Goal: Task Accomplishment & Management: Manage account settings

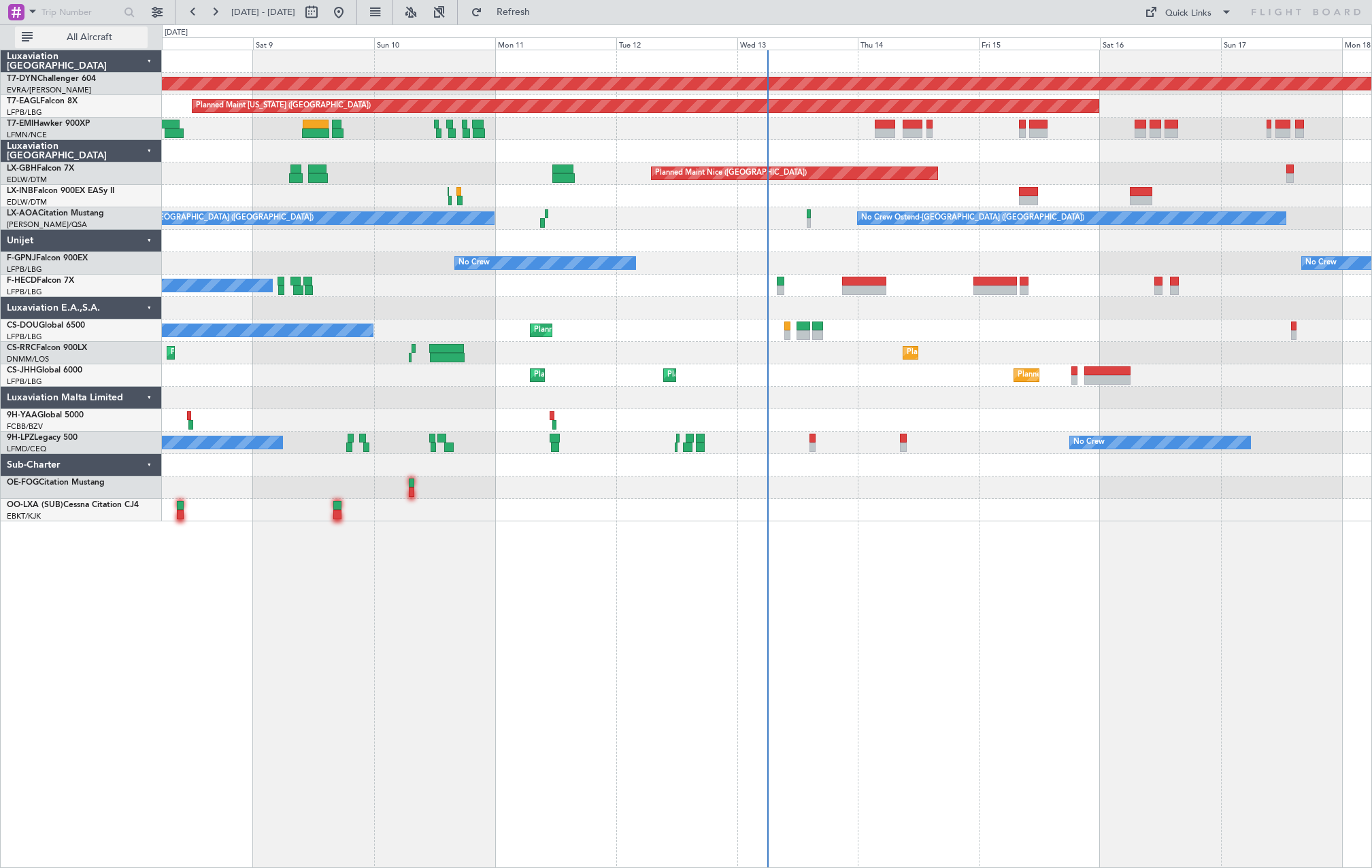
click at [93, 47] on button "All Aircraft" at bounding box center [81, 38] width 133 height 22
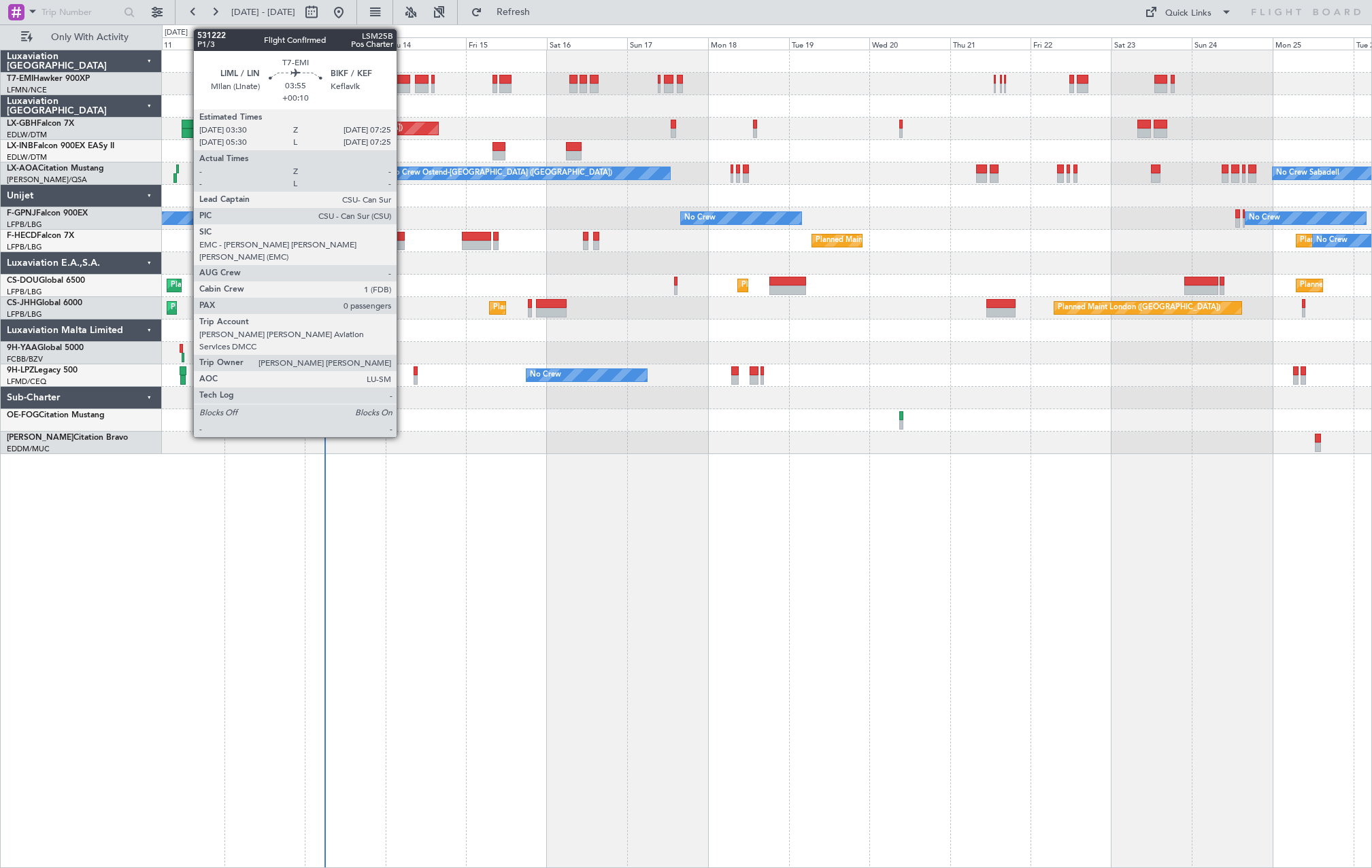
click at [403, 87] on div at bounding box center [403, 88] width 13 height 9
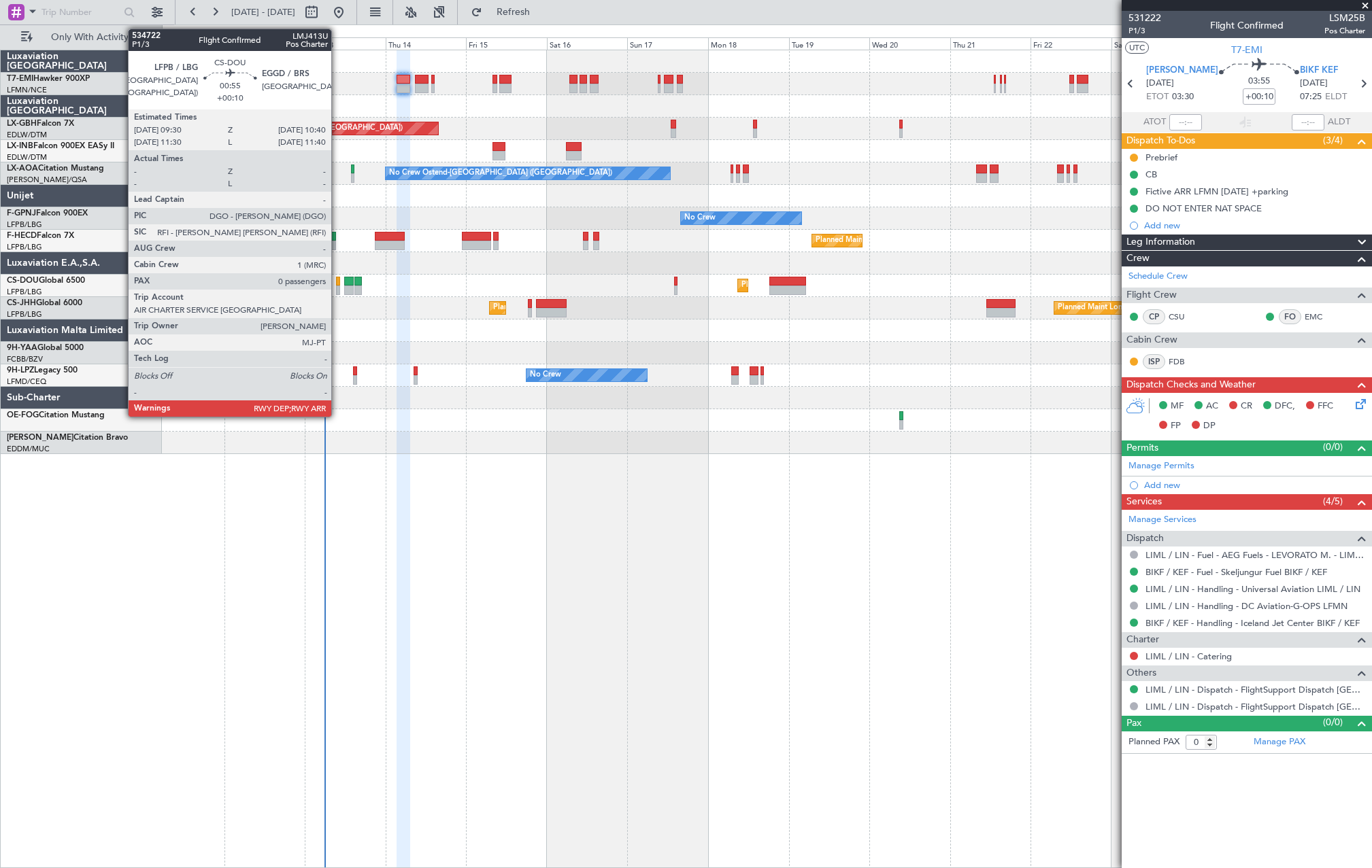
click at [338, 293] on div at bounding box center [338, 290] width 4 height 9
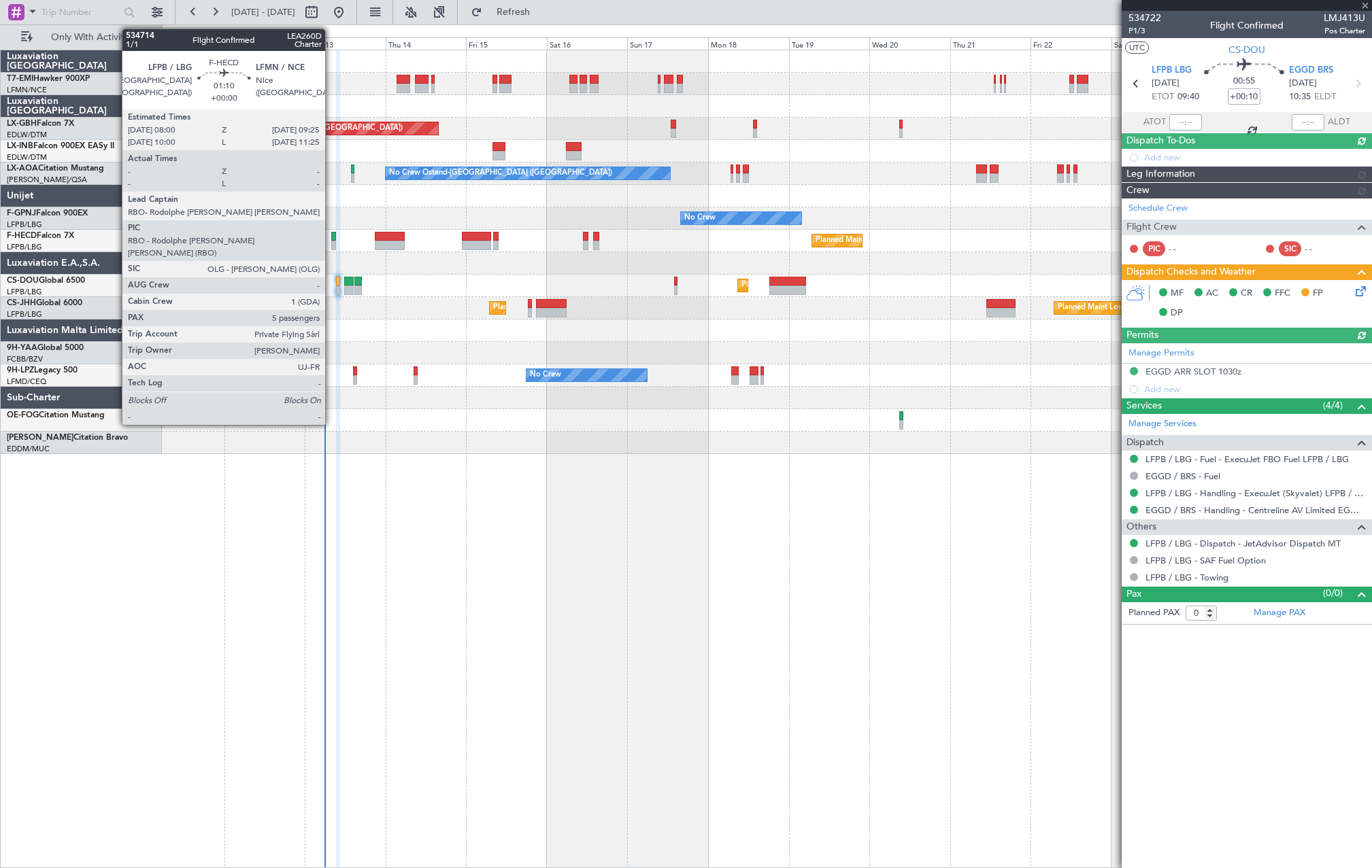
click at [331, 238] on div at bounding box center [334, 237] width 5 height 9
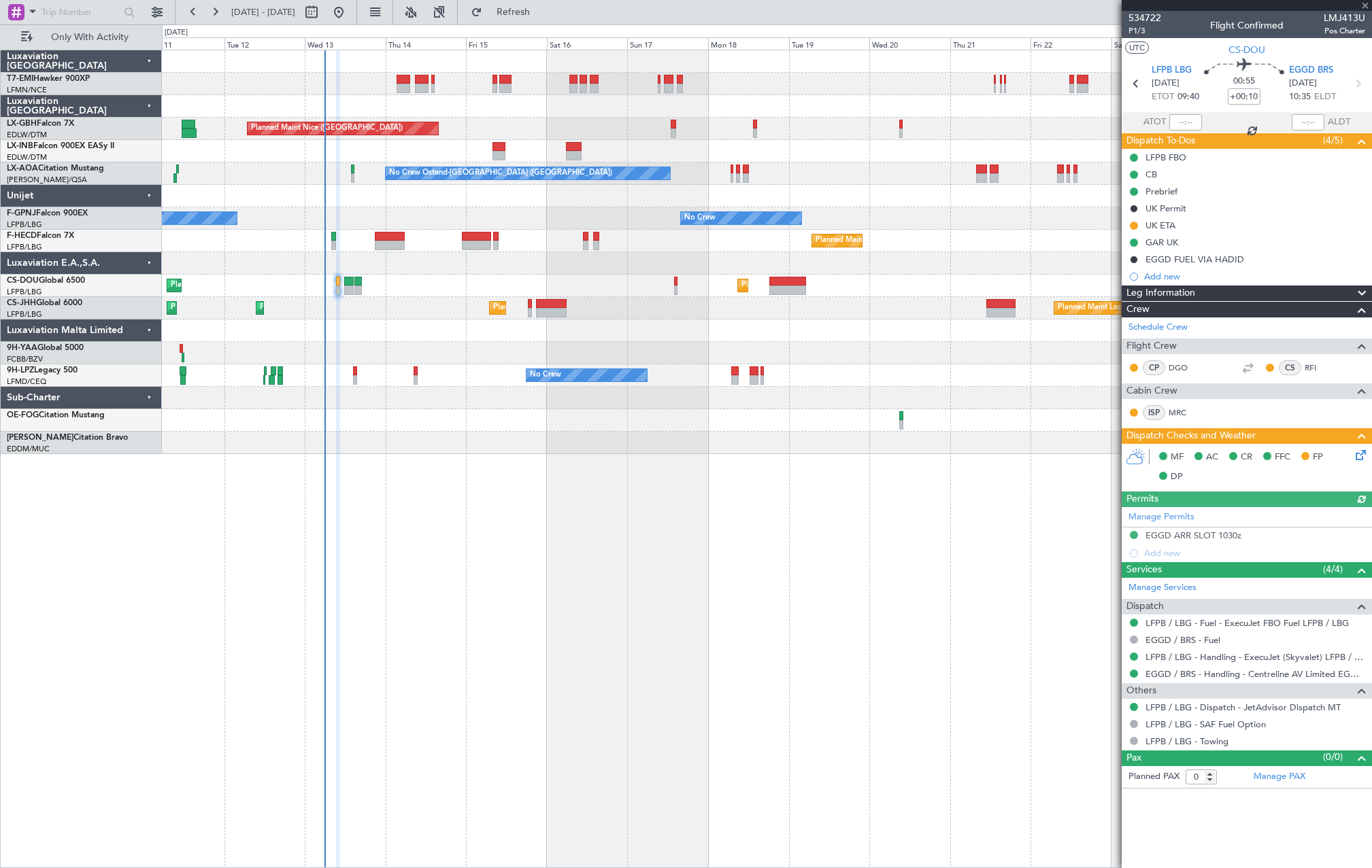
type input "5"
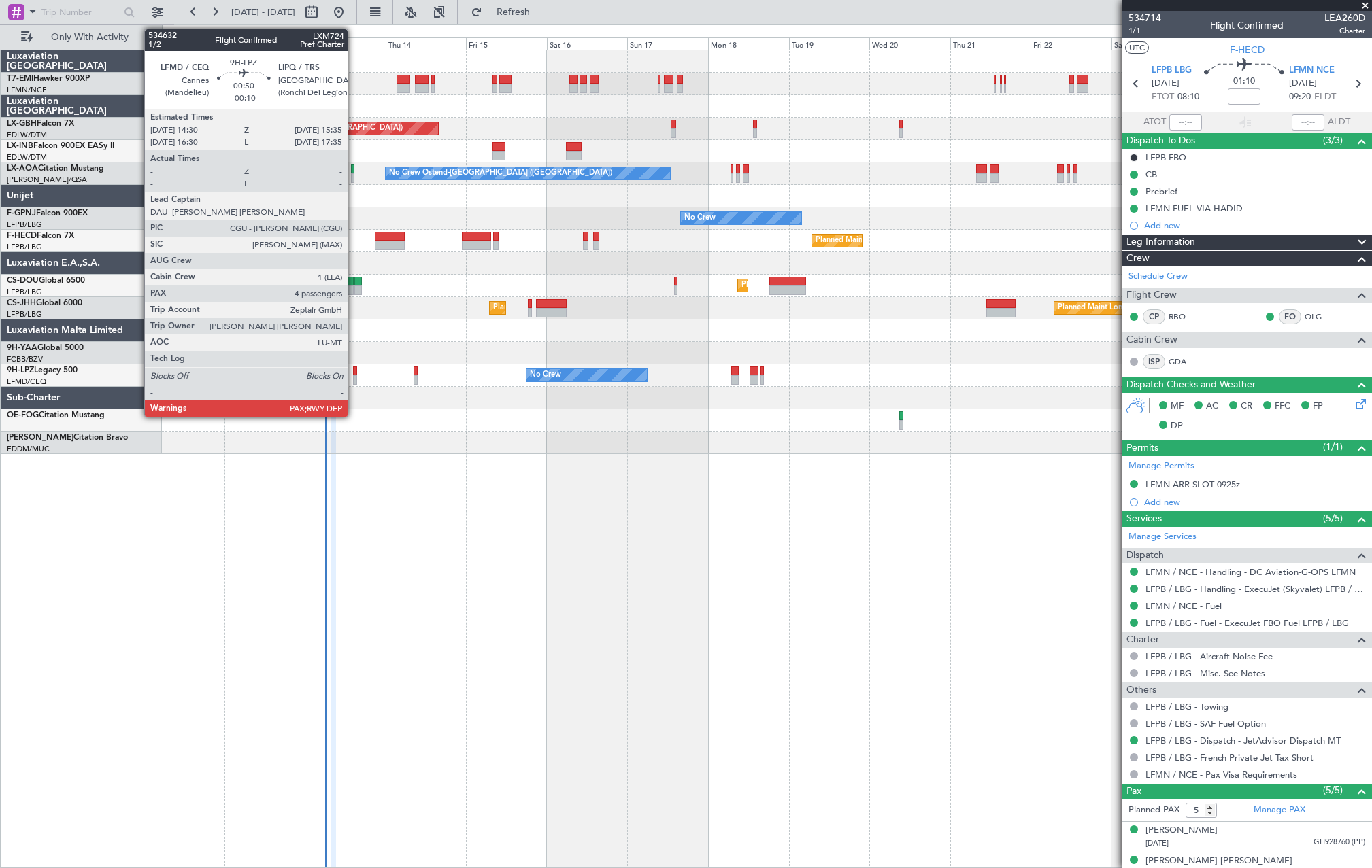
click at [353, 374] on div at bounding box center [354, 371] width 4 height 9
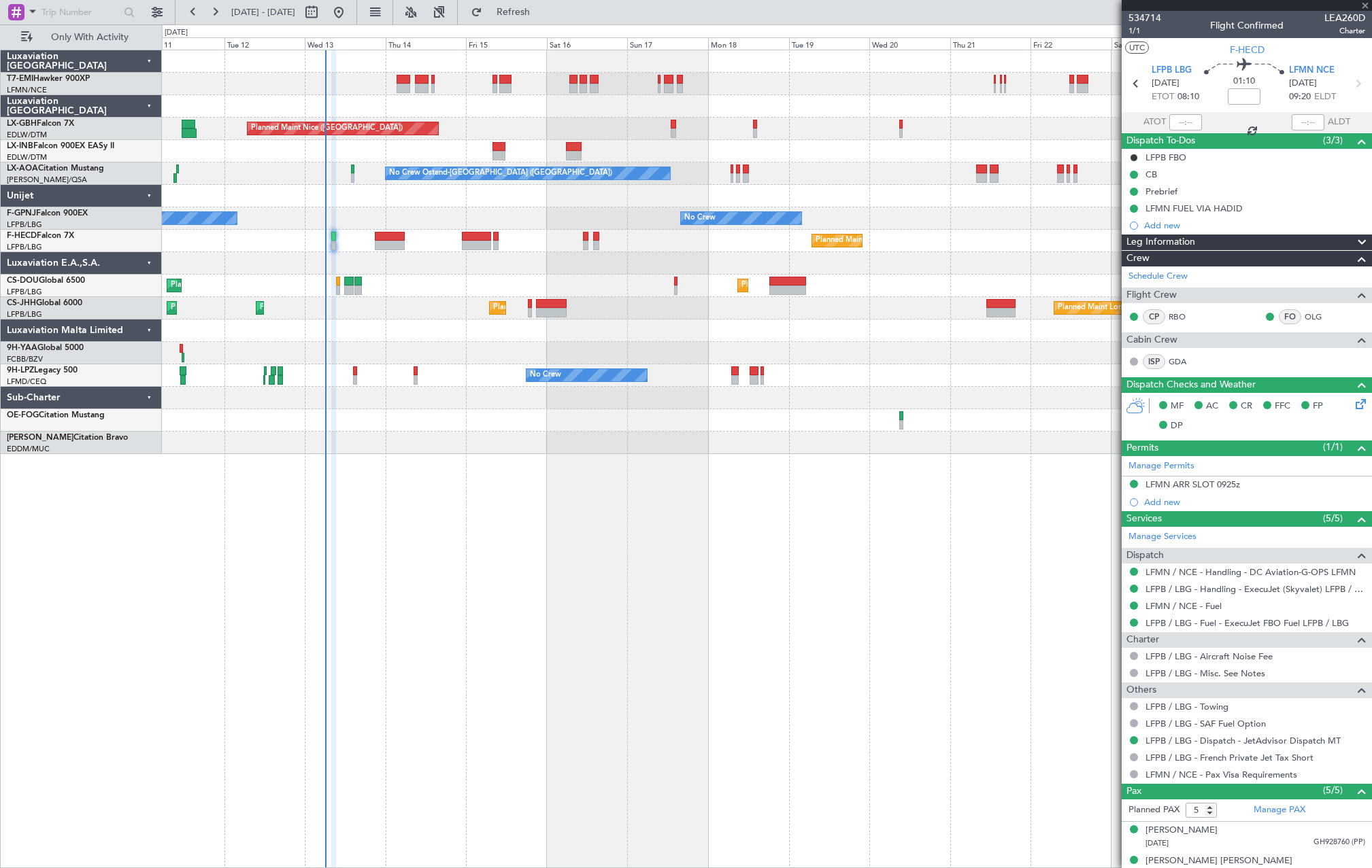
type input "-00:10"
type input "4"
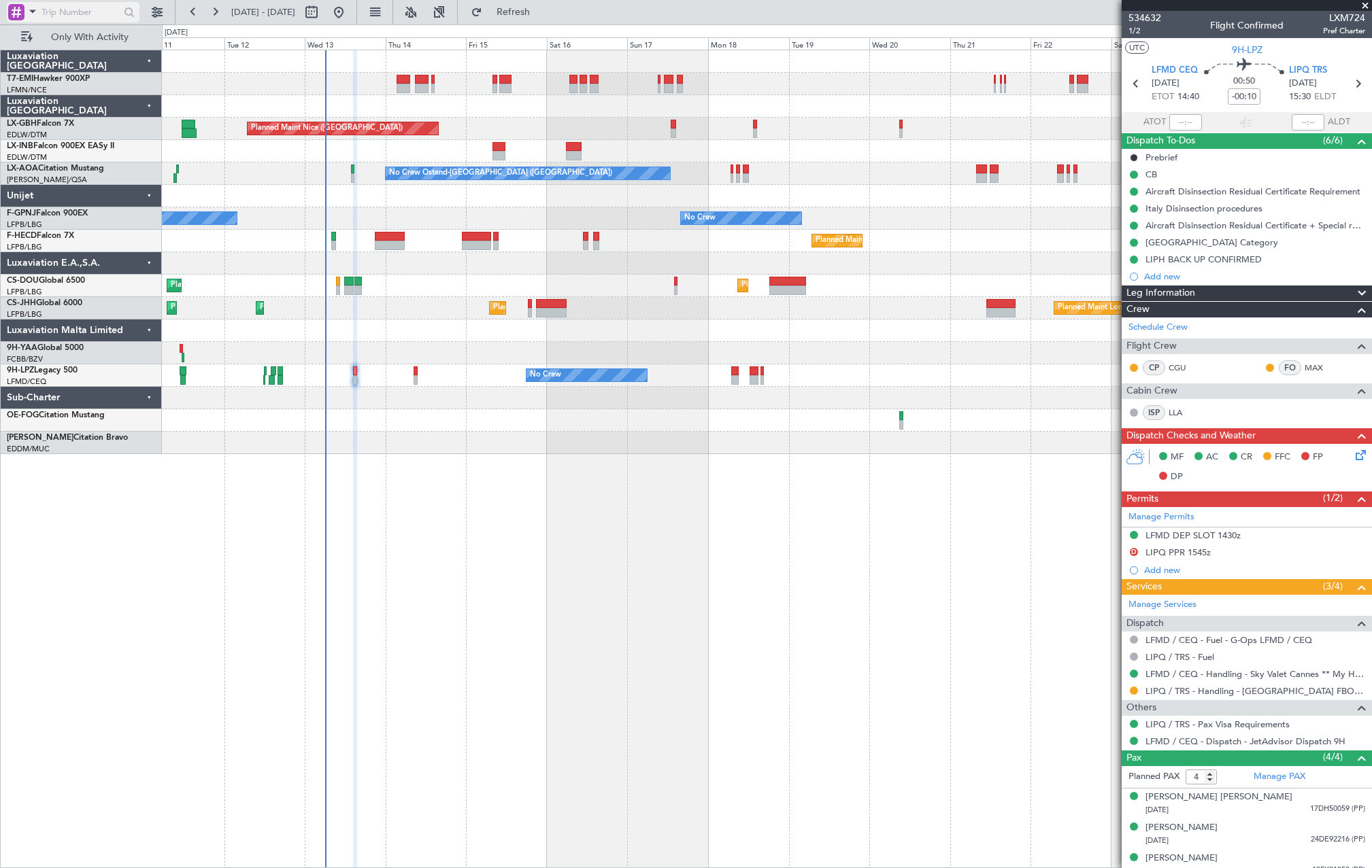
click at [67, 3] on input "text" at bounding box center [80, 13] width 78 height 20
paste input "534504"
type input "534504"
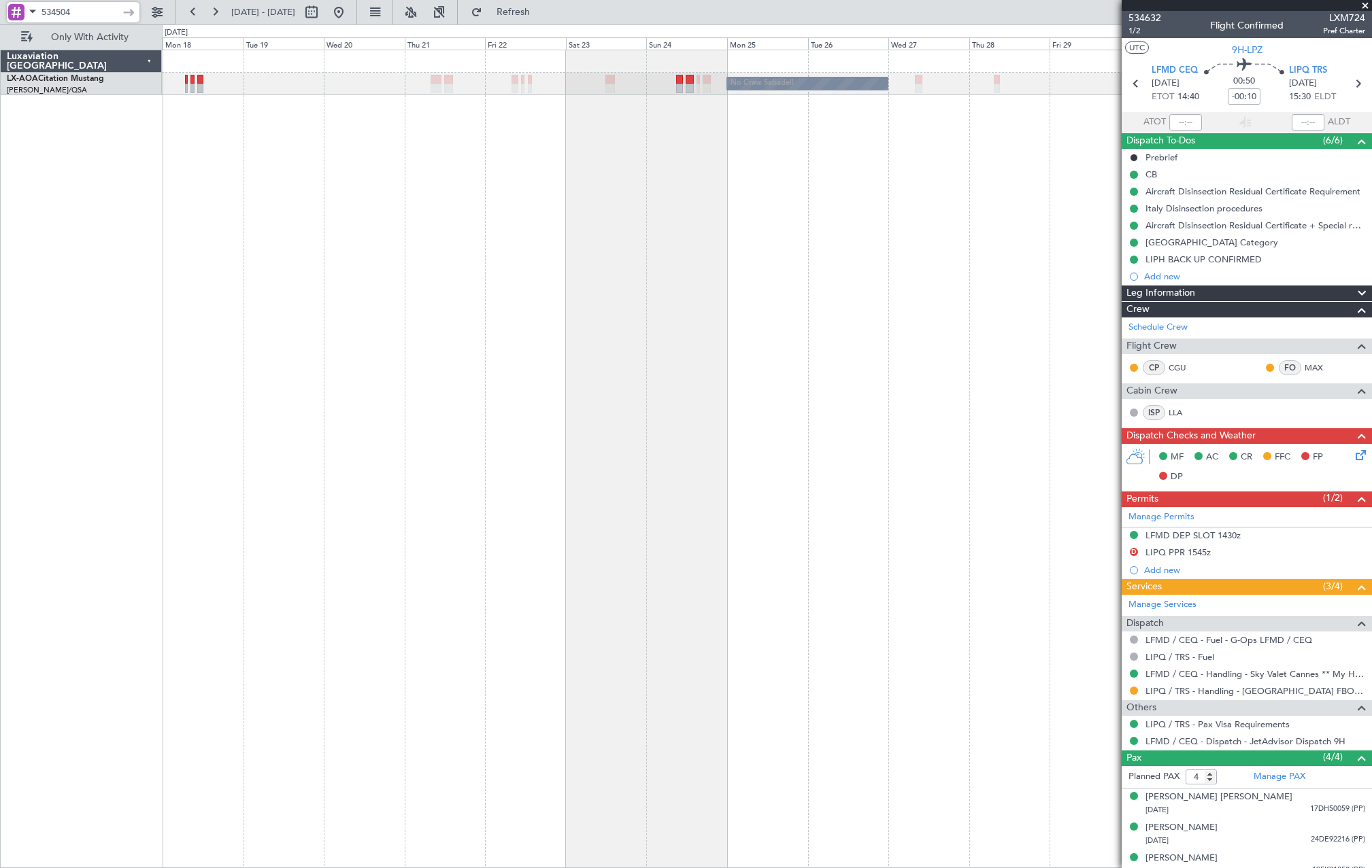
drag, startPoint x: 81, startPoint y: 8, endPoint x: 1, endPoint y: 13, distance: 80.2
click at [5, 15] on div "534504" at bounding box center [87, 12] width 175 height 24
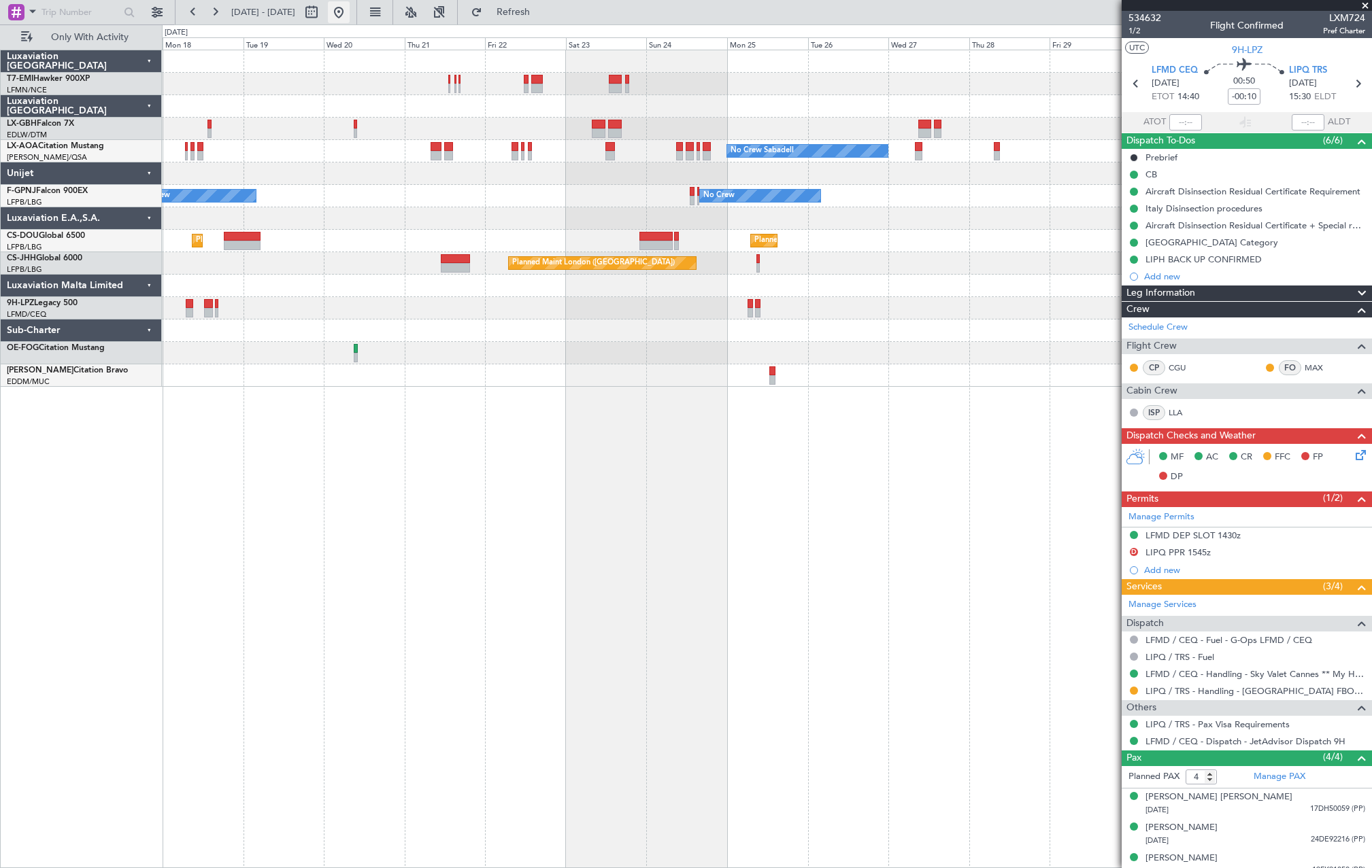
click at [349, 13] on button at bounding box center [339, 13] width 22 height 22
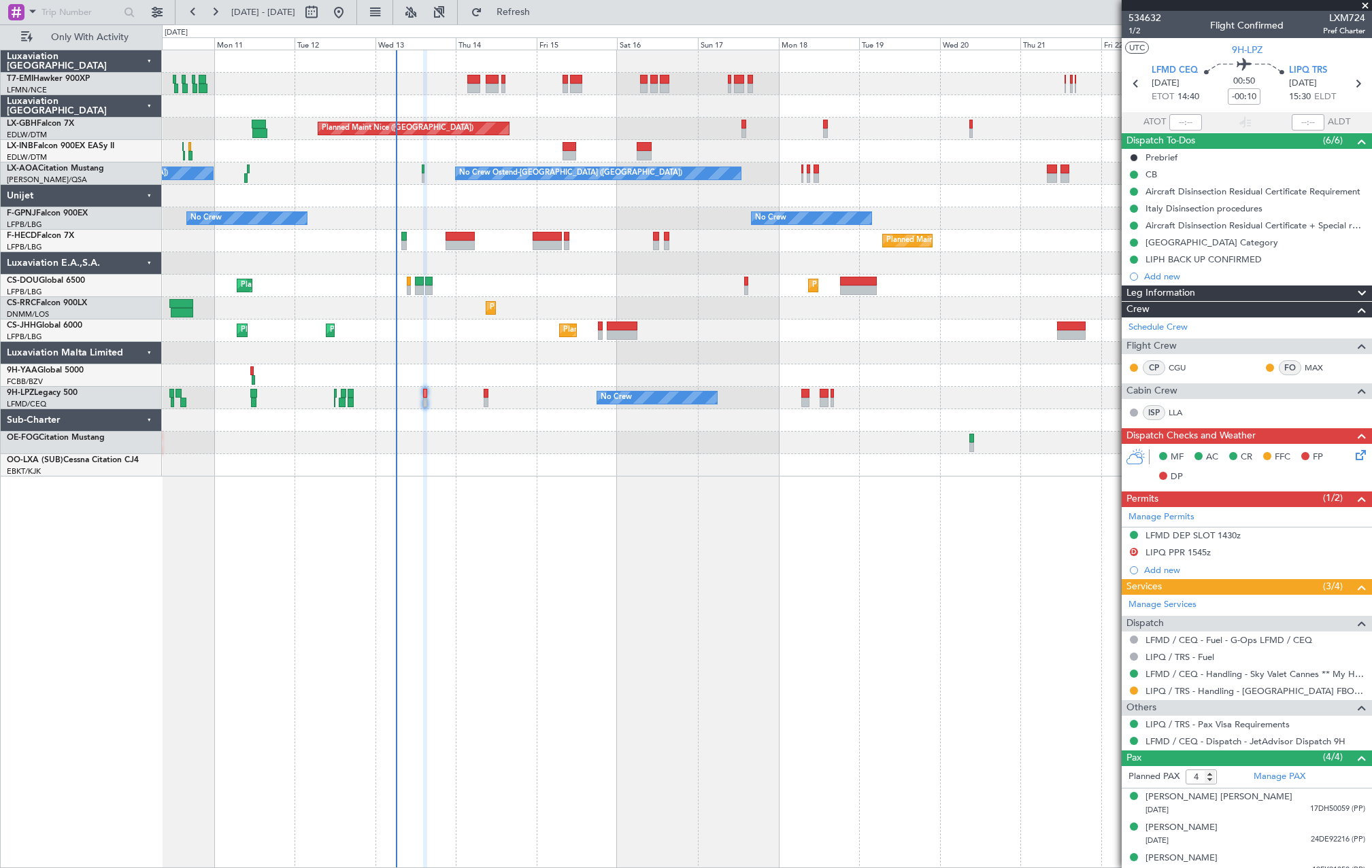
click at [412, 357] on div "Planned Maint Nice ([GEOGRAPHIC_DATA]) [GEOGRAPHIC_DATA] ([GEOGRAPHIC_DATA]) No…" at bounding box center [767, 264] width 1209 height 427
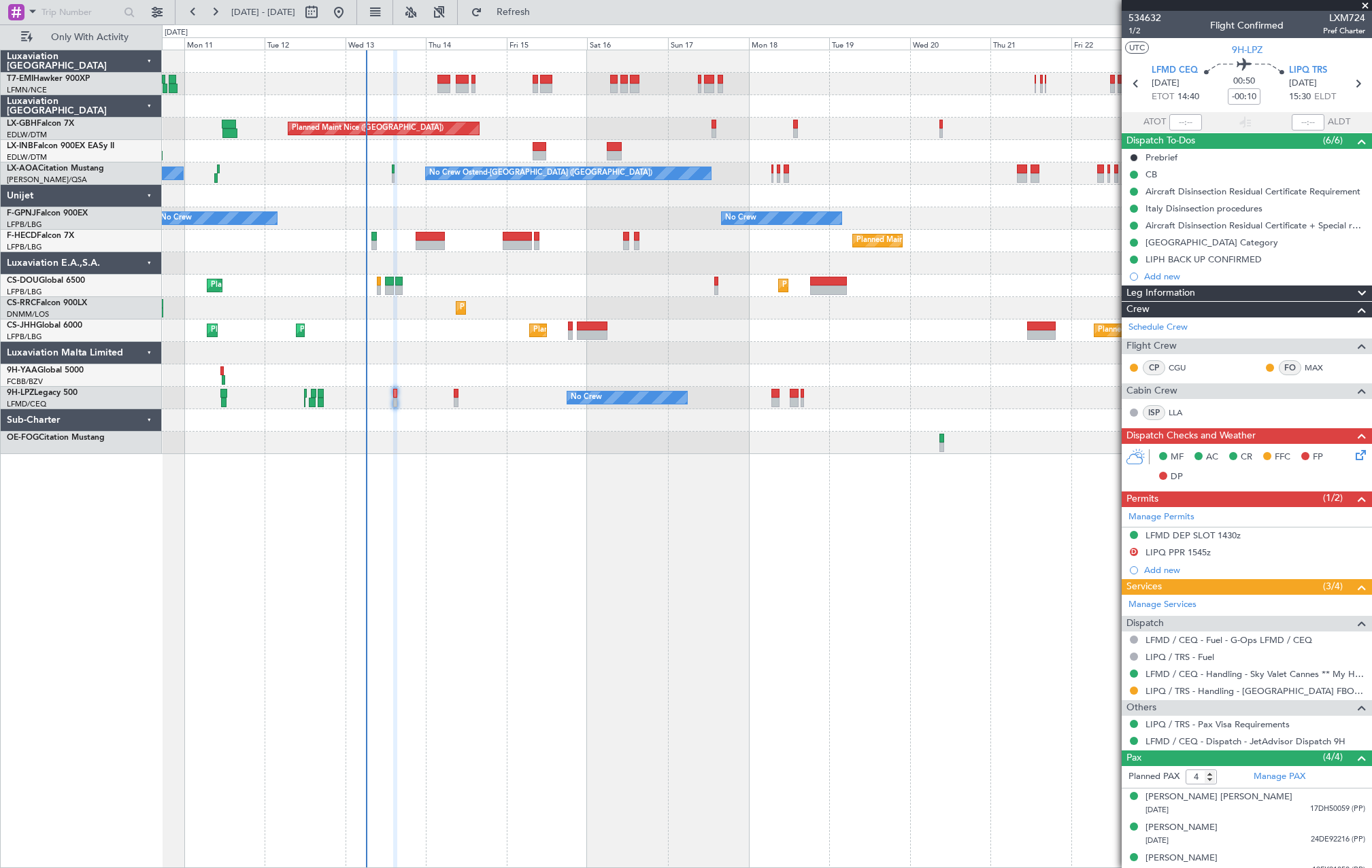
click at [340, 333] on div "Planned Maint Nice (Côte d'Azur Airport) Unplanned Maint Nice (Côte d'Azur Airp…" at bounding box center [767, 252] width 1209 height 404
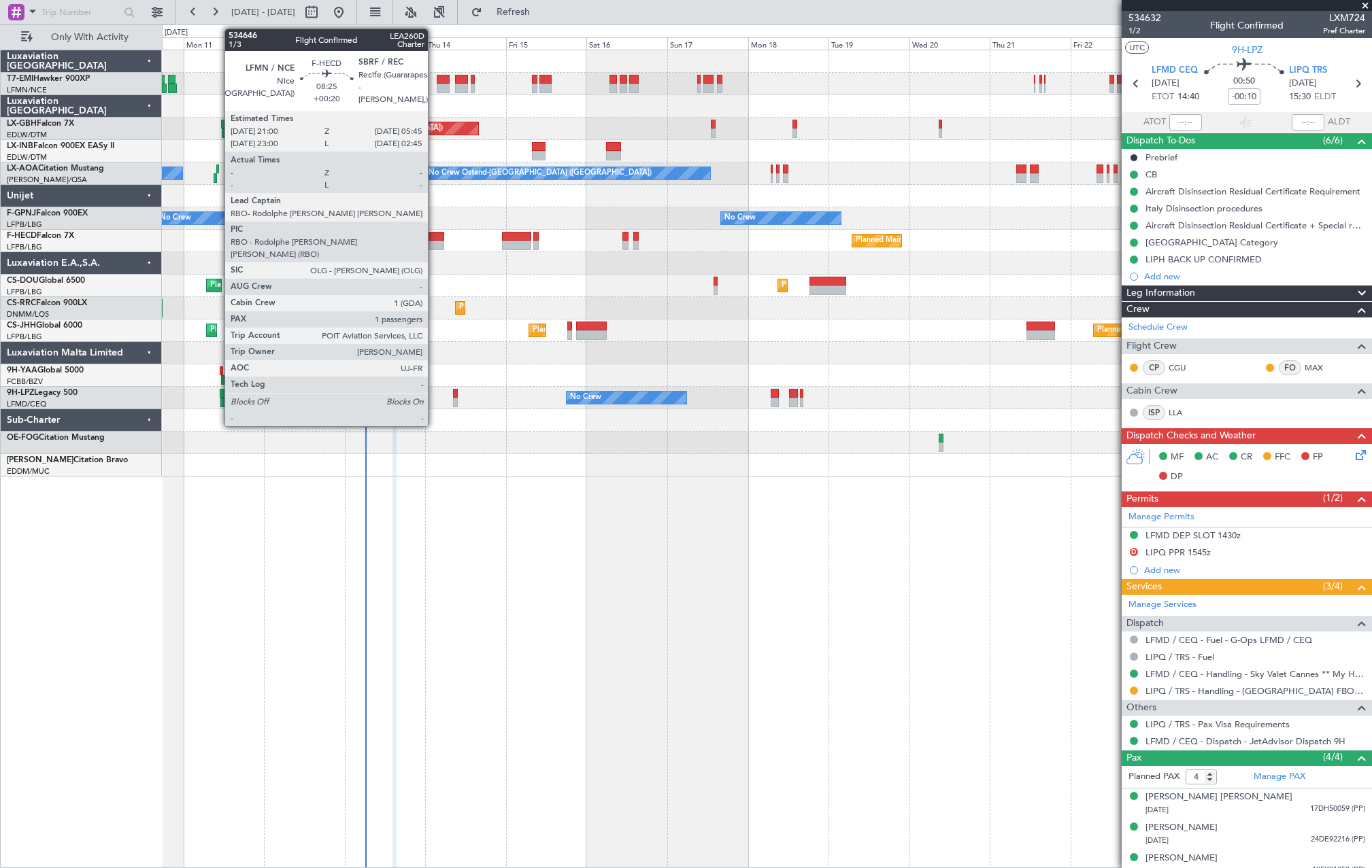
click at [434, 236] on div at bounding box center [430, 237] width 30 height 9
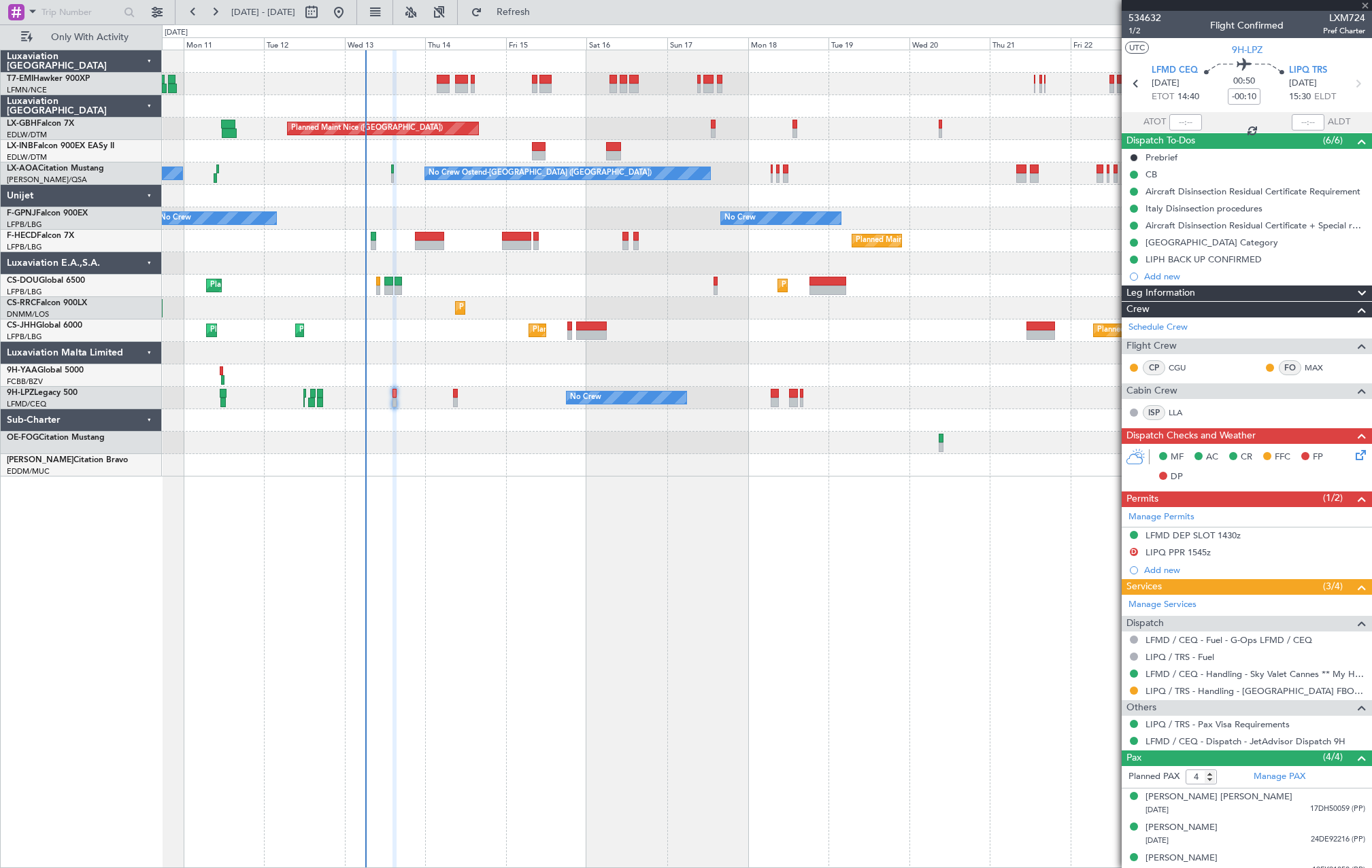
type input "+00:20"
type input "1"
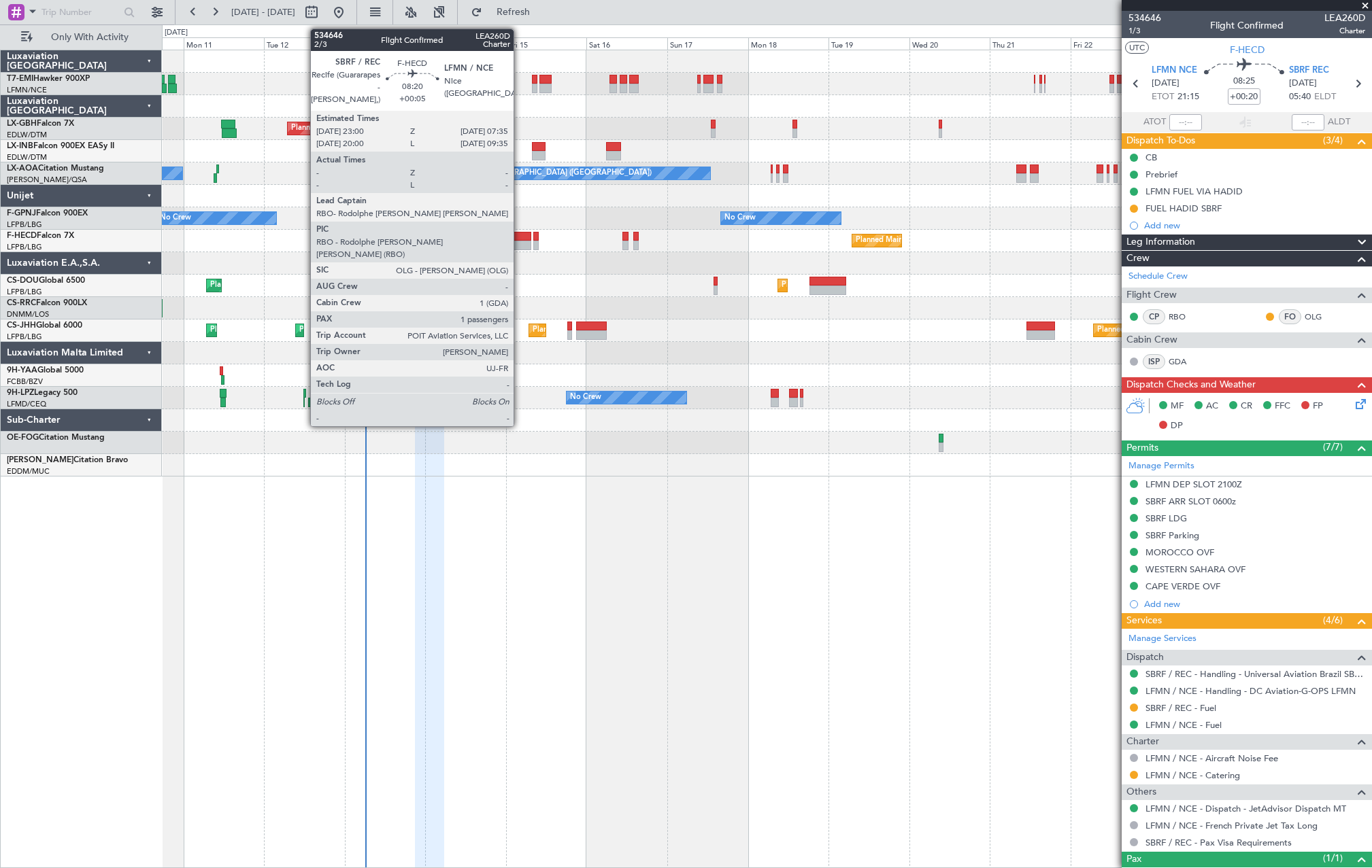
click at [520, 237] on div at bounding box center [516, 237] width 29 height 9
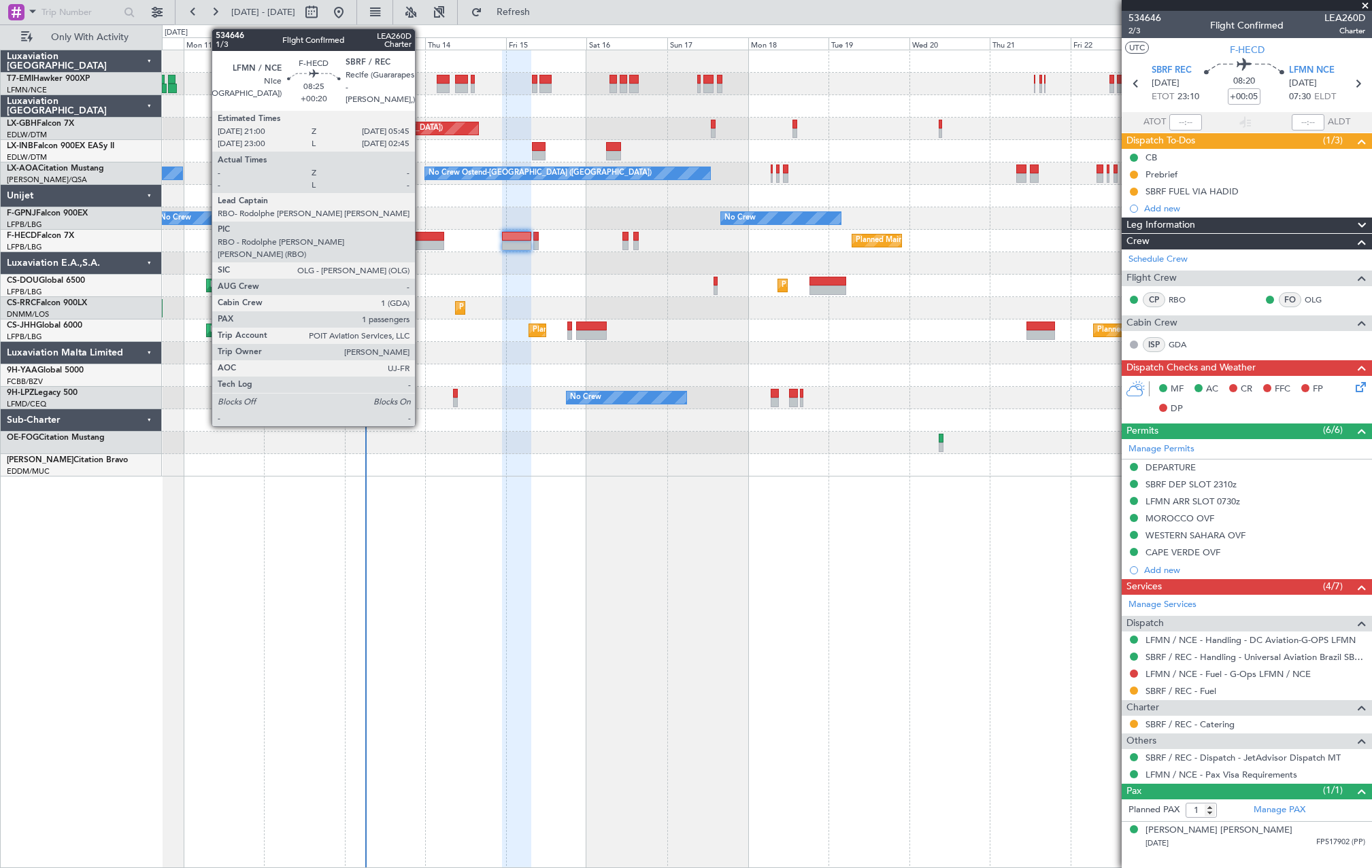
click at [421, 233] on div at bounding box center [430, 237] width 30 height 9
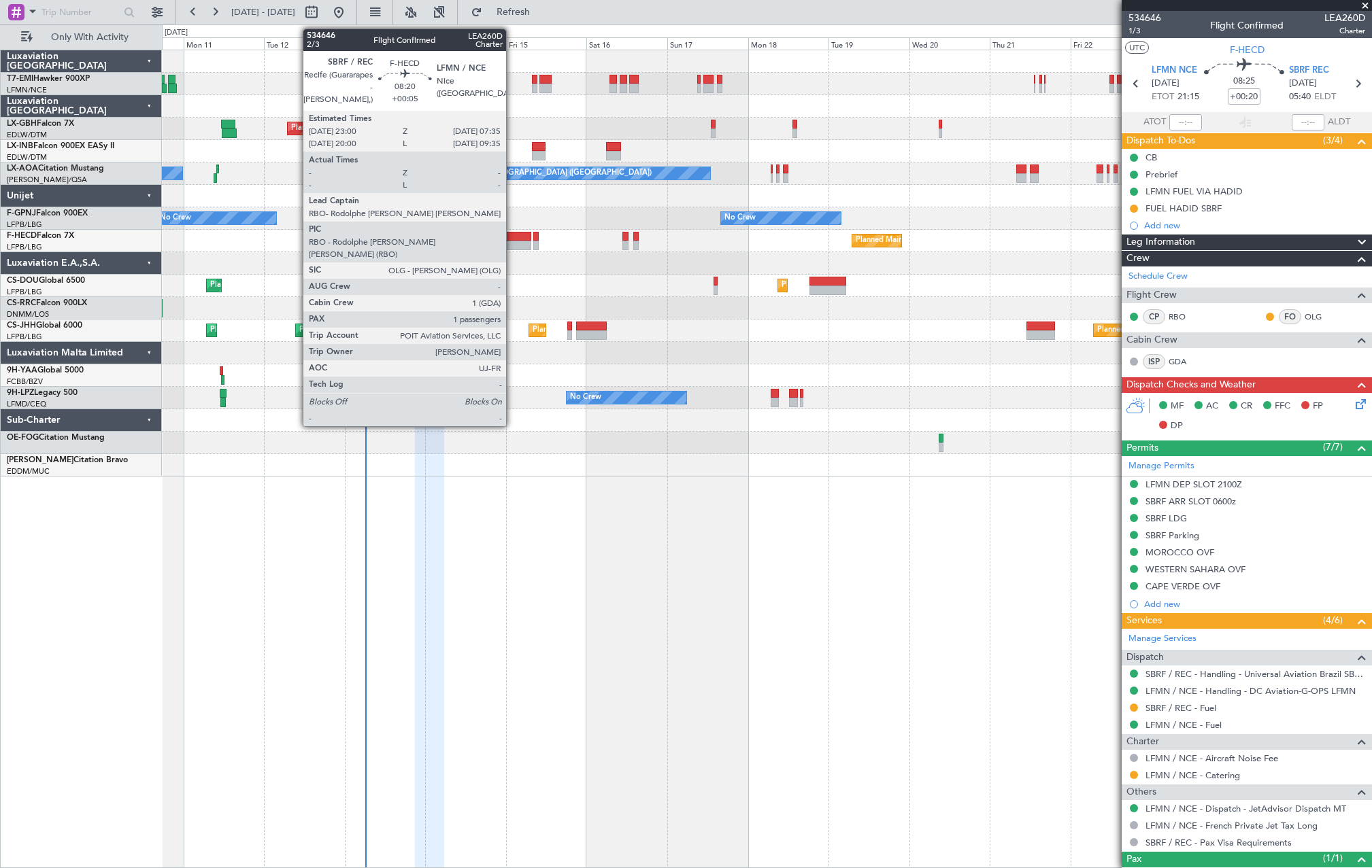
click at [512, 240] on div at bounding box center [516, 237] width 29 height 9
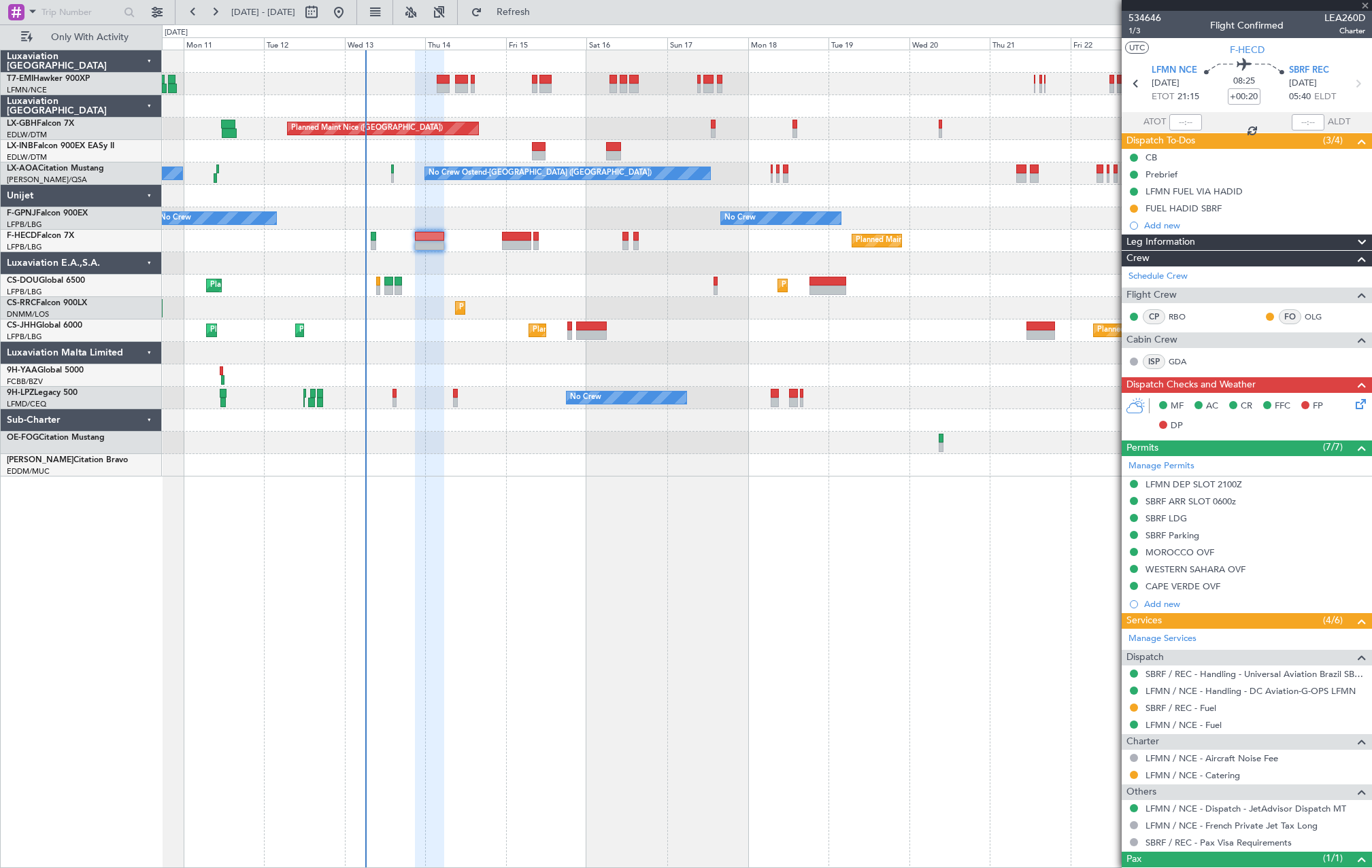
type input "+00:05"
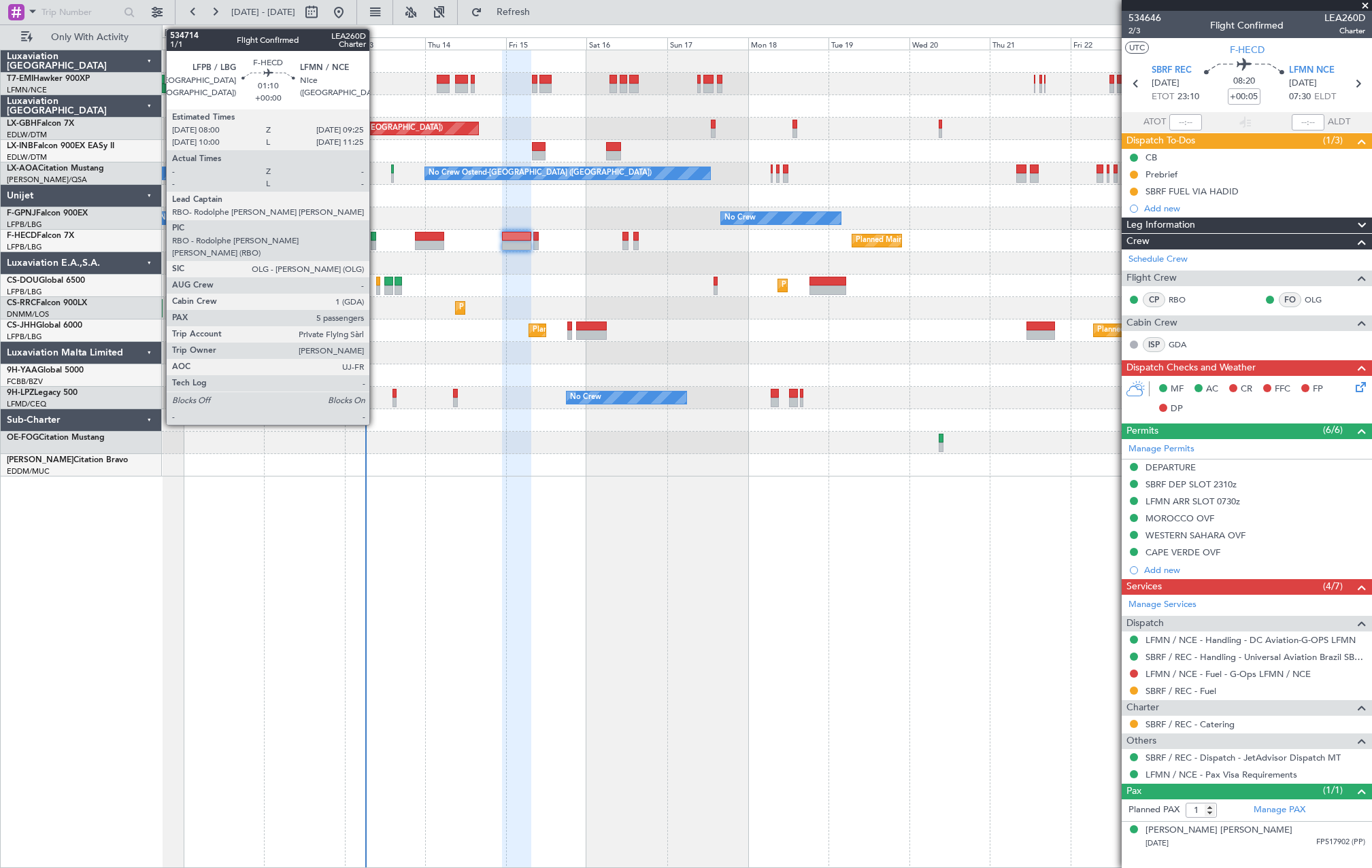
click at [375, 243] on div at bounding box center [373, 246] width 5 height 9
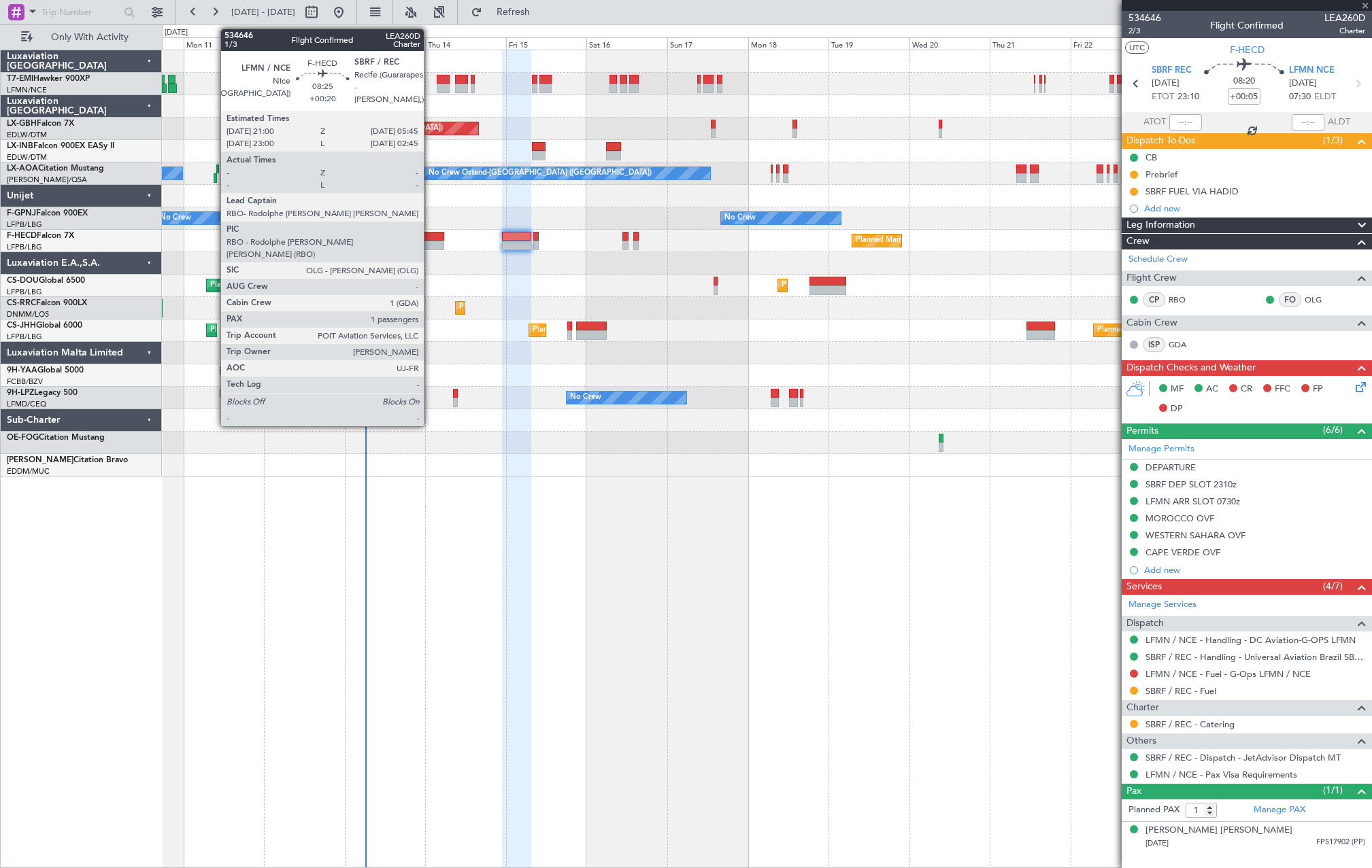
type input "5"
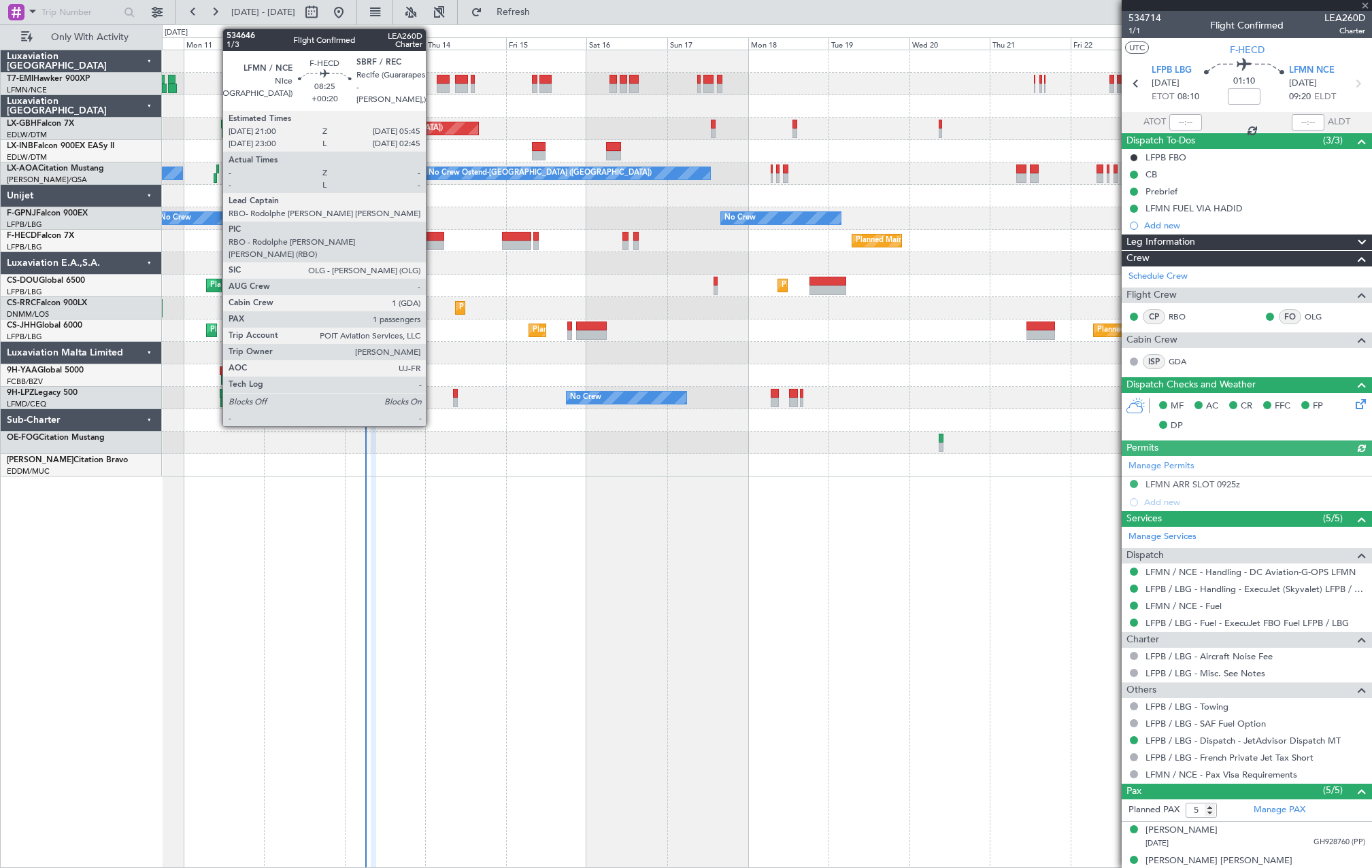
click at [432, 233] on div at bounding box center [430, 237] width 30 height 9
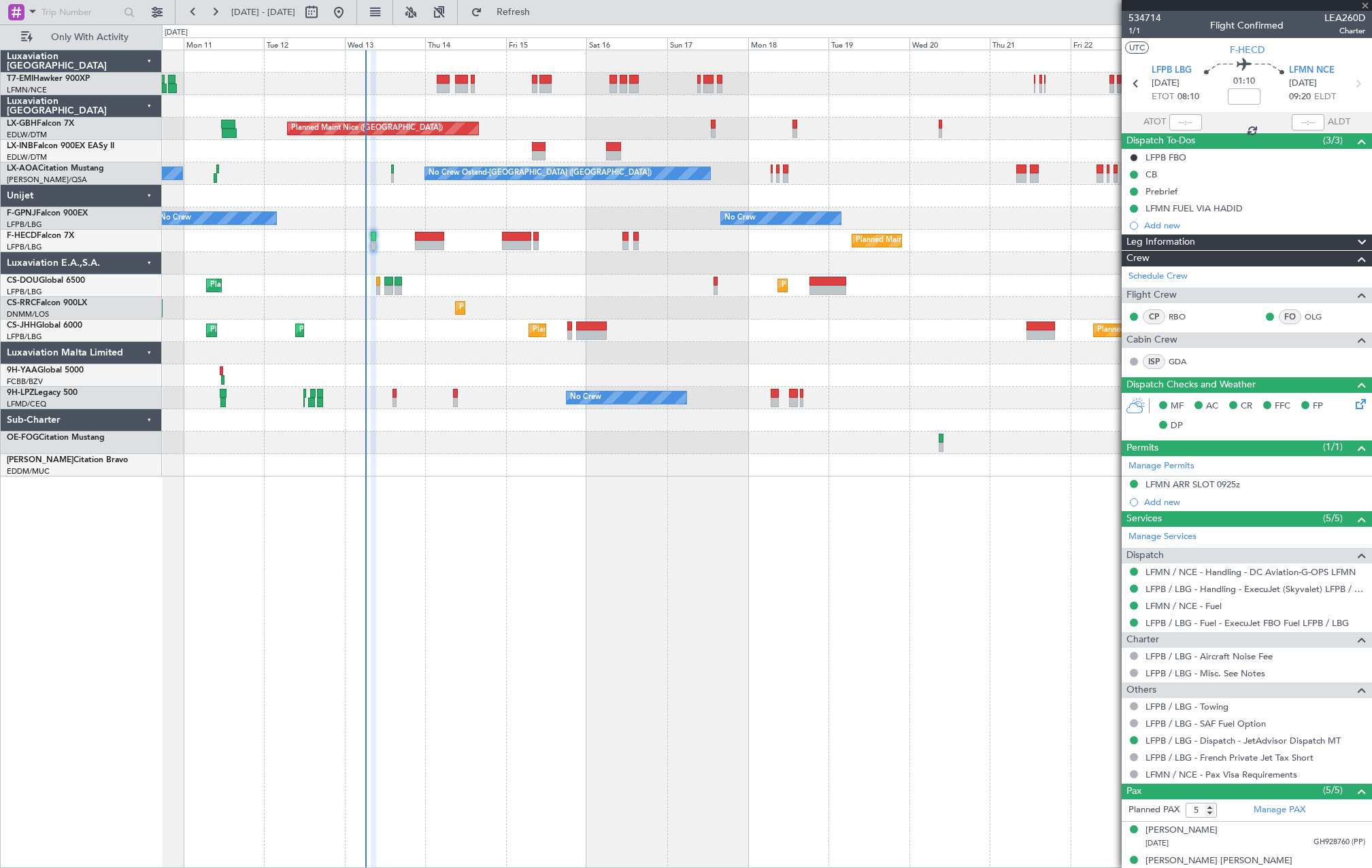
type input "+00:20"
type input "1"
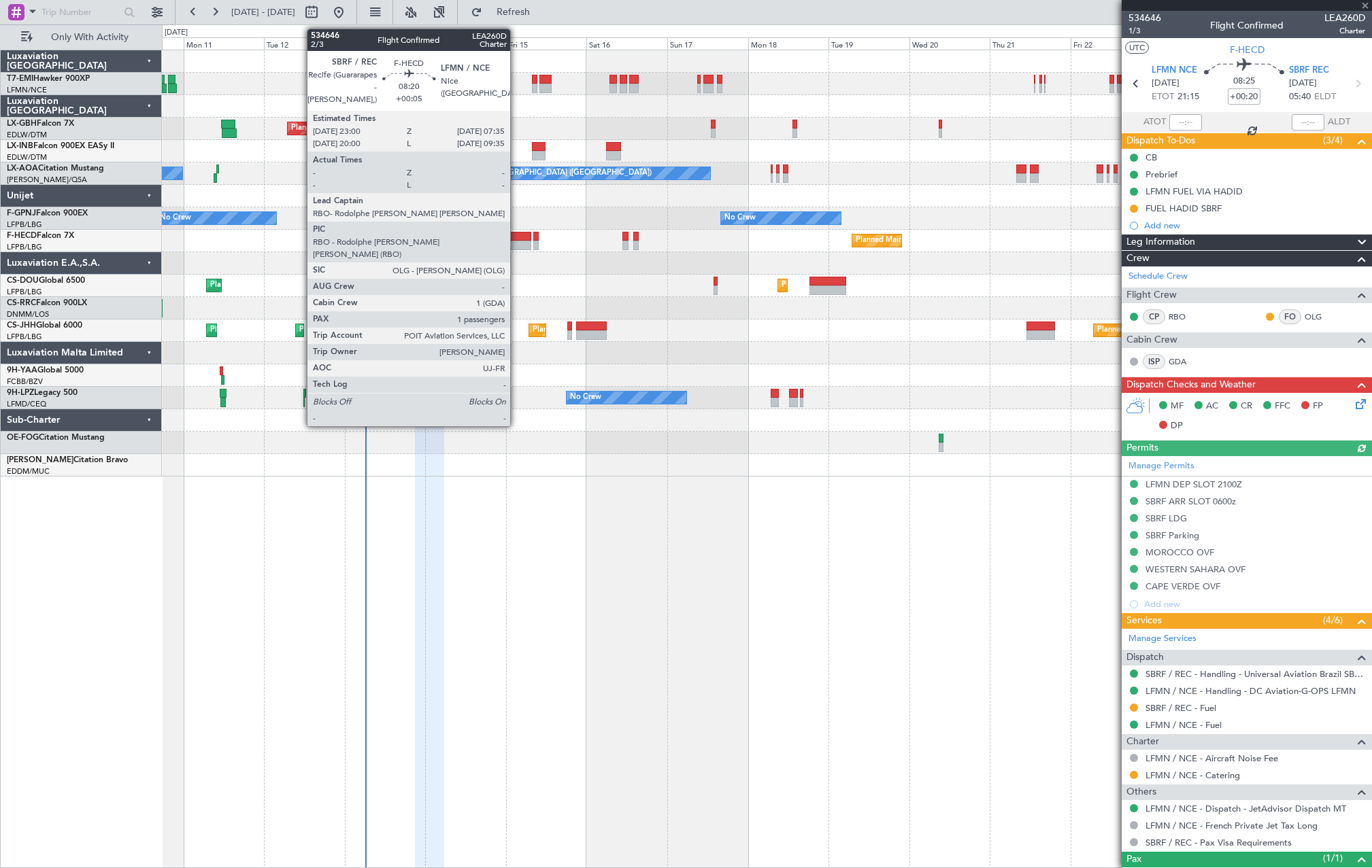
click at [516, 239] on div at bounding box center [516, 237] width 29 height 9
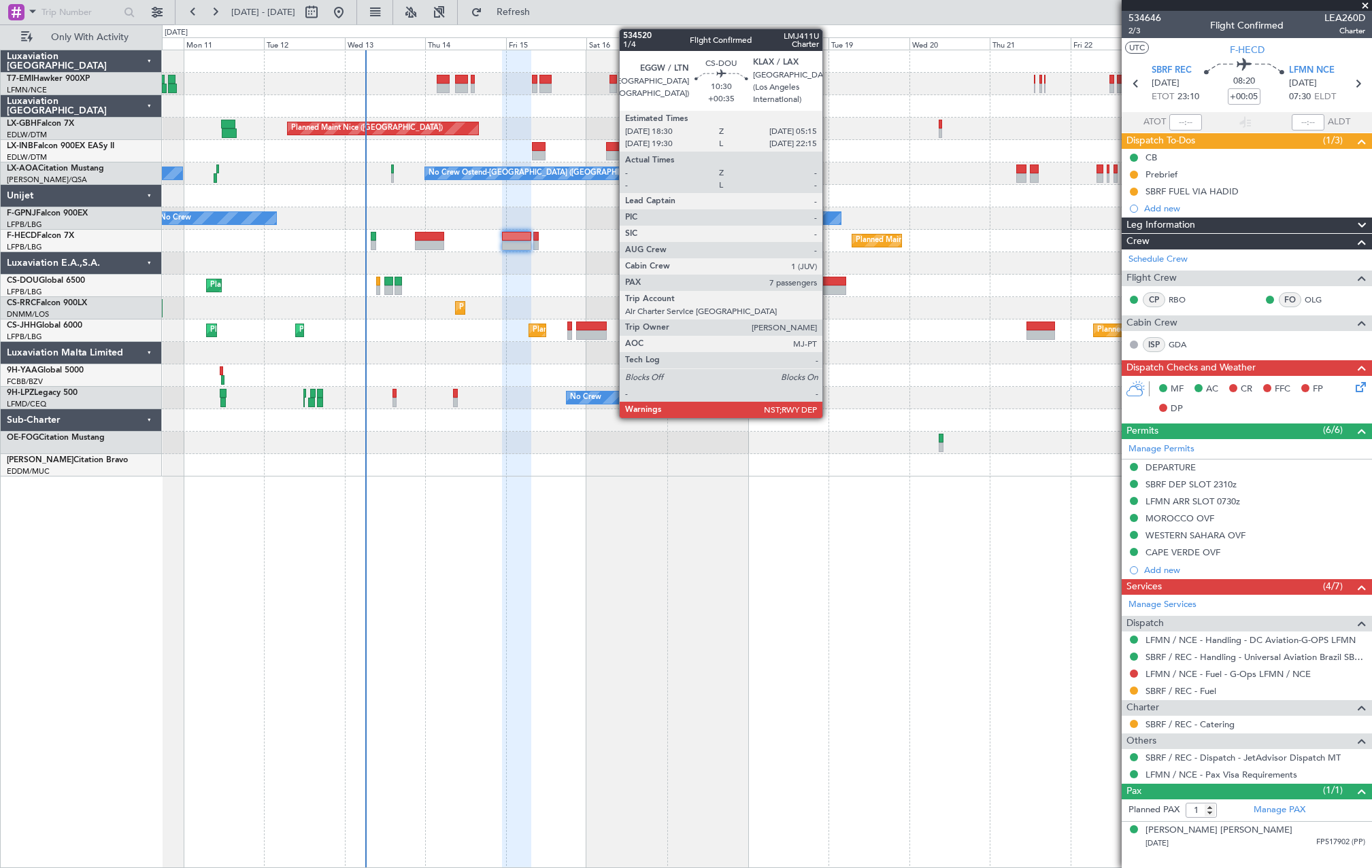
click at [828, 282] on div at bounding box center [827, 282] width 37 height 9
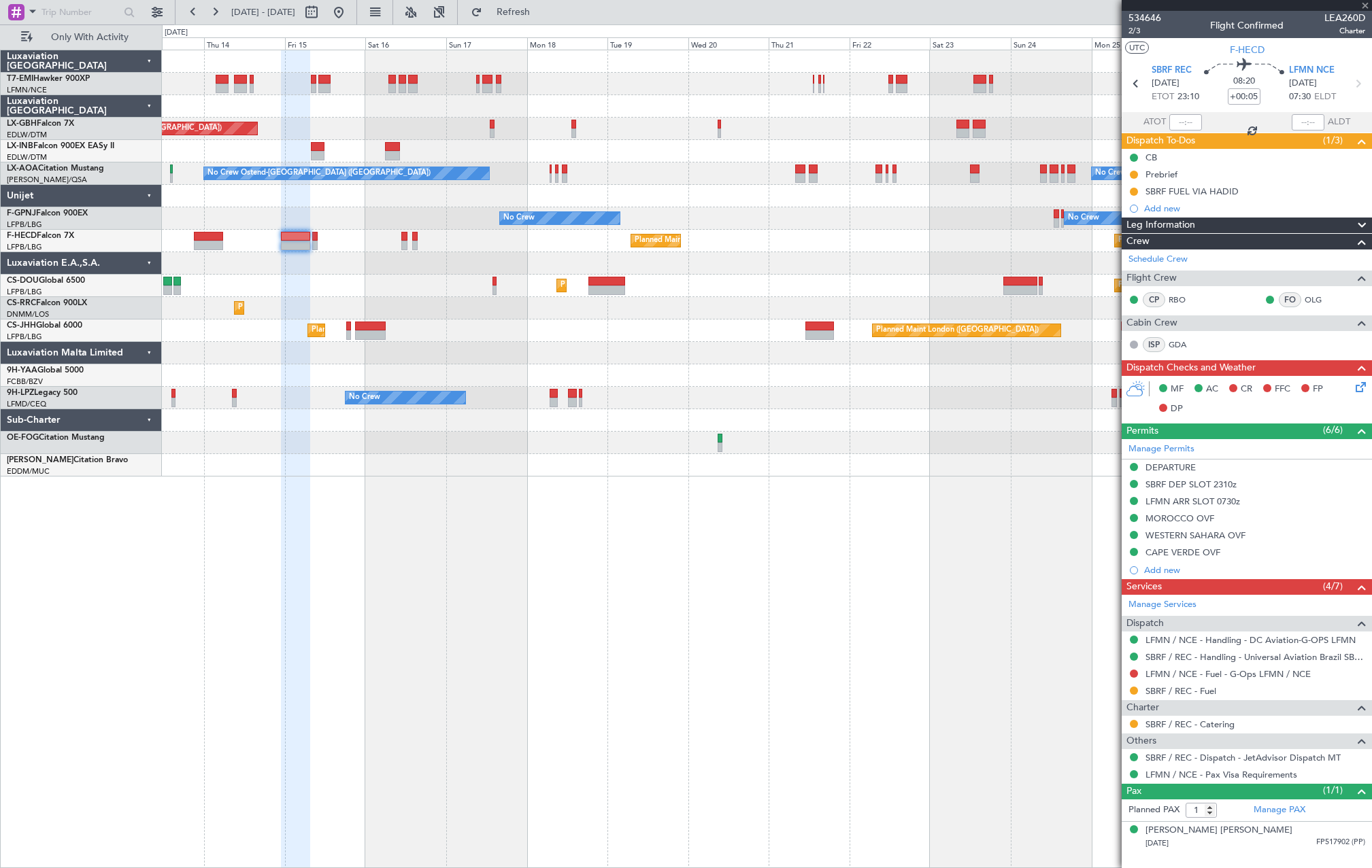
click at [676, 333] on div "Planned Maint Nice (Côte d'Azur Airport) No Crew Sabadell No Crew Ostend-brugge…" at bounding box center [767, 264] width 1209 height 427
type input "+00:35"
type input "7"
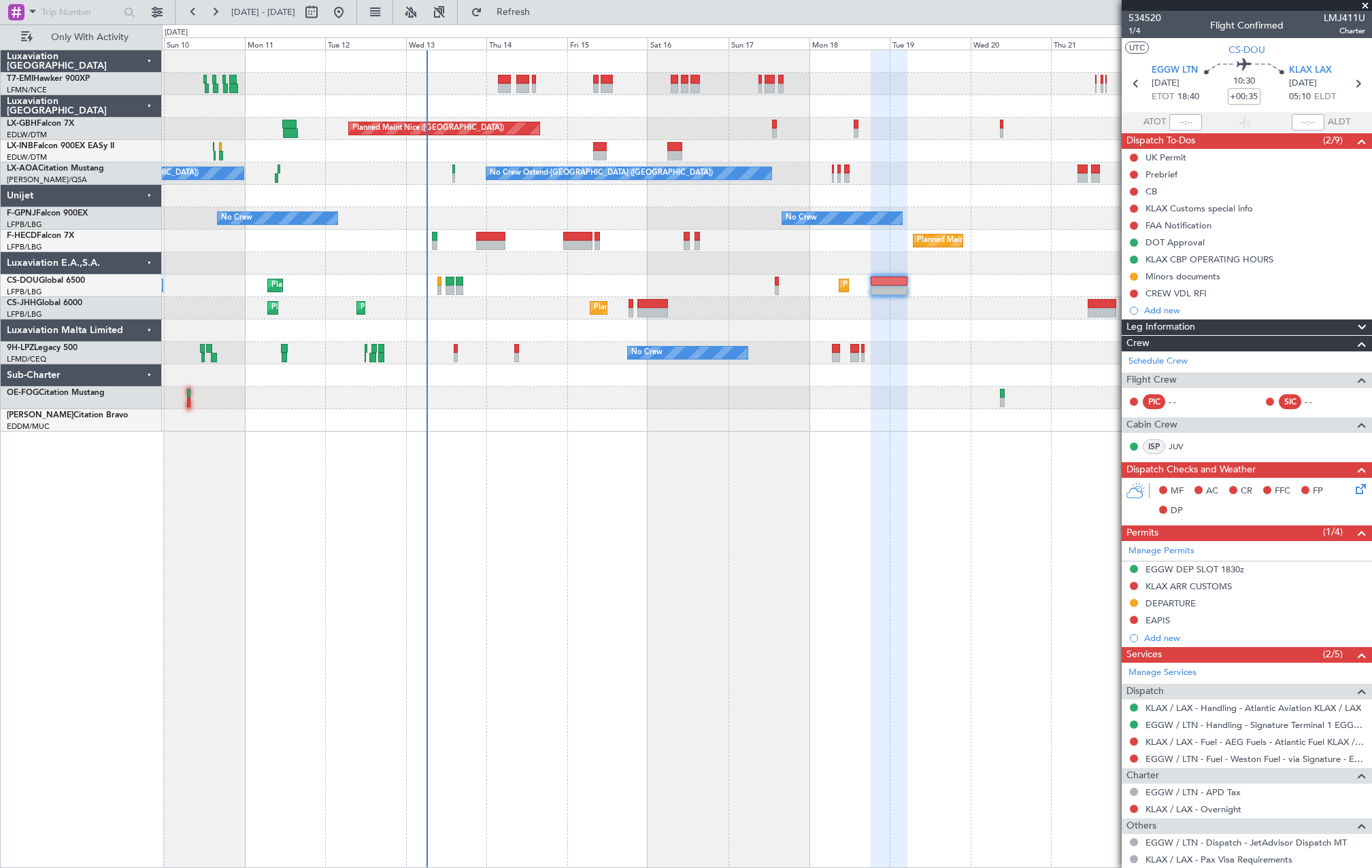
click at [895, 485] on div at bounding box center [889, 460] width 37 height 818
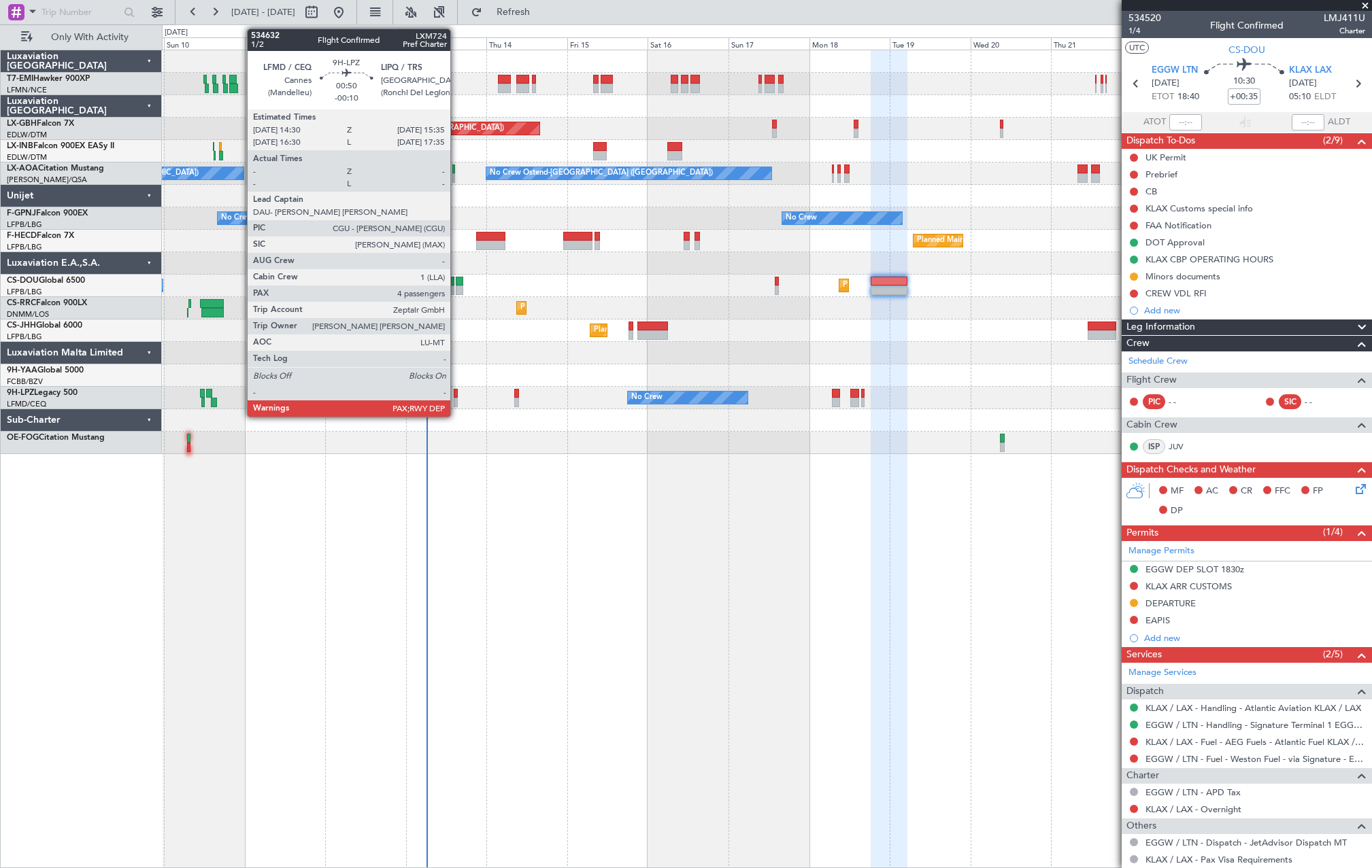
click at [457, 401] on div at bounding box center [455, 403] width 4 height 9
type input "-00:10"
type input "4"
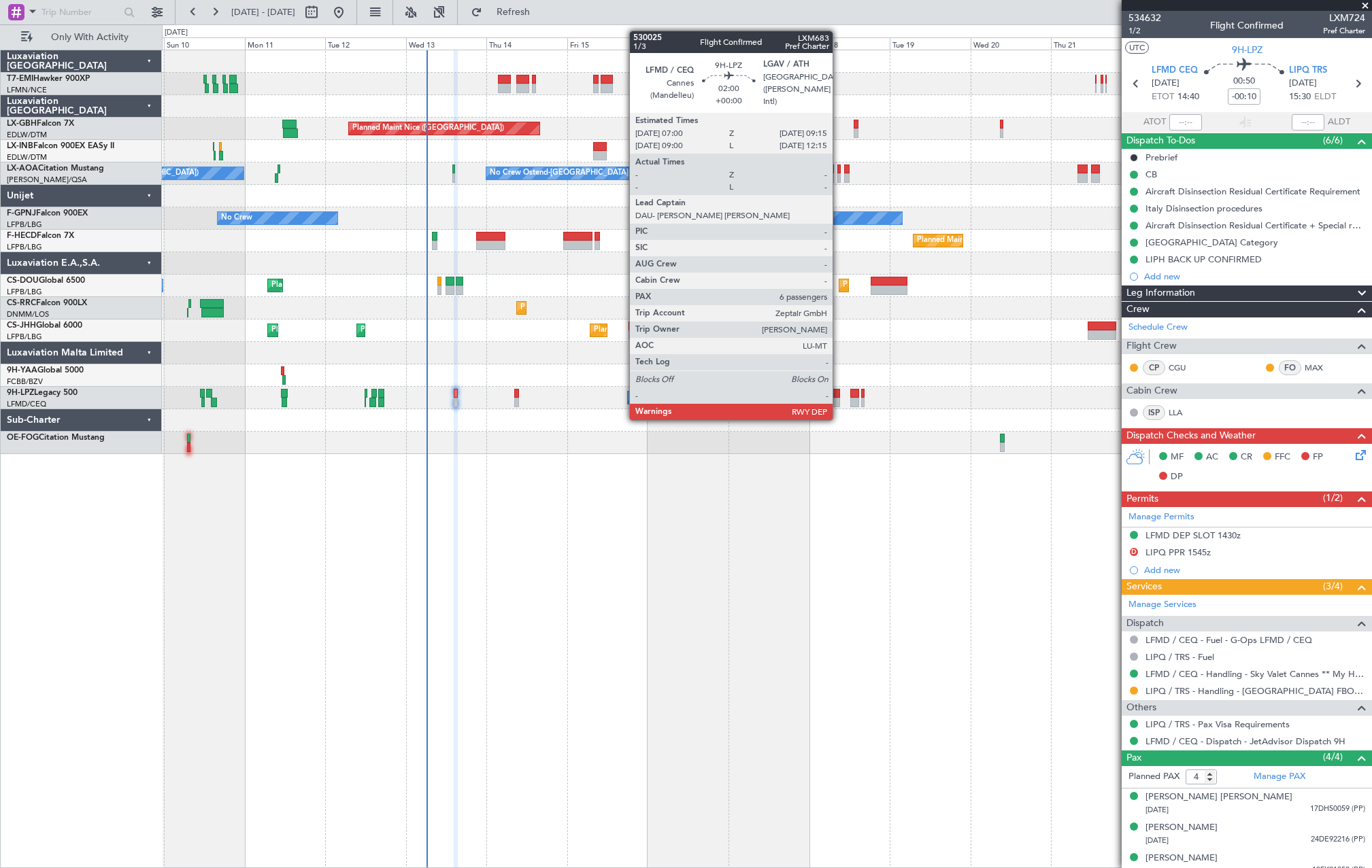
click at [838, 405] on div at bounding box center [836, 403] width 8 height 9
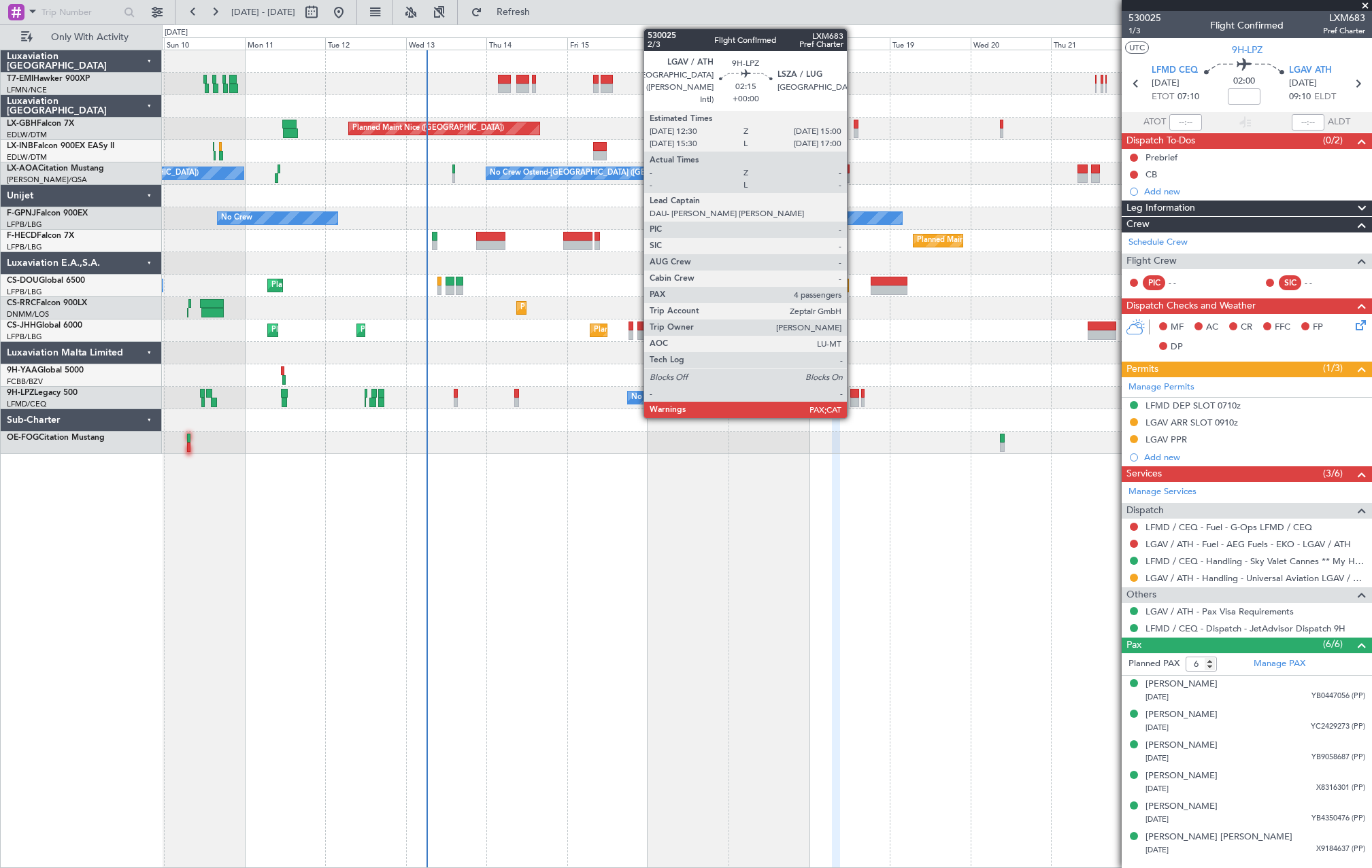
click at [853, 396] on div at bounding box center [854, 393] width 9 height 9
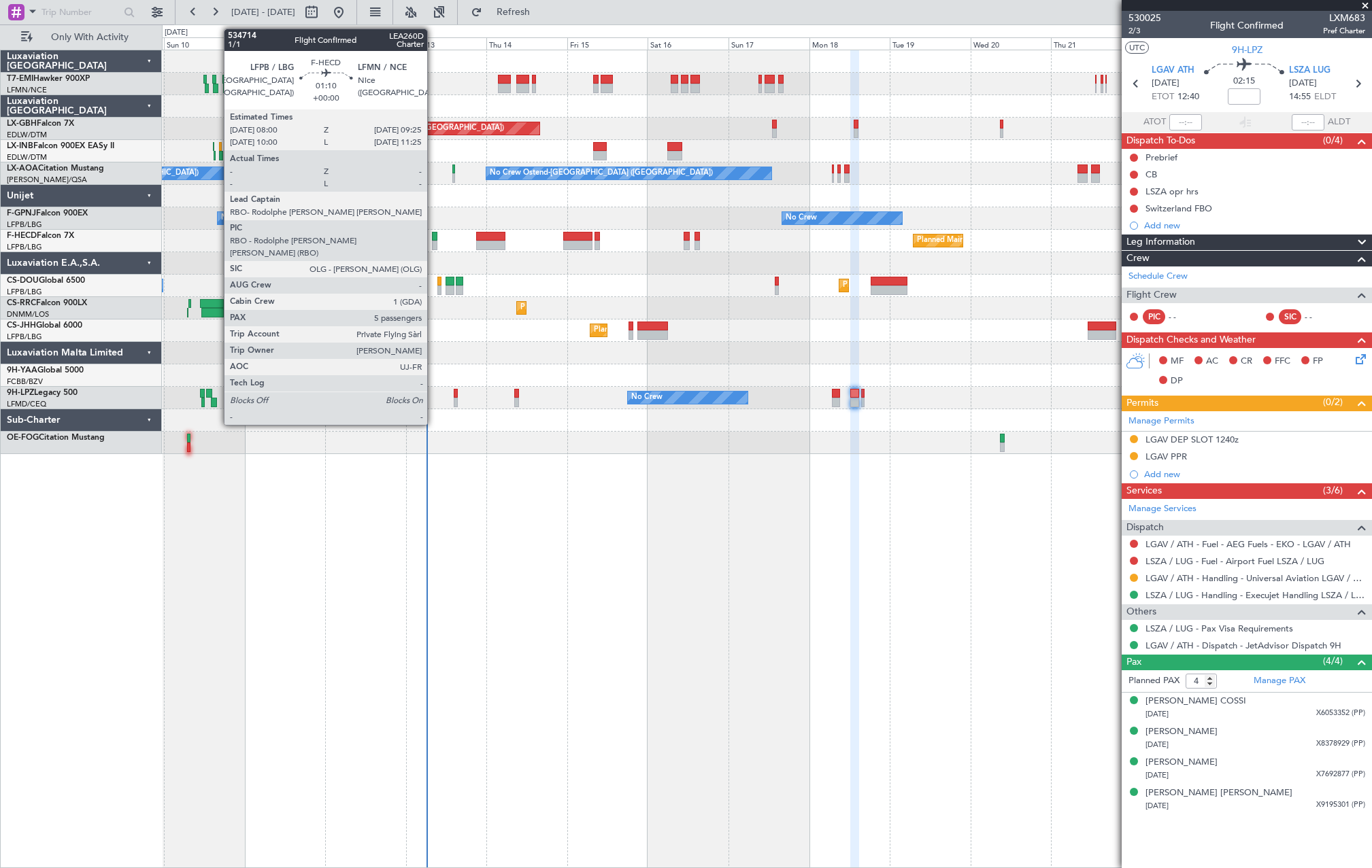
click at [433, 243] on div at bounding box center [435, 246] width 5 height 9
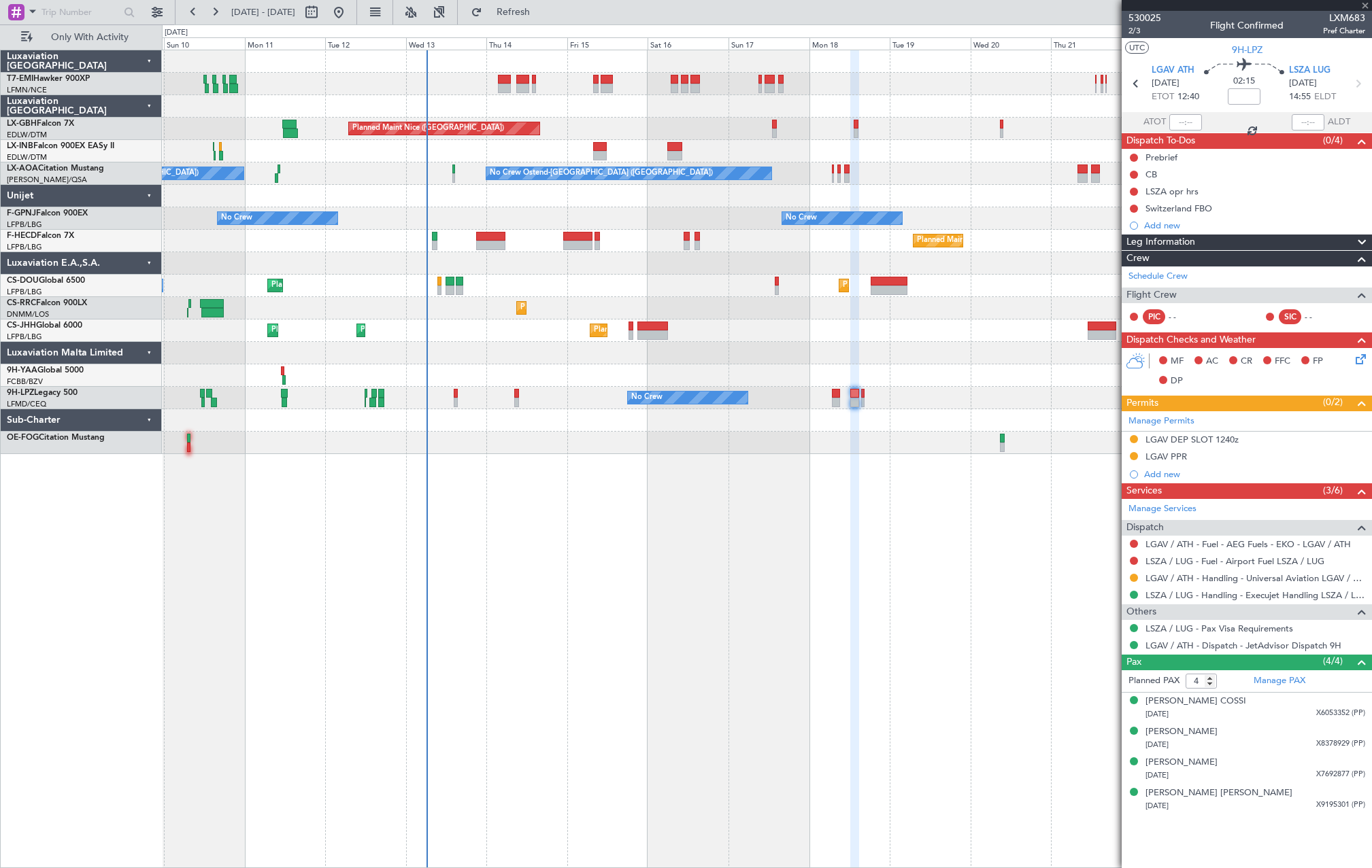
type input "5"
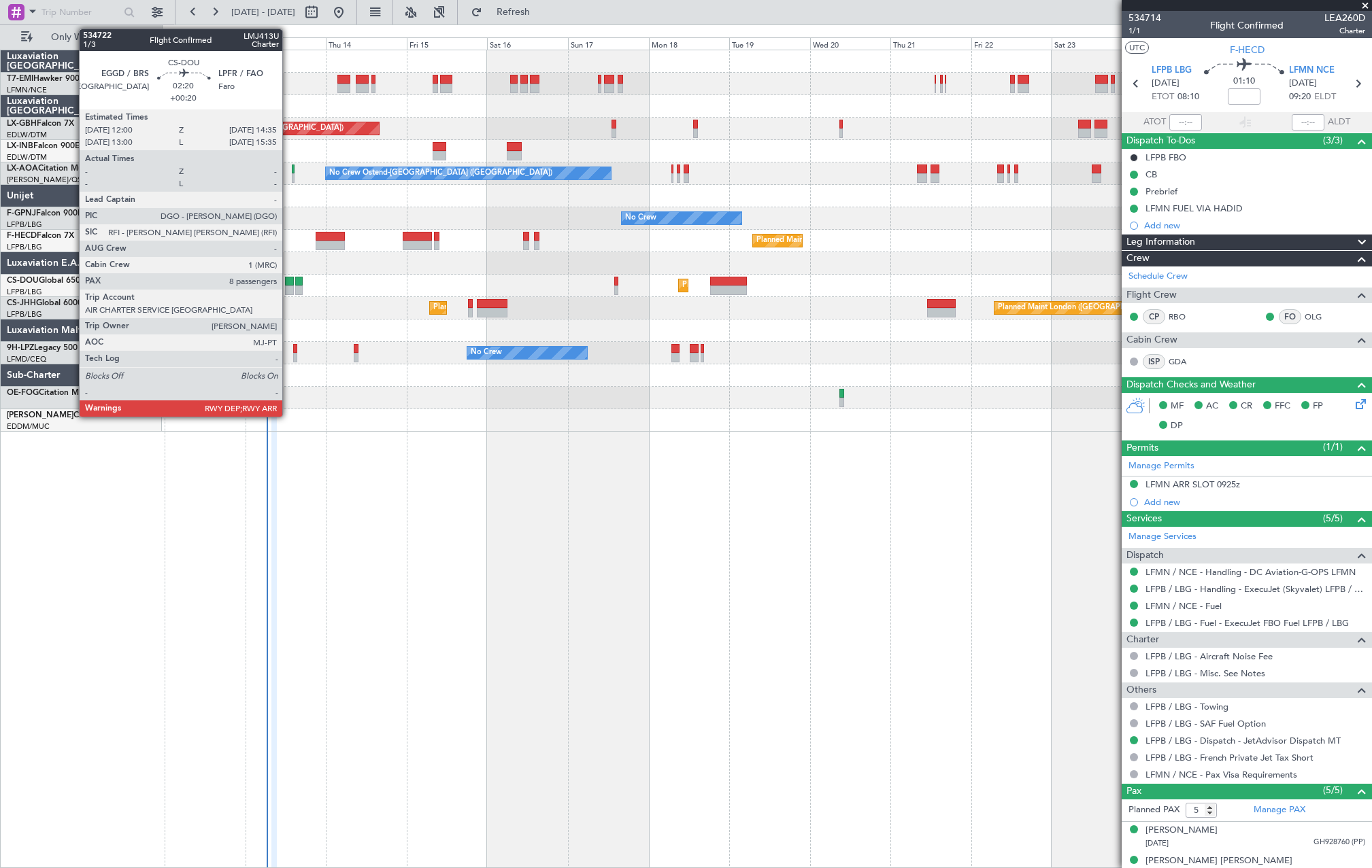
click at [288, 289] on div at bounding box center [289, 290] width 9 height 9
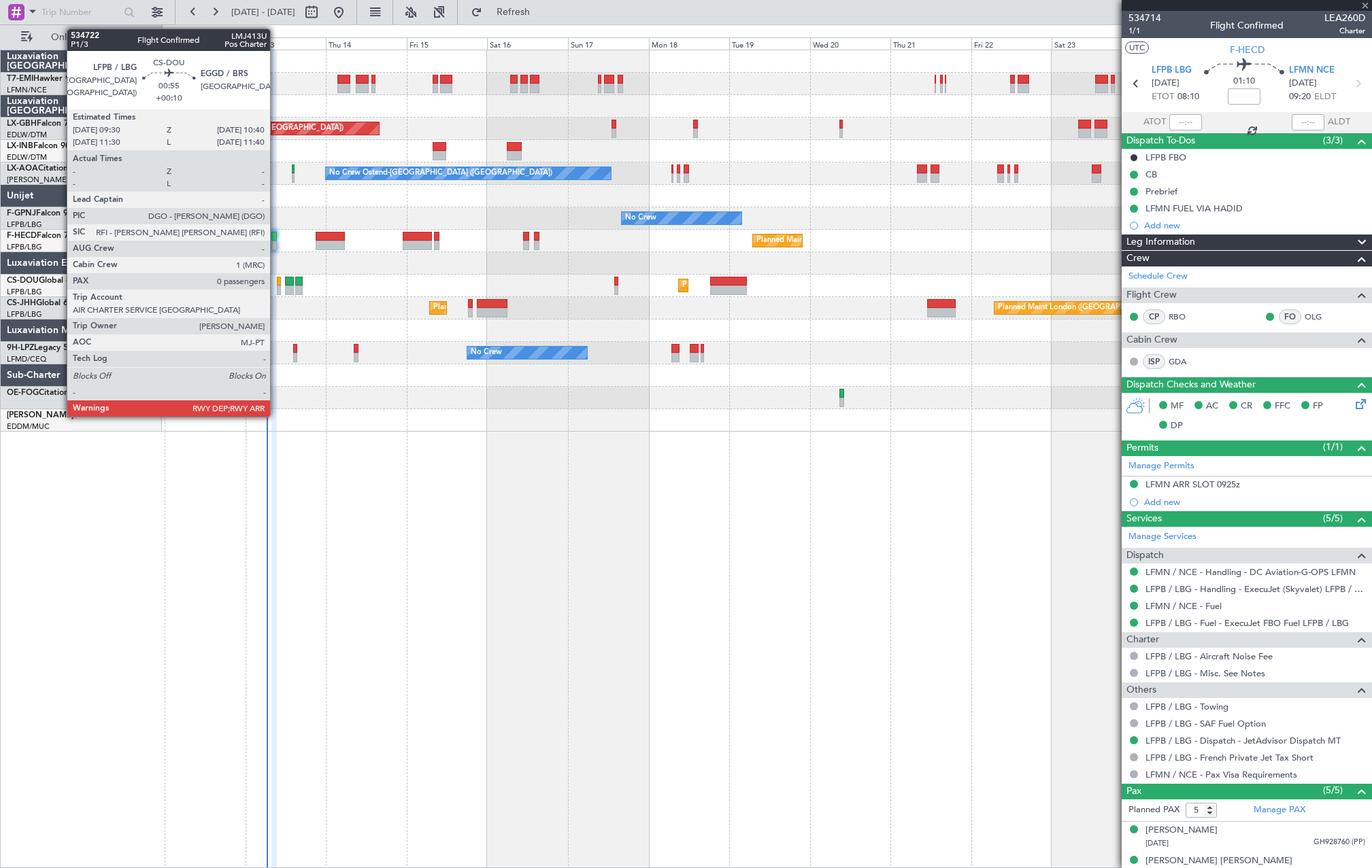
type input "+00:20"
type input "8"
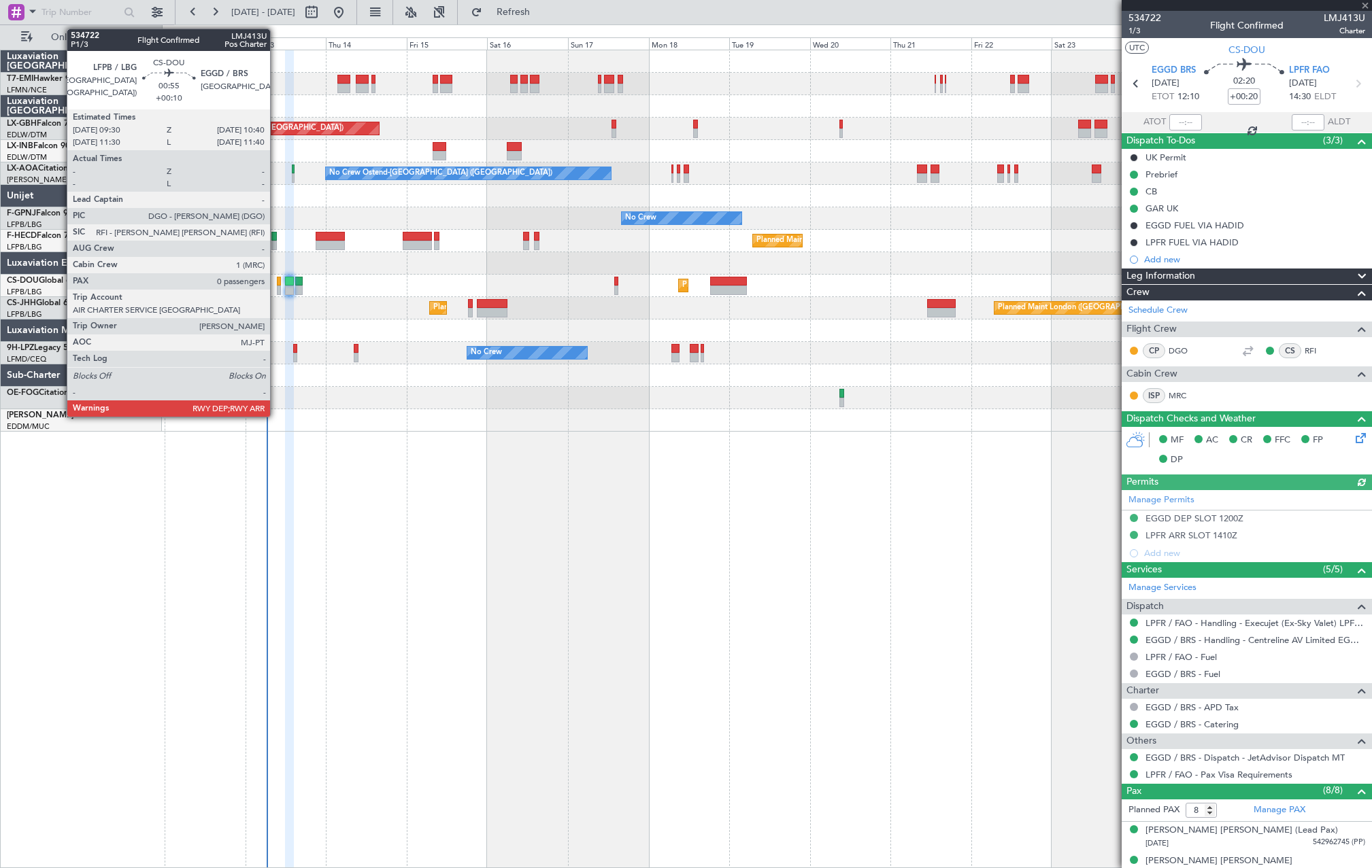
click at [277, 288] on div at bounding box center [279, 290] width 4 height 9
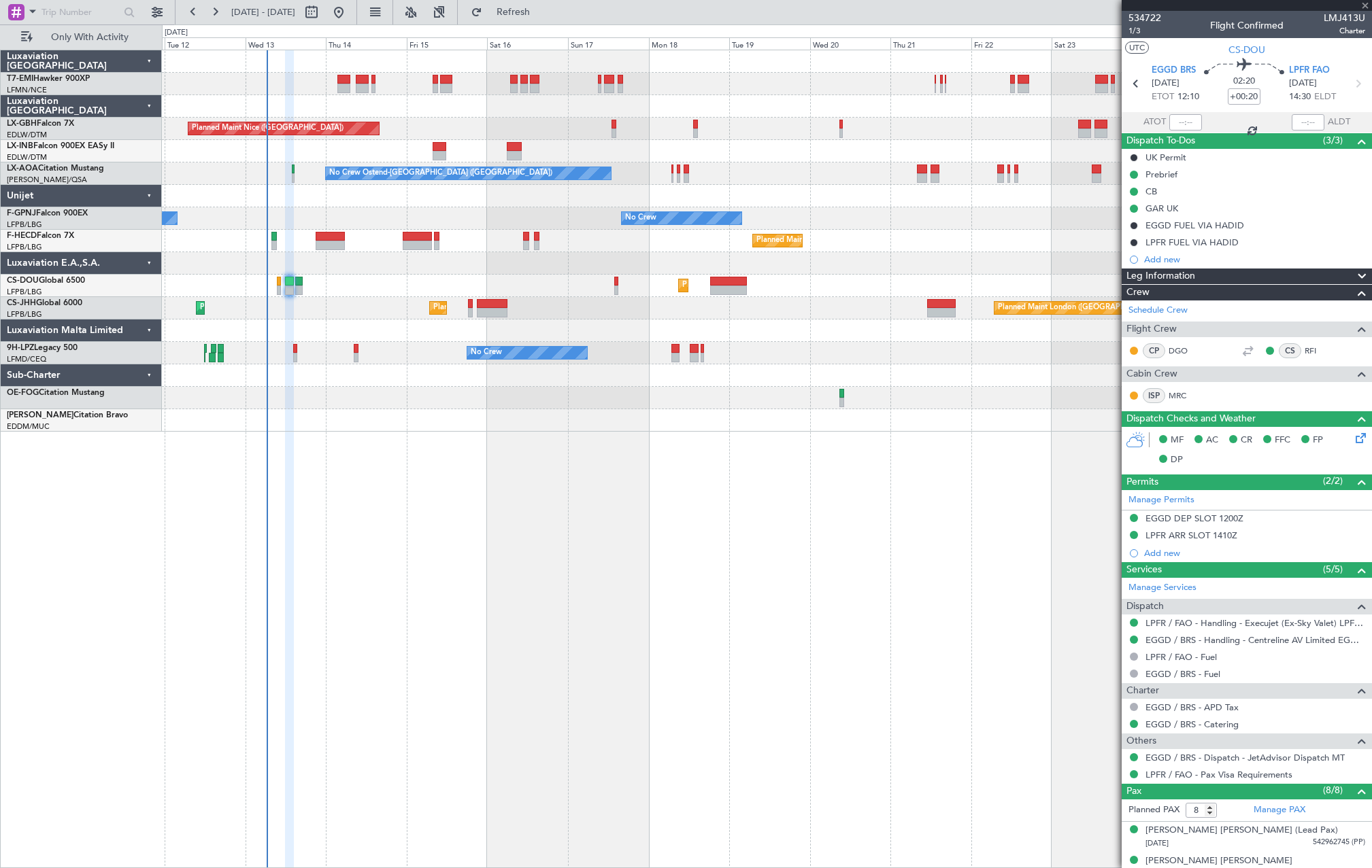
type input "+00:10"
type input "0"
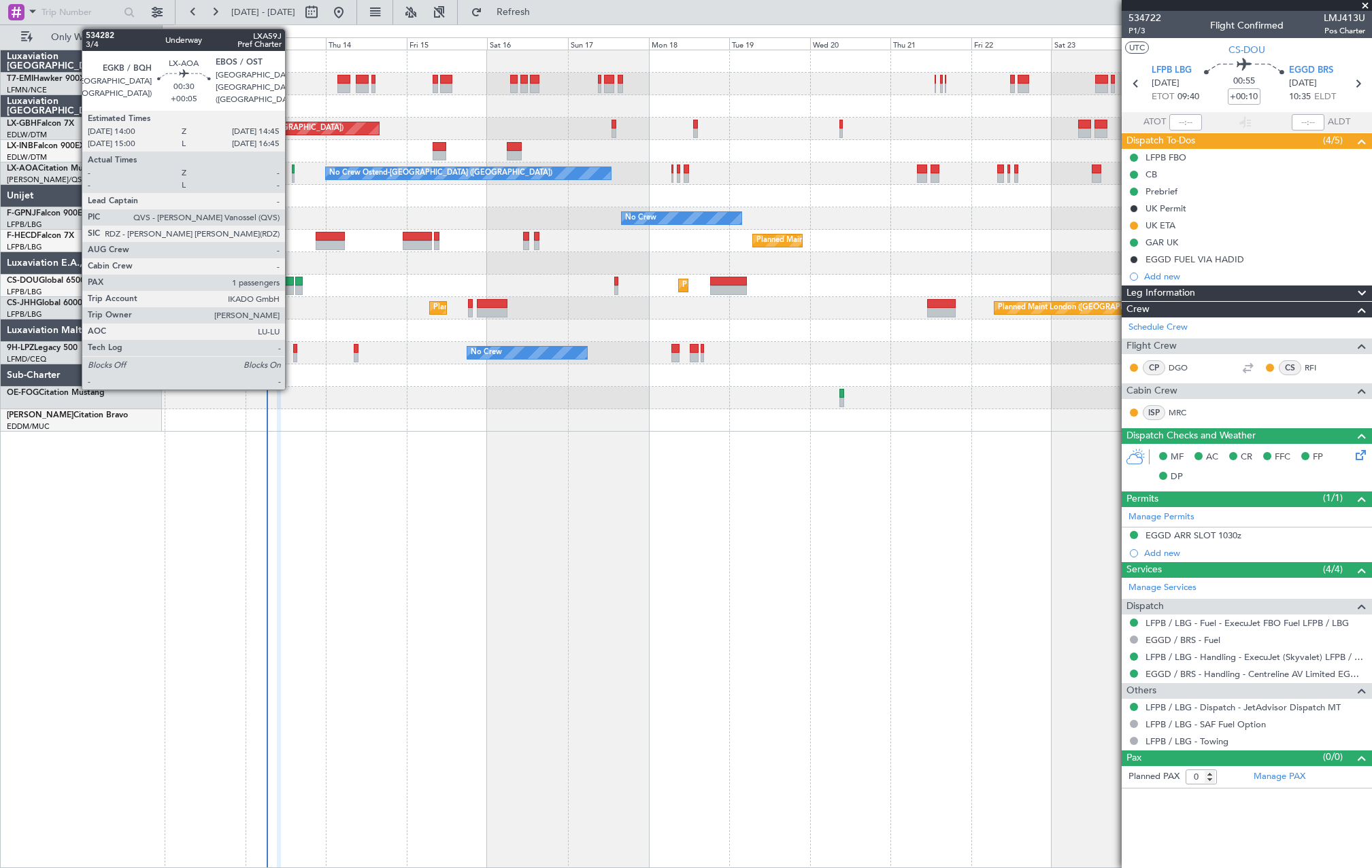
click at [292, 175] on div at bounding box center [293, 178] width 2 height 9
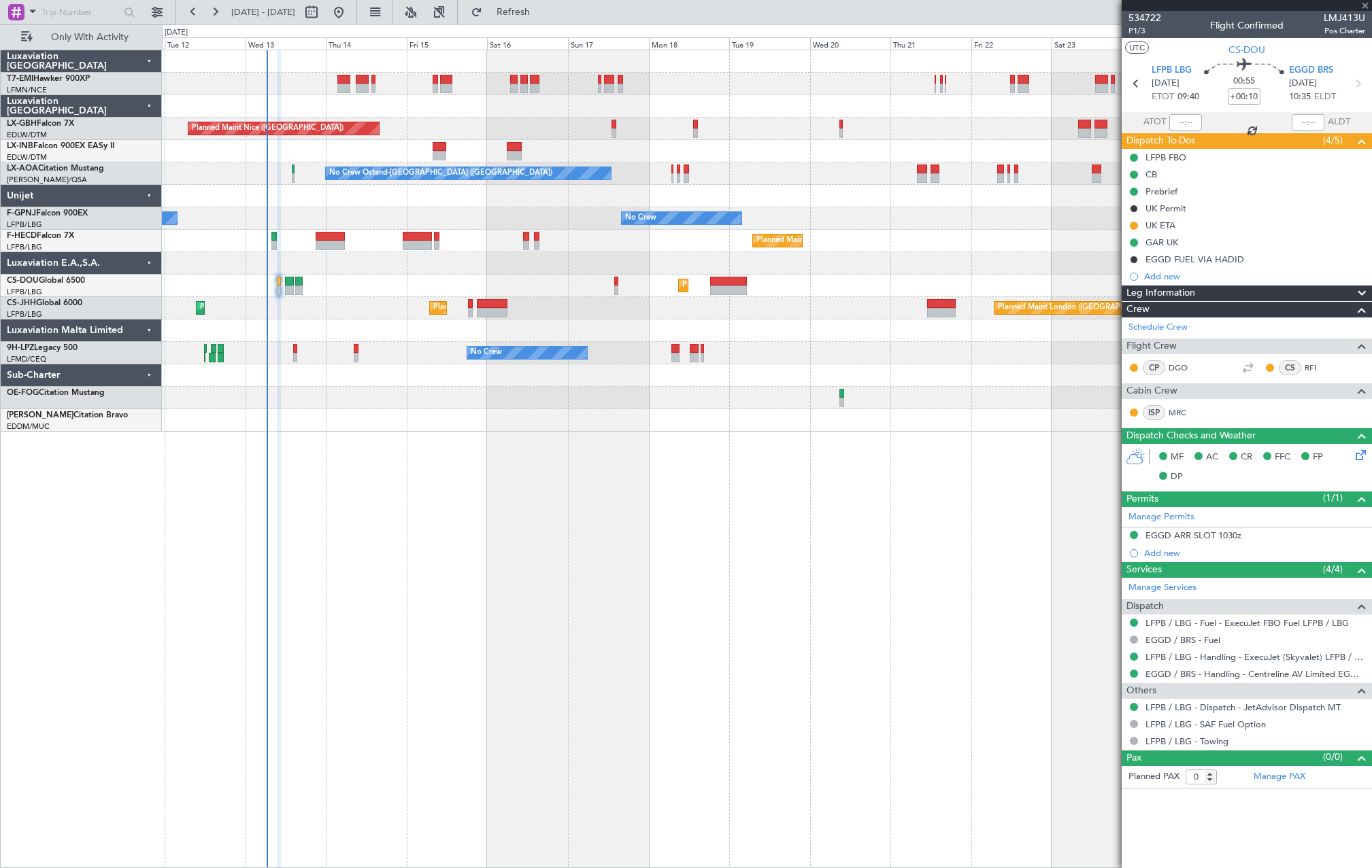
type input "+00:05"
type input "1"
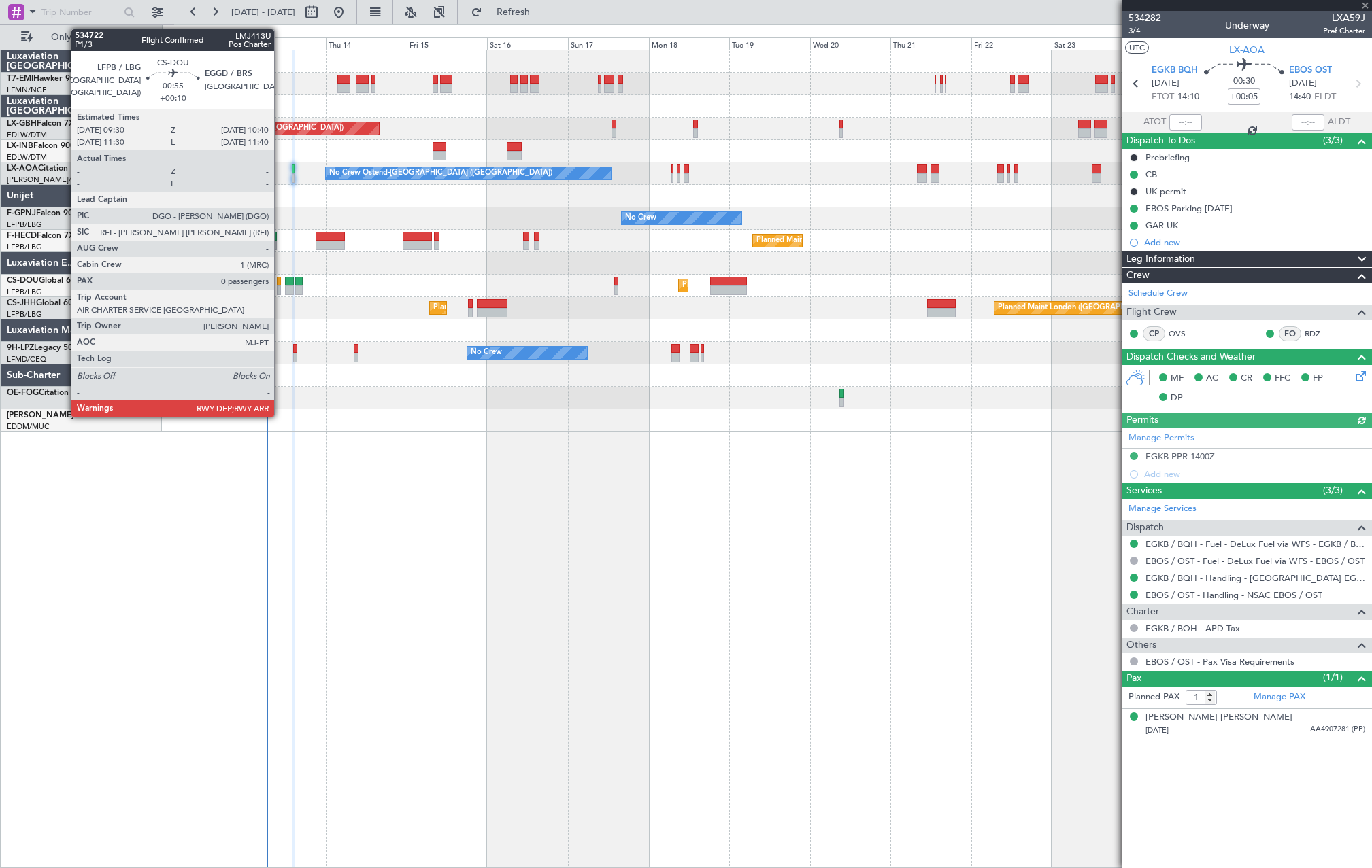
click at [280, 288] on div at bounding box center [279, 290] width 4 height 9
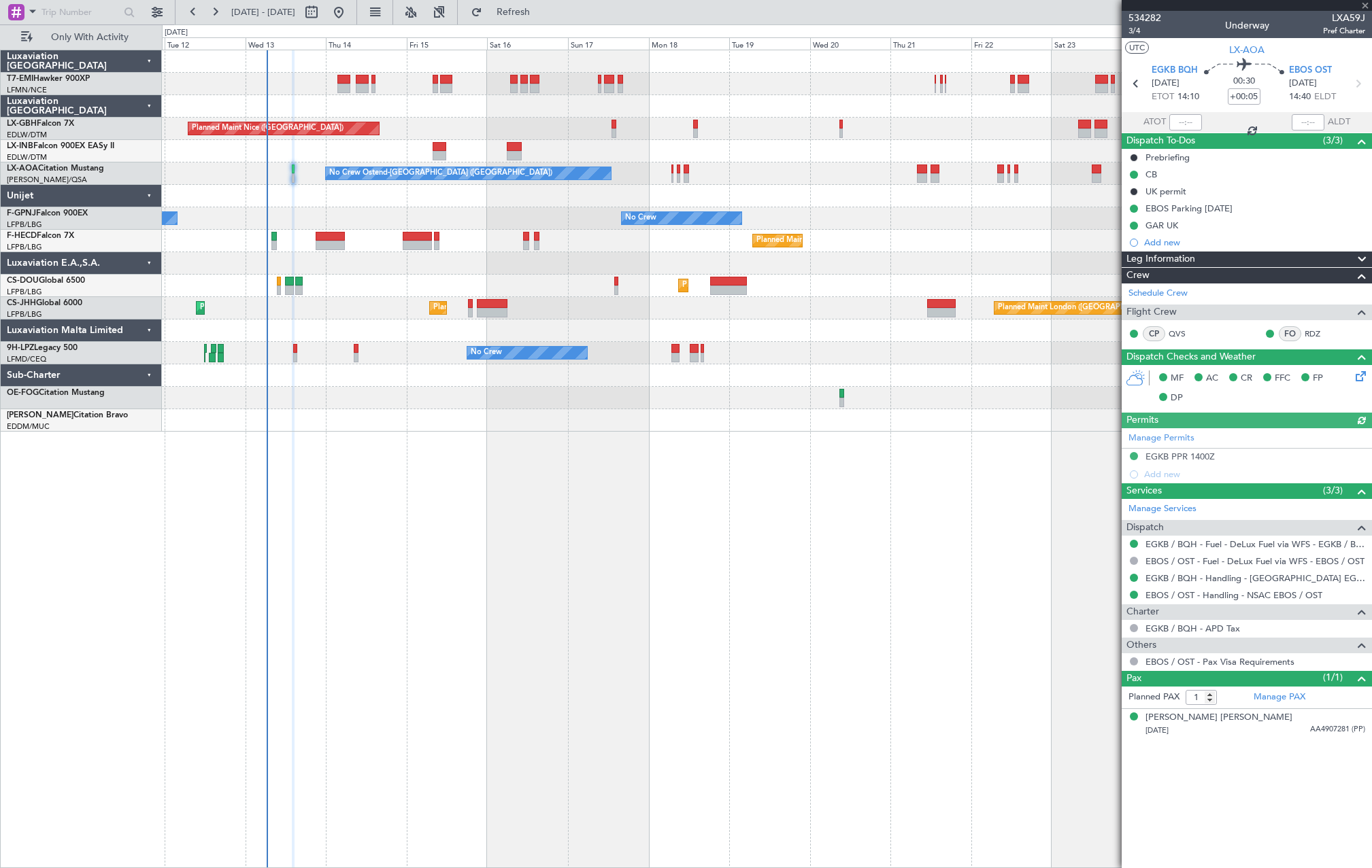
type input "+00:10"
type input "0"
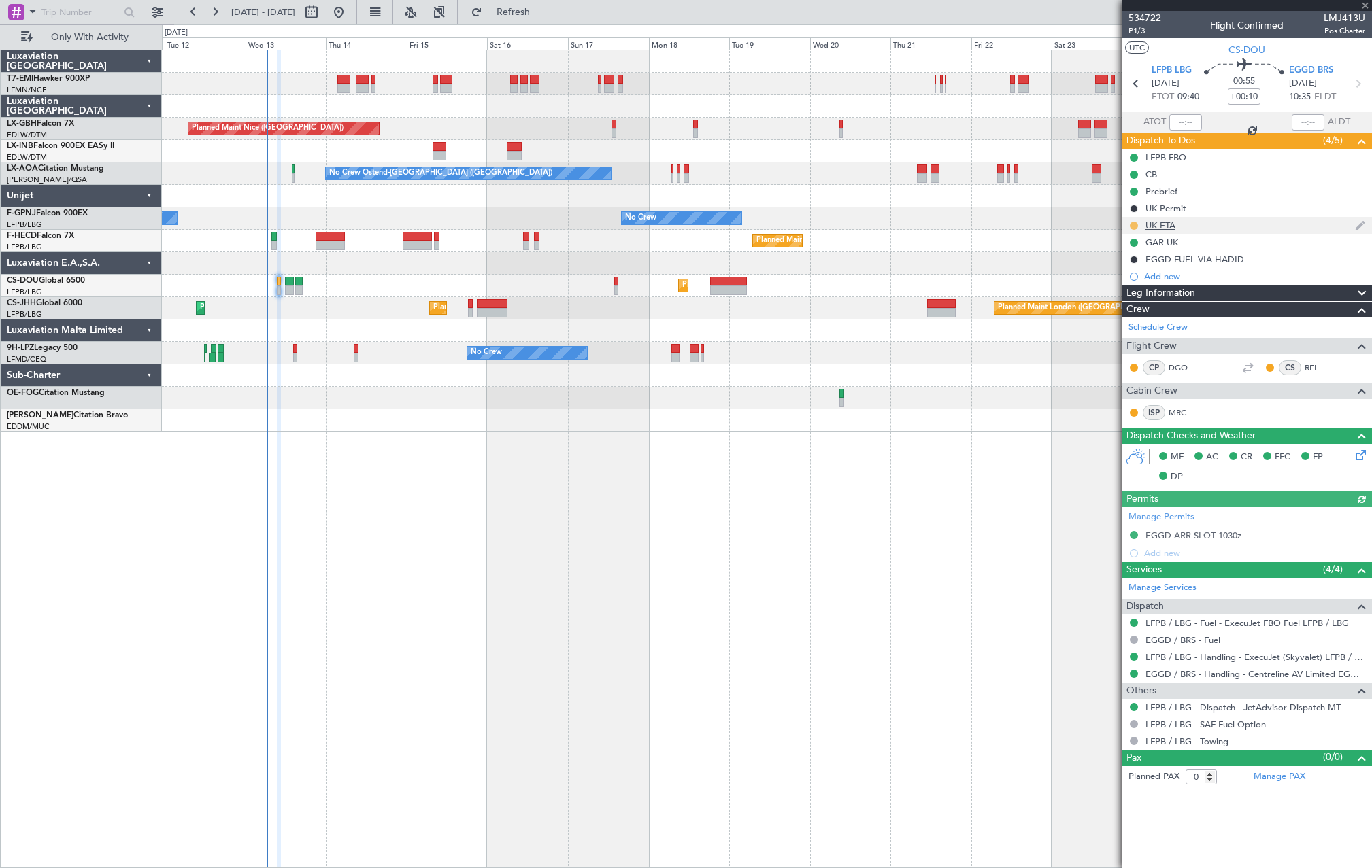
click at [1133, 227] on button at bounding box center [1133, 226] width 8 height 8
click at [1134, 303] on span "Cancelled" at bounding box center [1136, 305] width 39 height 13
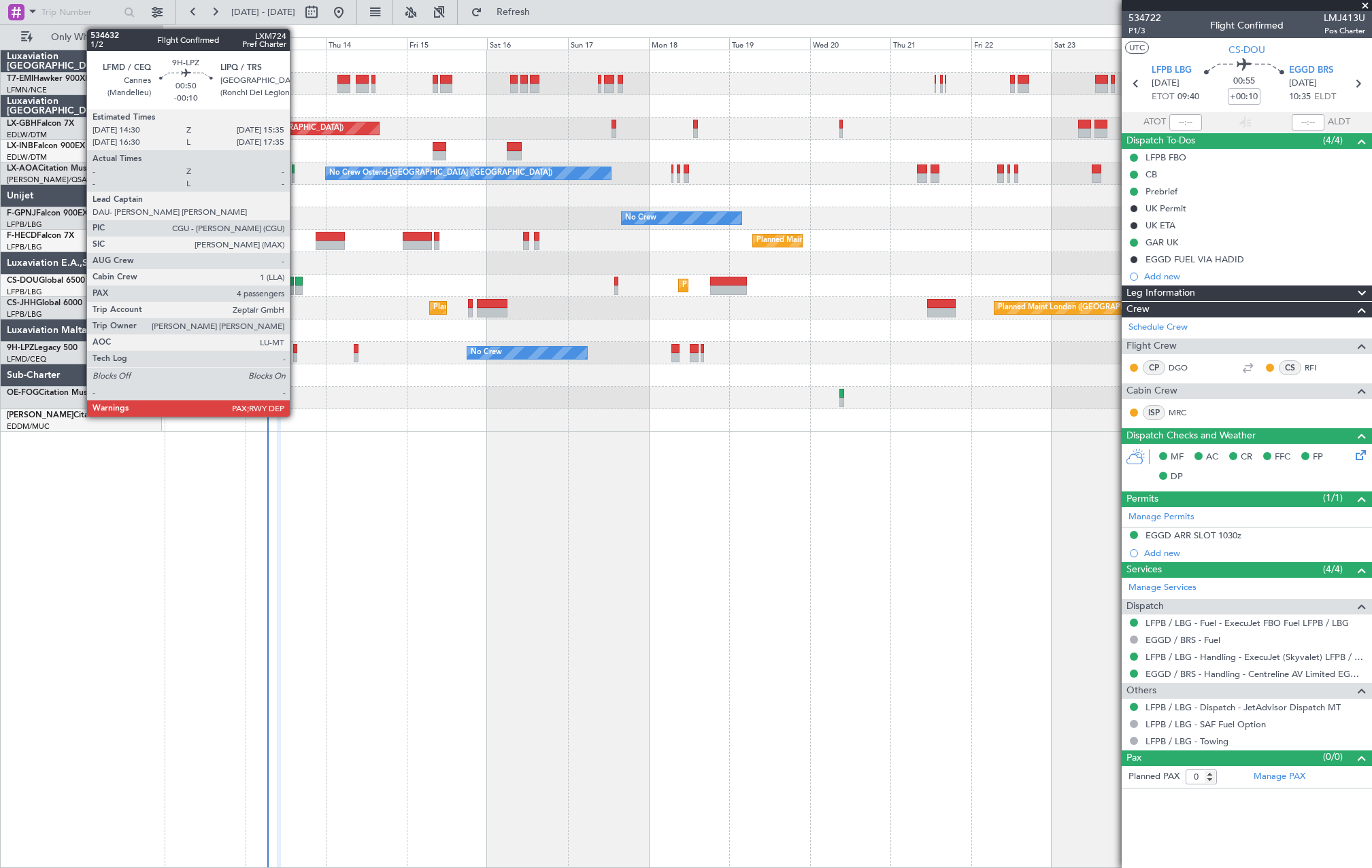
click at [296, 359] on div at bounding box center [294, 357] width 4 height 9
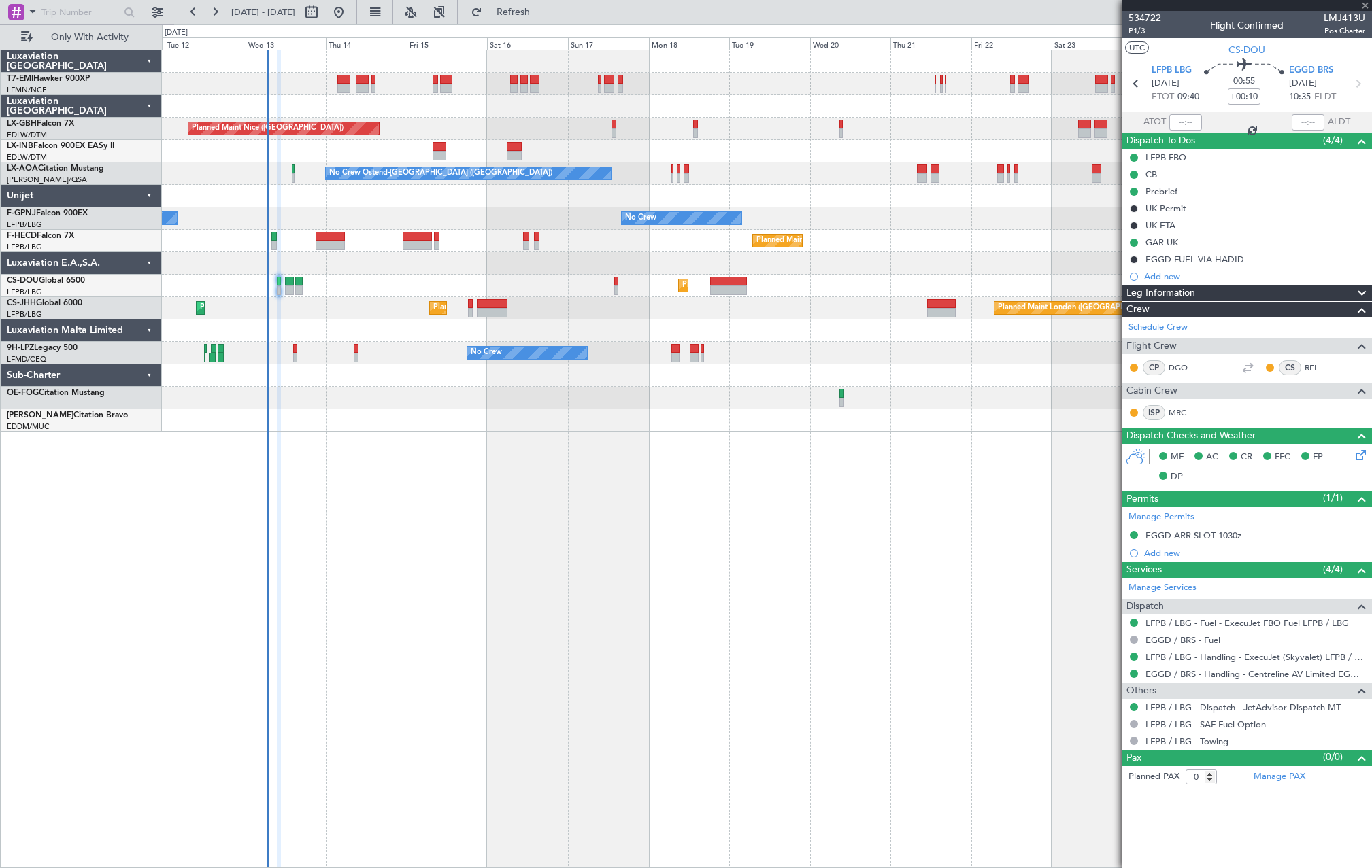
type input "-00:10"
type input "4"
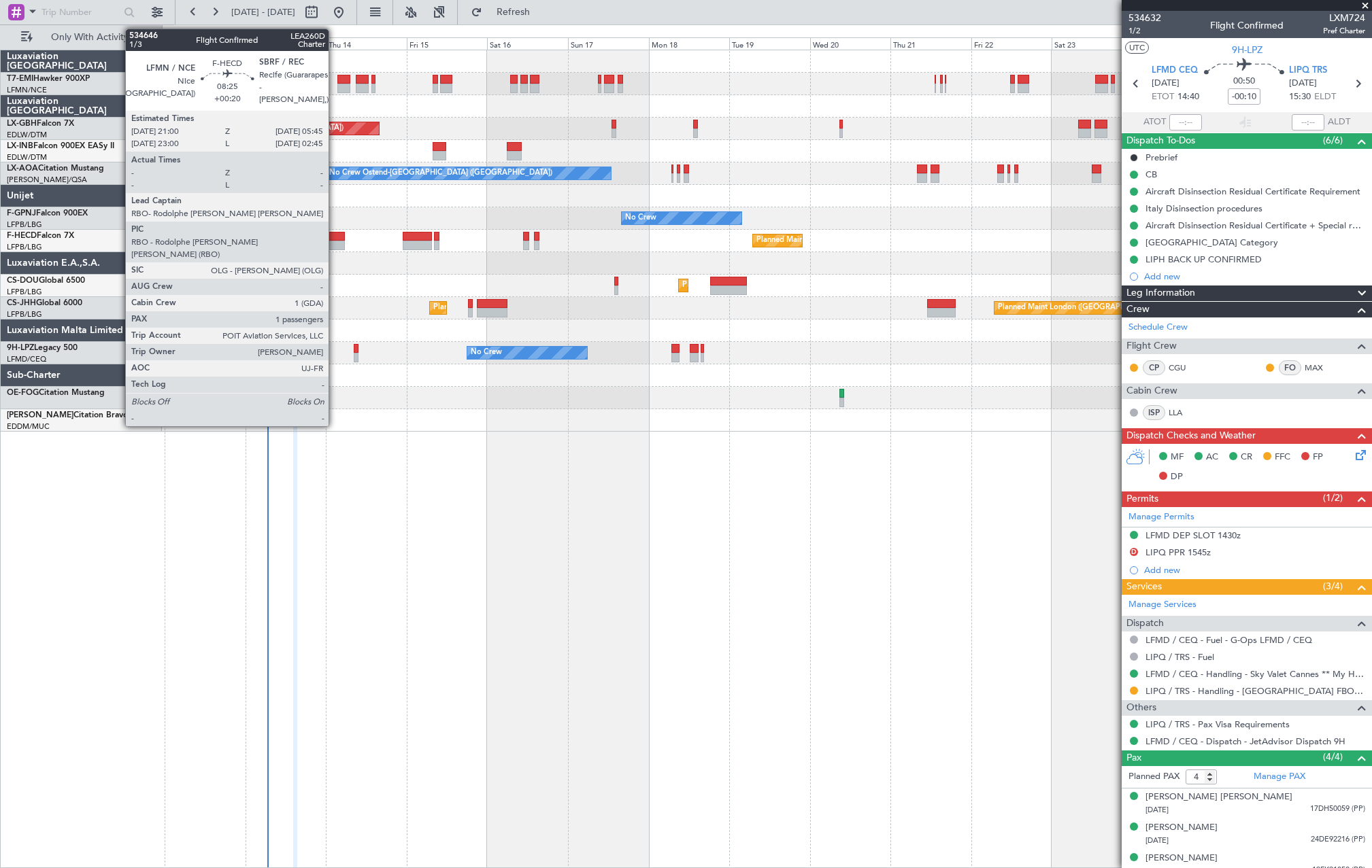
click at [335, 242] on div at bounding box center [331, 246] width 30 height 9
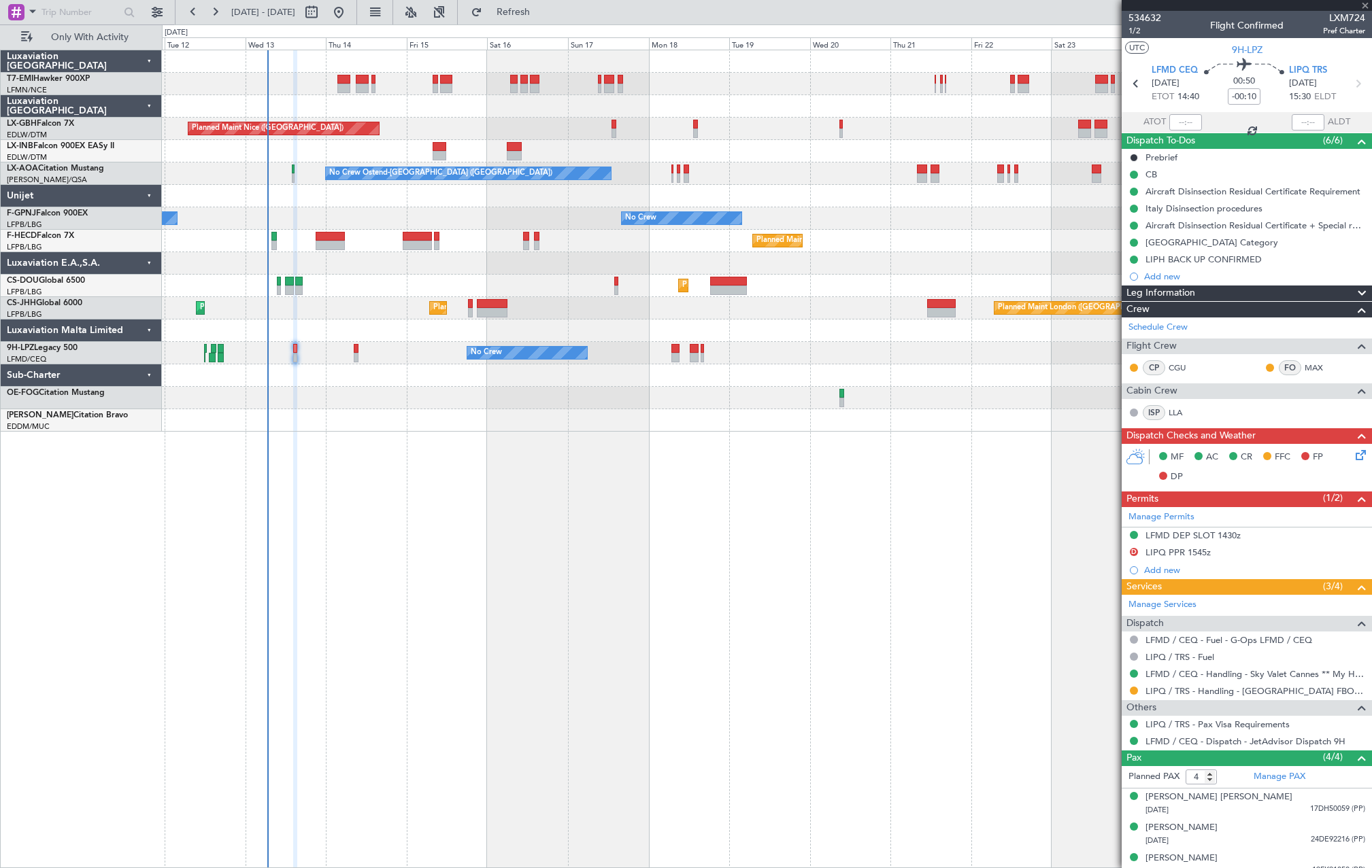
type input "+00:20"
type input "1"
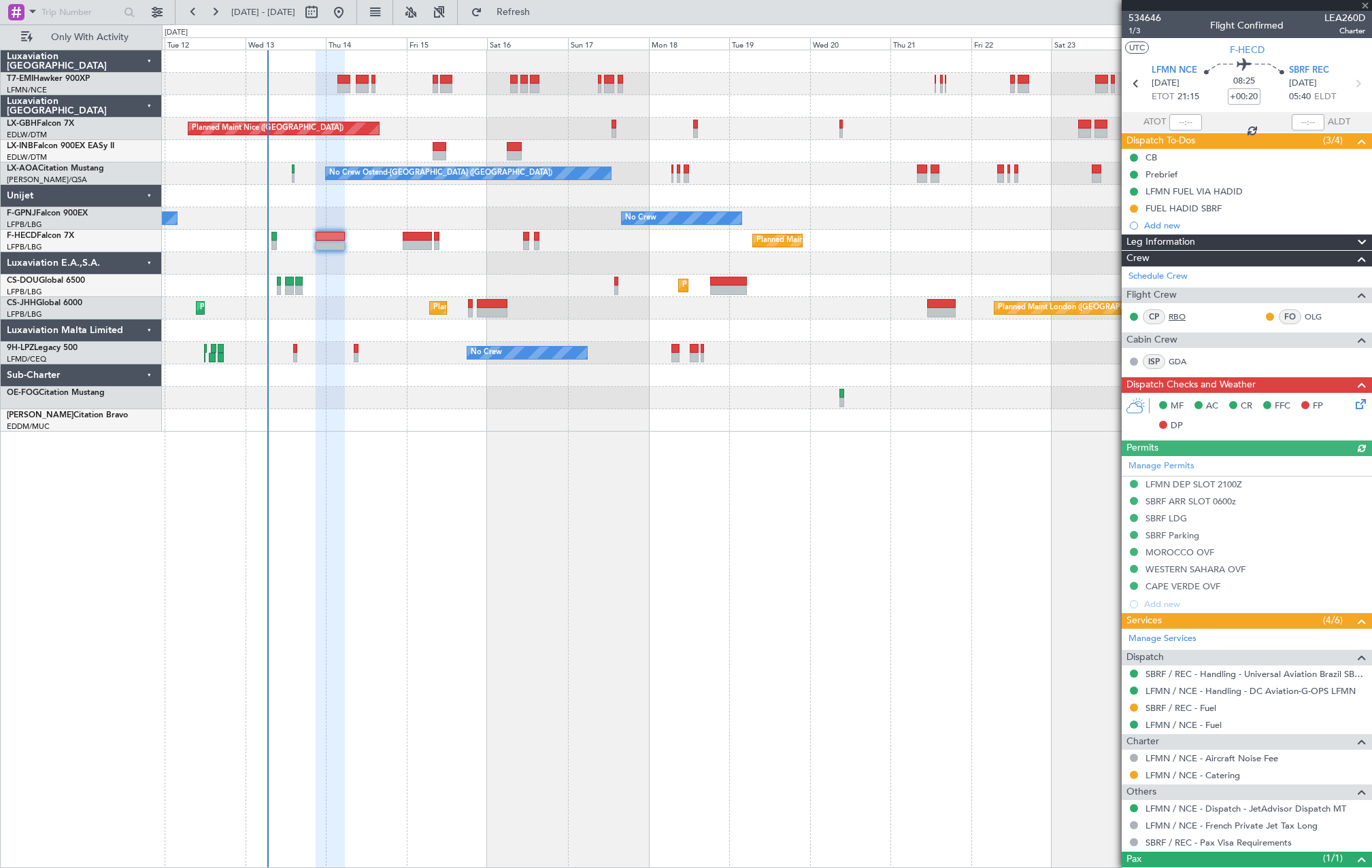
scroll to position [52, 0]
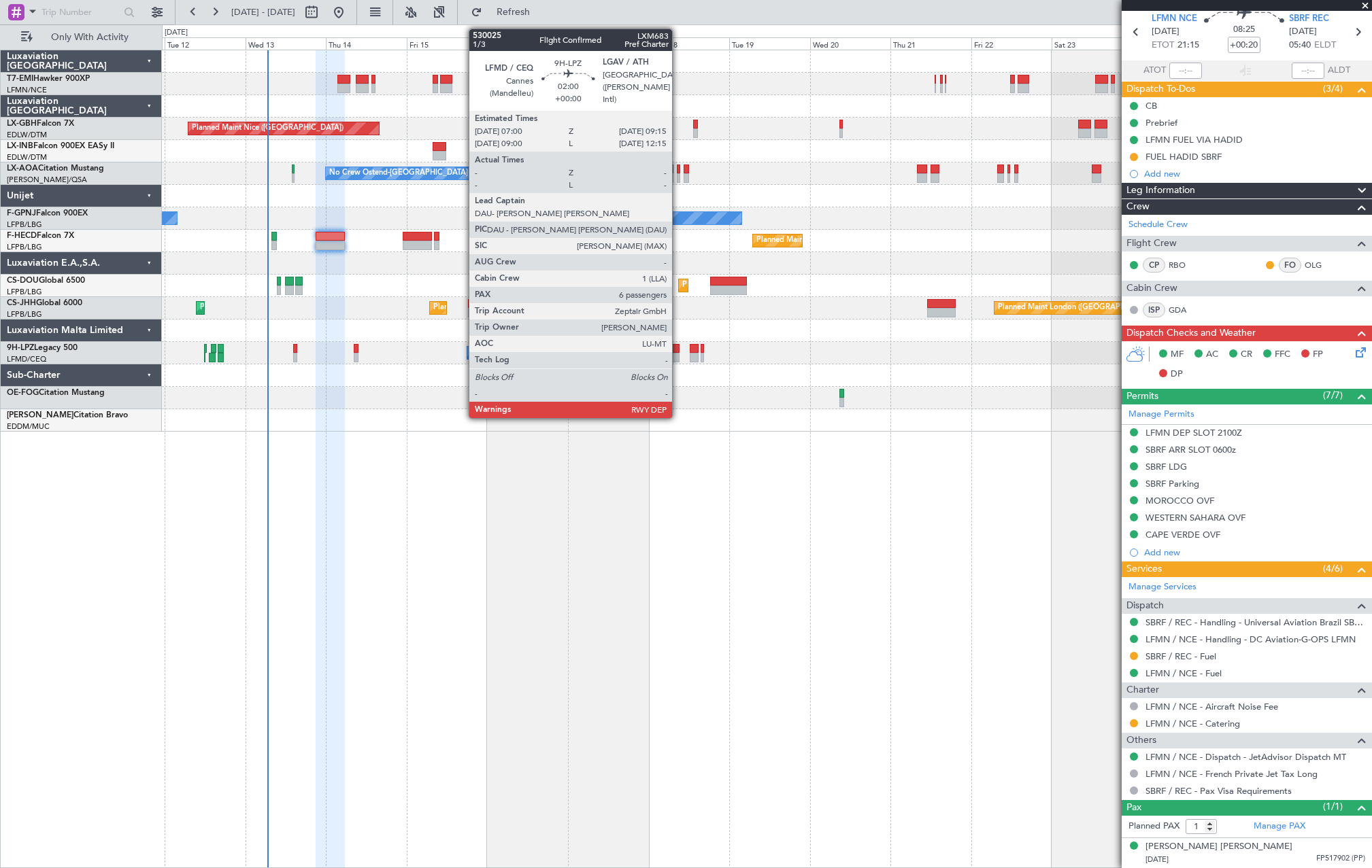
click at [679, 353] on div at bounding box center [675, 357] width 8 height 9
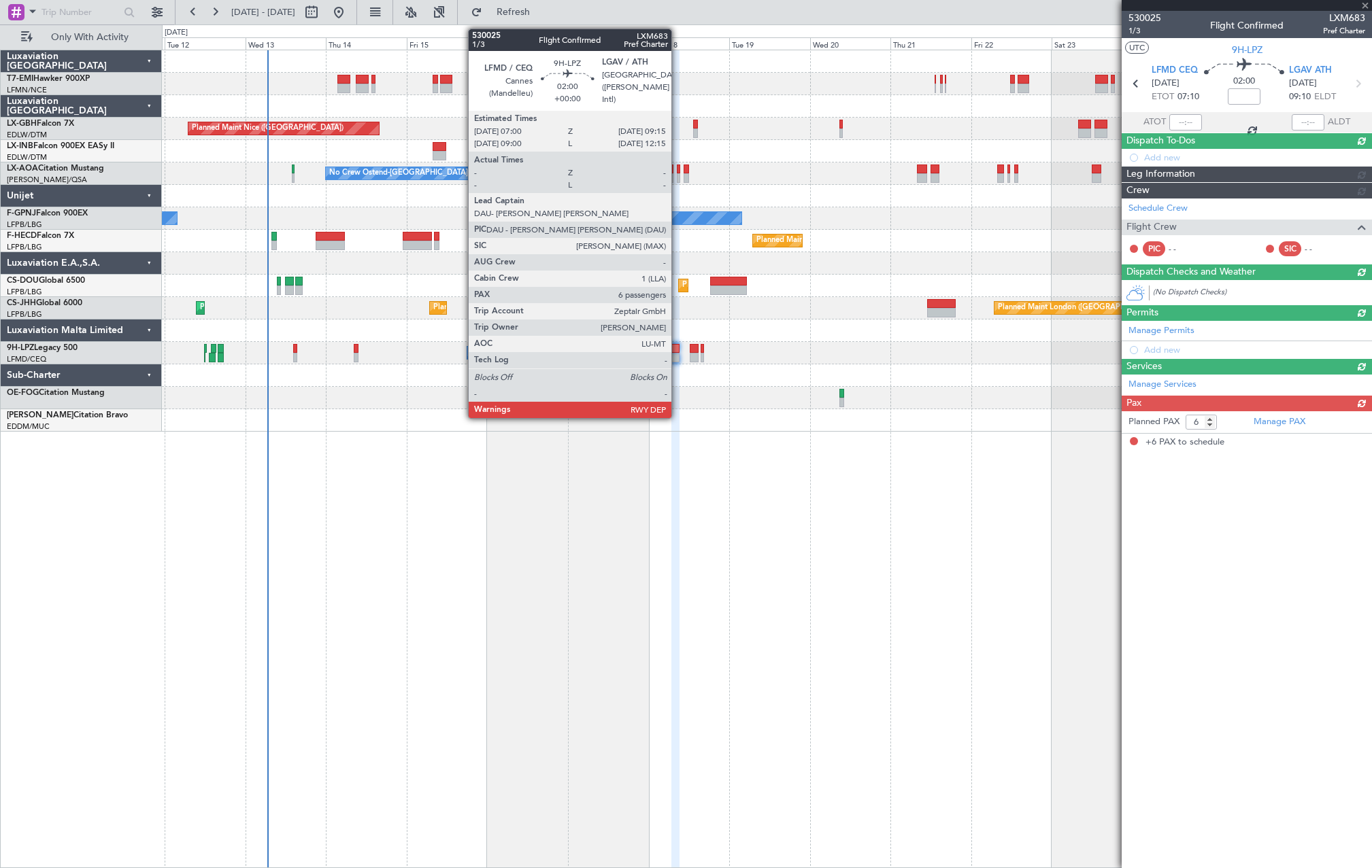
scroll to position [0, 0]
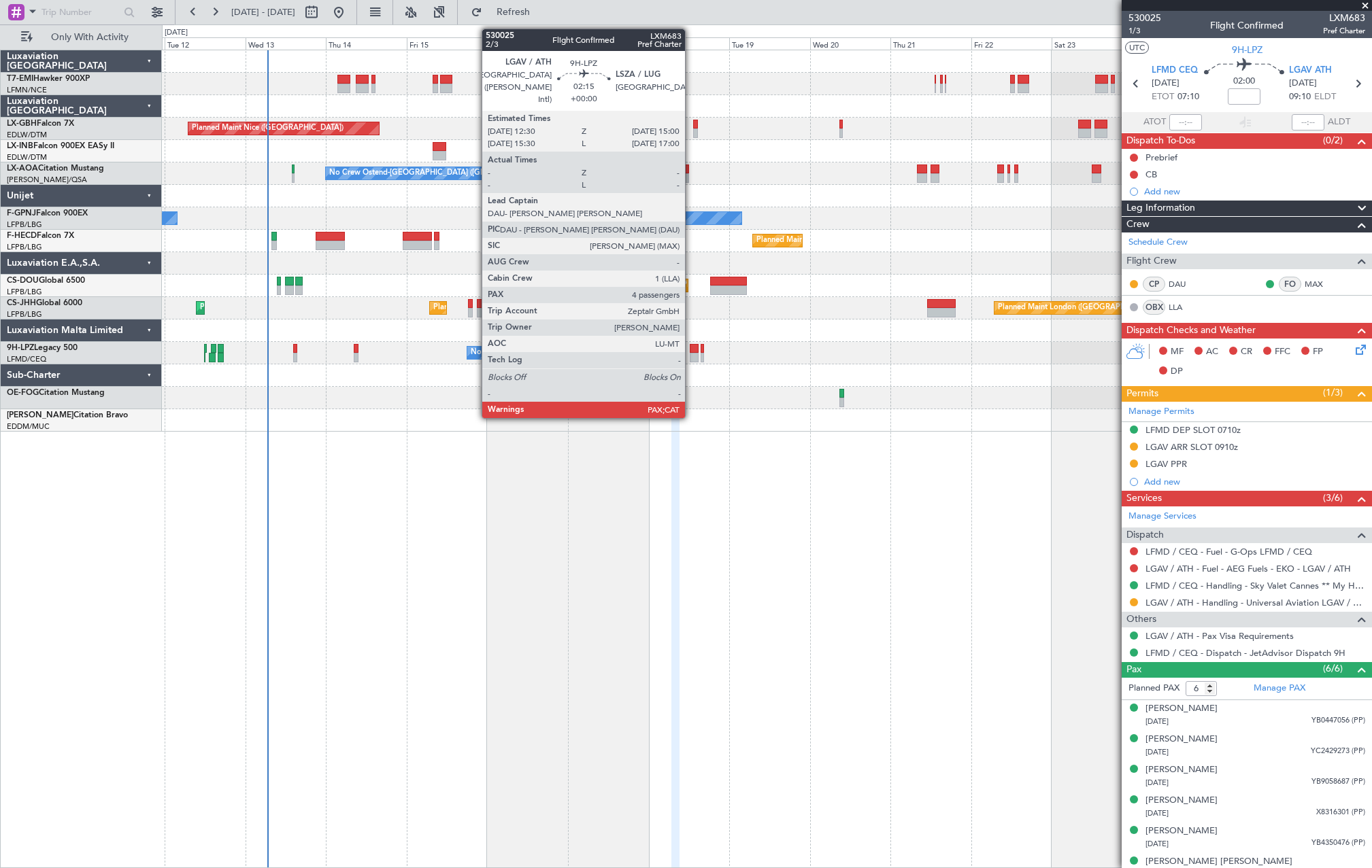
click at [691, 351] on div at bounding box center [693, 349] width 9 height 9
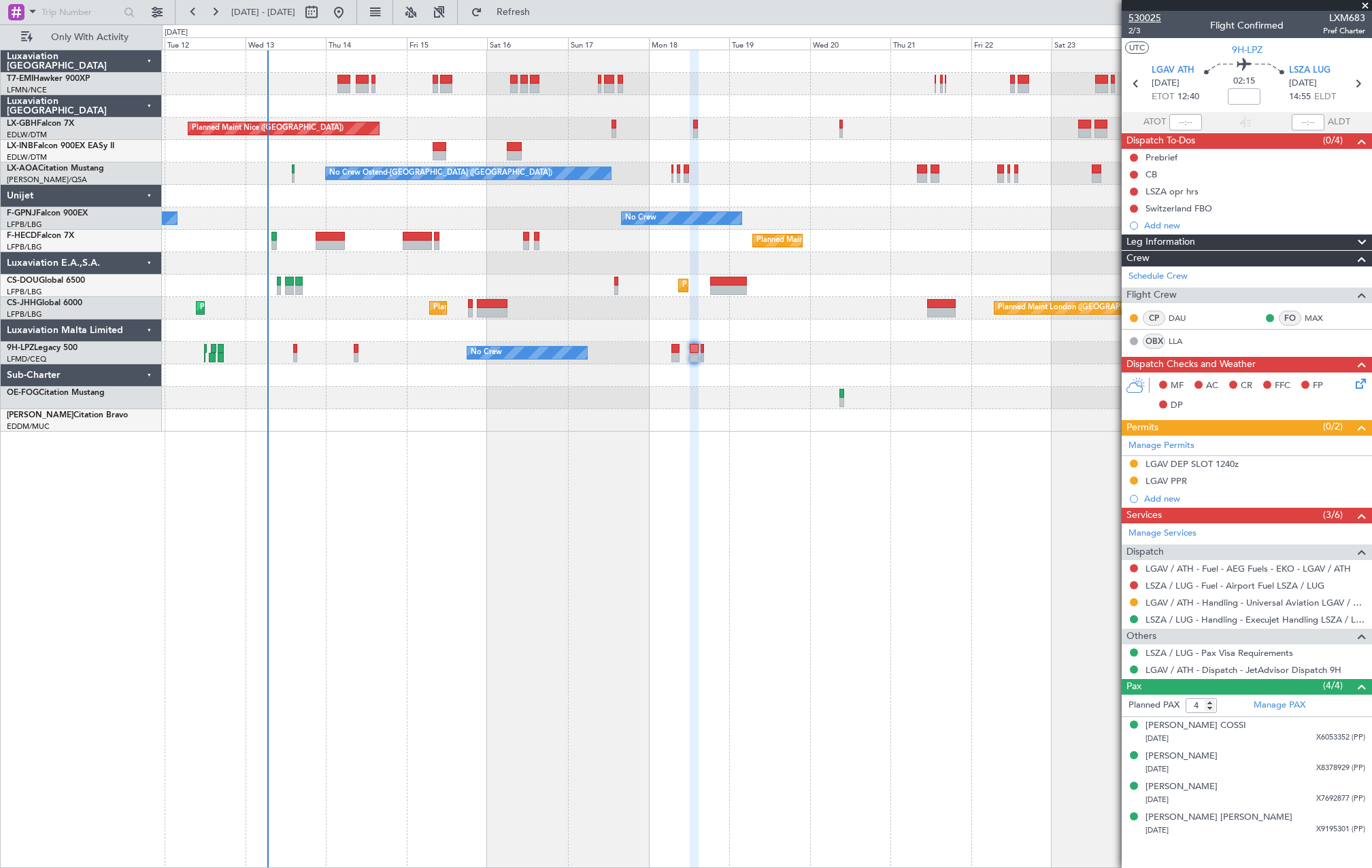
click at [1148, 16] on span "530025" at bounding box center [1145, 18] width 32 height 14
click at [1181, 342] on link "LLA" at bounding box center [1184, 342] width 31 height 13
click at [536, 21] on button "Refresh" at bounding box center [505, 13] width 82 height 22
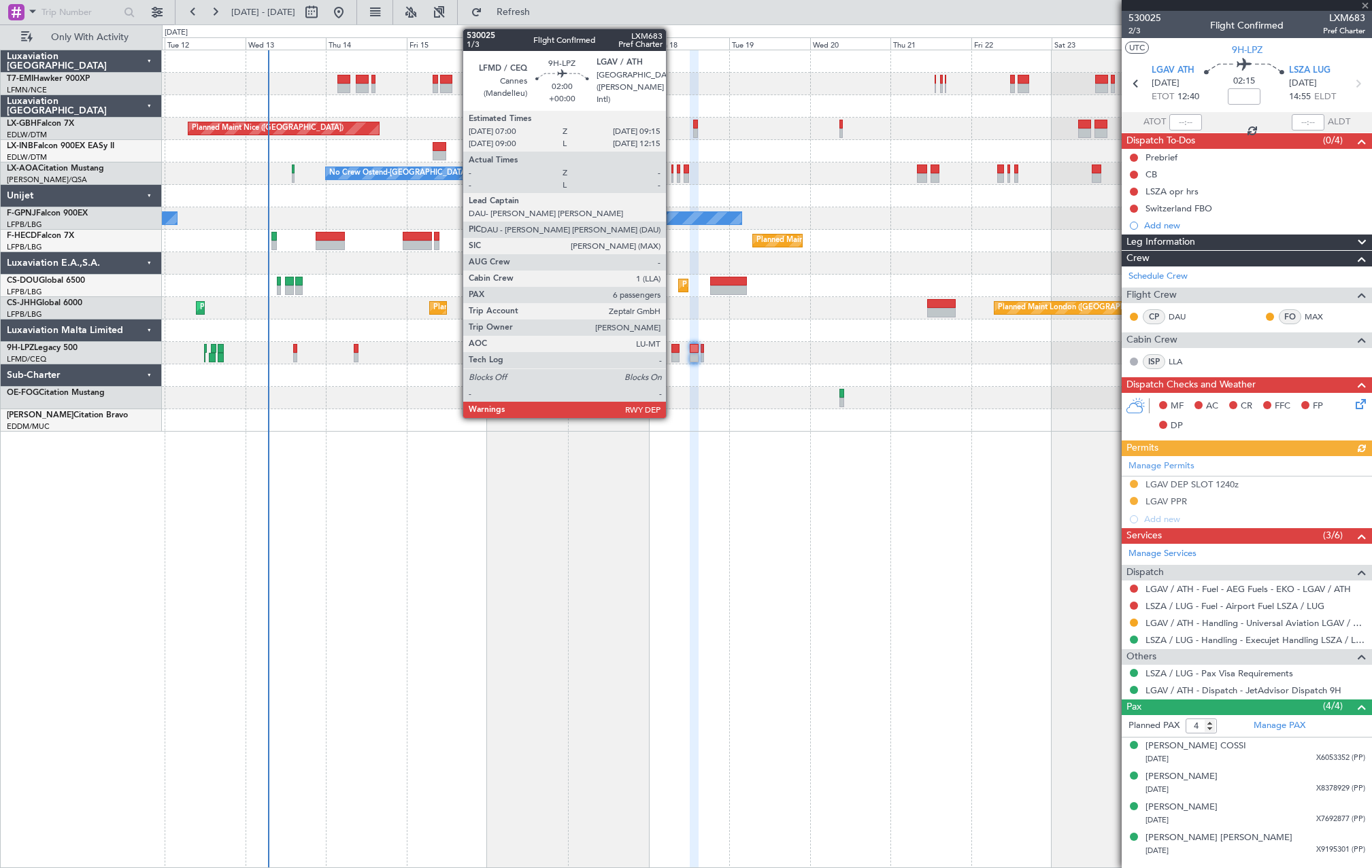
click at [672, 346] on div at bounding box center [675, 349] width 8 height 9
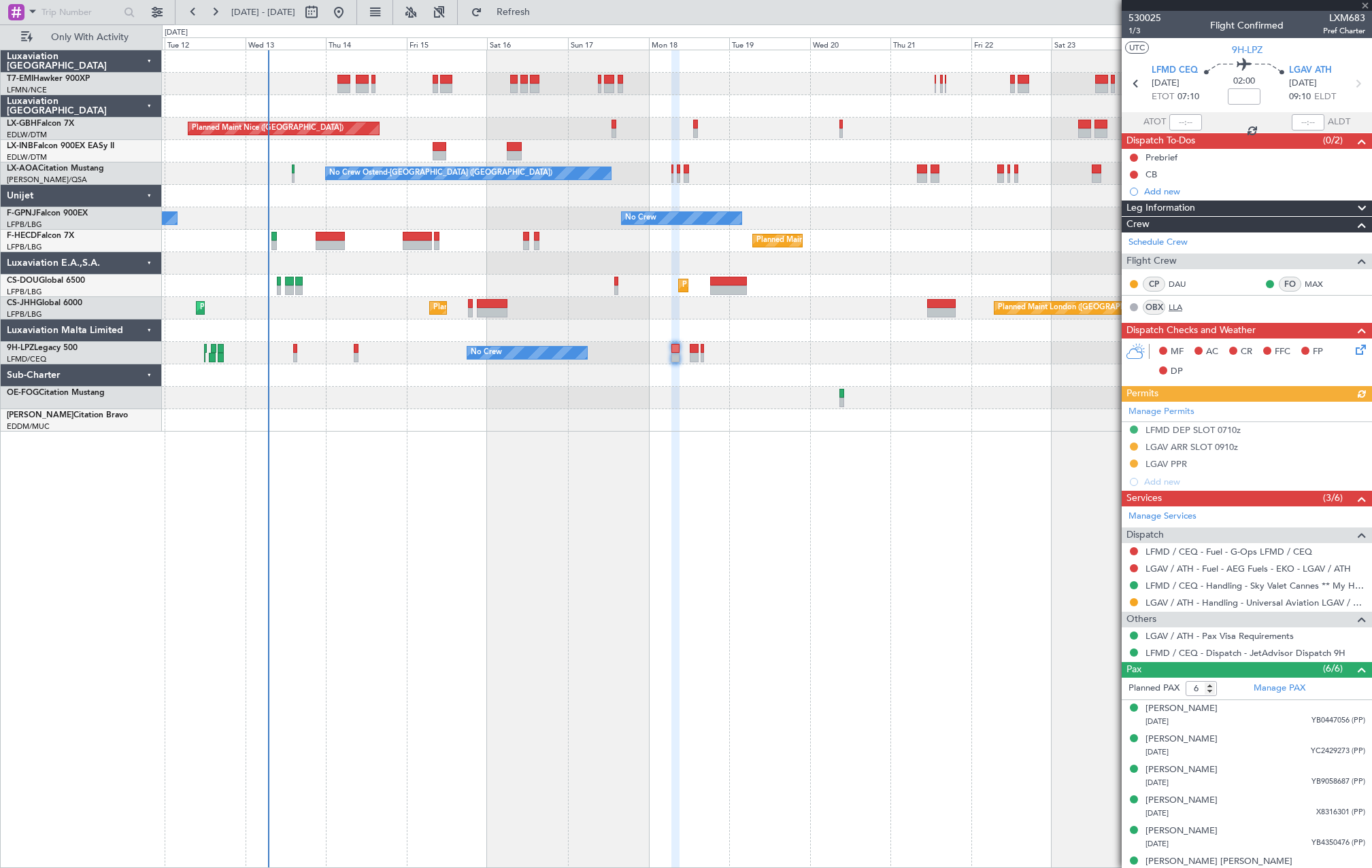
click at [1182, 309] on link "LLA" at bounding box center [1184, 308] width 31 height 13
click at [539, 4] on button "Refresh" at bounding box center [505, 13] width 82 height 22
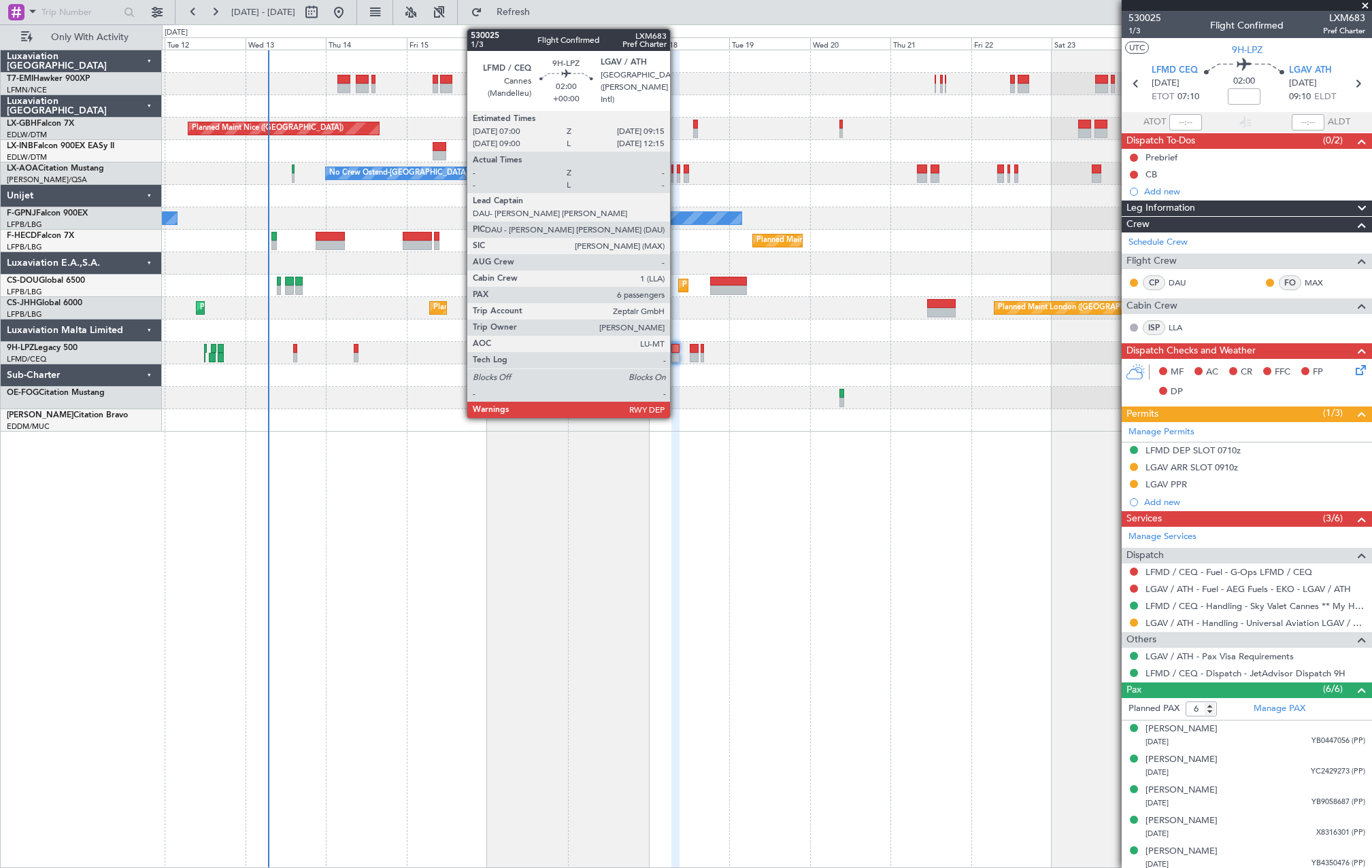
click at [676, 353] on div at bounding box center [675, 349] width 8 height 9
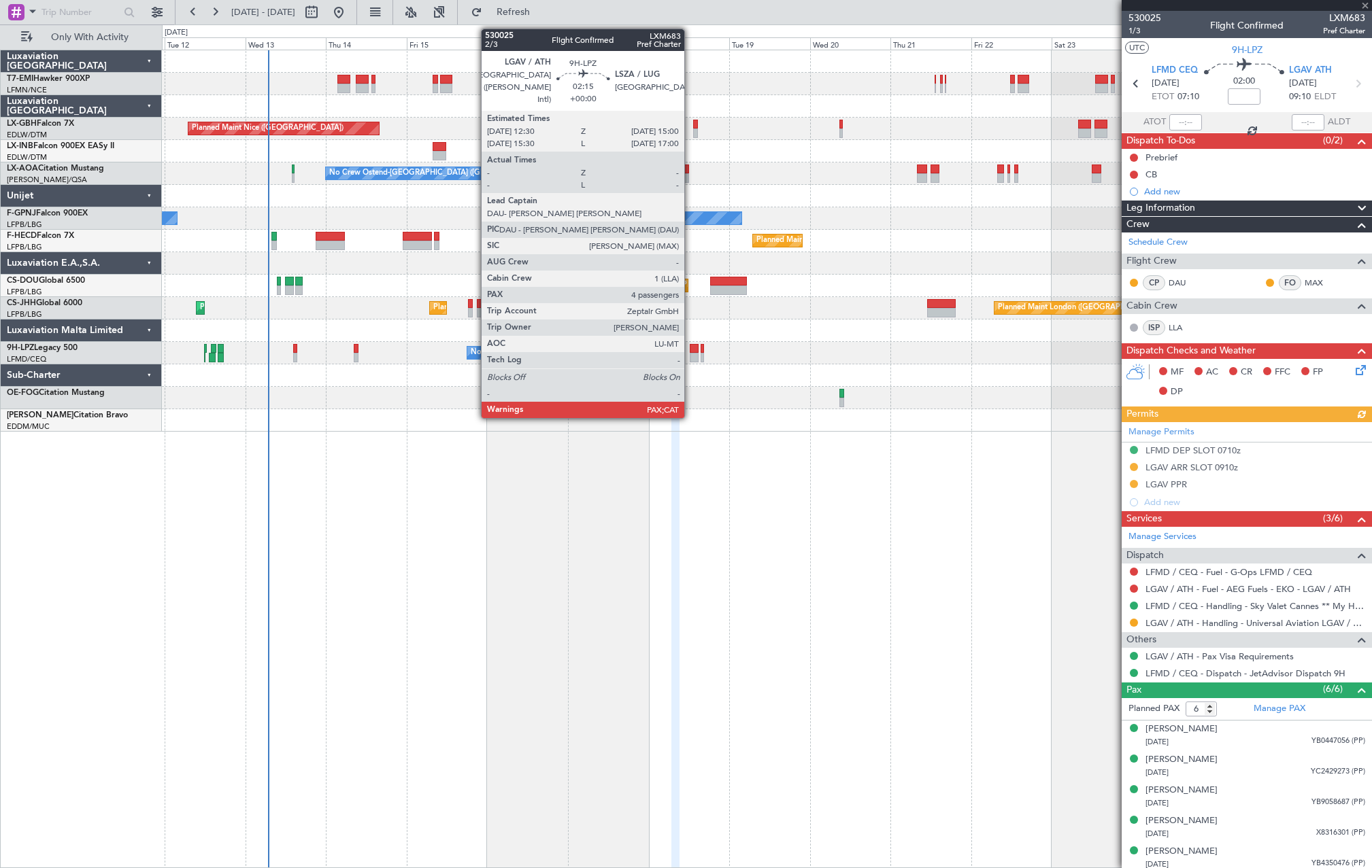
click at [690, 350] on div at bounding box center [693, 349] width 9 height 9
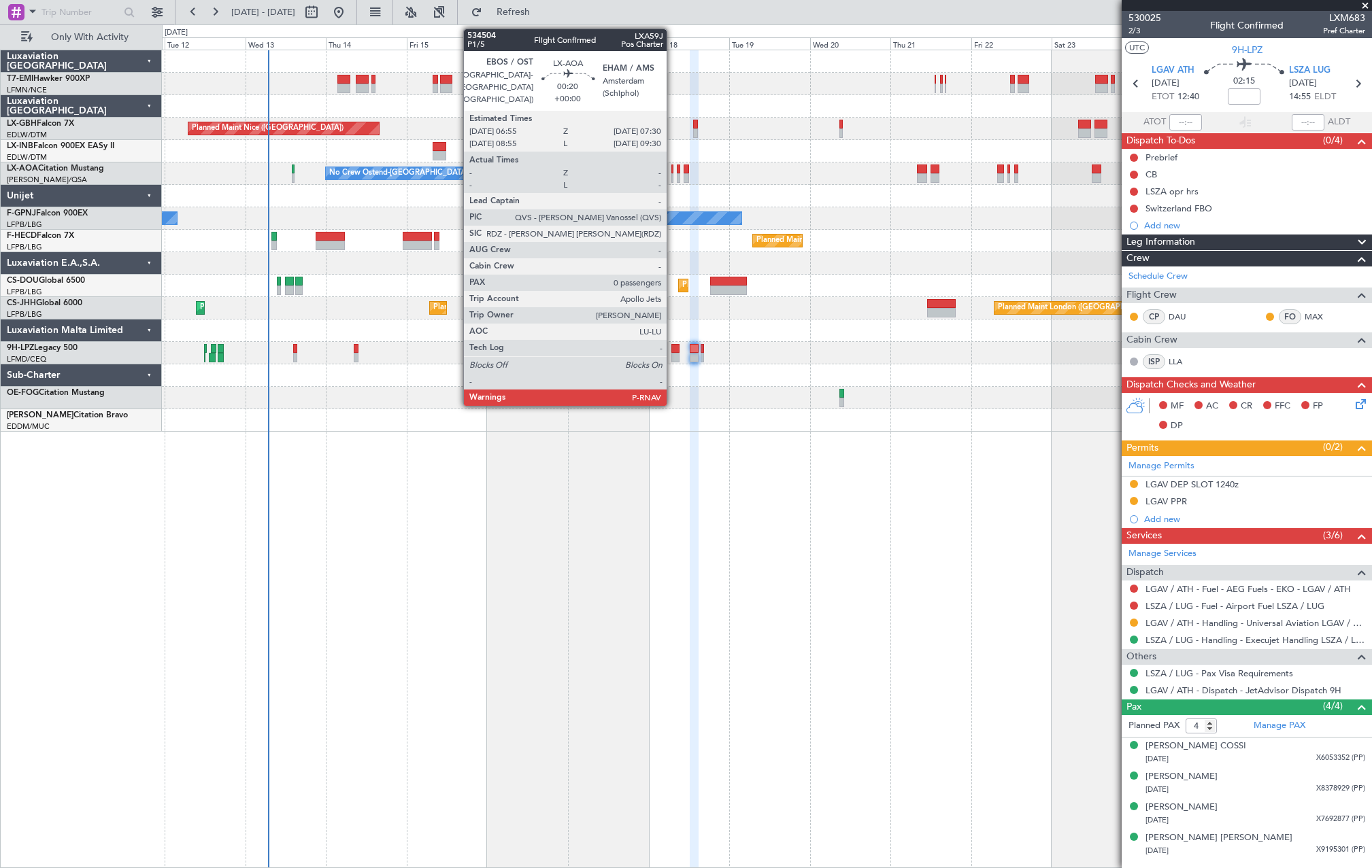
click at [673, 176] on div at bounding box center [672, 178] width 2 height 9
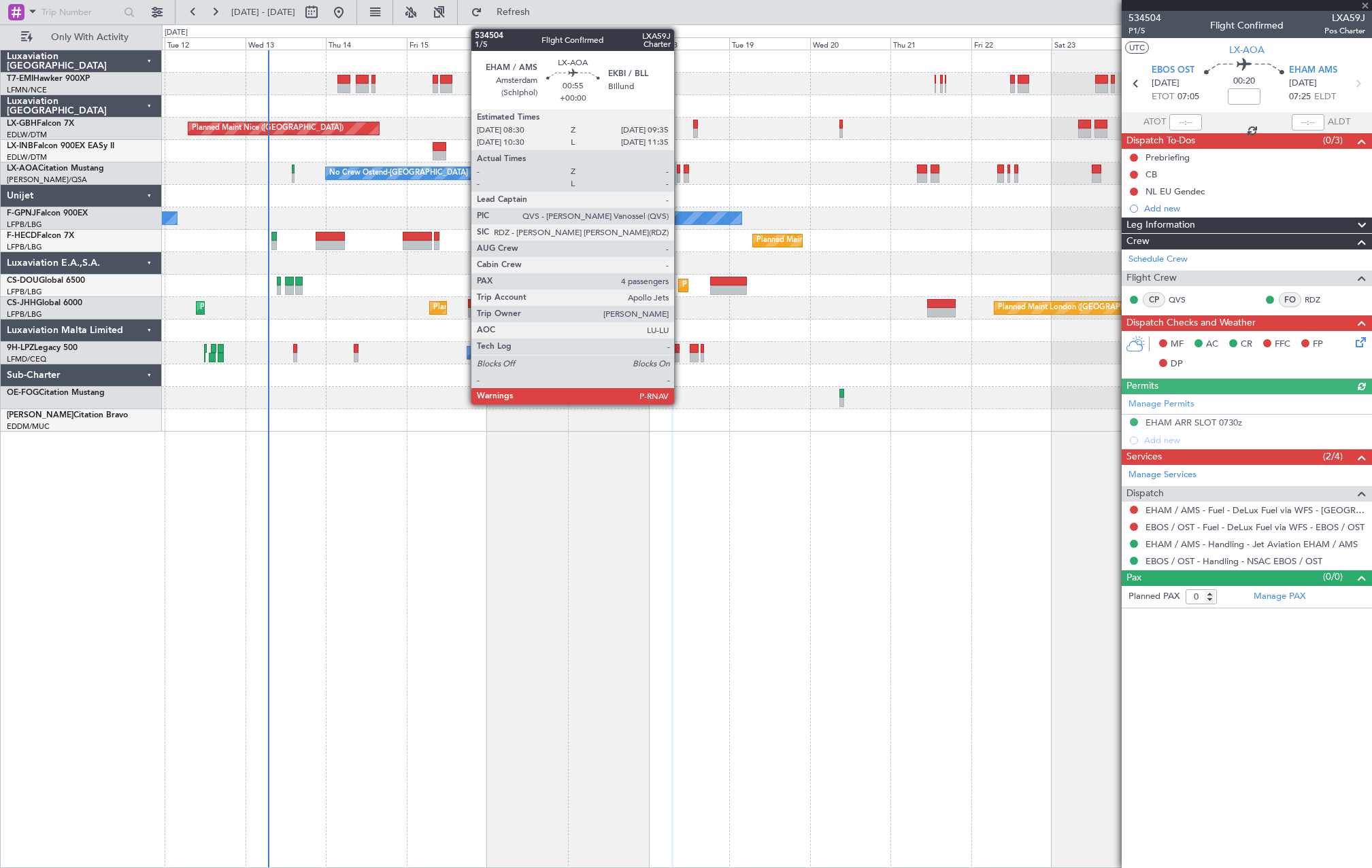
click at [680, 180] on div at bounding box center [679, 178] width 4 height 9
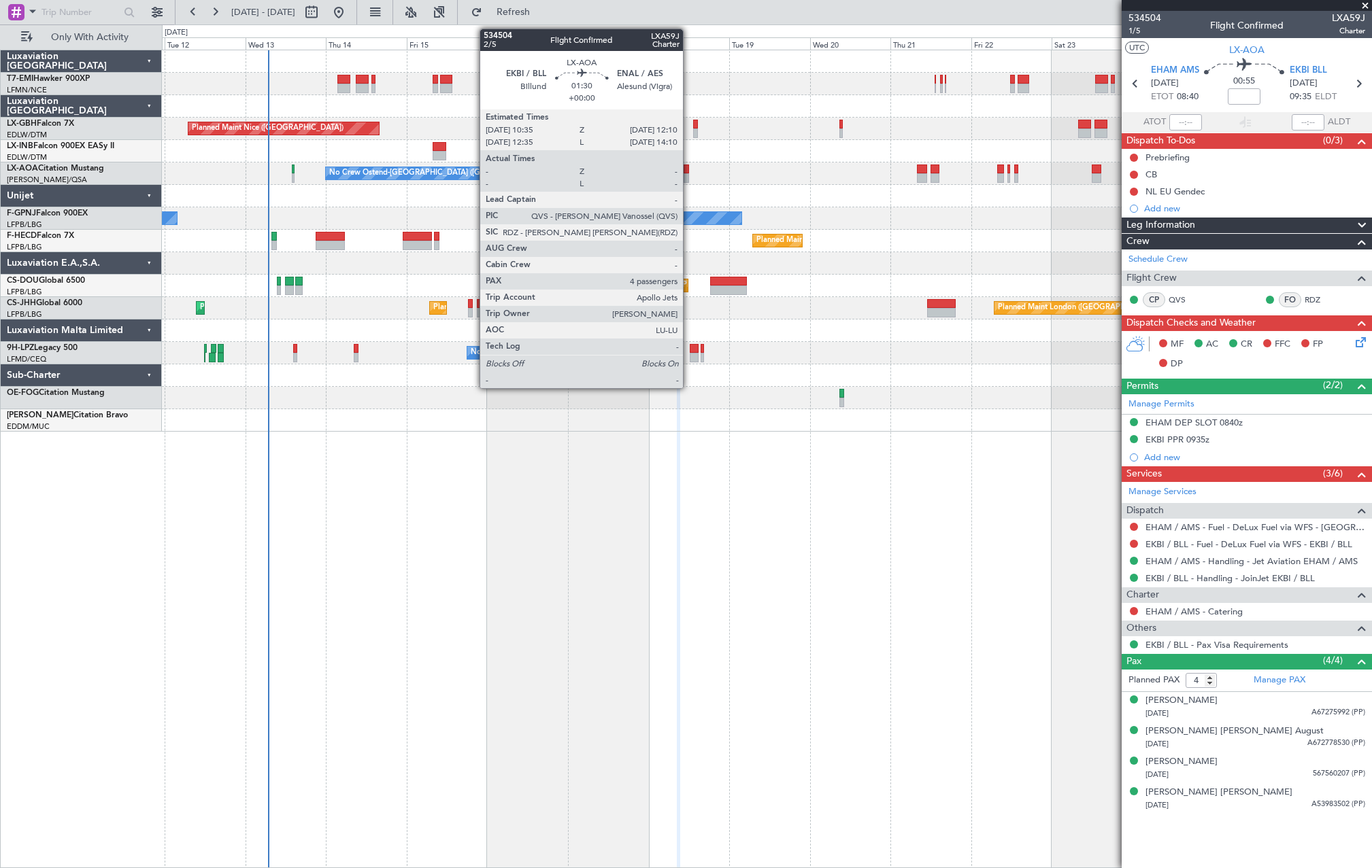
click at [689, 178] on div at bounding box center [686, 178] width 6 height 9
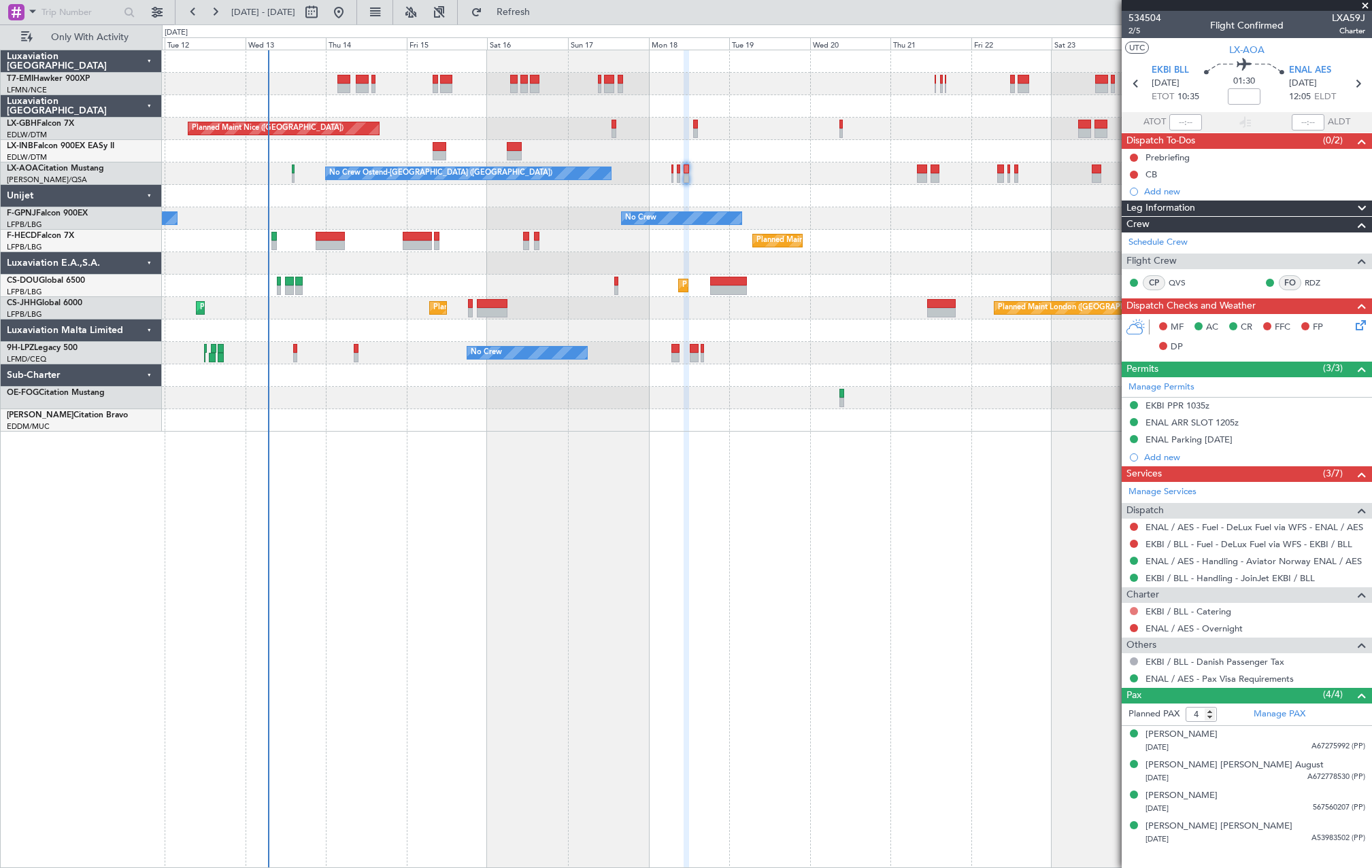
click at [1137, 613] on button at bounding box center [1133, 611] width 8 height 8
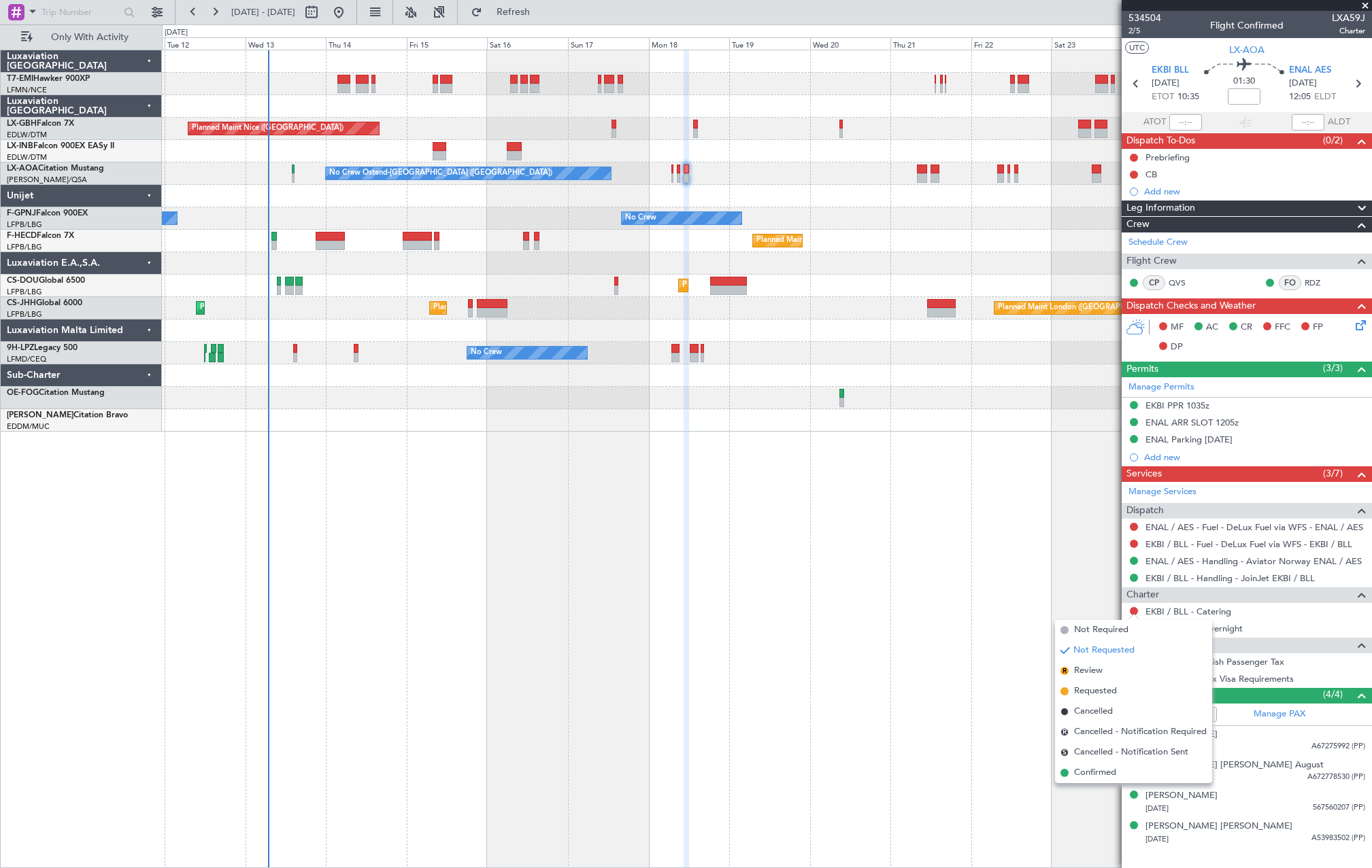
click at [1100, 630] on span "Not Required" at bounding box center [1100, 630] width 54 height 13
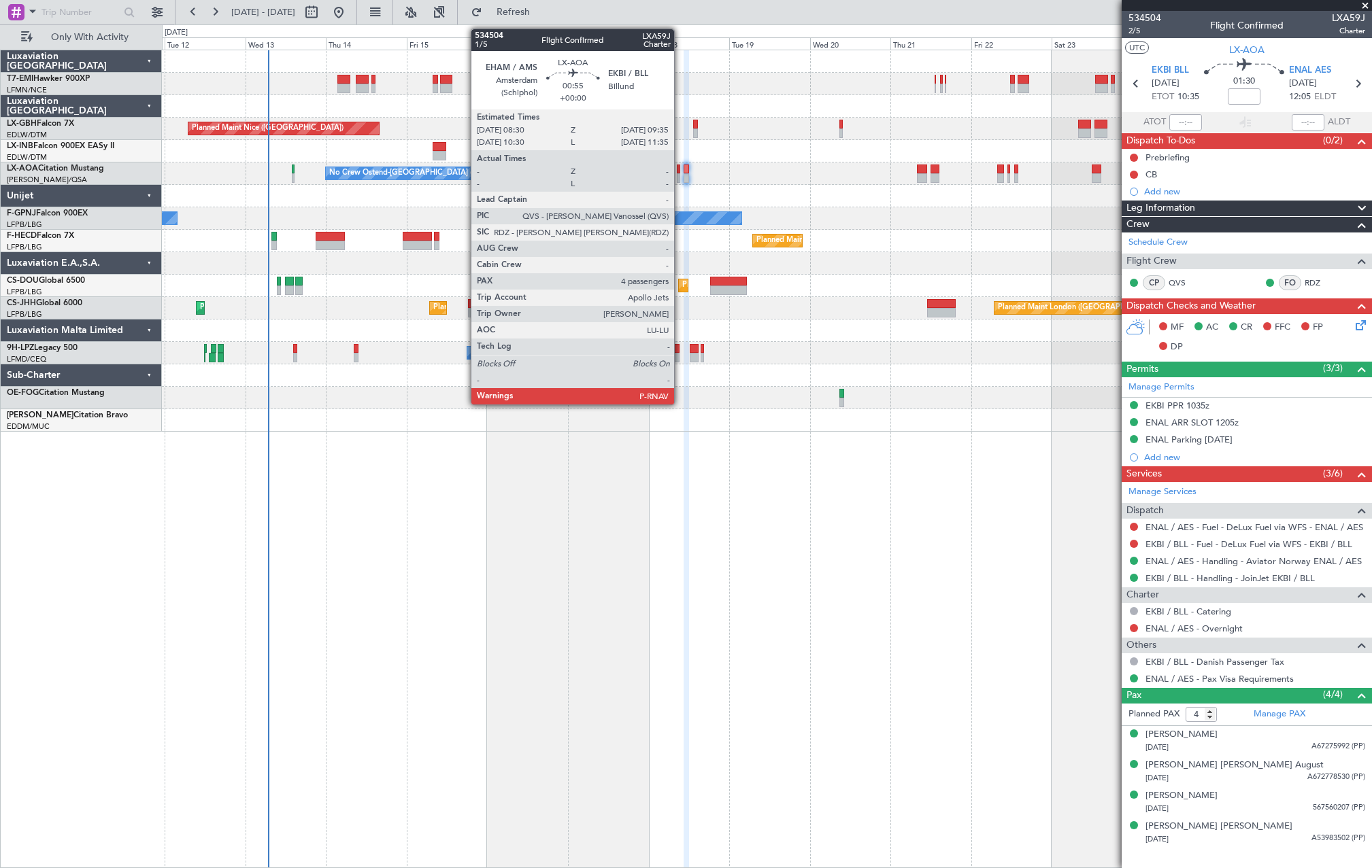
click at [680, 178] on div at bounding box center [679, 178] width 4 height 9
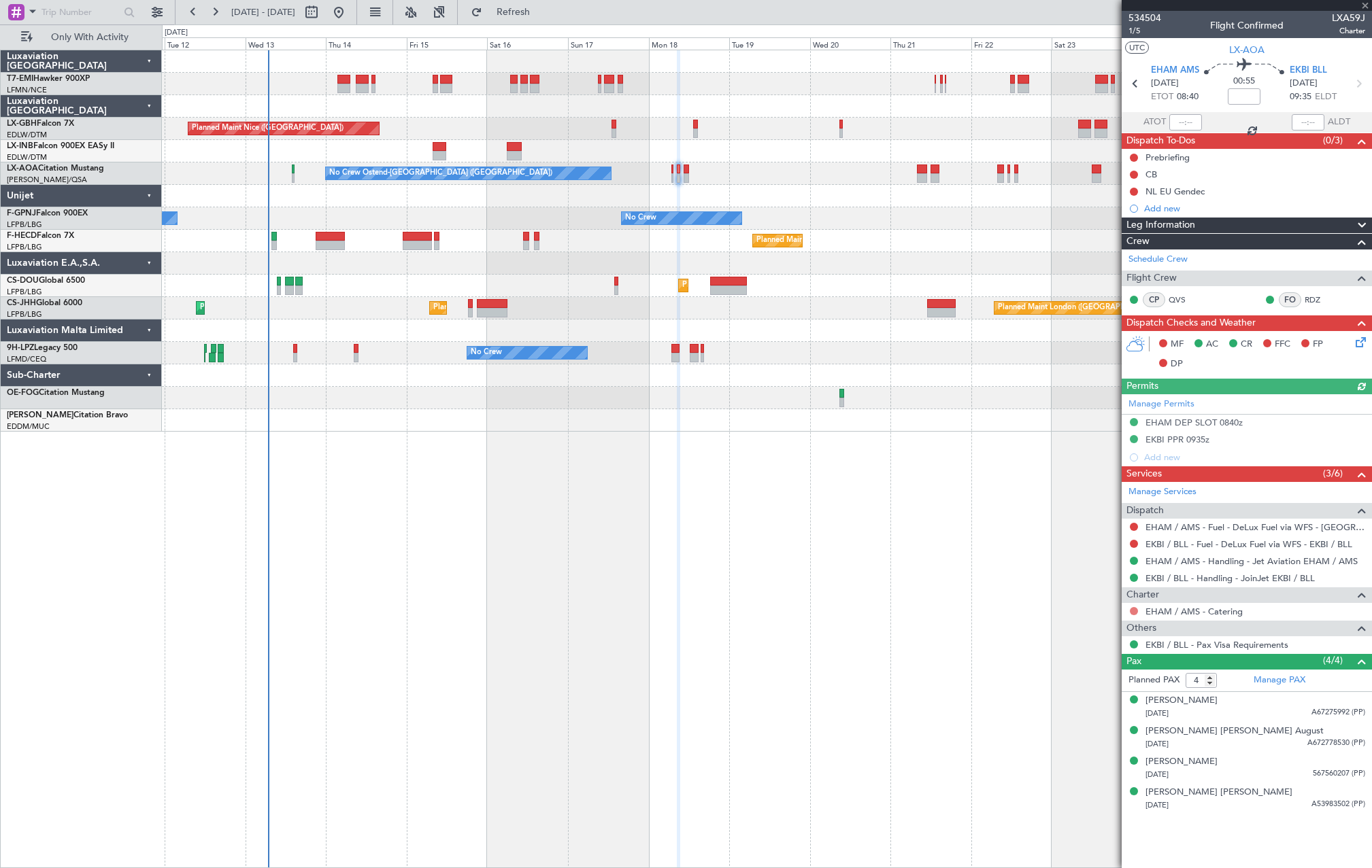
click at [1134, 610] on button at bounding box center [1133, 611] width 8 height 8
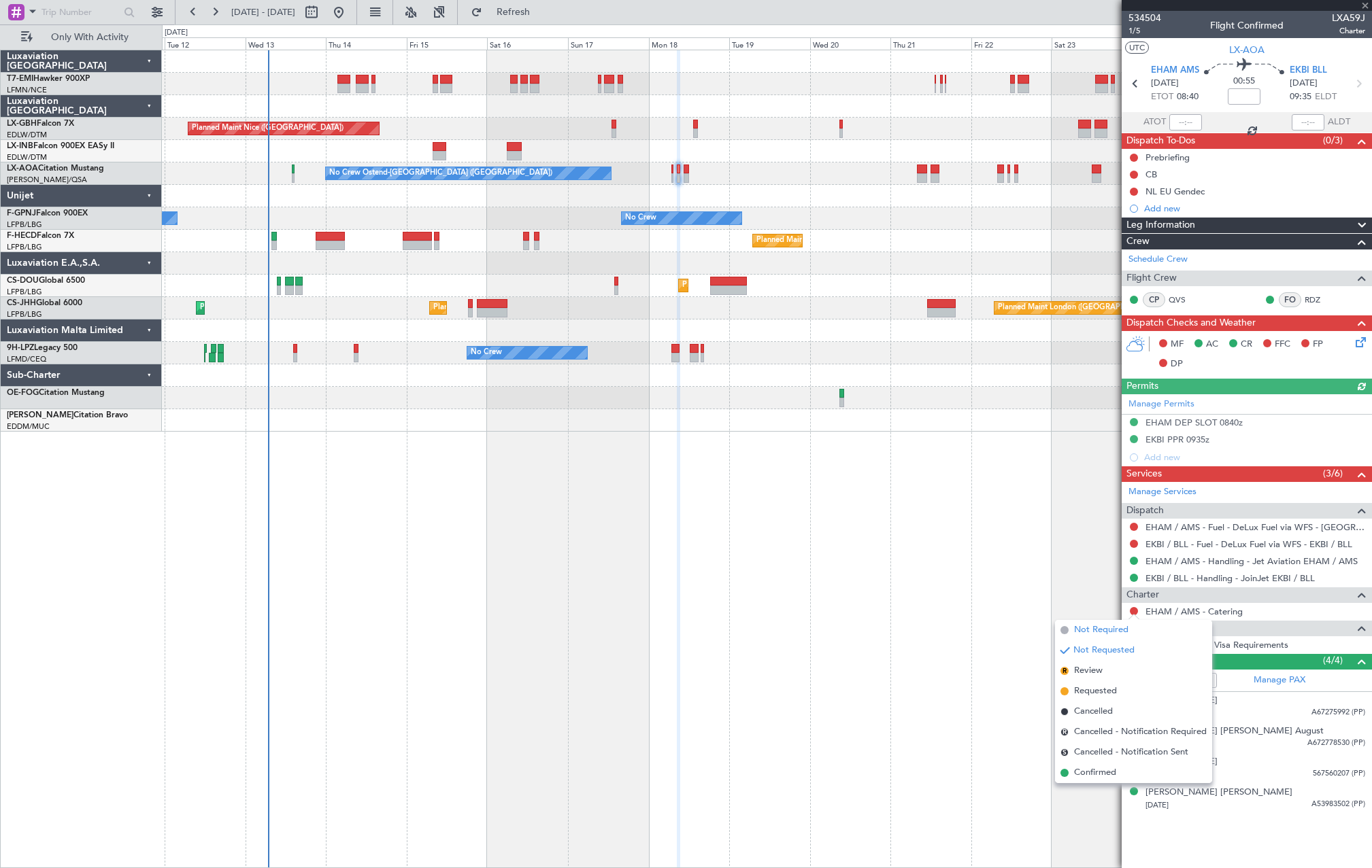
click at [1135, 626] on li "Not Required" at bounding box center [1133, 630] width 157 height 20
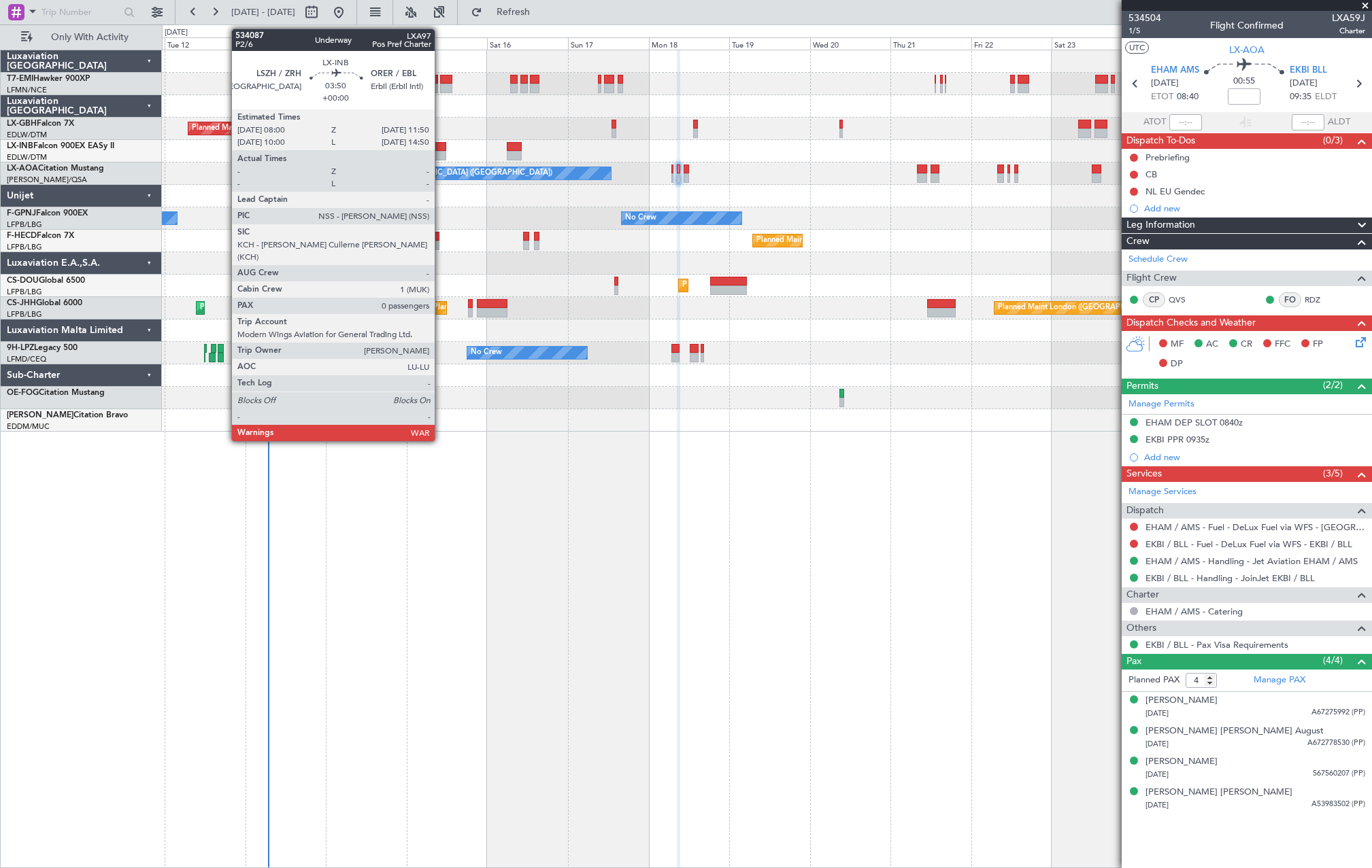
click at [441, 143] on div at bounding box center [439, 147] width 13 height 9
type input "0"
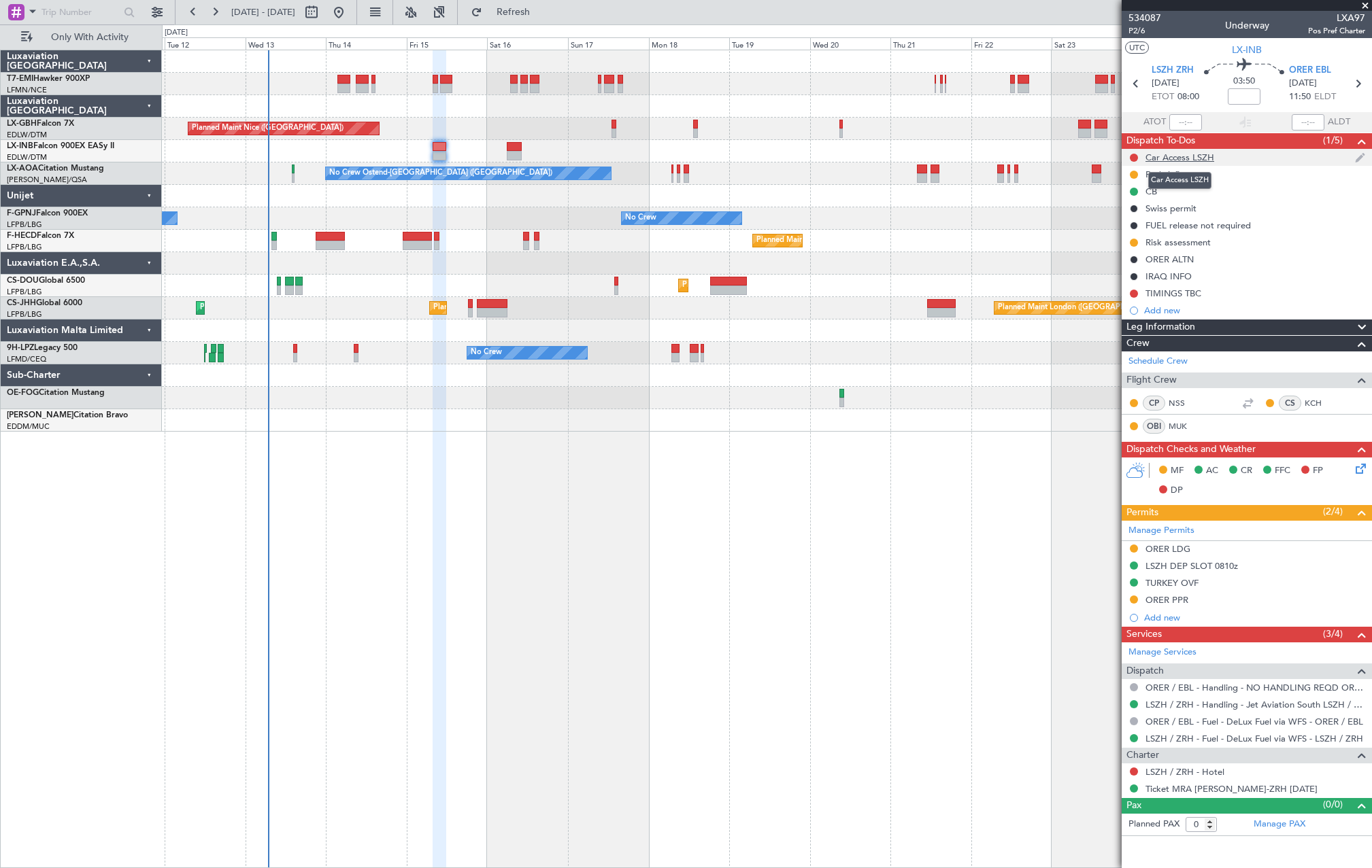
click at [1164, 158] on div "Car Access LSZH" at bounding box center [1179, 157] width 68 height 12
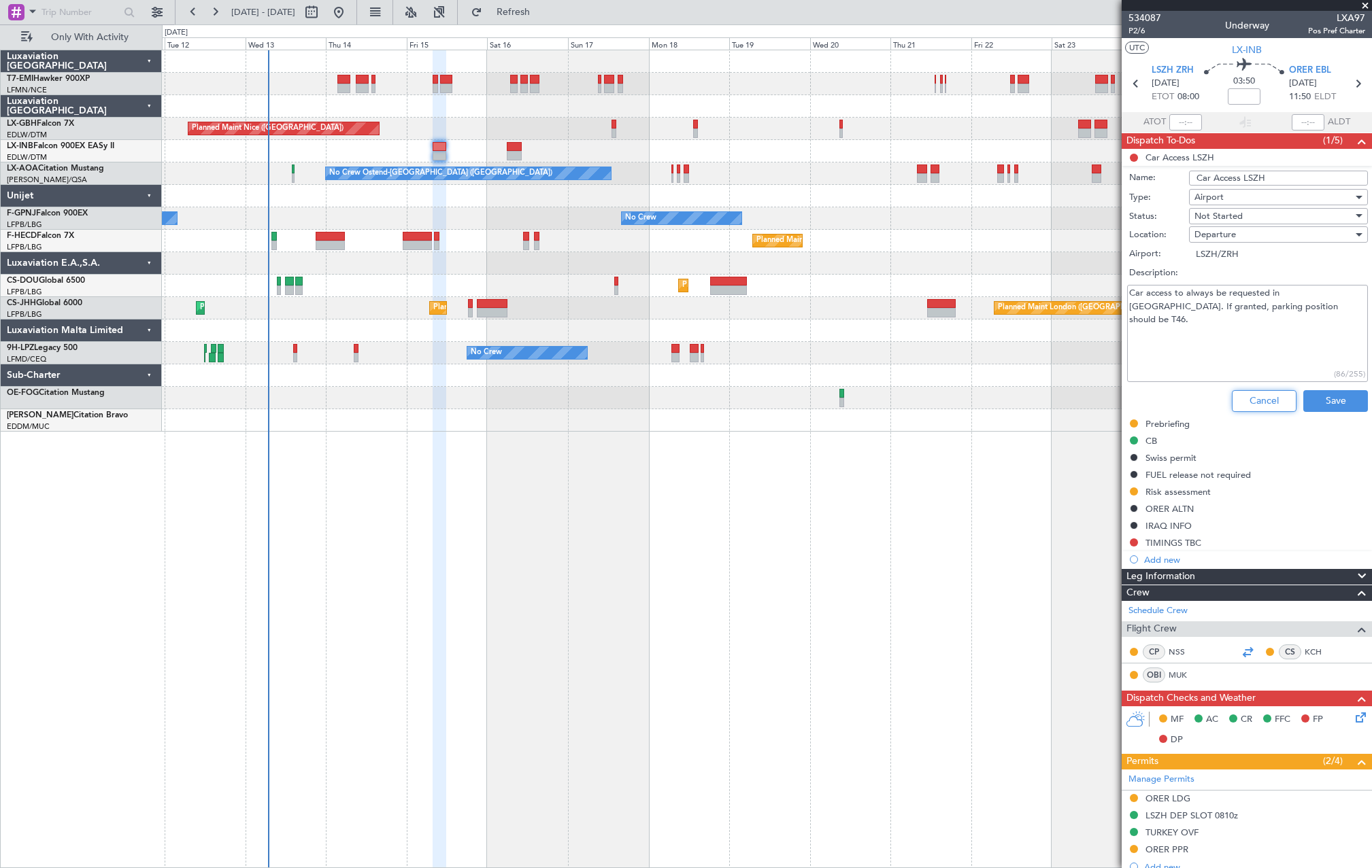
drag, startPoint x: 1252, startPoint y: 397, endPoint x: 1241, endPoint y: 397, distance: 11.0
click at [1249, 398] on button "Cancel" at bounding box center [1264, 401] width 65 height 22
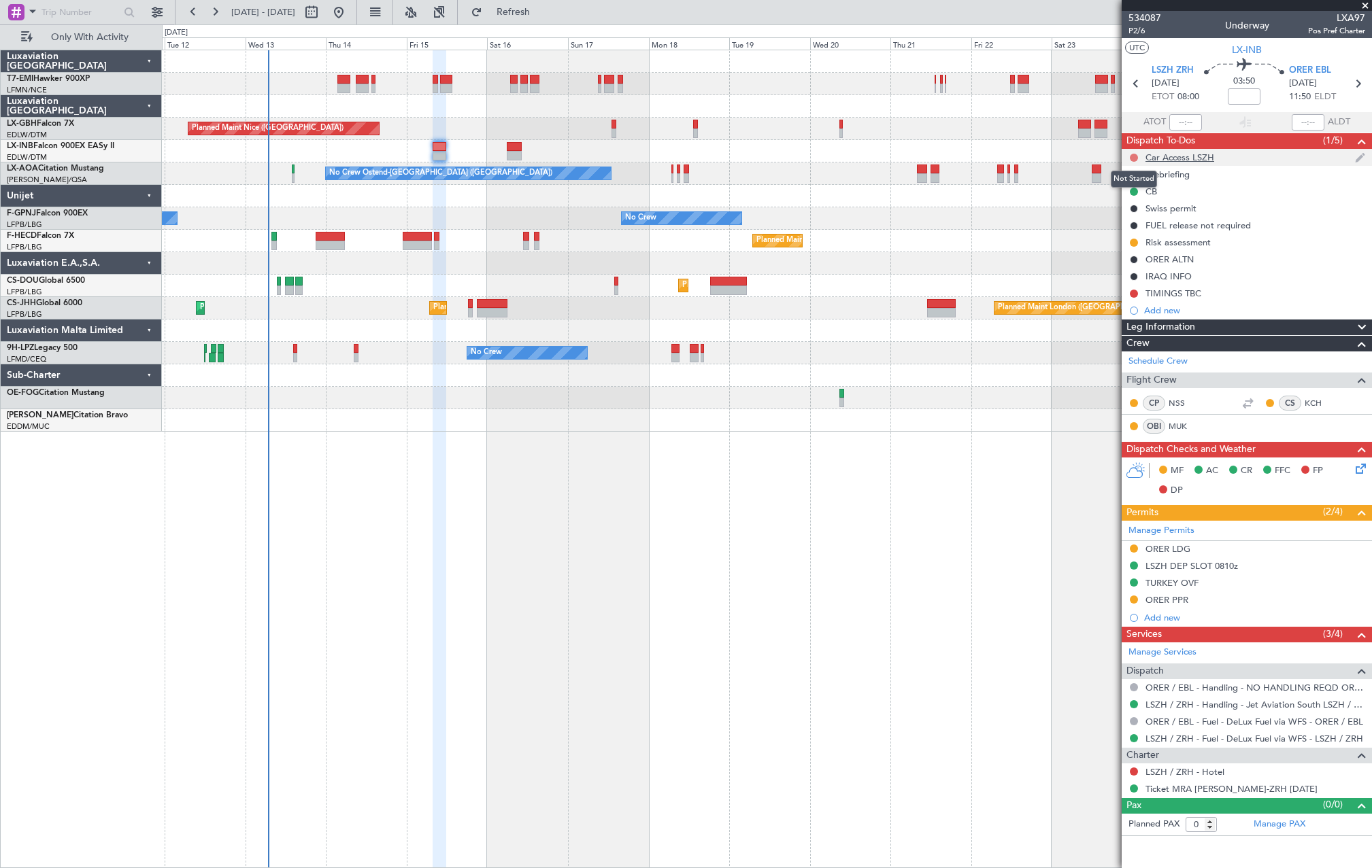
click at [1133, 157] on button at bounding box center [1133, 157] width 8 height 8
click at [1135, 218] on span "Completed" at bounding box center [1140, 217] width 45 height 13
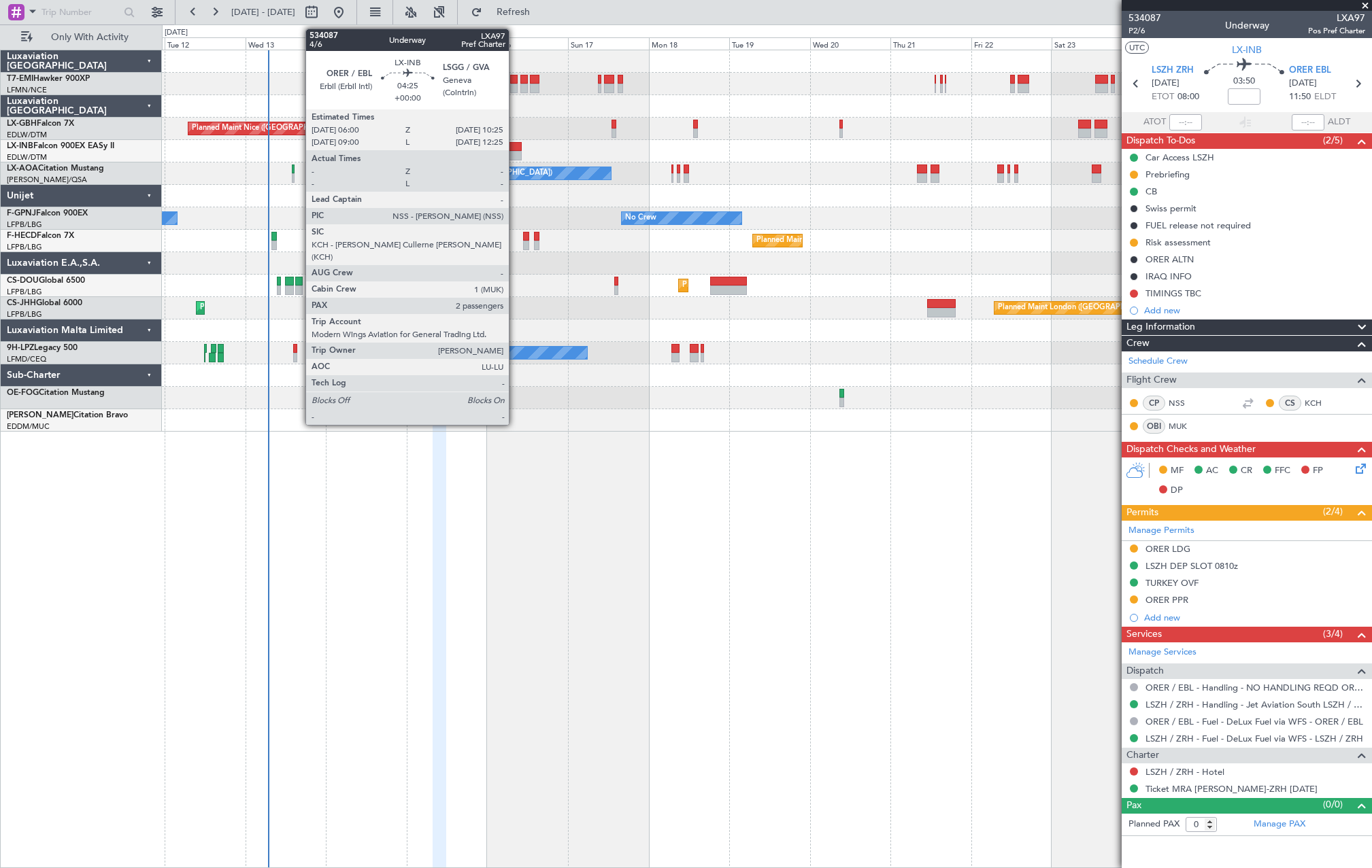
click at [515, 147] on div at bounding box center [514, 147] width 15 height 9
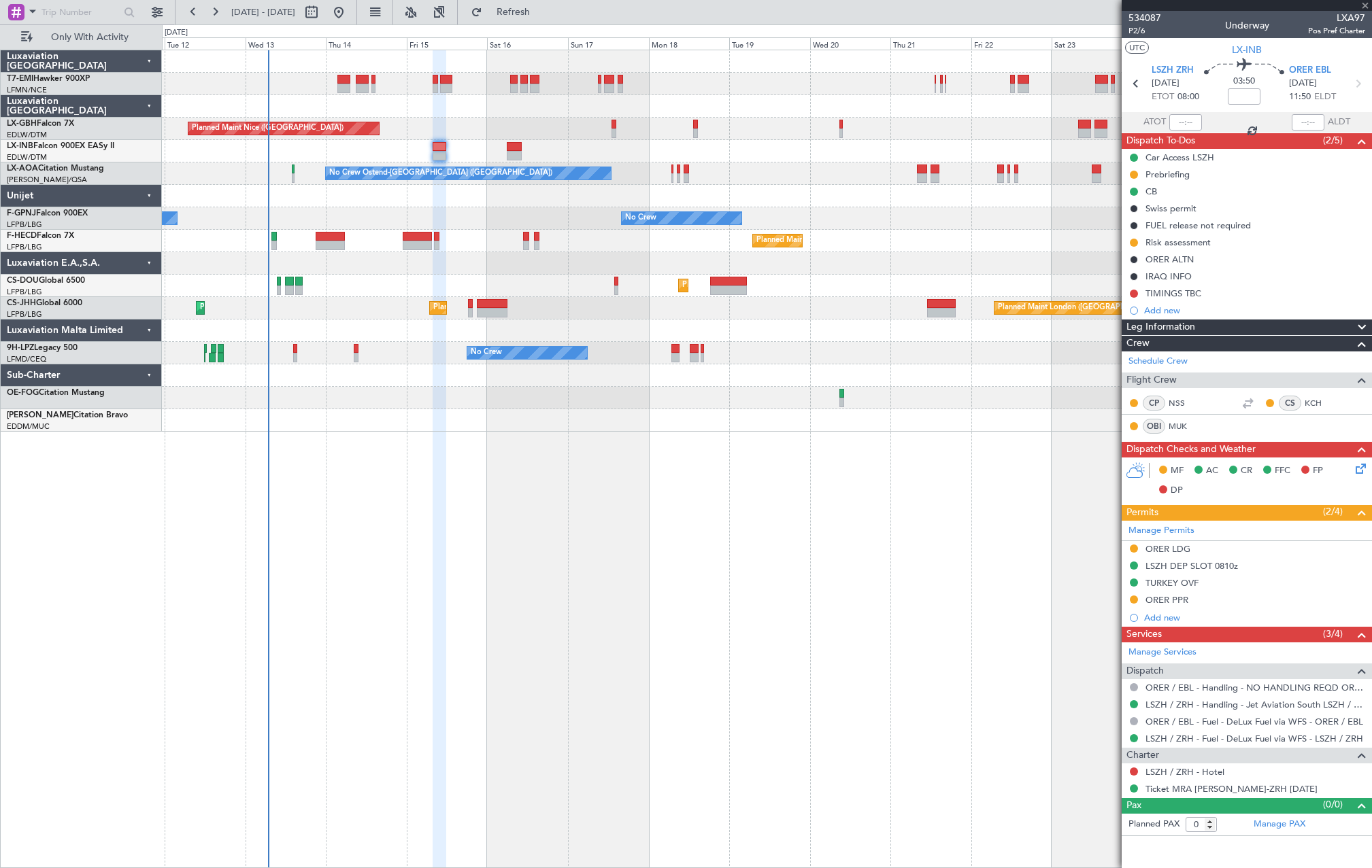
type input "2"
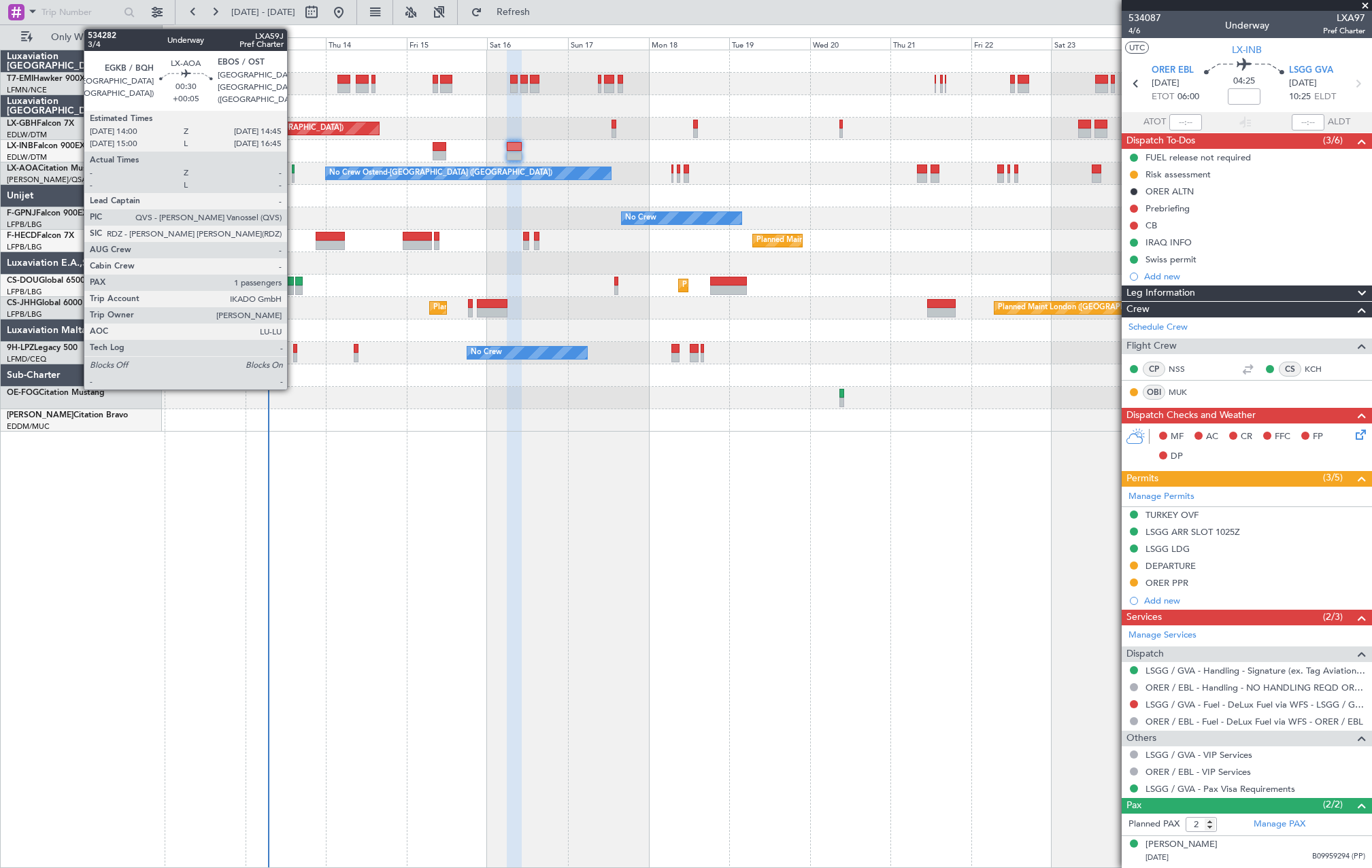
click at [293, 176] on div at bounding box center [293, 178] width 2 height 9
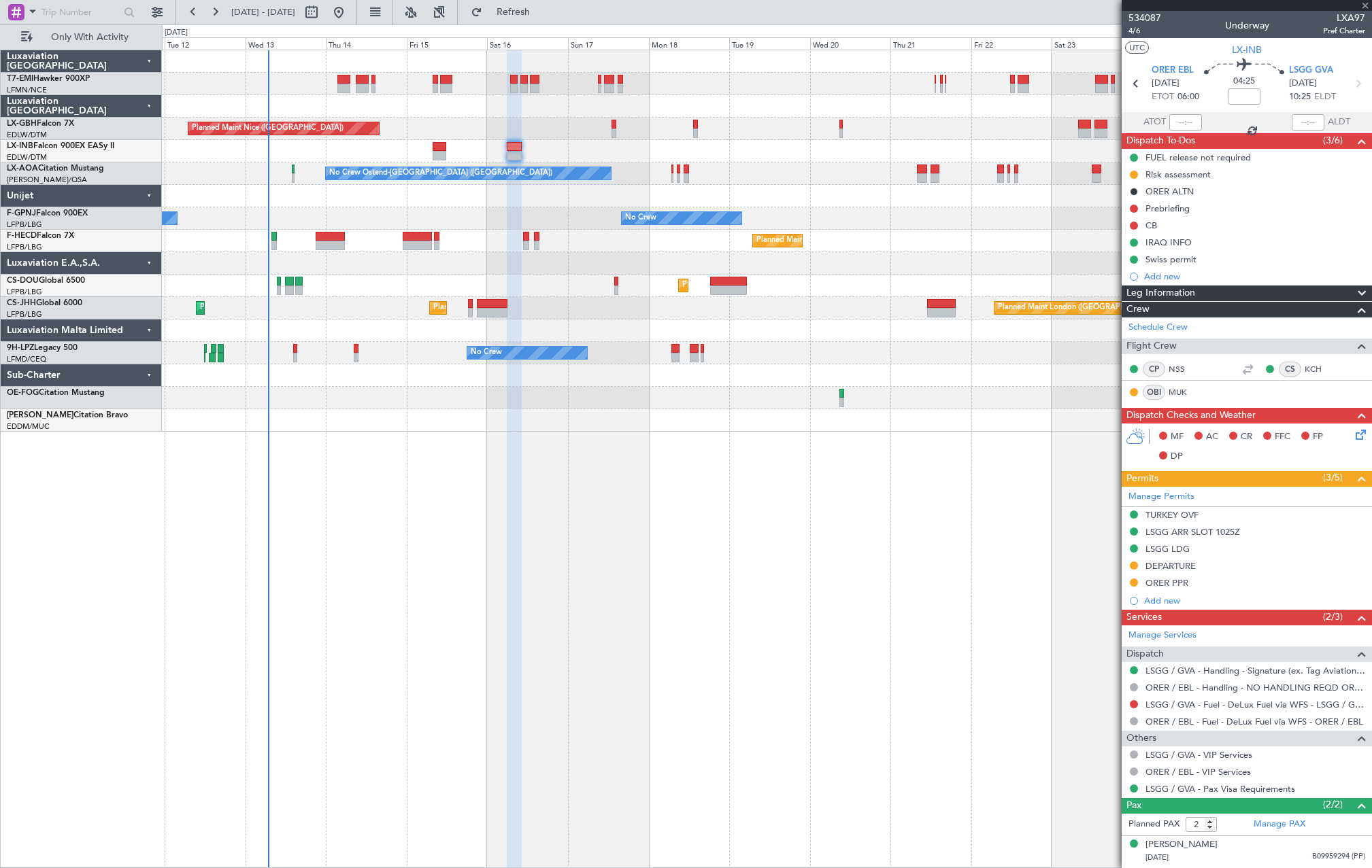
type input "+00:05"
type input "1"
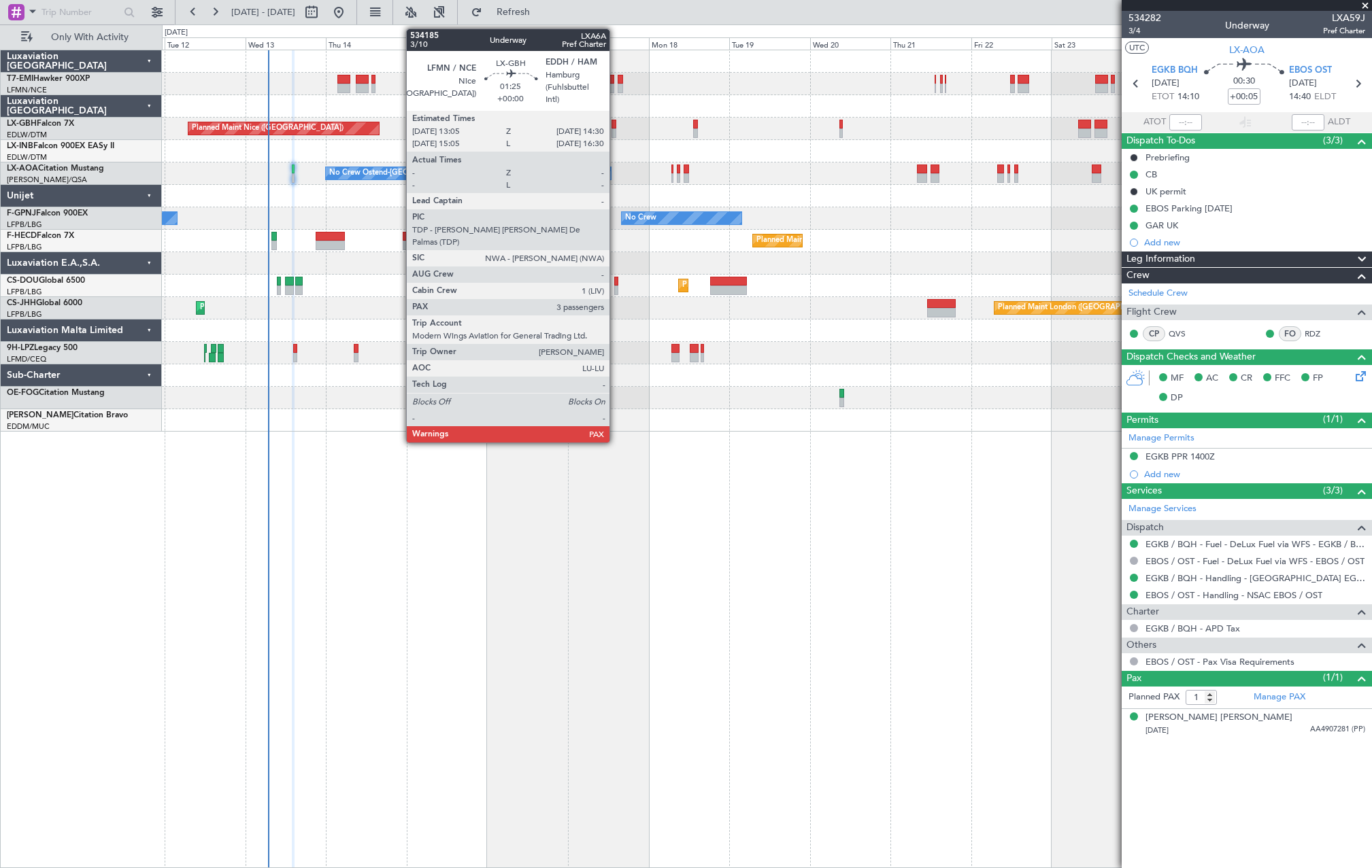
click at [616, 130] on div at bounding box center [614, 133] width 5 height 9
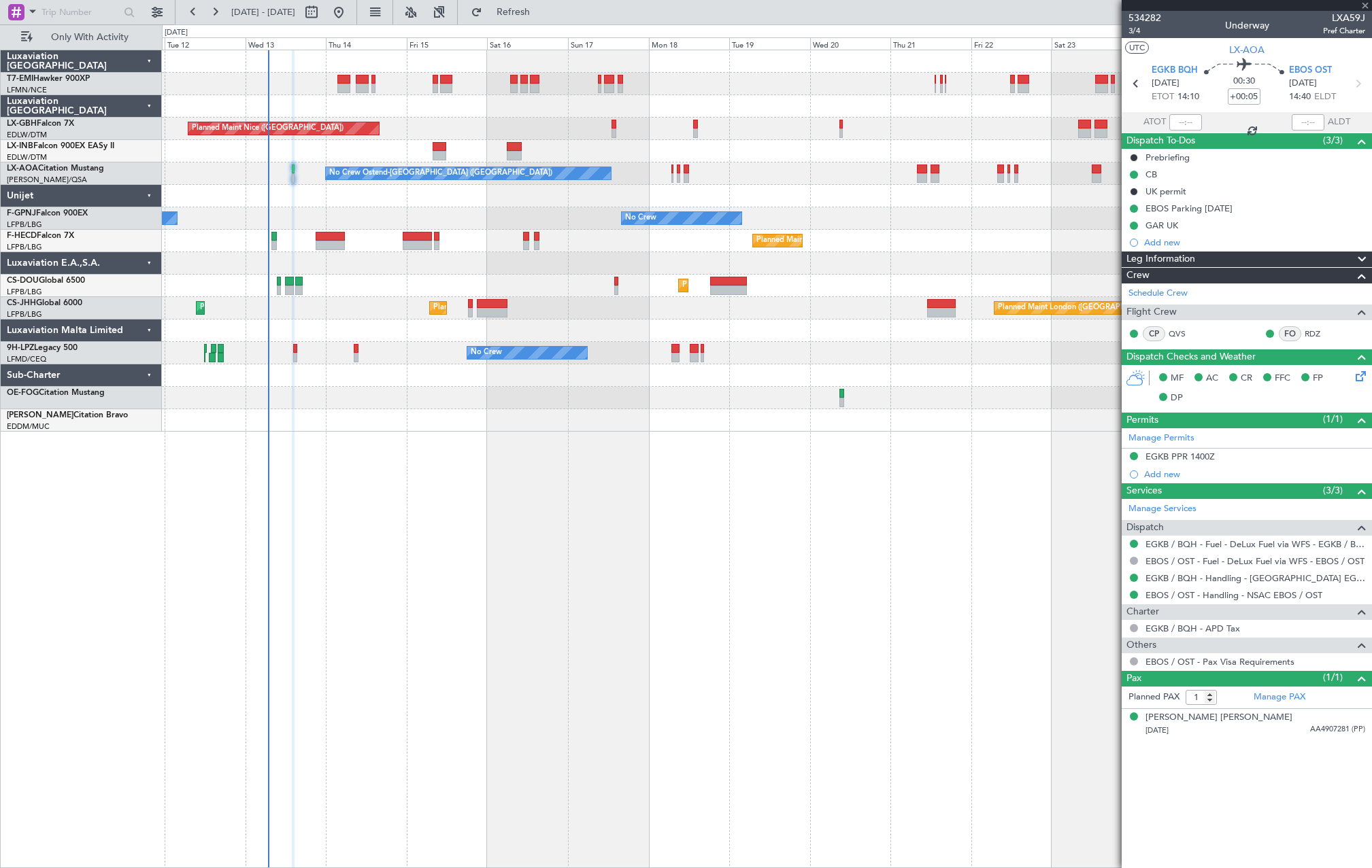
type input "3"
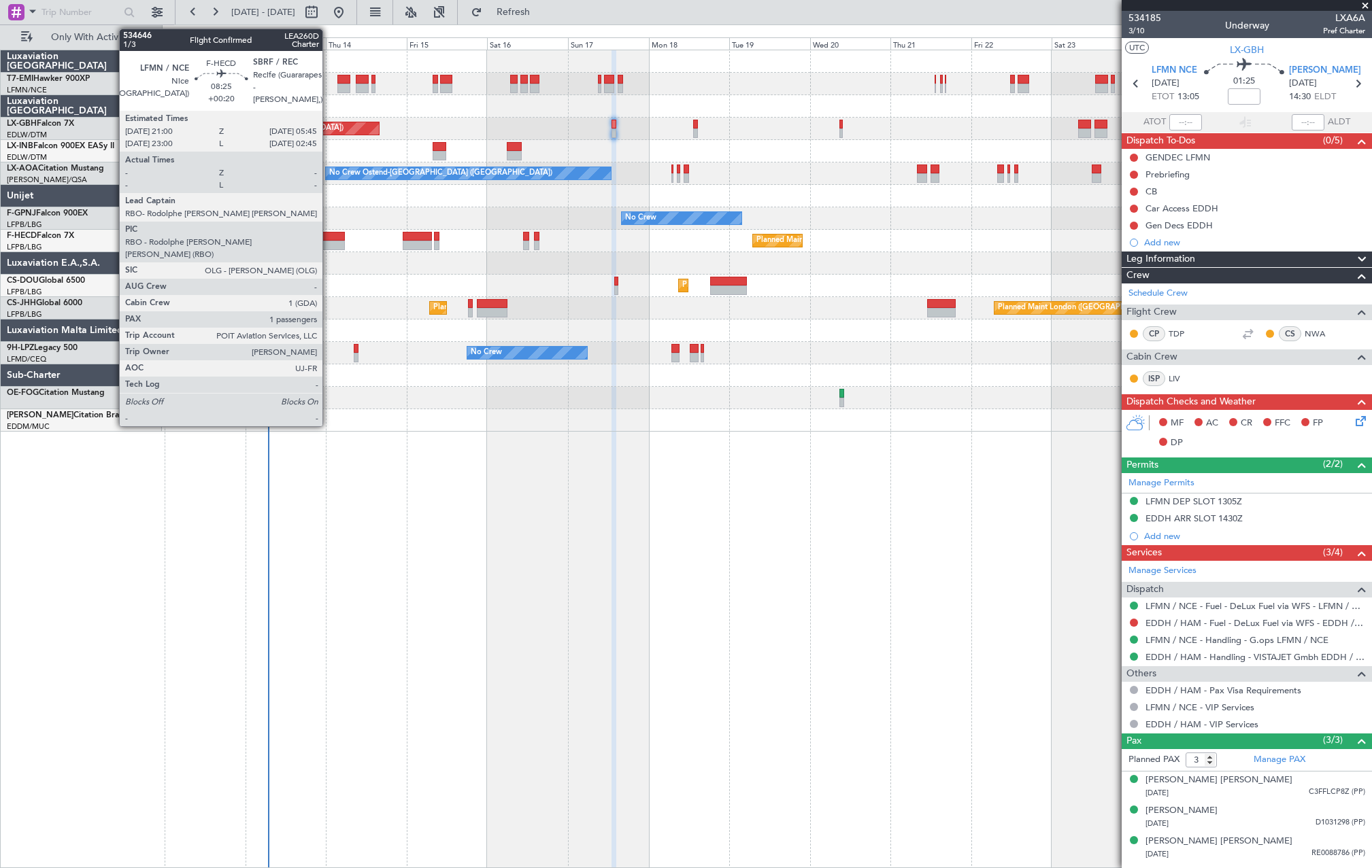
click at [328, 238] on div at bounding box center [331, 237] width 30 height 9
type input "+00:20"
type input "1"
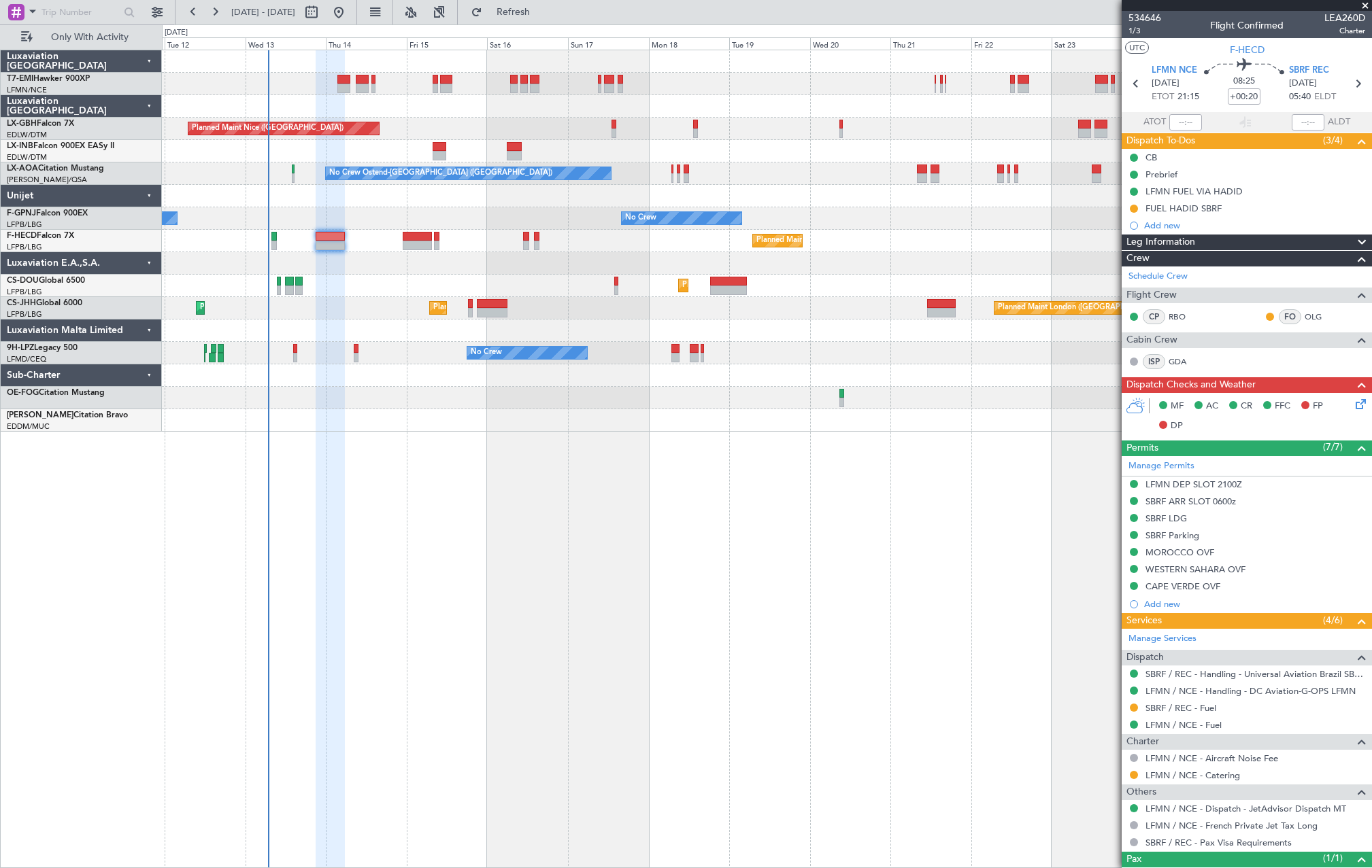
scroll to position [52, 0]
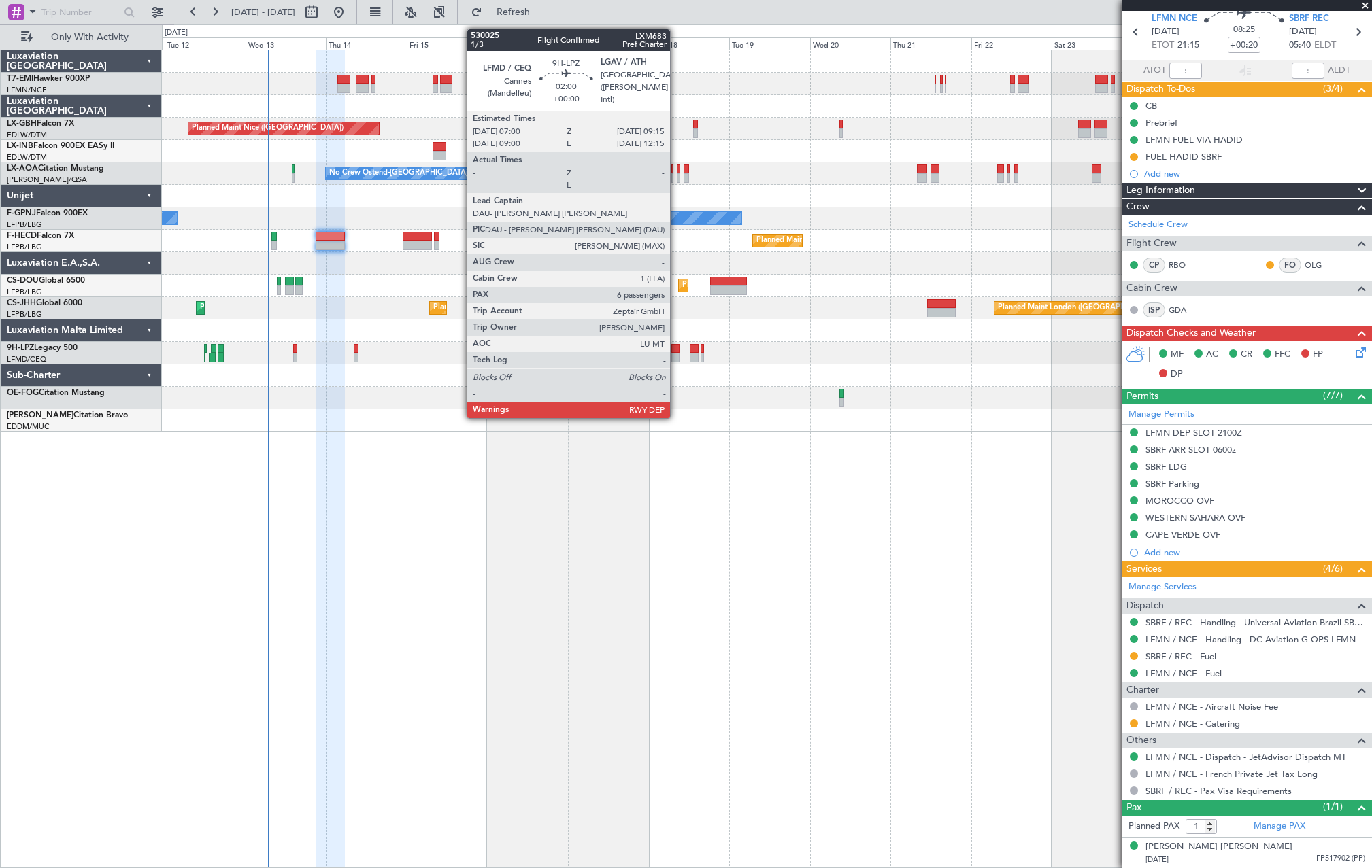
click at [676, 347] on div at bounding box center [675, 349] width 8 height 9
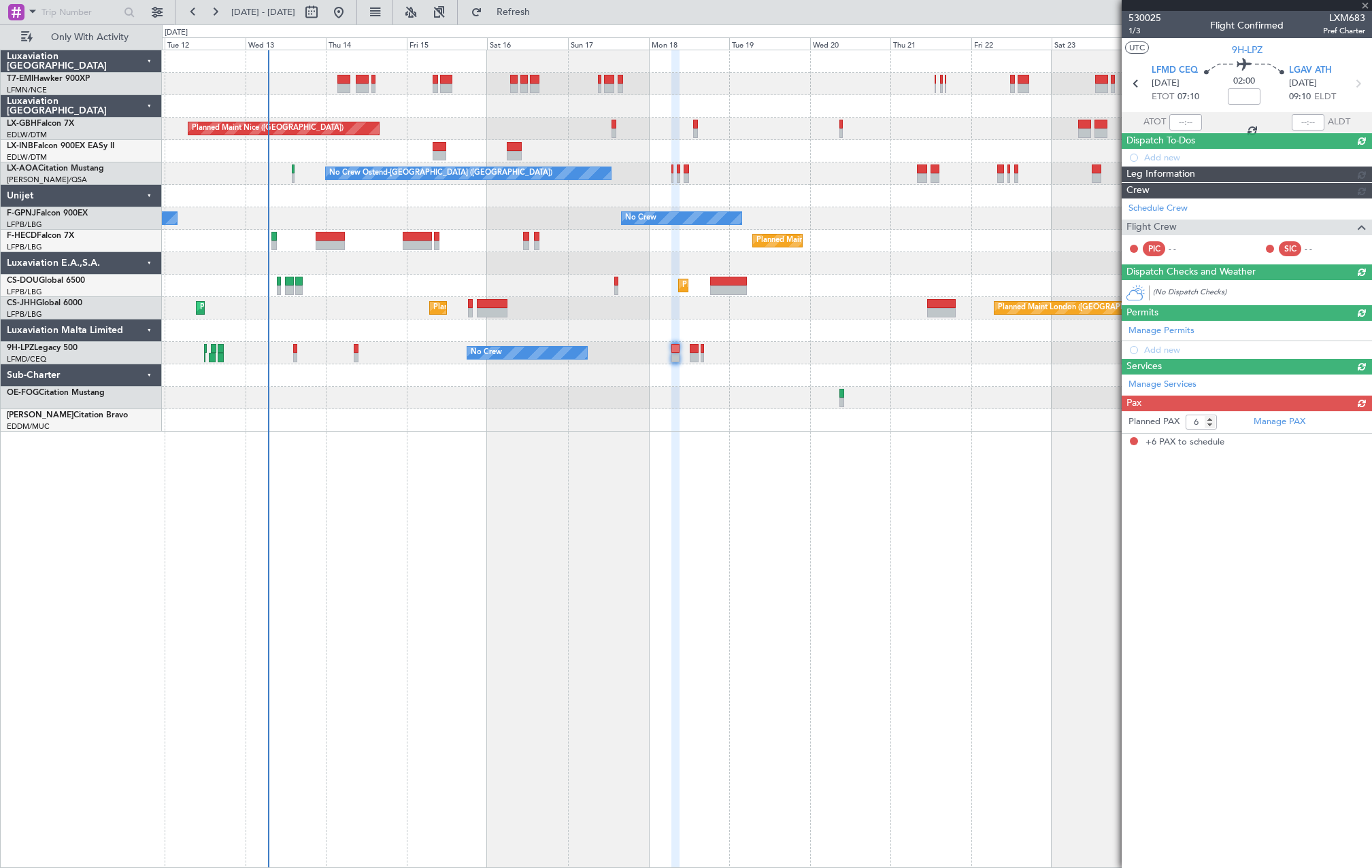
scroll to position [0, 0]
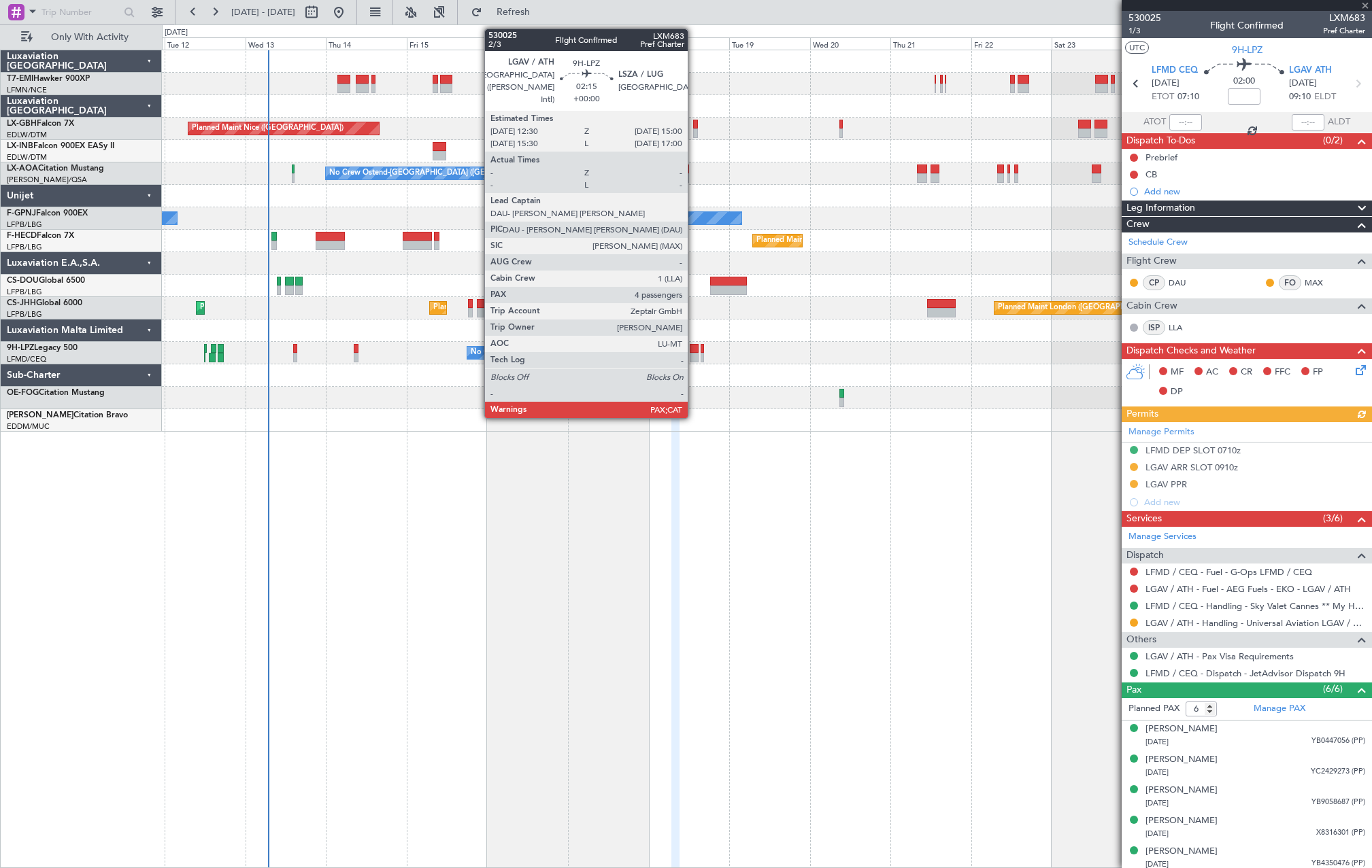
click at [693, 354] on div at bounding box center [693, 357] width 9 height 9
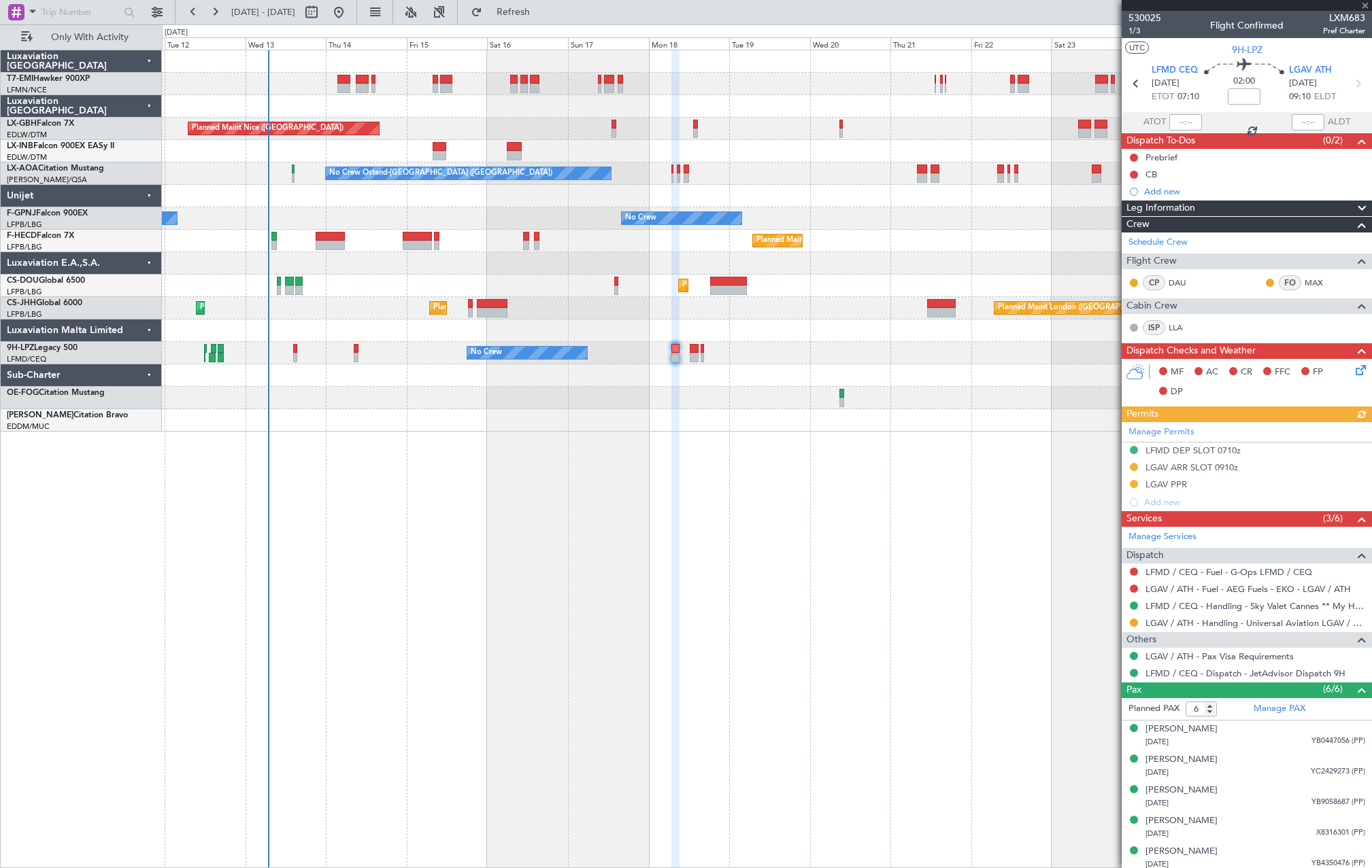
type input "4"
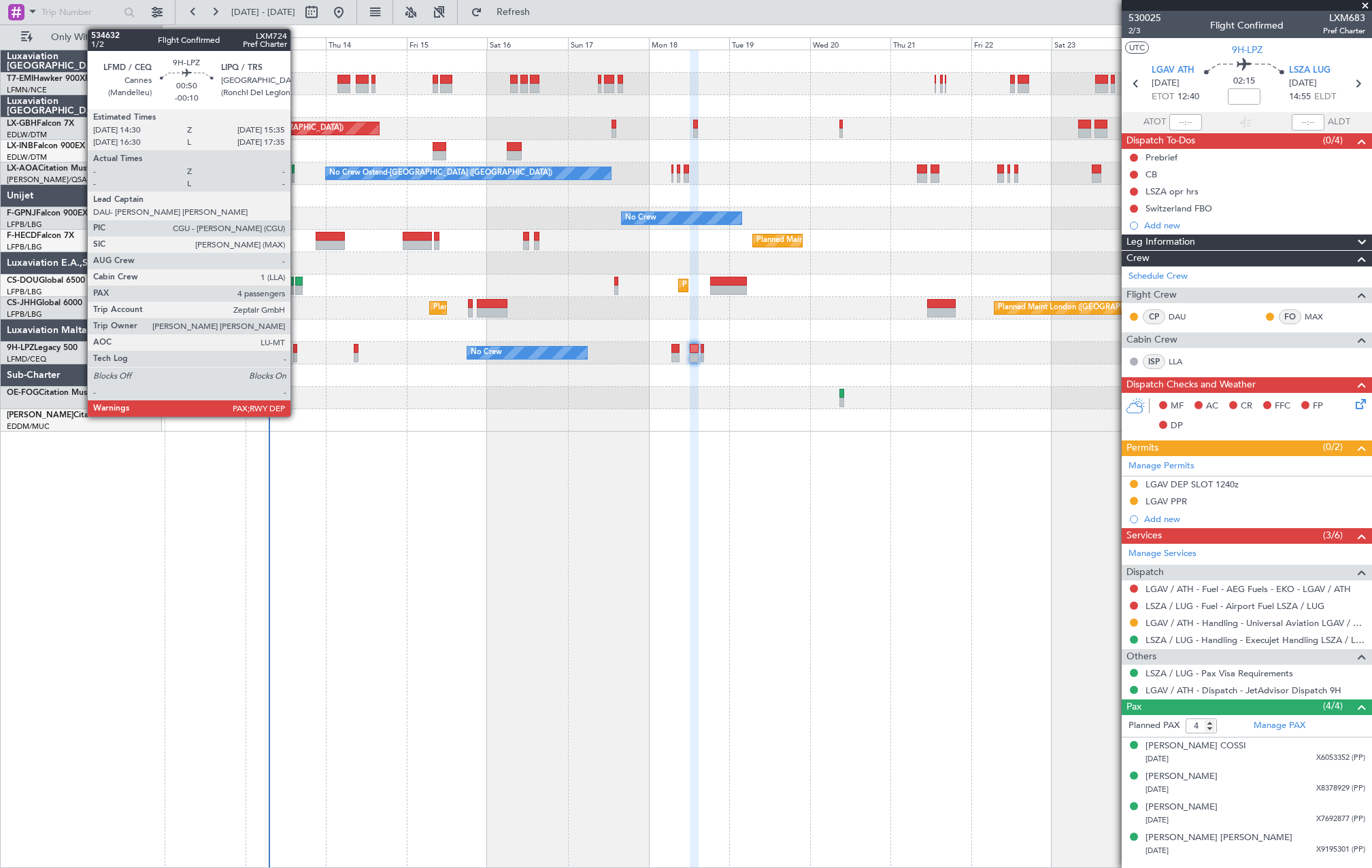
click at [297, 353] on div at bounding box center [294, 357] width 4 height 9
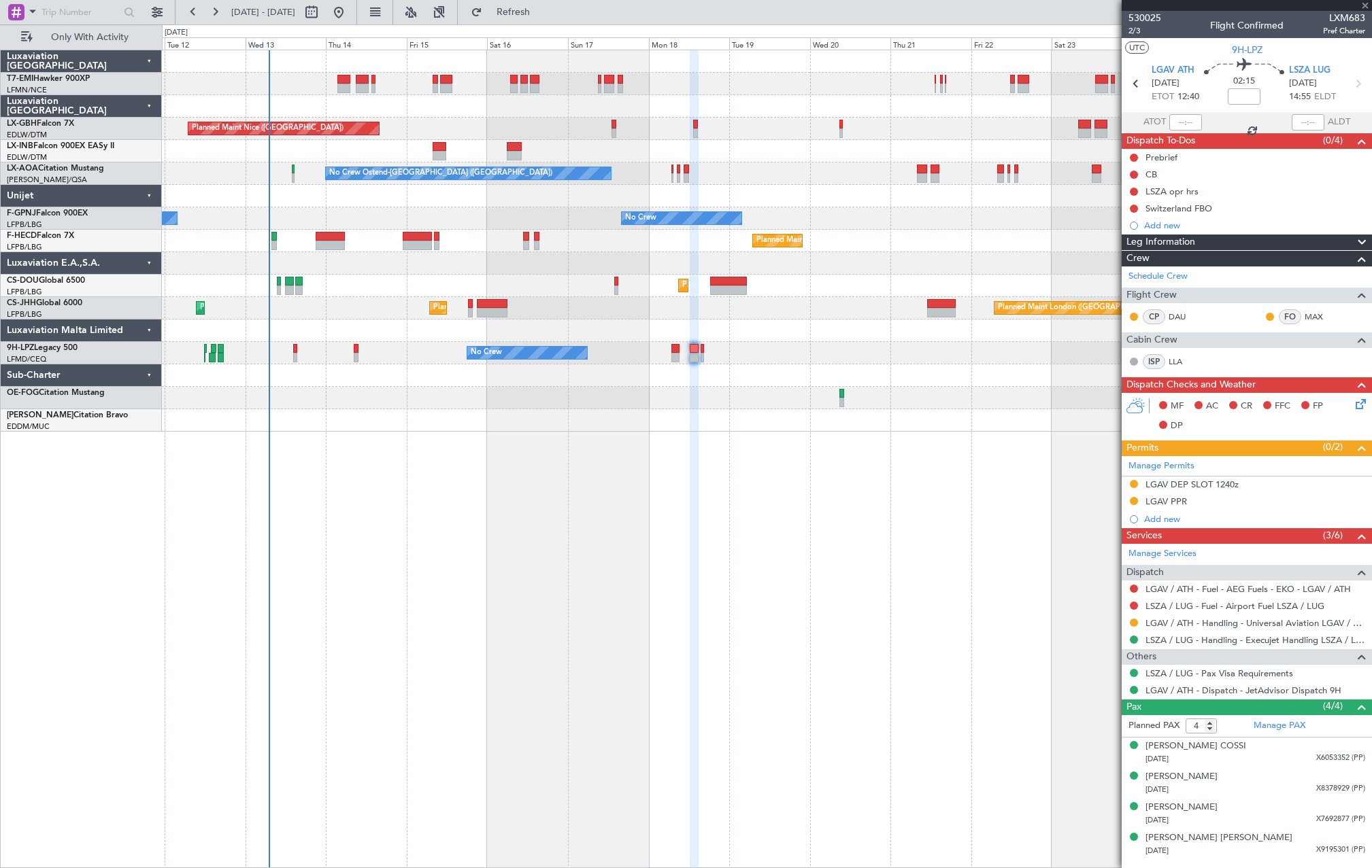
type input "-00:10"
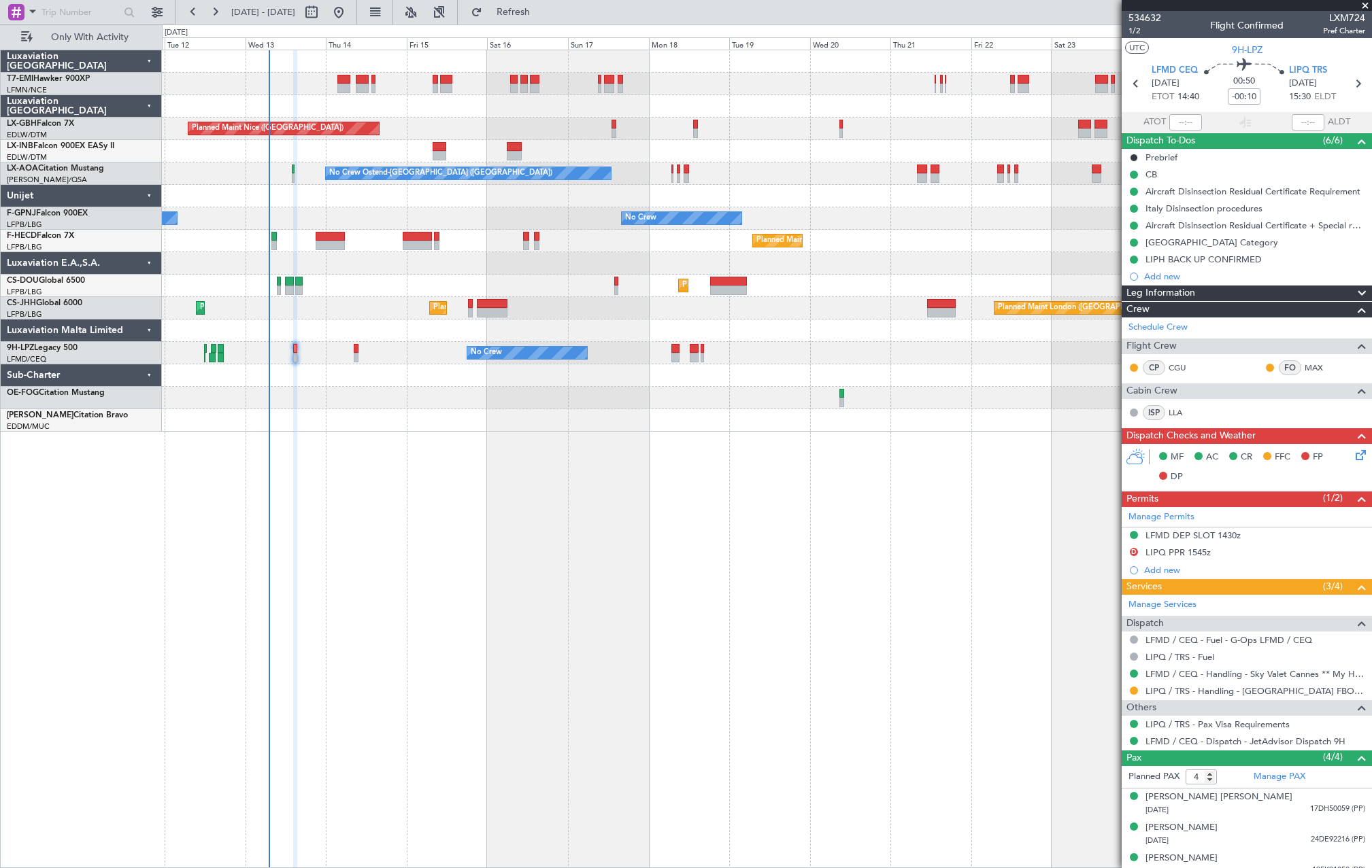
click at [668, 178] on div "No Crew Ostend-brugge (Ostend) No Crew Sabadell No Crew Ostend-brugge (Ostend)" at bounding box center [767, 174] width 1209 height 23
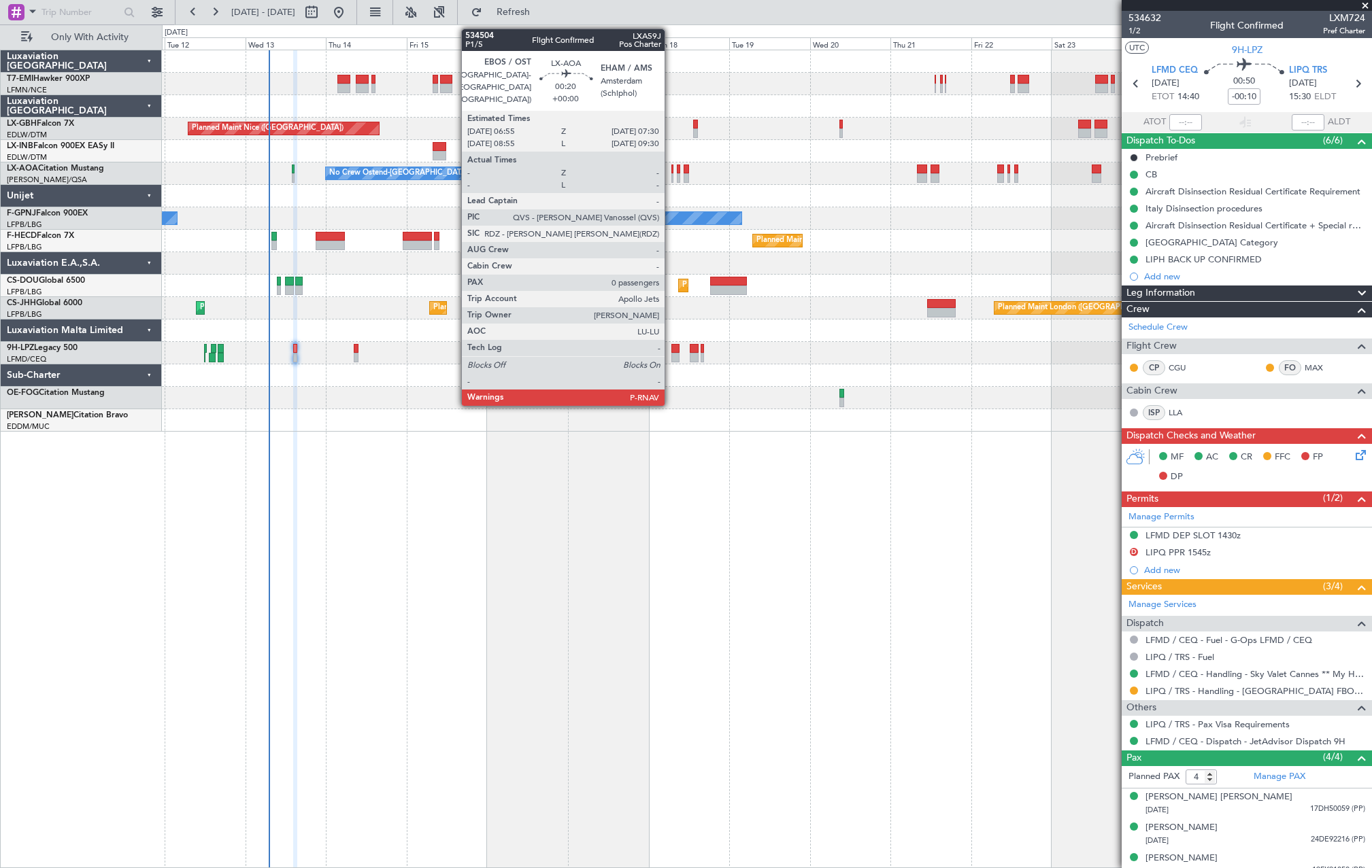
click at [671, 178] on div at bounding box center [672, 178] width 2 height 9
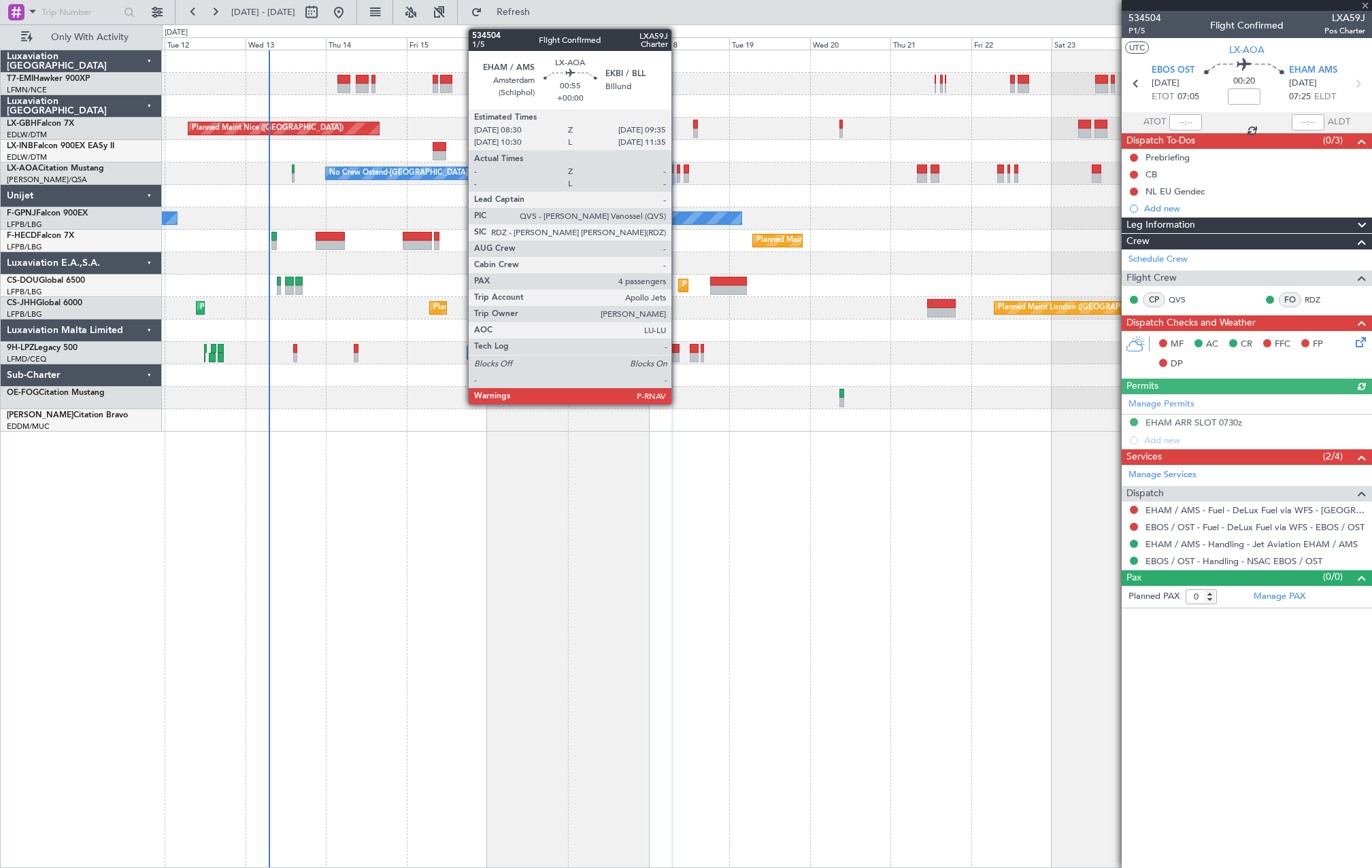
click at [678, 181] on div at bounding box center [679, 178] width 4 height 9
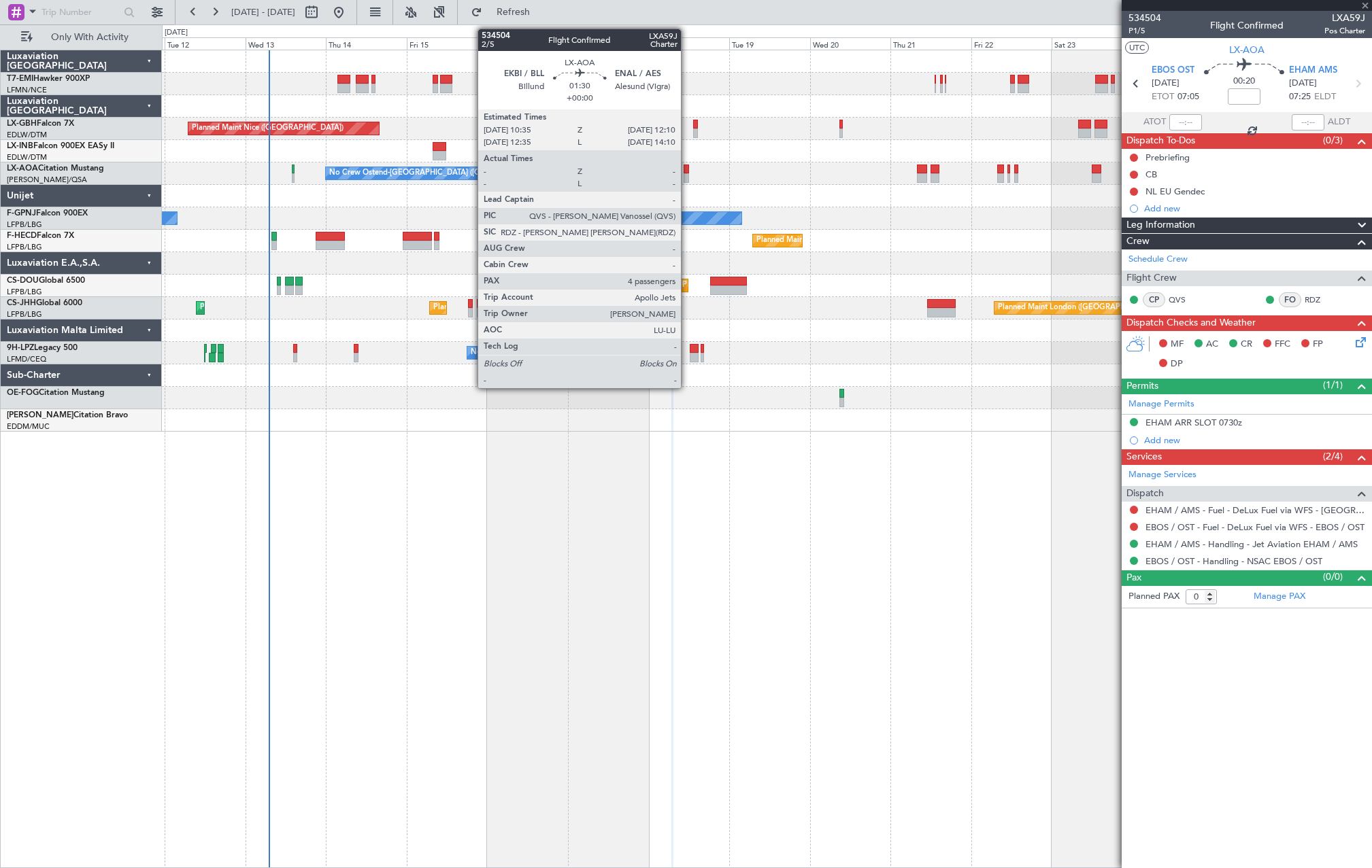
type input "4"
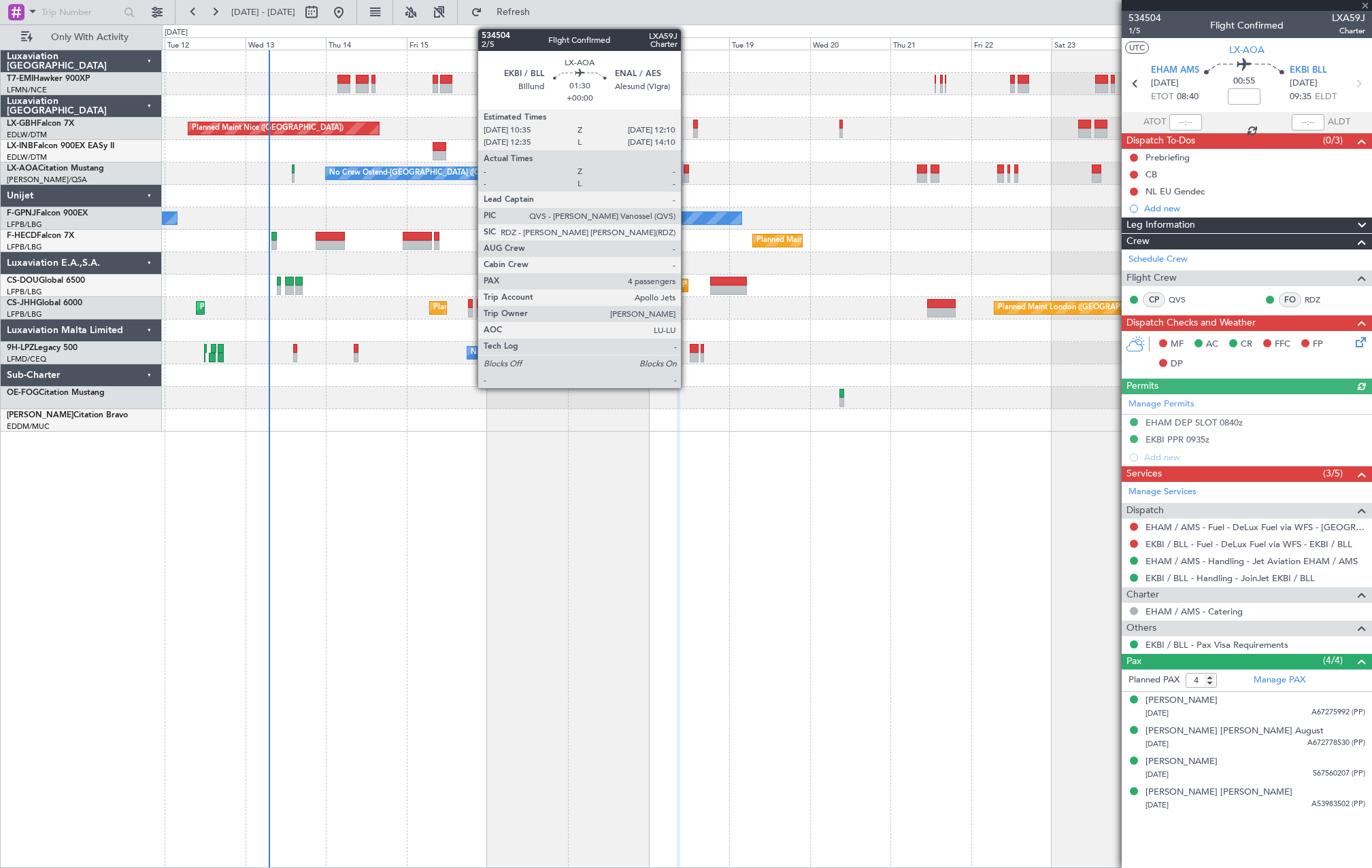
click at [687, 179] on div at bounding box center [686, 178] width 6 height 9
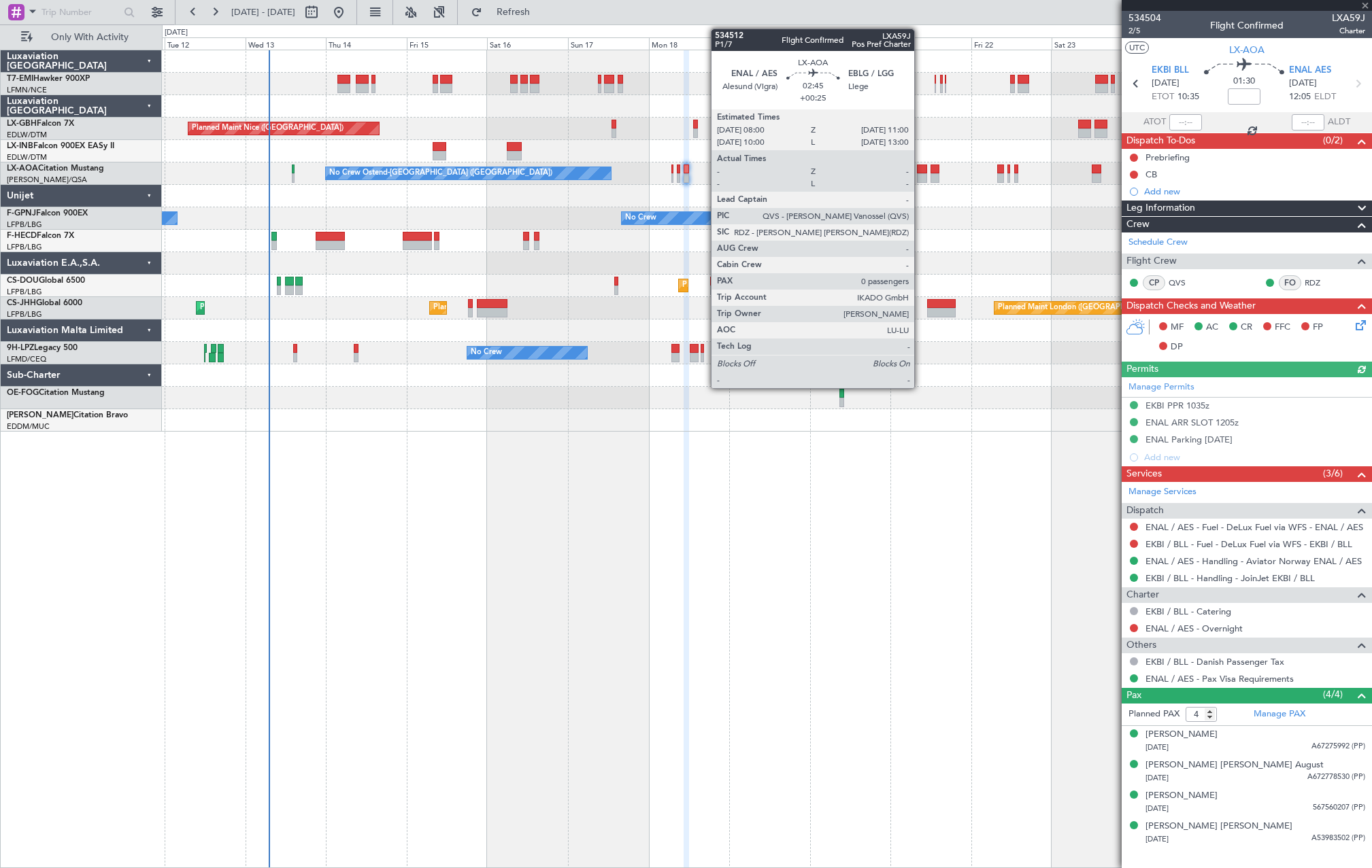
click at [920, 179] on div at bounding box center [922, 178] width 10 height 9
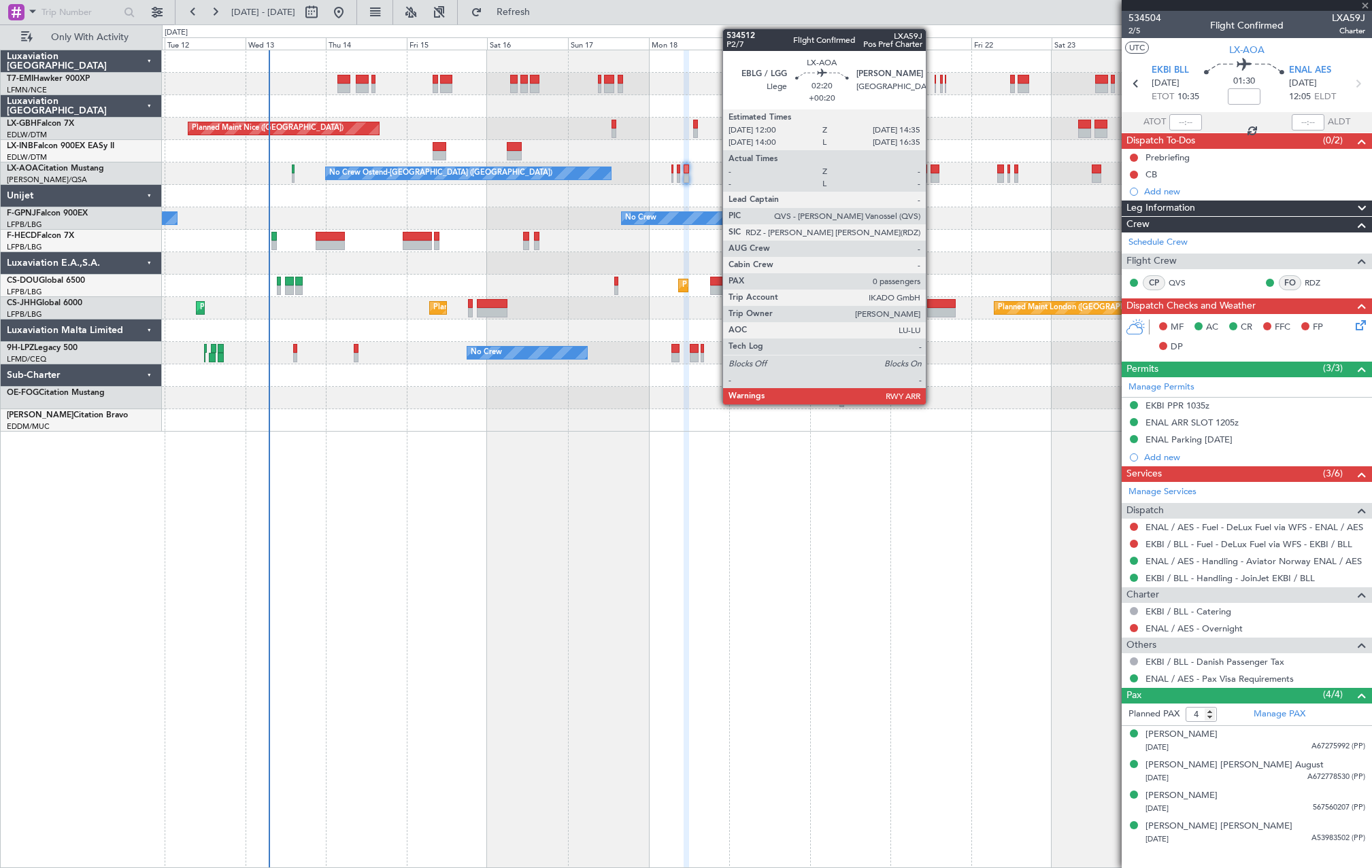
type input "+00:25"
type input "0"
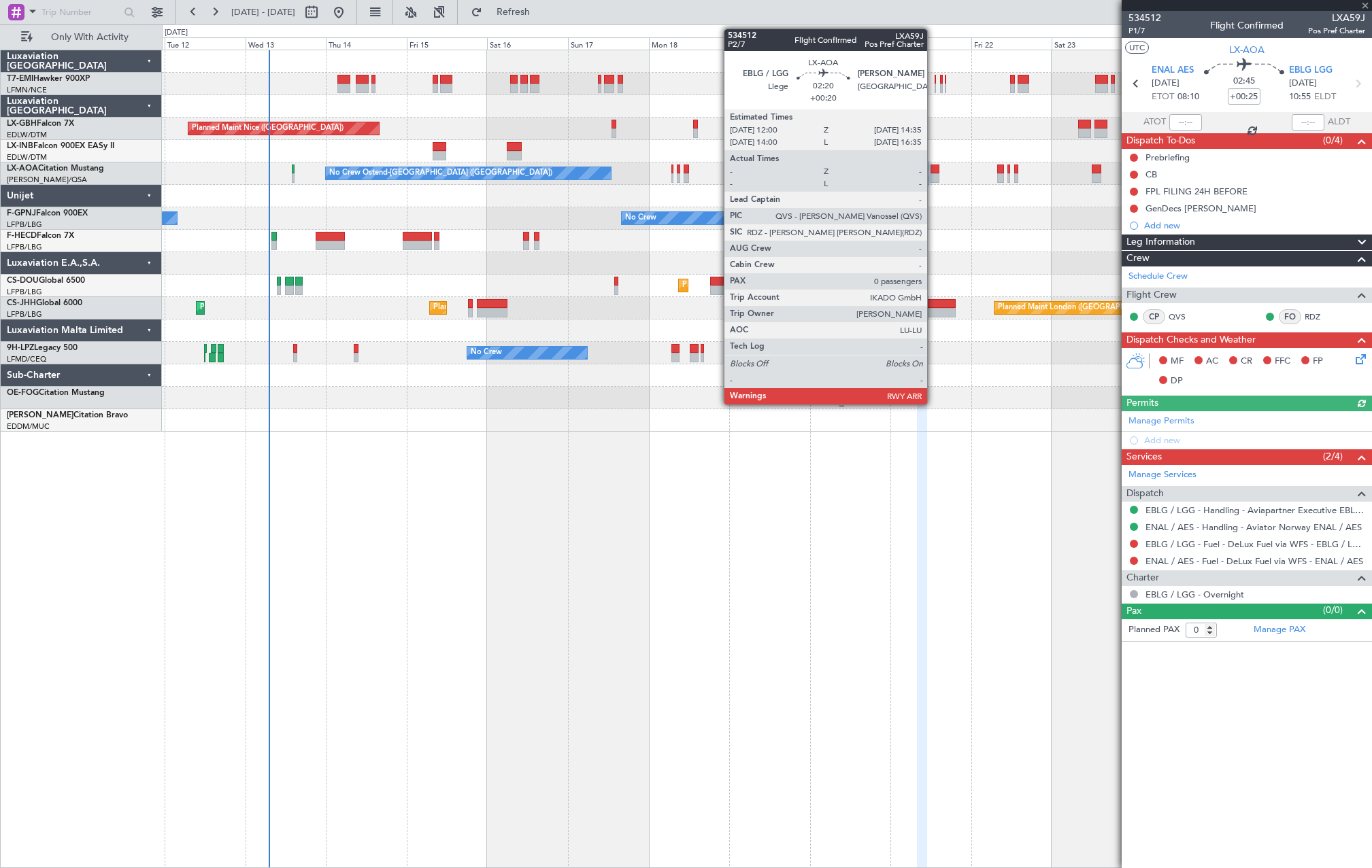
click at [934, 179] on div at bounding box center [934, 178] width 9 height 9
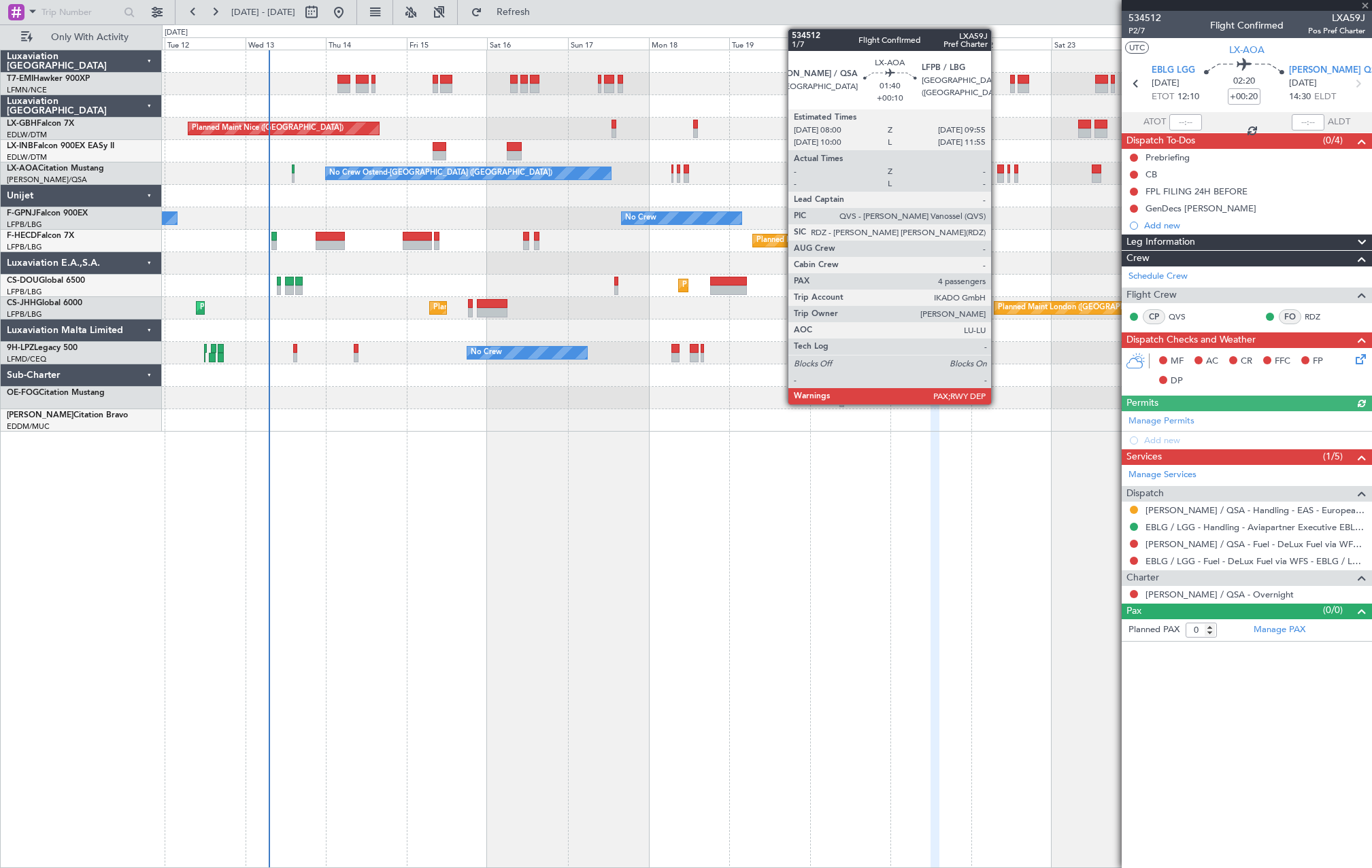
click at [997, 180] on div at bounding box center [1000, 178] width 7 height 9
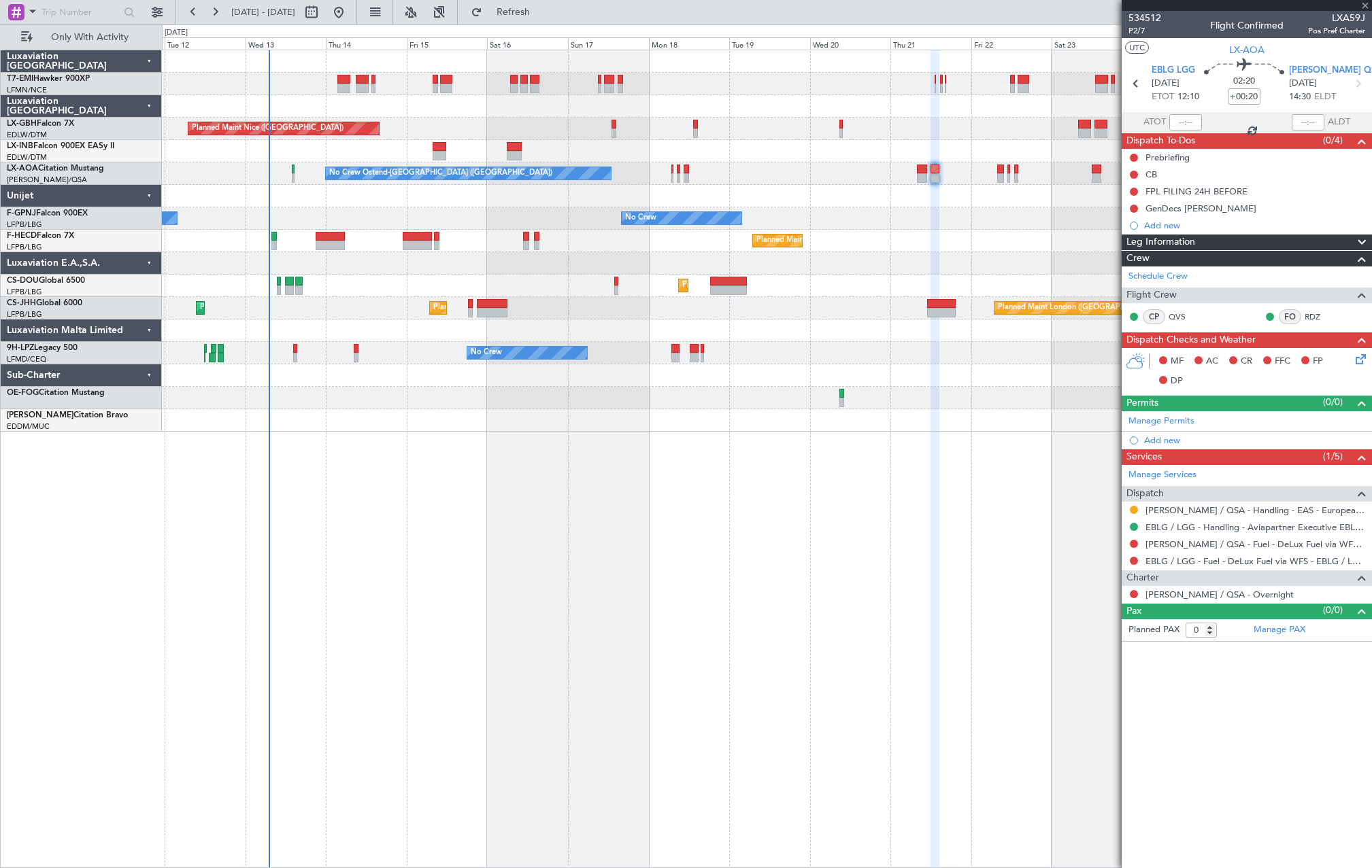
type input "+00:10"
type input "4"
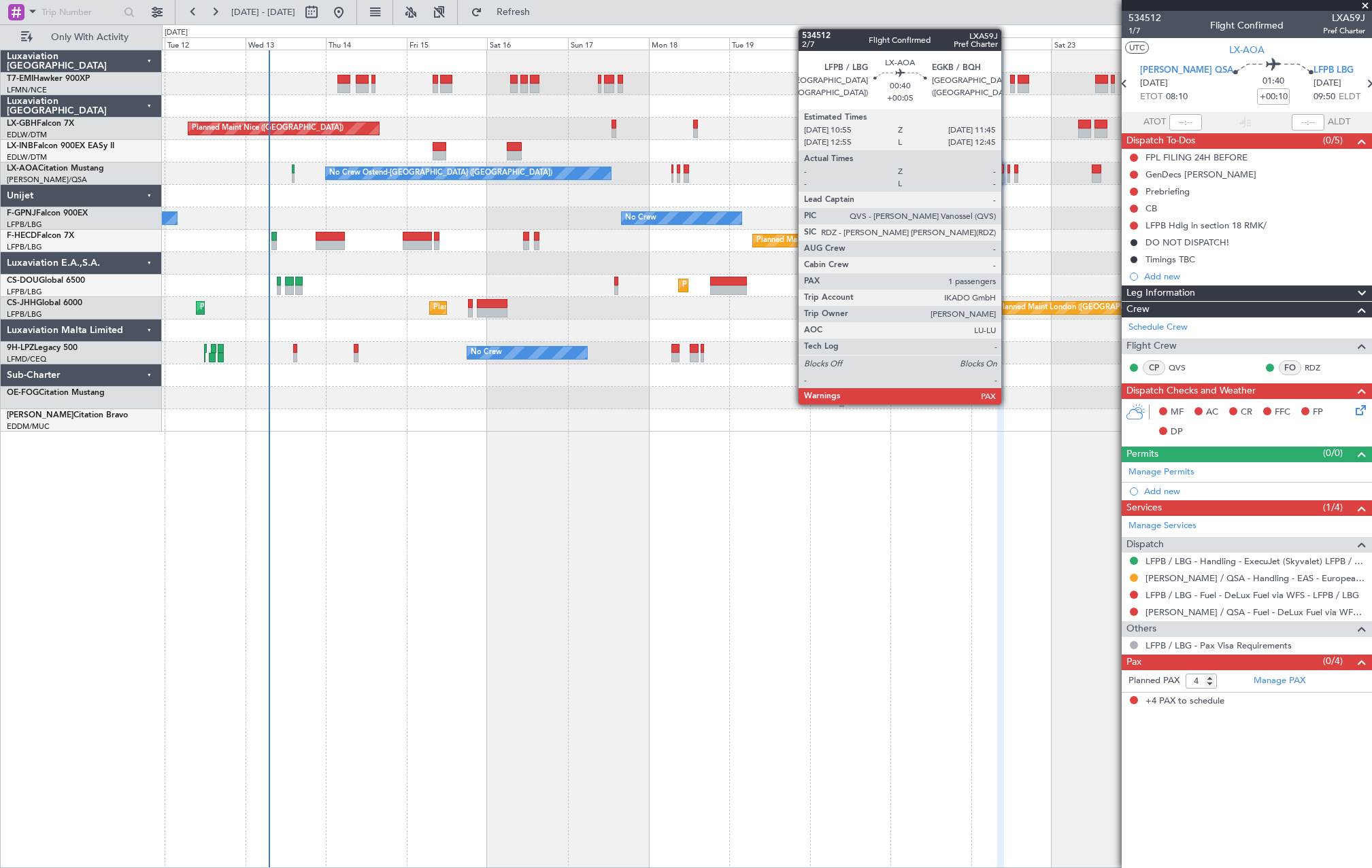
click at [1008, 178] on div at bounding box center [1009, 178] width 3 height 9
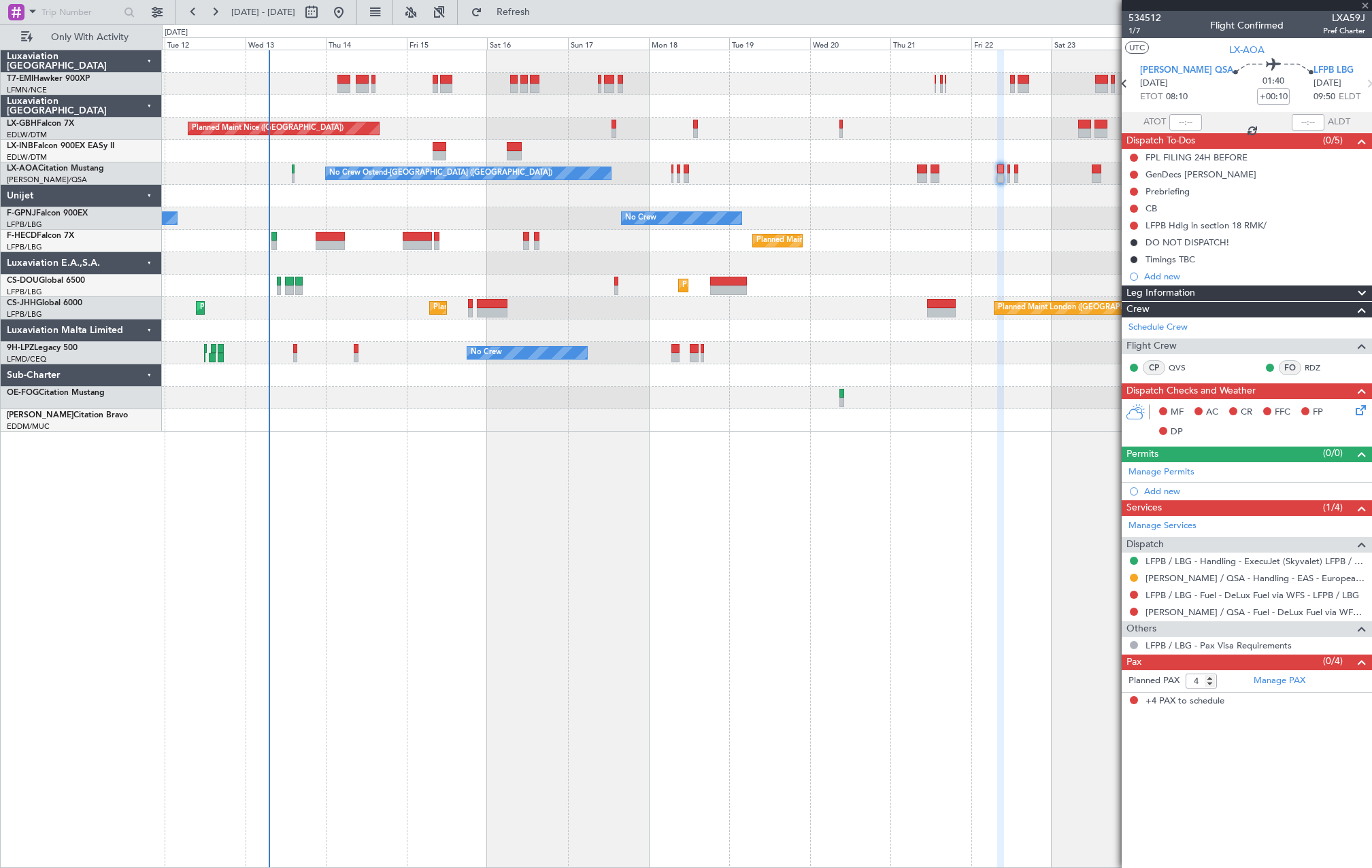
type input "+00:05"
type input "1"
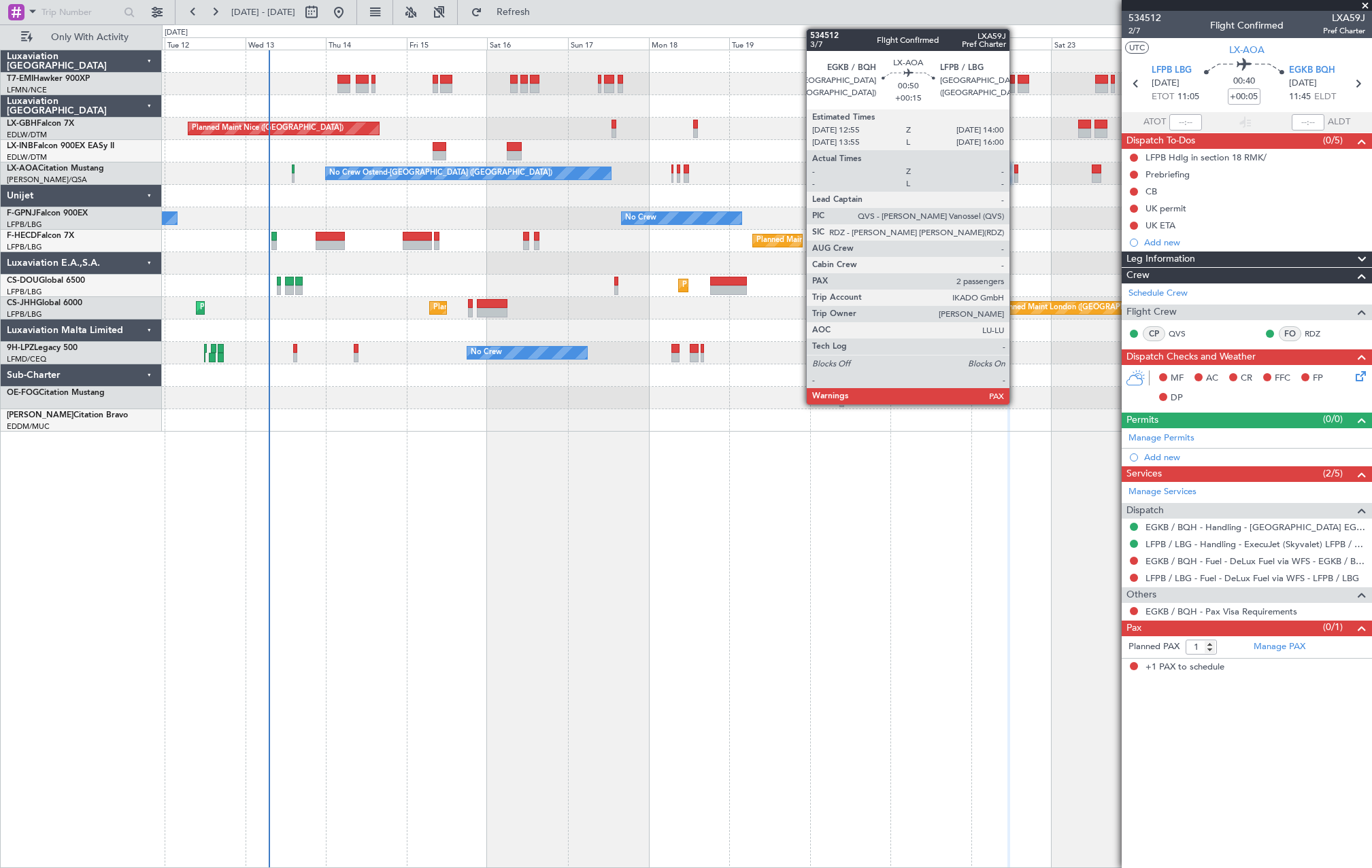
click at [1015, 175] on div at bounding box center [1015, 178] width 4 height 9
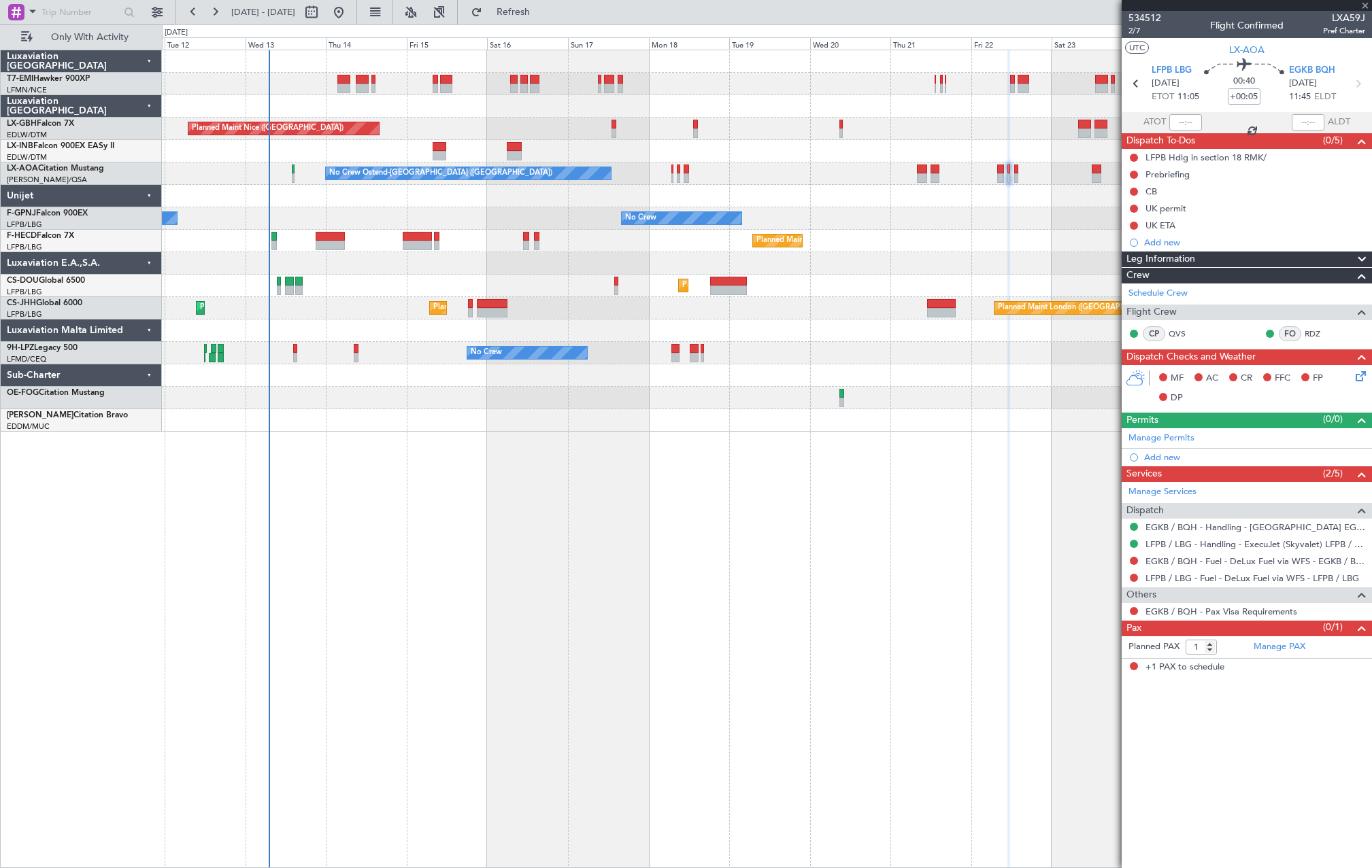
type input "+00:15"
type input "2"
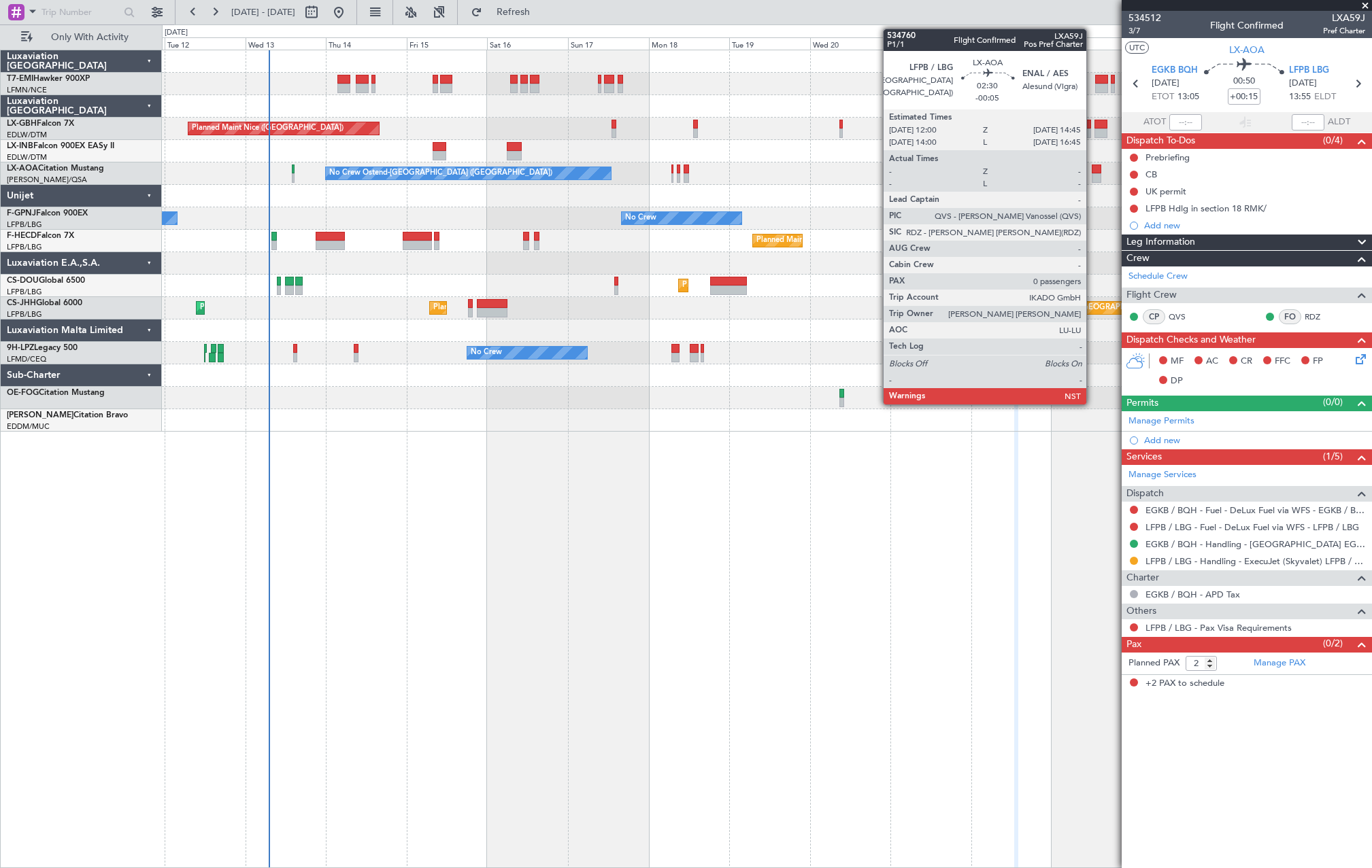
click at [1093, 176] on div at bounding box center [1096, 178] width 9 height 9
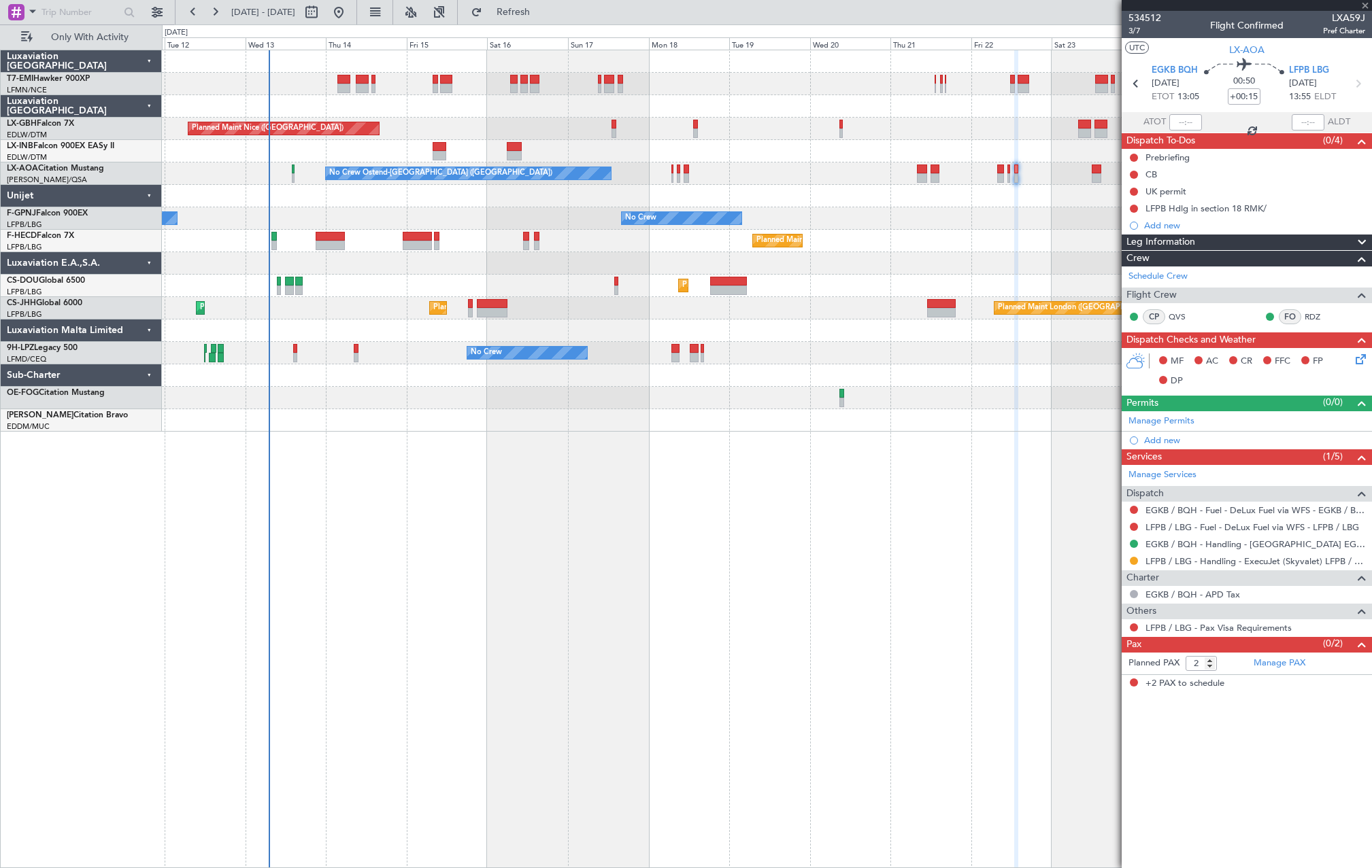
type input "-00:05"
type input "0"
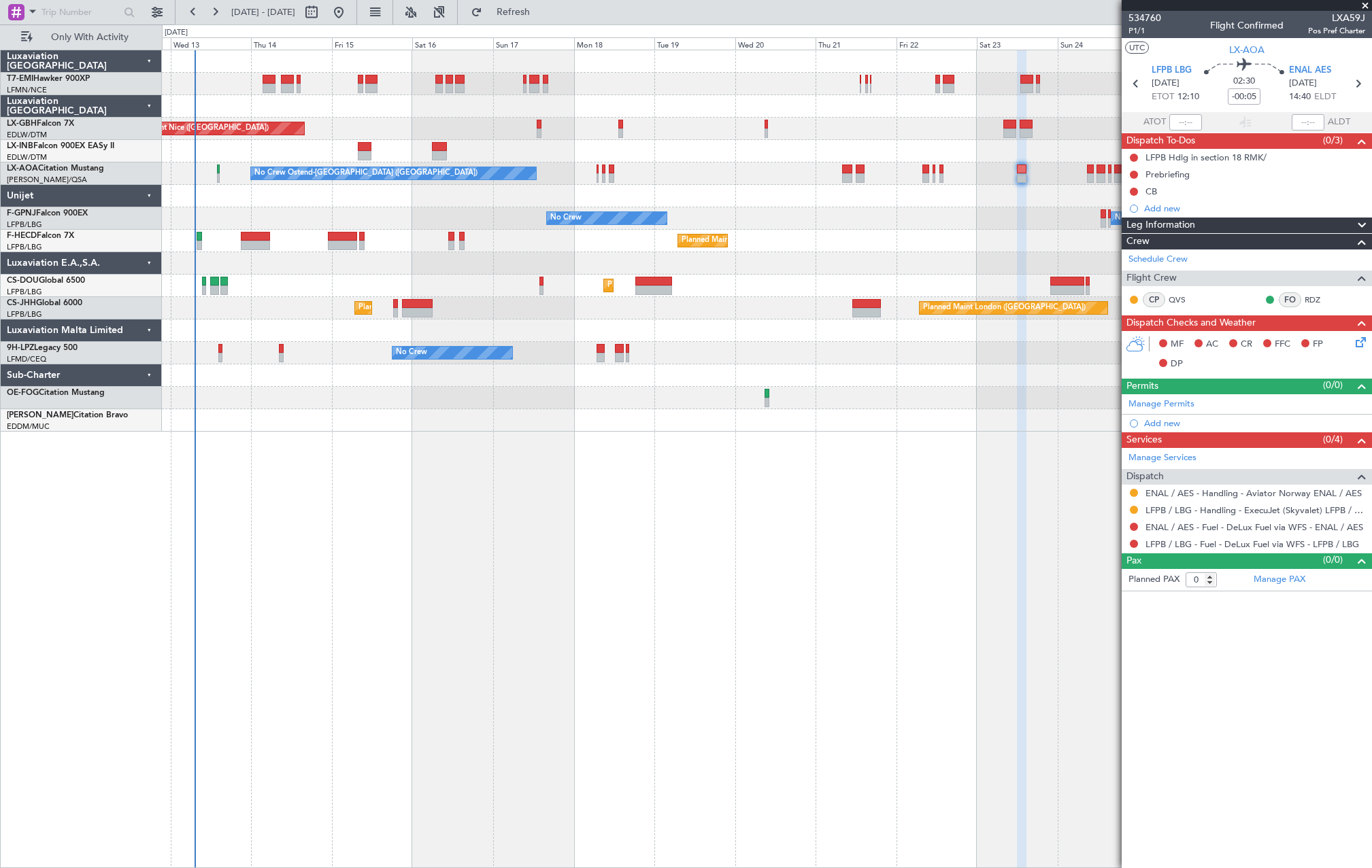
click at [845, 199] on div "Planned Maint Nice (Côte d'Azur Airport) No Crew Ostend-brugge (Ostend) No Crew…" at bounding box center [767, 241] width 1209 height 382
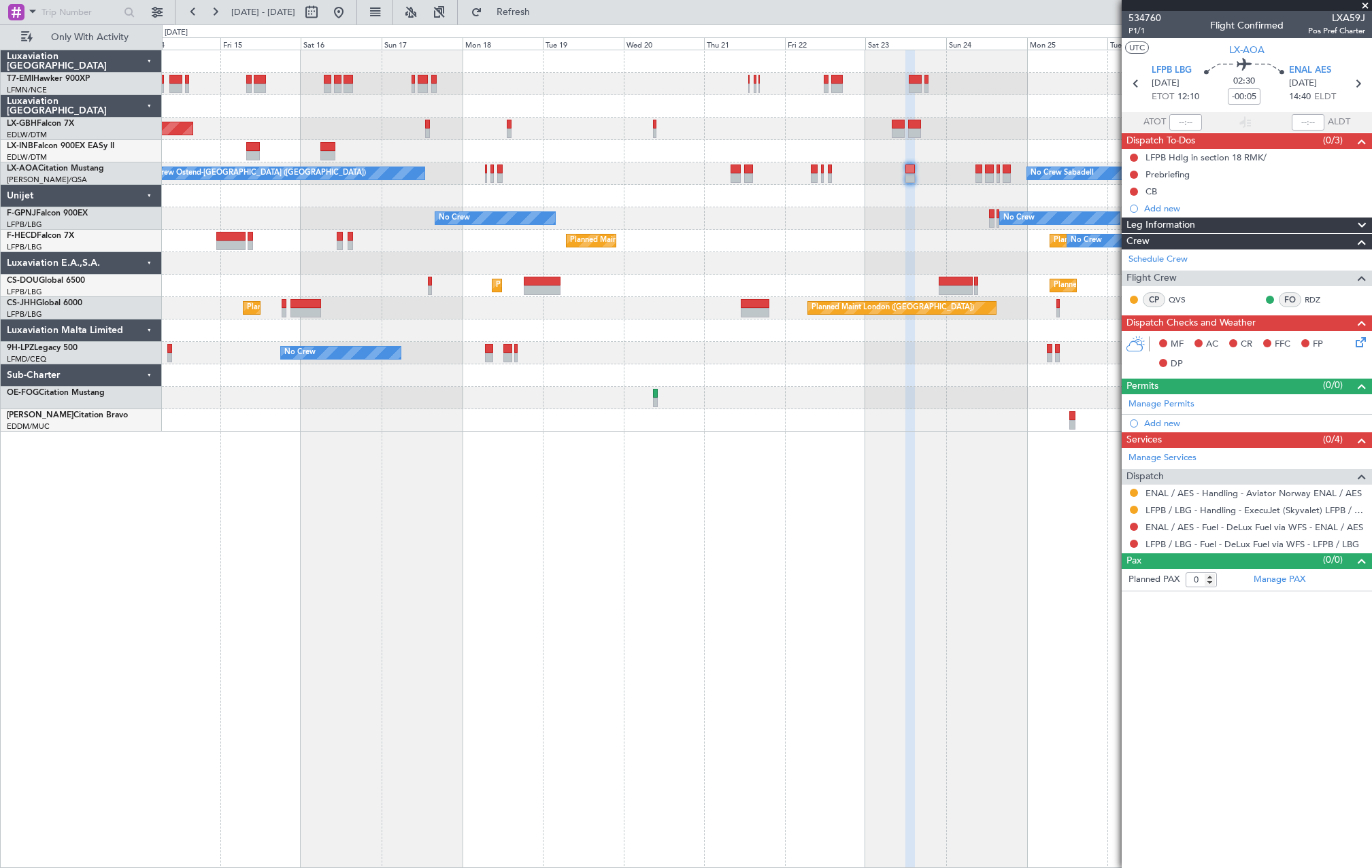
click at [728, 200] on div "Planned Maint Nice (Côte d'Azur Airport) No Crew Ostend-brugge (Ostend) No Crew…" at bounding box center [767, 241] width 1209 height 382
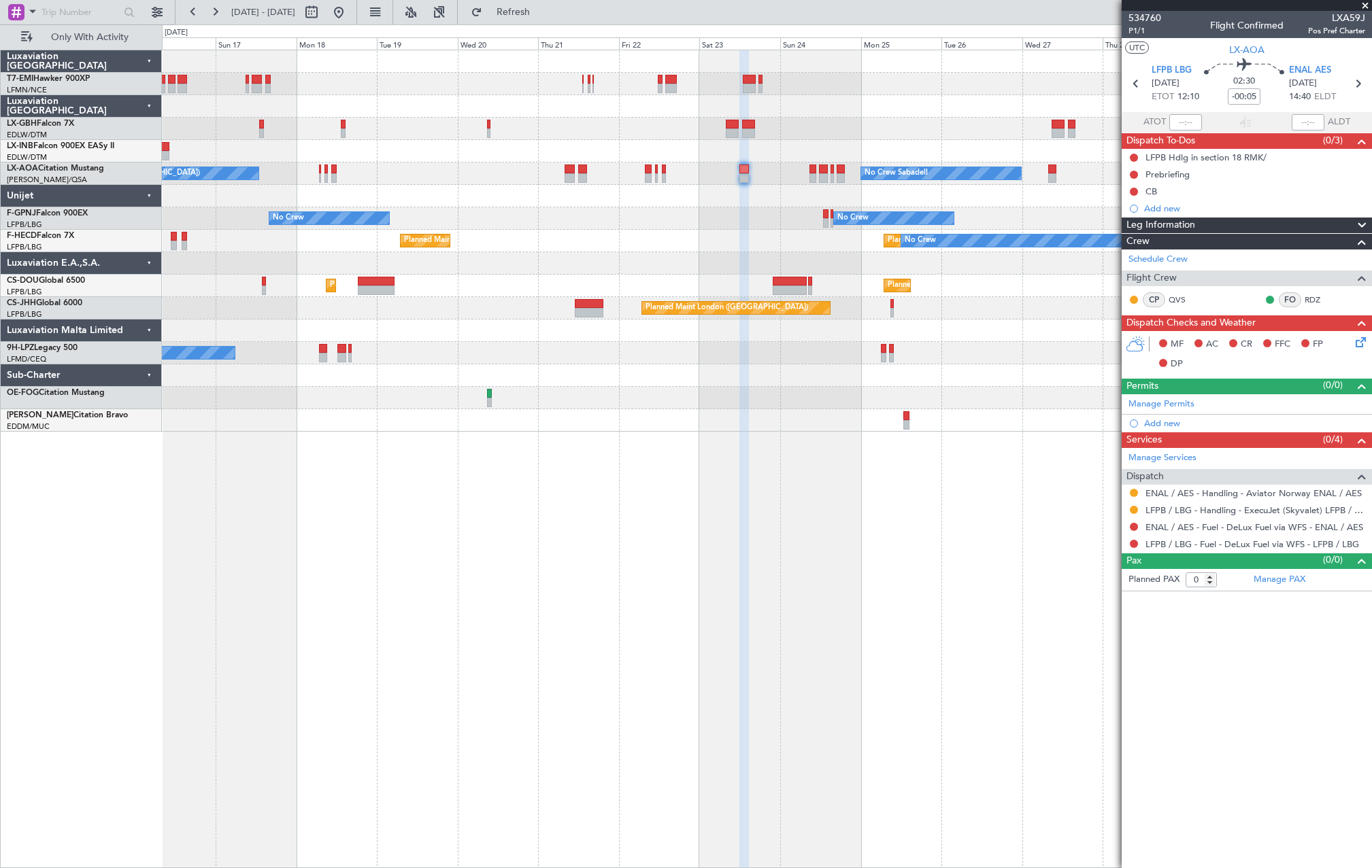
click at [588, 212] on div "Planned Maint Nice (Côte d'Azur Airport) No Crew Ostend-brugge (Ostend) No Crew…" at bounding box center [767, 241] width 1209 height 382
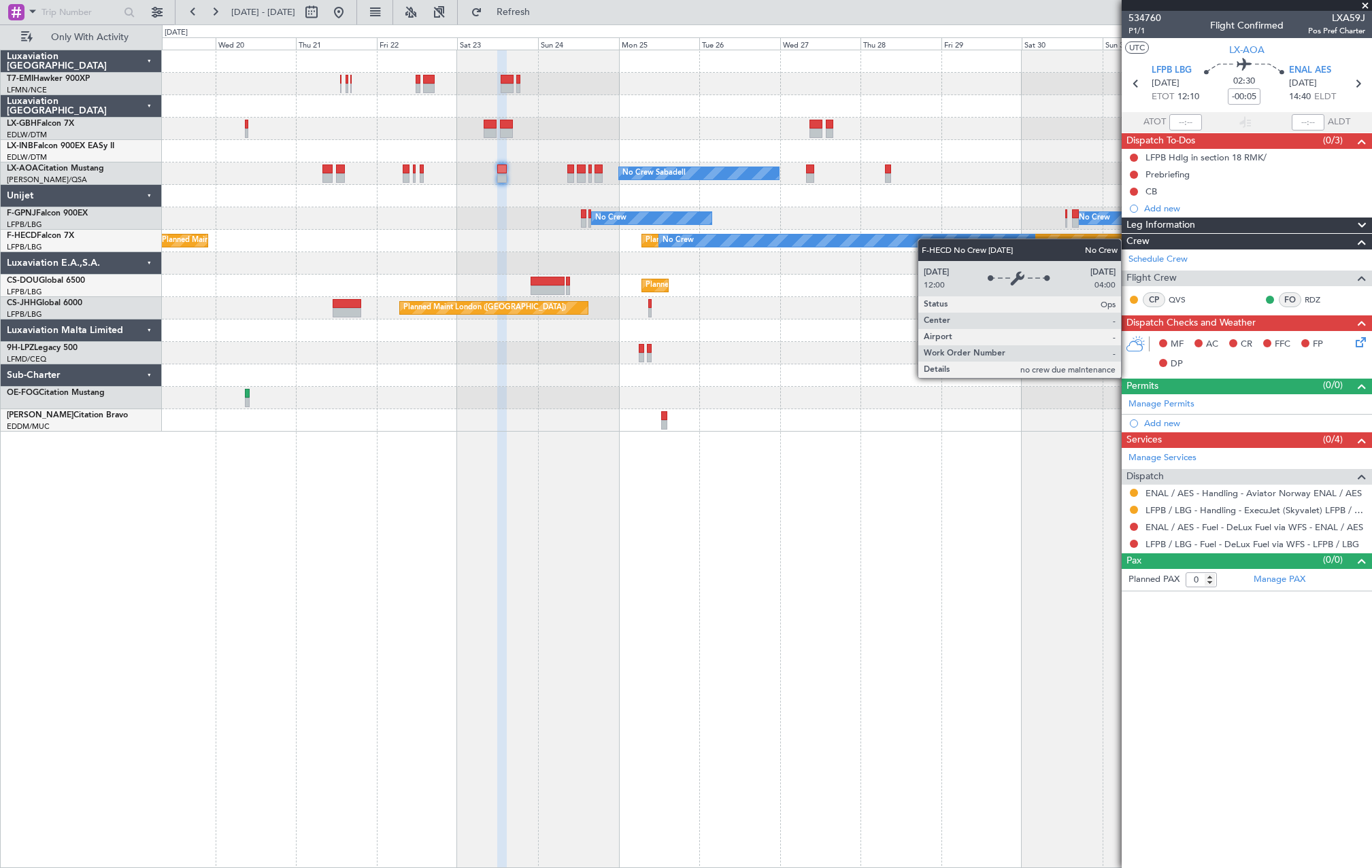
click at [813, 243] on div "No Crew Sabadell No Crew No Crew Ostend-brugge (Ostend) No Crew No Crew Planned…" at bounding box center [767, 241] width 1209 height 382
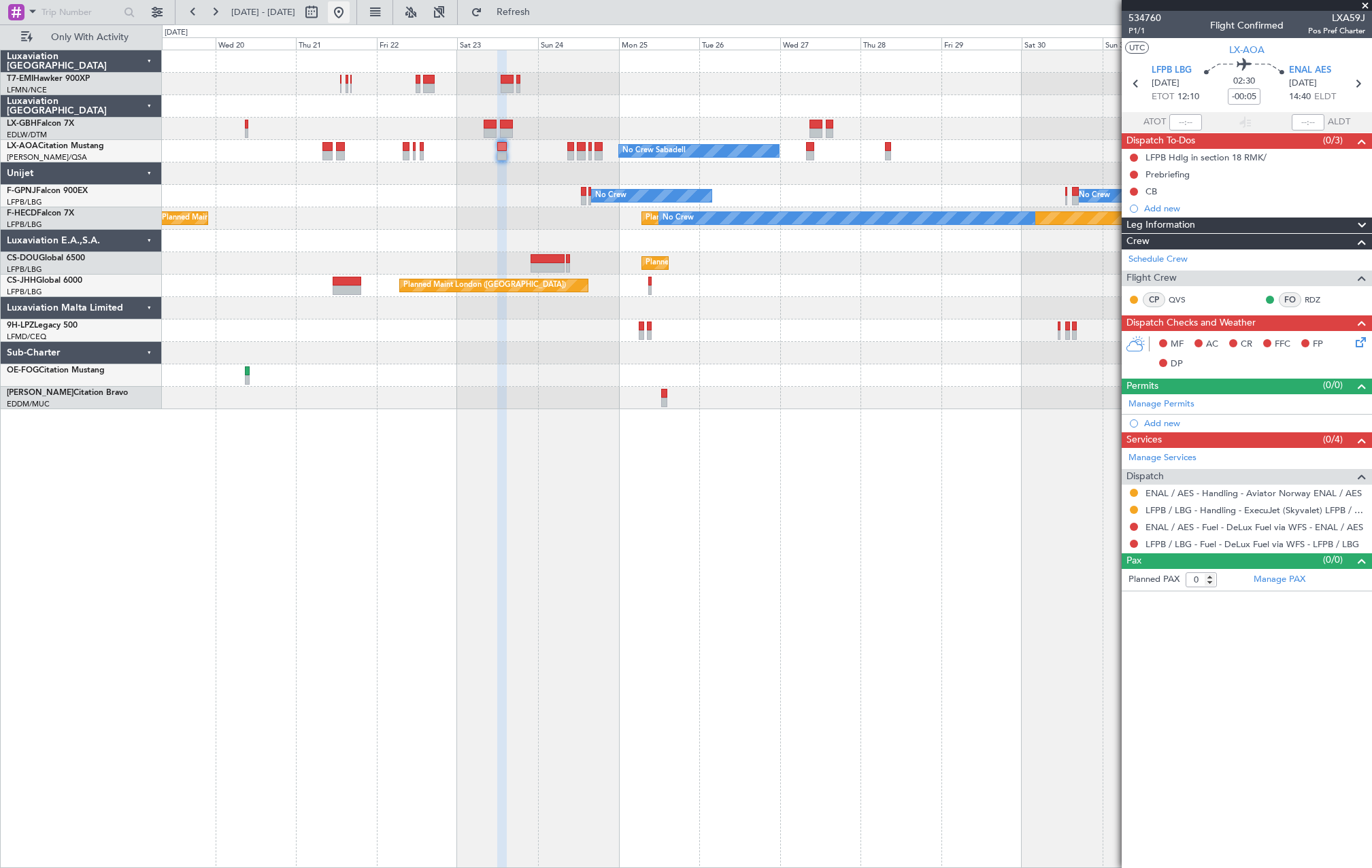
click at [349, 17] on button at bounding box center [339, 13] width 22 height 22
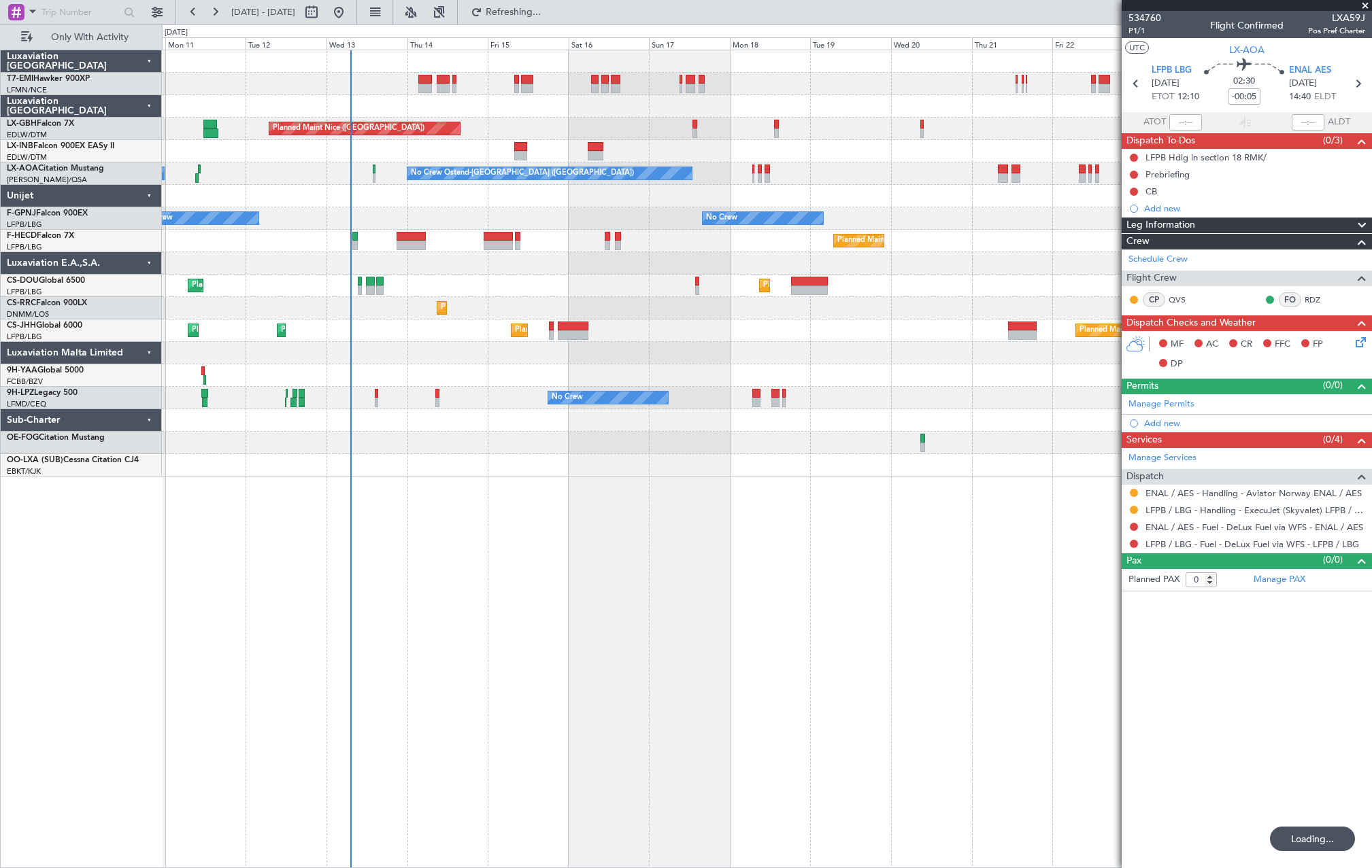
click at [352, 297] on div "Planned Maint Nice (Côte d'Azur Airport) Unplanned Maint Nice (Côte d'Azur Airp…" at bounding box center [767, 264] width 1209 height 427
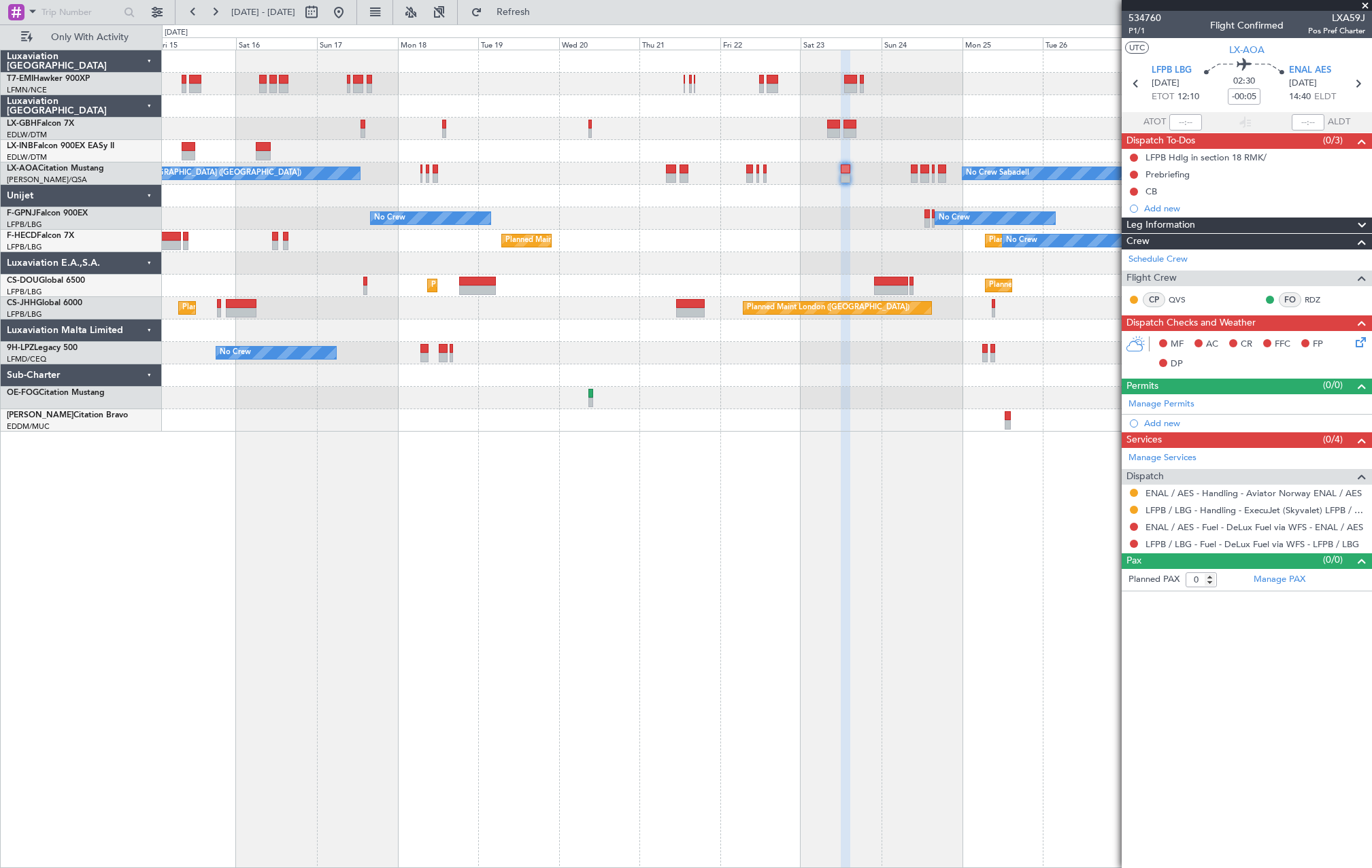
click at [730, 275] on div "Planned Maint Nice (Côte d'Azur Airport) No Crew Sabadell No Crew Ostend-brugge…" at bounding box center [767, 241] width 1209 height 382
click at [837, 266] on div at bounding box center [767, 264] width 1209 height 23
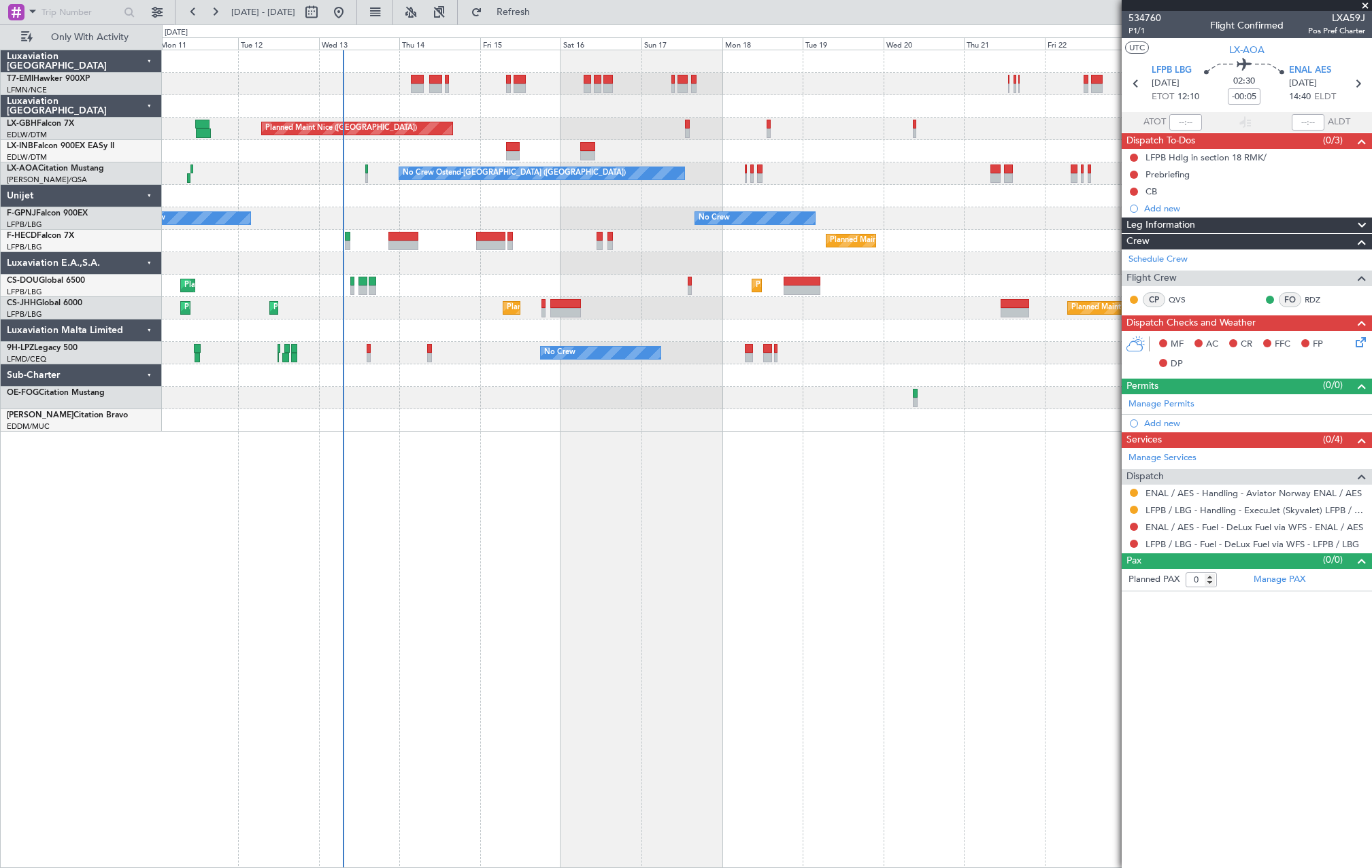
click at [679, 253] on div at bounding box center [767, 264] width 1209 height 23
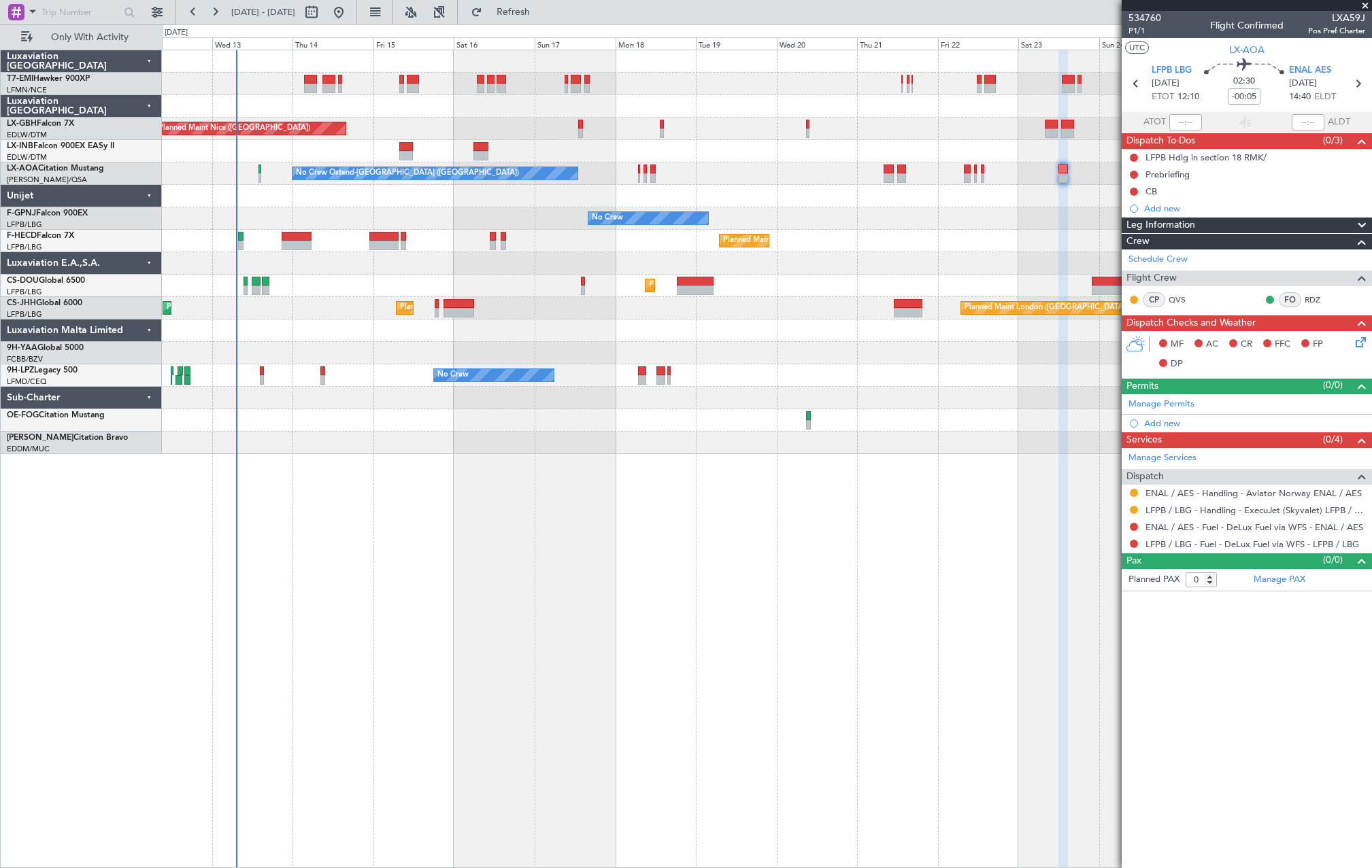
click at [886, 235] on div "Planned Maint Nice (Côte d'Azur Airport) No Crew Sabadell No Crew Ostend-brugge…" at bounding box center [767, 252] width 1209 height 404
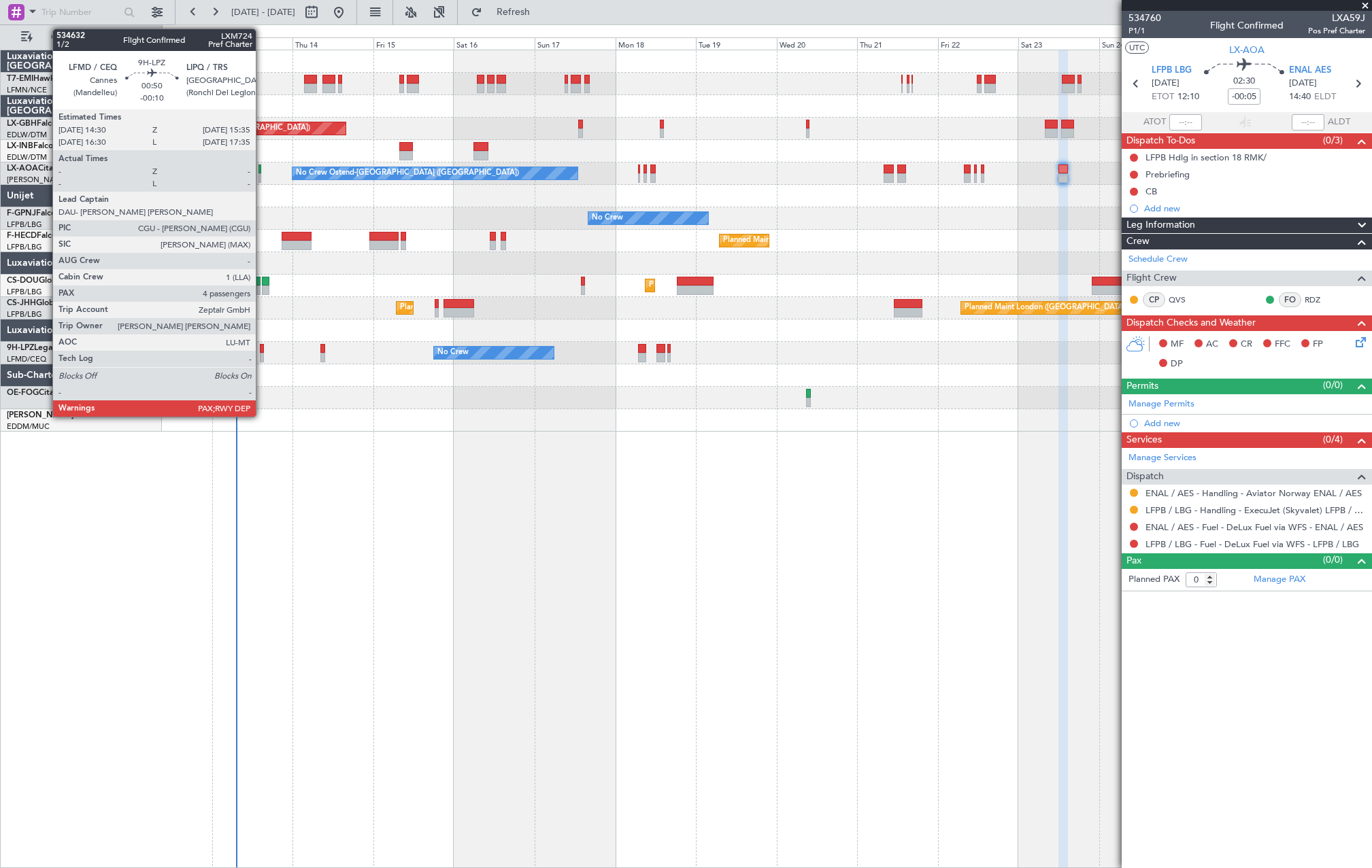
click at [262, 354] on div at bounding box center [261, 357] width 4 height 9
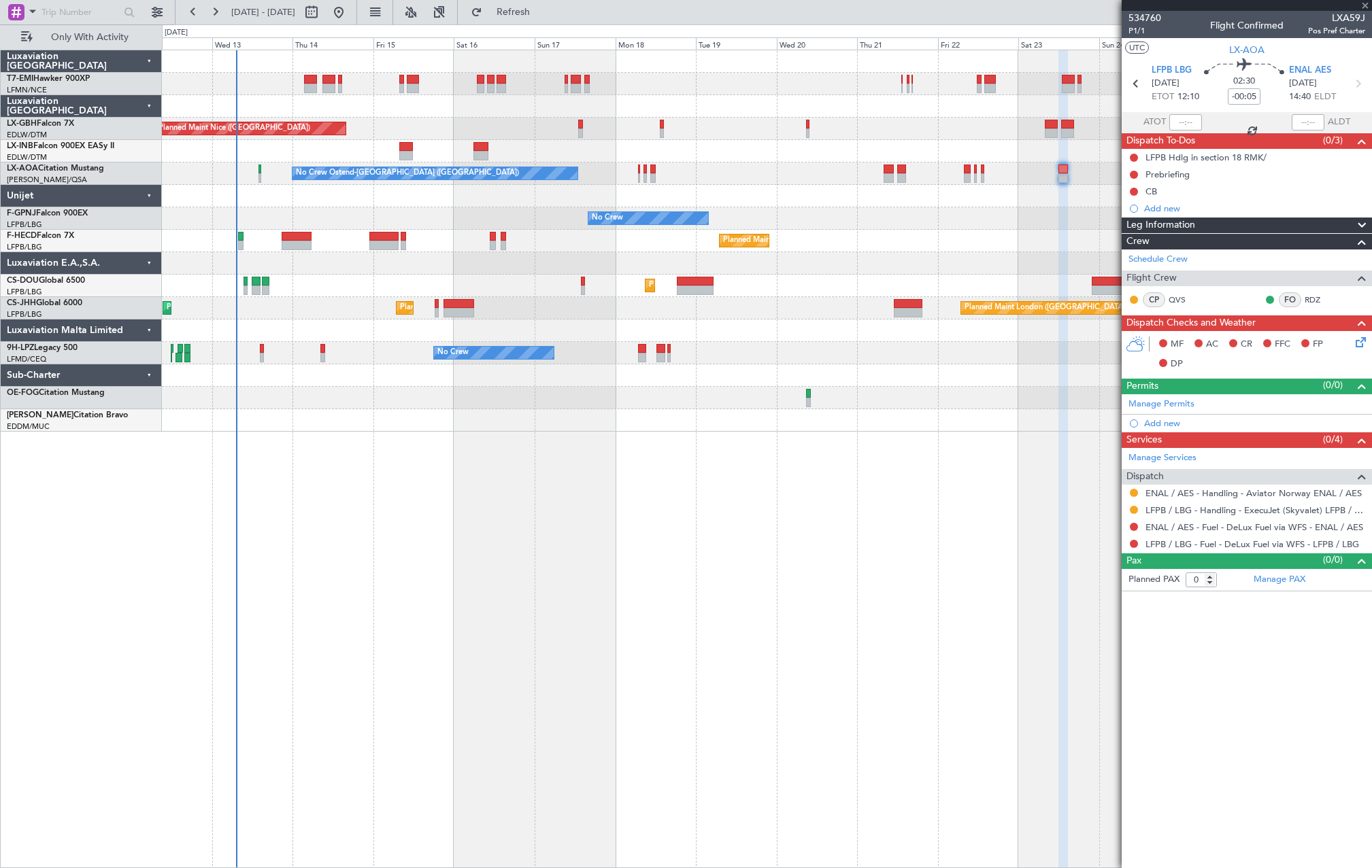
type input "-00:10"
type input "4"
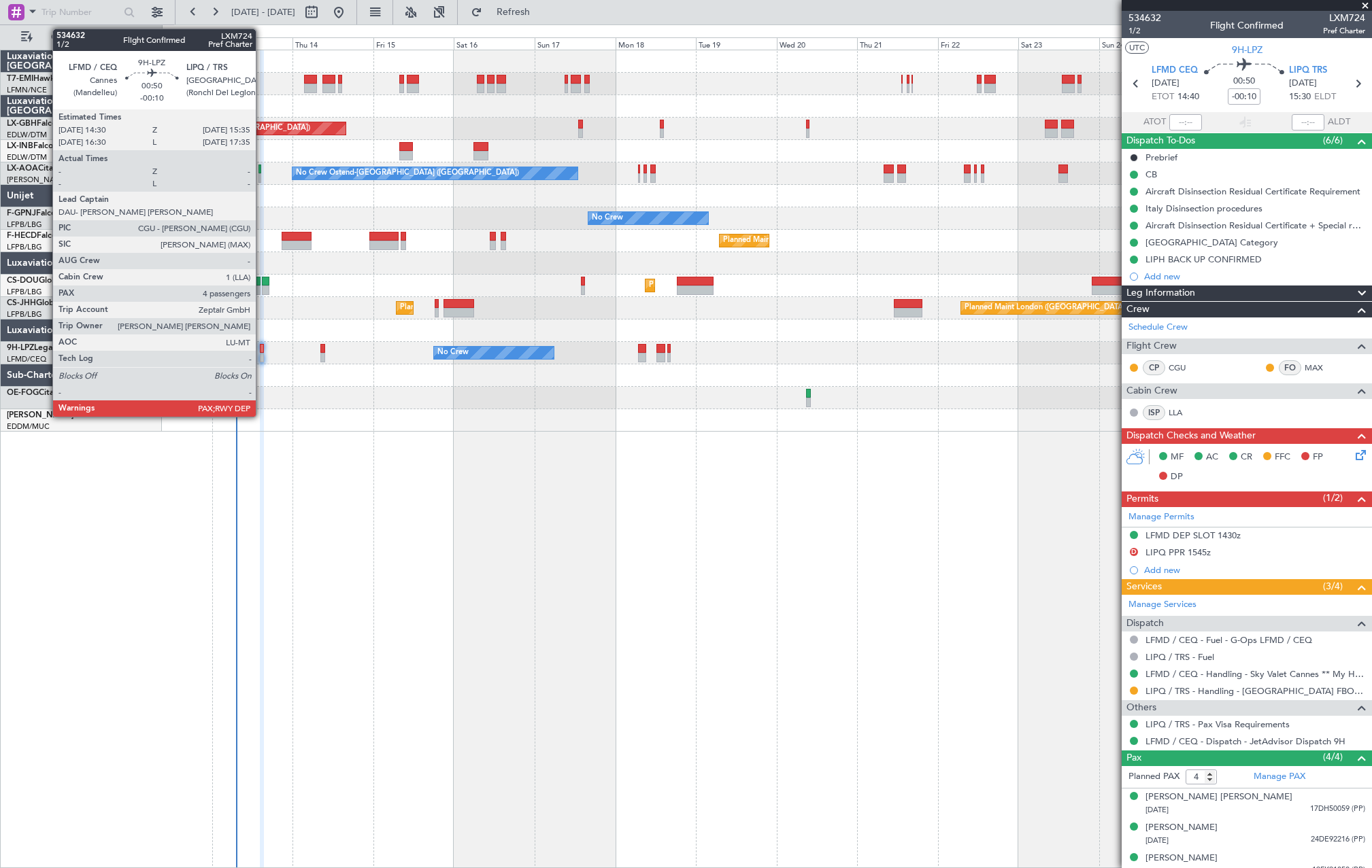
click at [262, 353] on div at bounding box center [261, 357] width 4 height 9
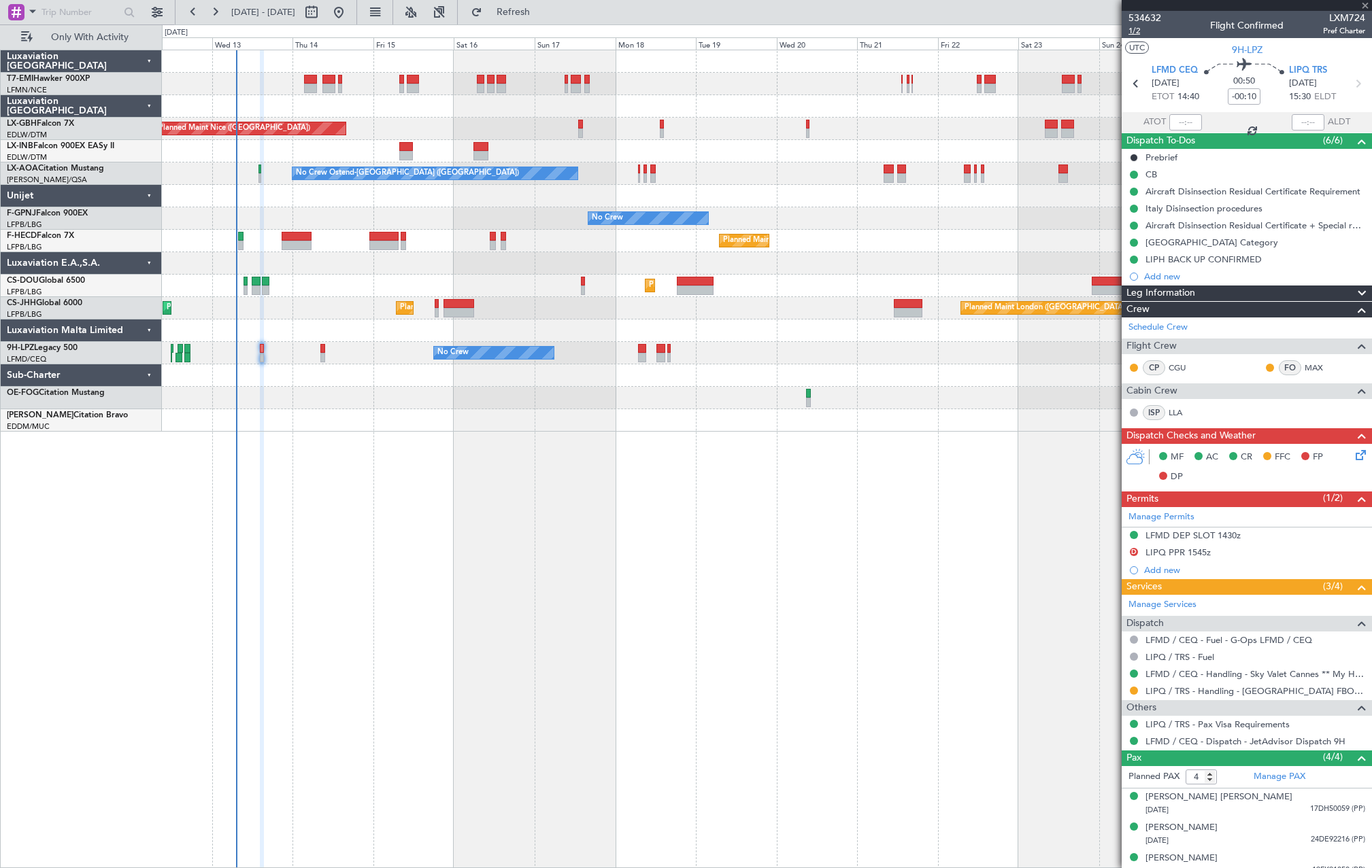
click at [1129, 31] on span "1/2" at bounding box center [1145, 31] width 32 height 12
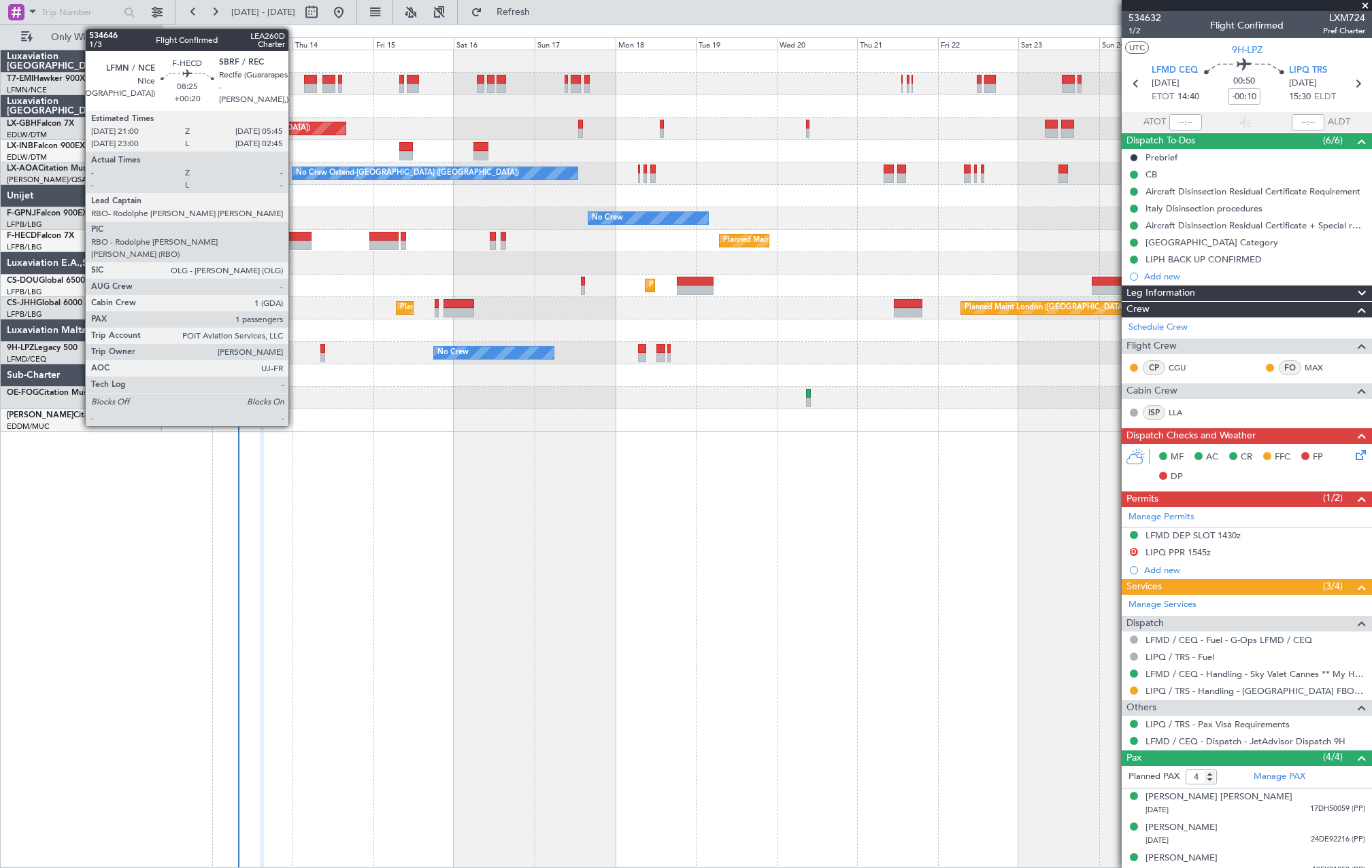
click at [294, 241] on div at bounding box center [297, 246] width 30 height 9
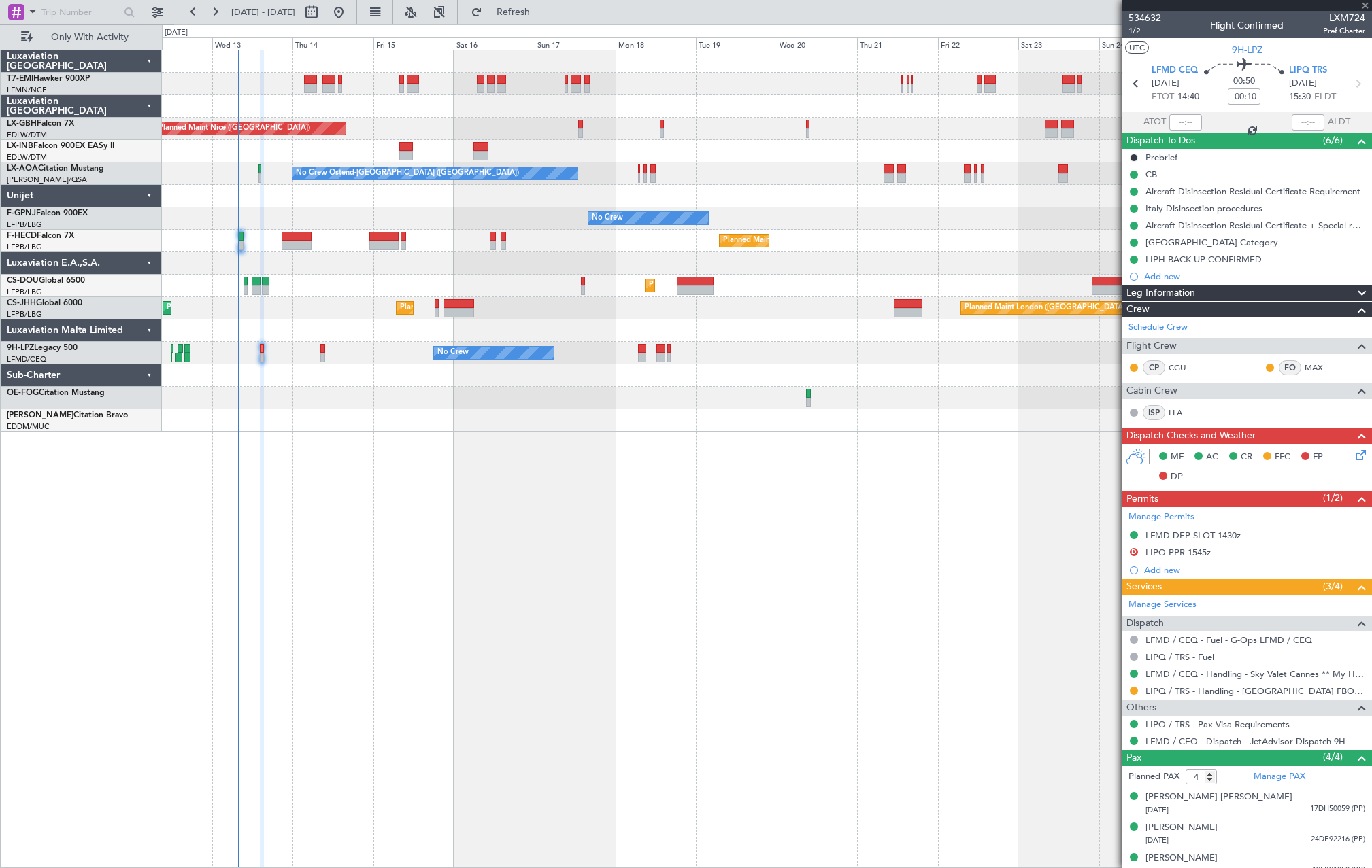
type input "+00:20"
type input "1"
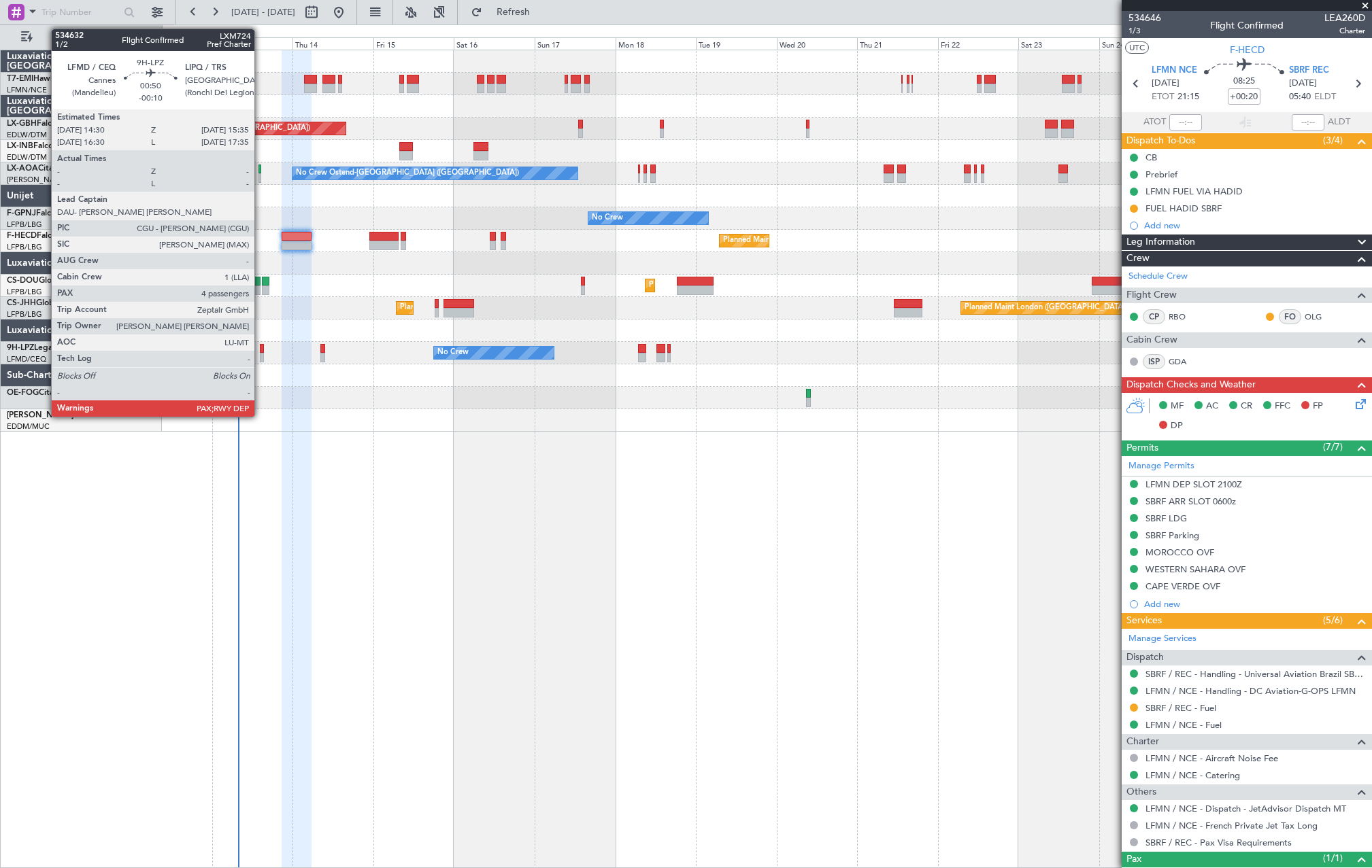
click at [261, 353] on div at bounding box center [261, 357] width 4 height 9
type input "-00:10"
type input "4"
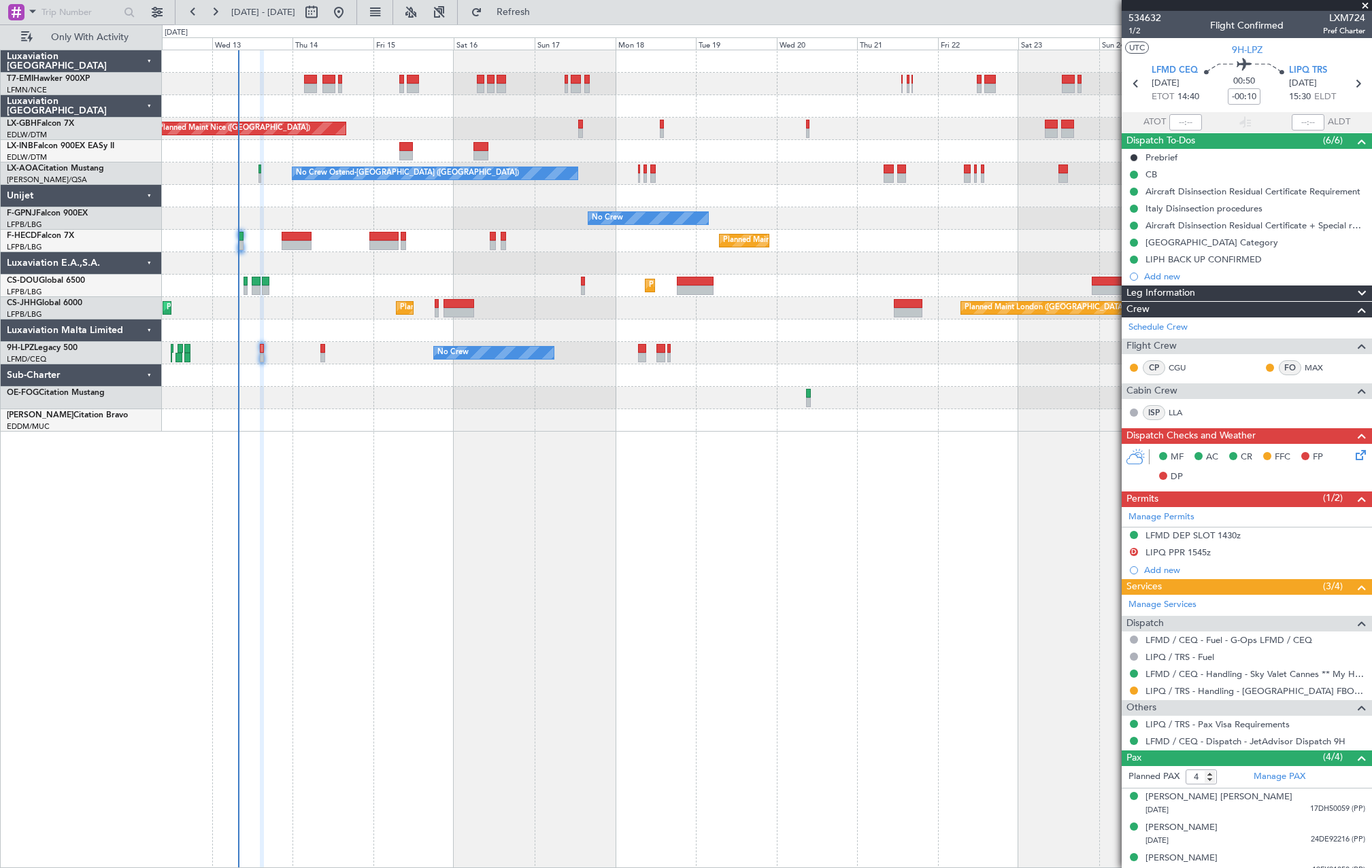
click at [288, 229] on div "No Crew No Crew No Crew No Crew" at bounding box center [767, 219] width 1209 height 23
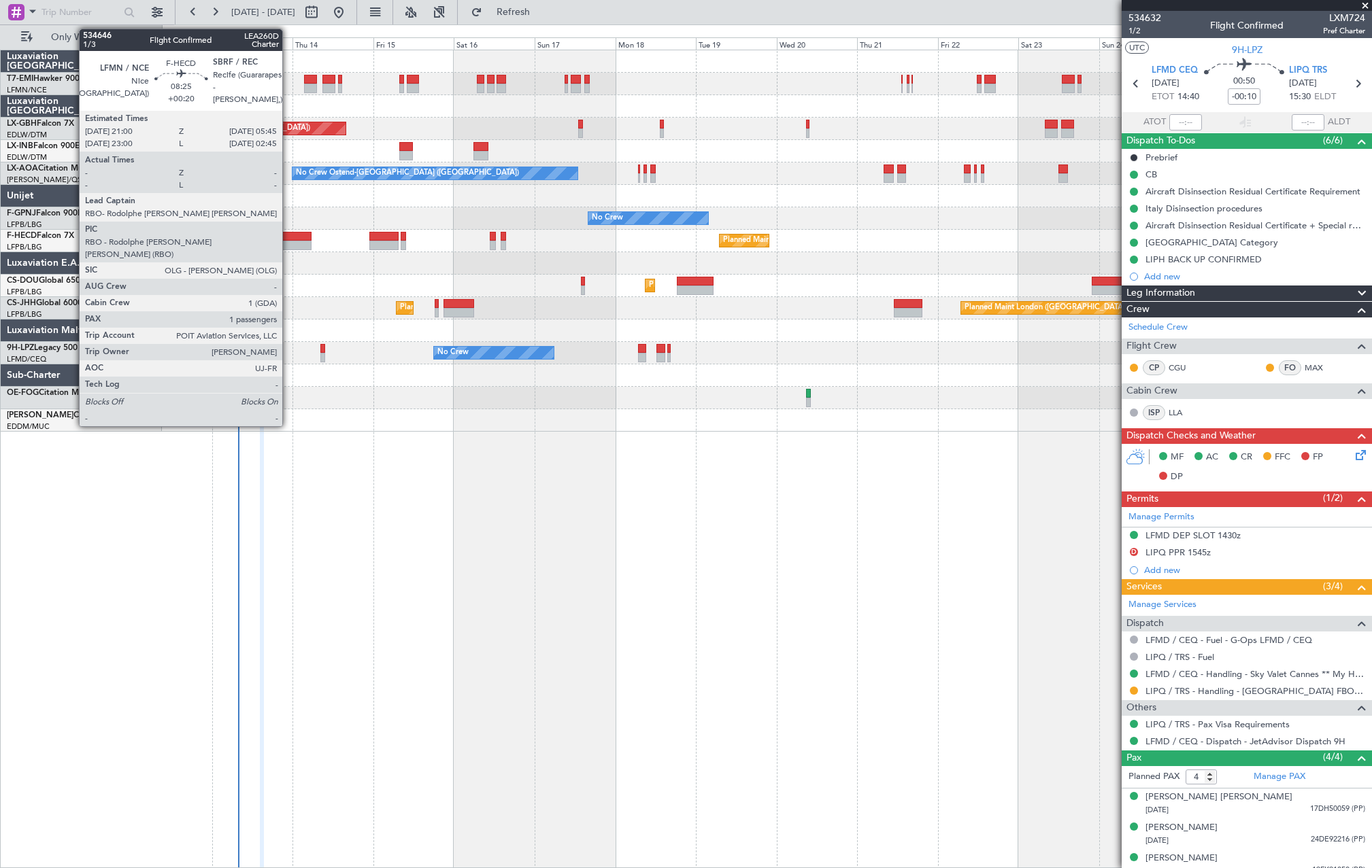
click at [290, 235] on div at bounding box center [297, 237] width 30 height 9
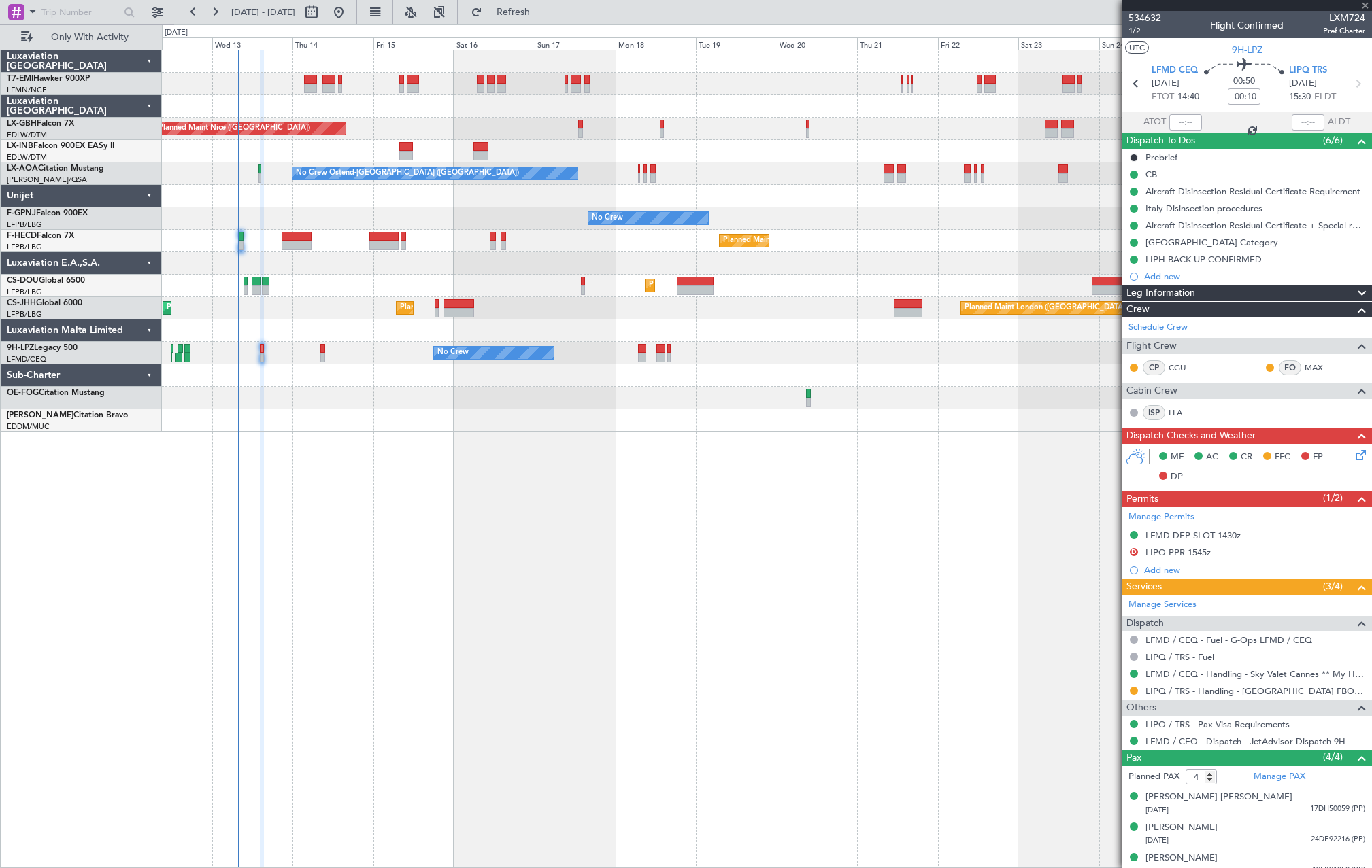
type input "+00:20"
type input "1"
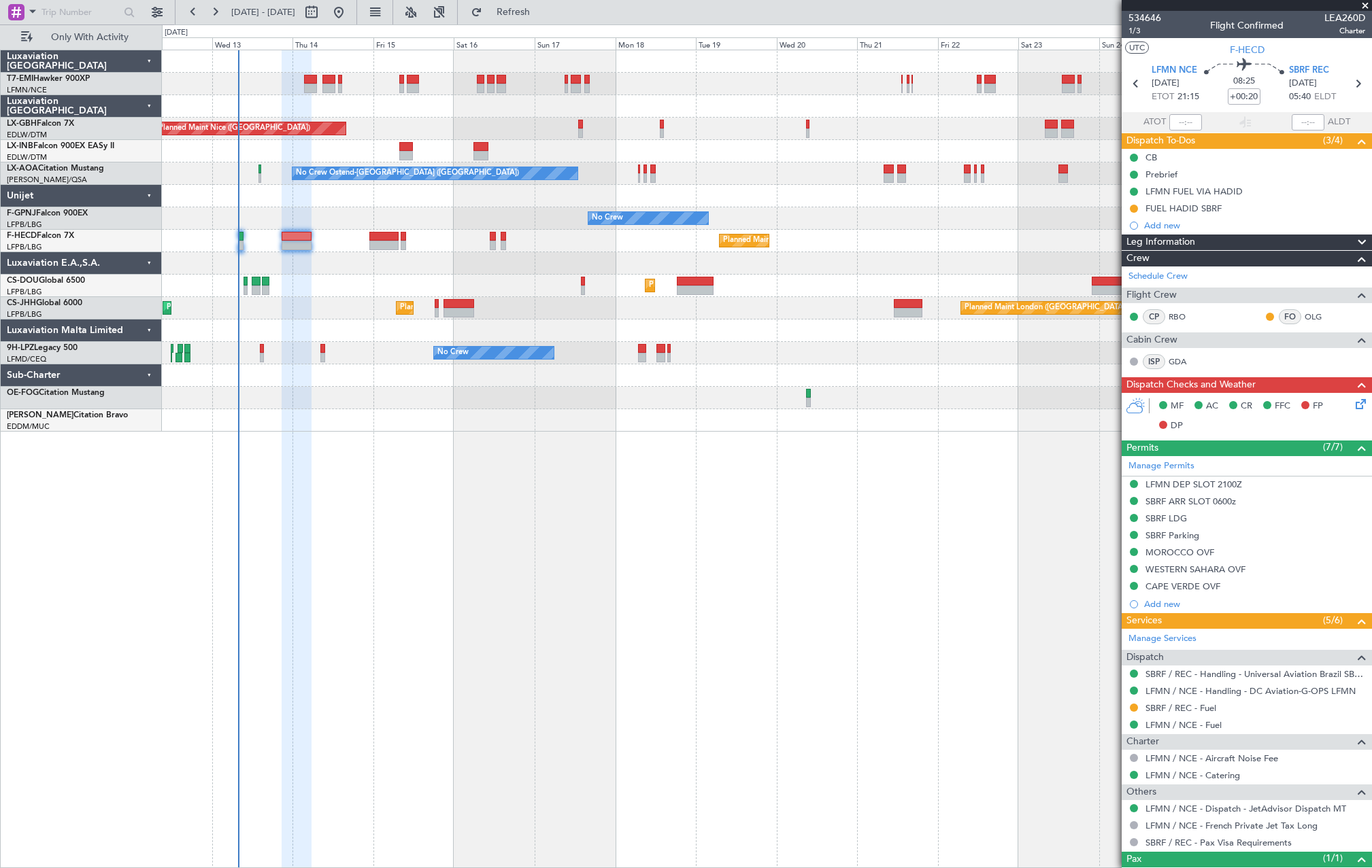
click at [395, 233] on div at bounding box center [383, 237] width 29 height 9
type input "+00:05"
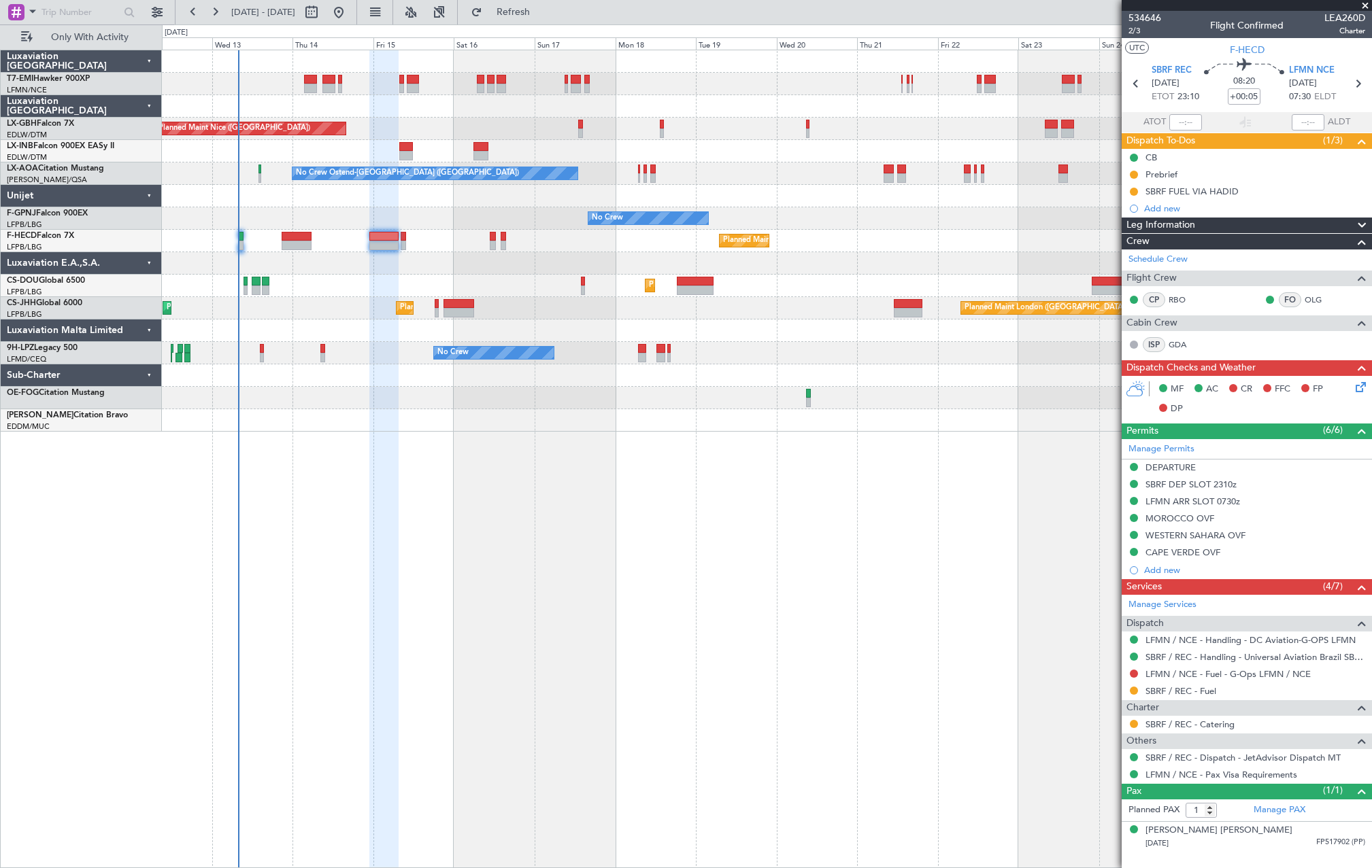
click at [241, 243] on div at bounding box center [240, 246] width 5 height 9
type input "5"
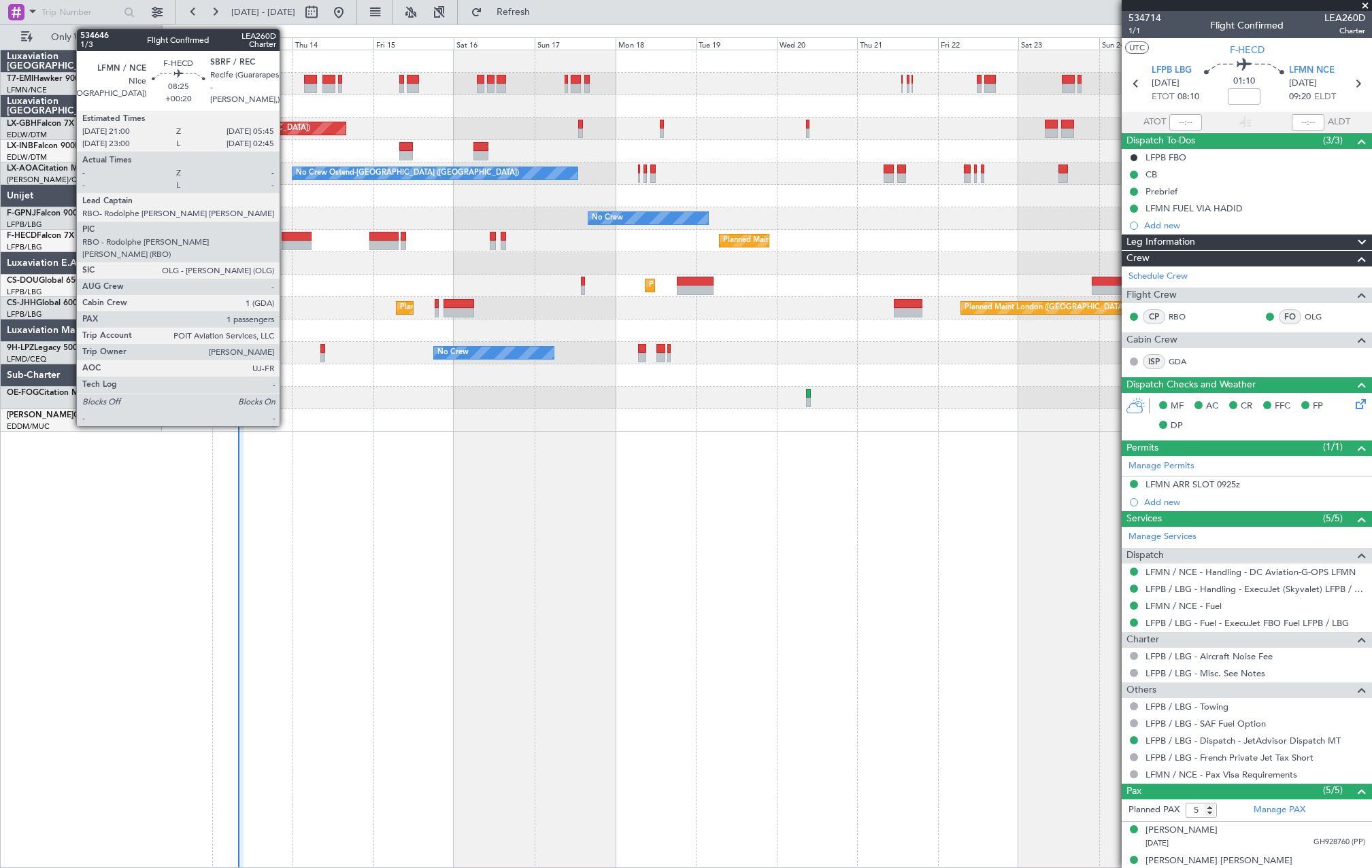
click at [286, 246] on div at bounding box center [297, 246] width 30 height 9
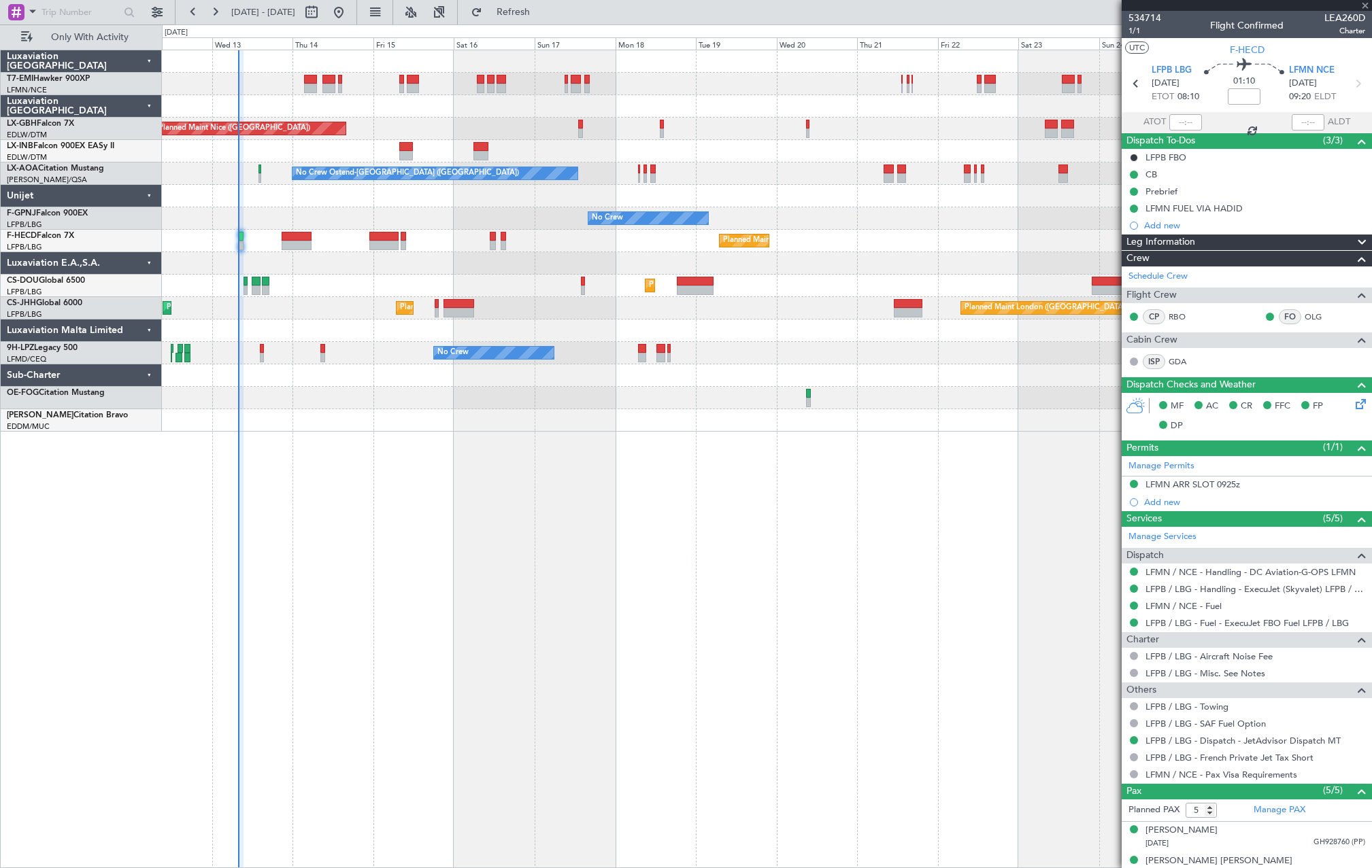
type input "+00:20"
type input "1"
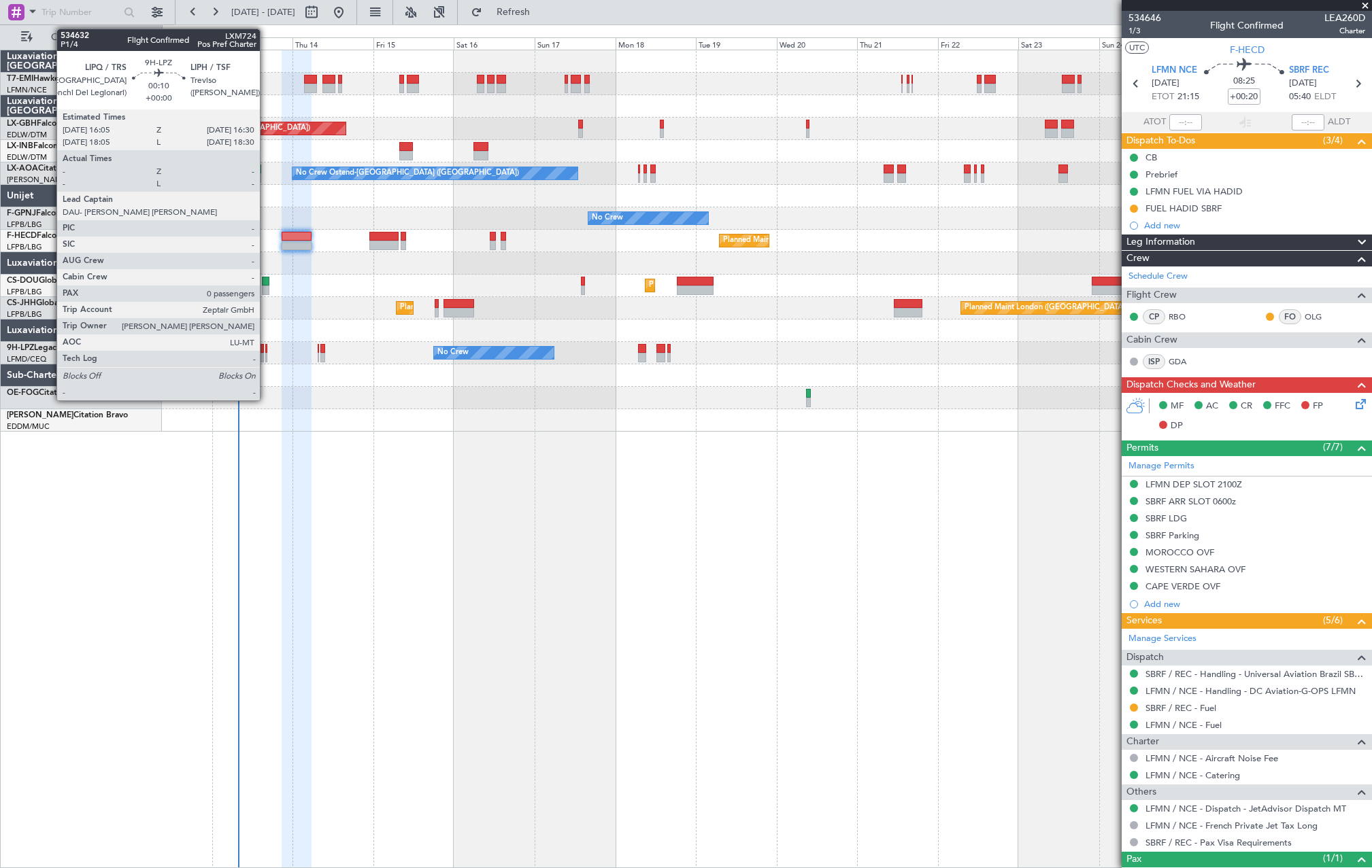
click at [266, 354] on div at bounding box center [266, 357] width 2 height 9
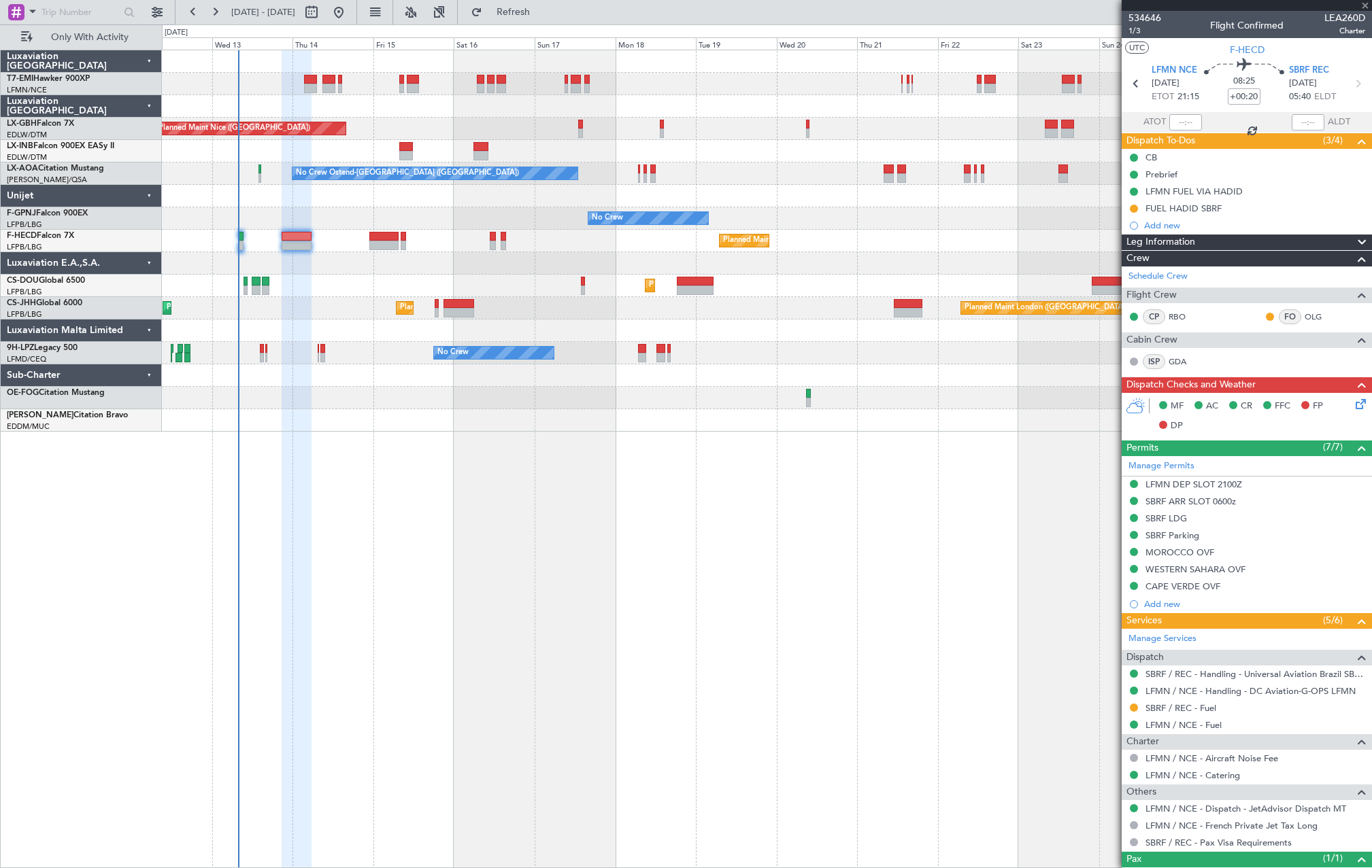
type input "0"
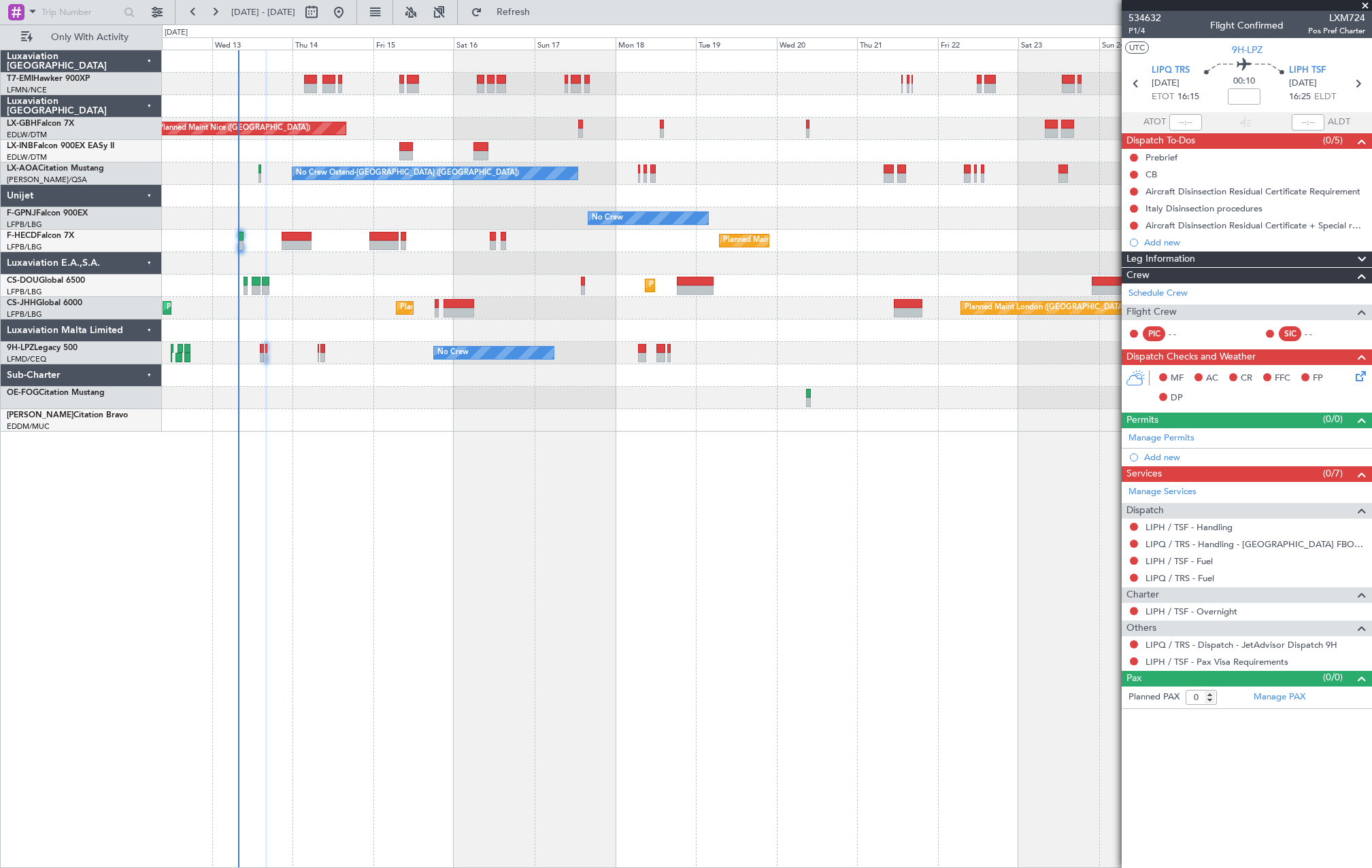
click at [261, 354] on div "No Crew No Crew" at bounding box center [767, 353] width 1209 height 23
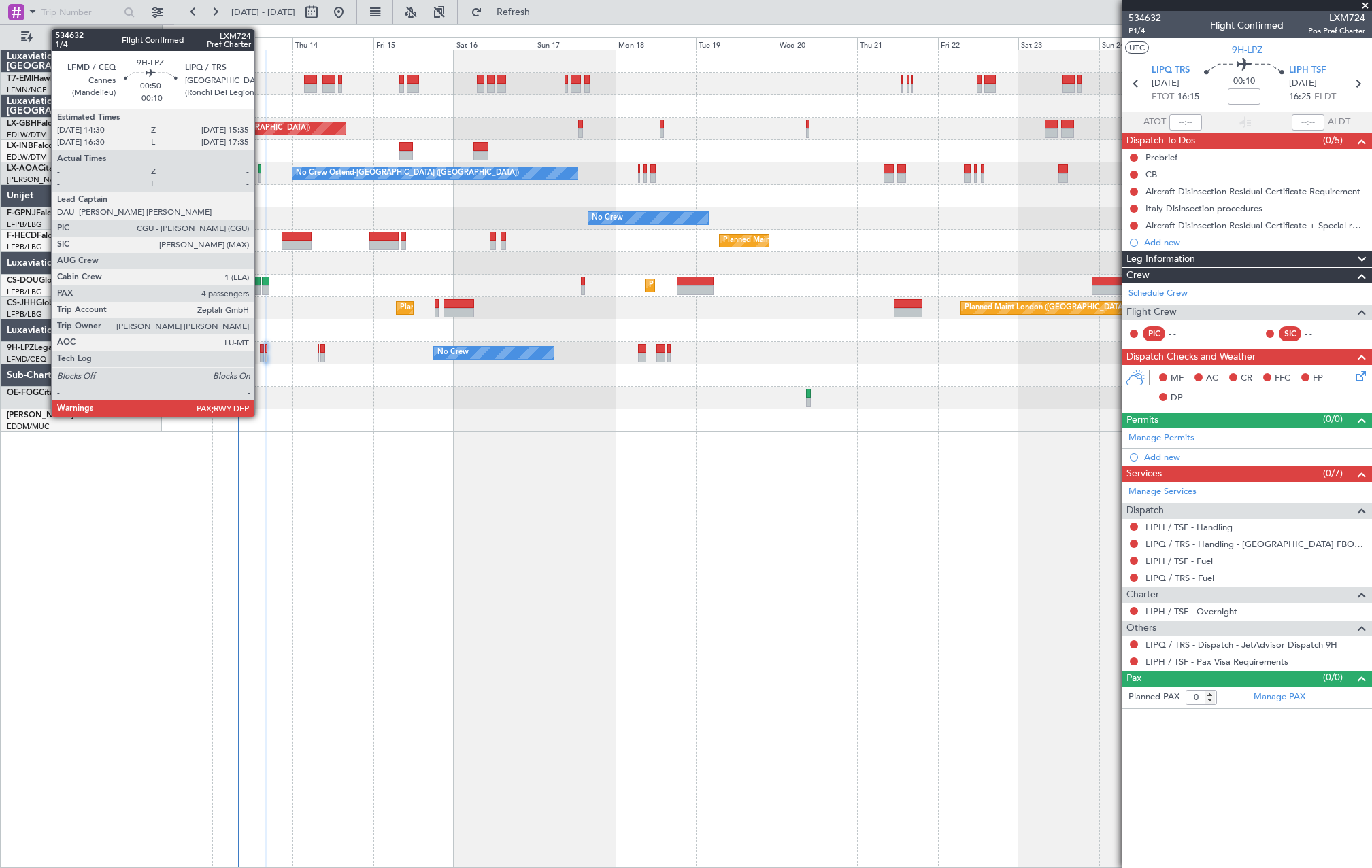
click at [261, 355] on div at bounding box center [261, 357] width 4 height 9
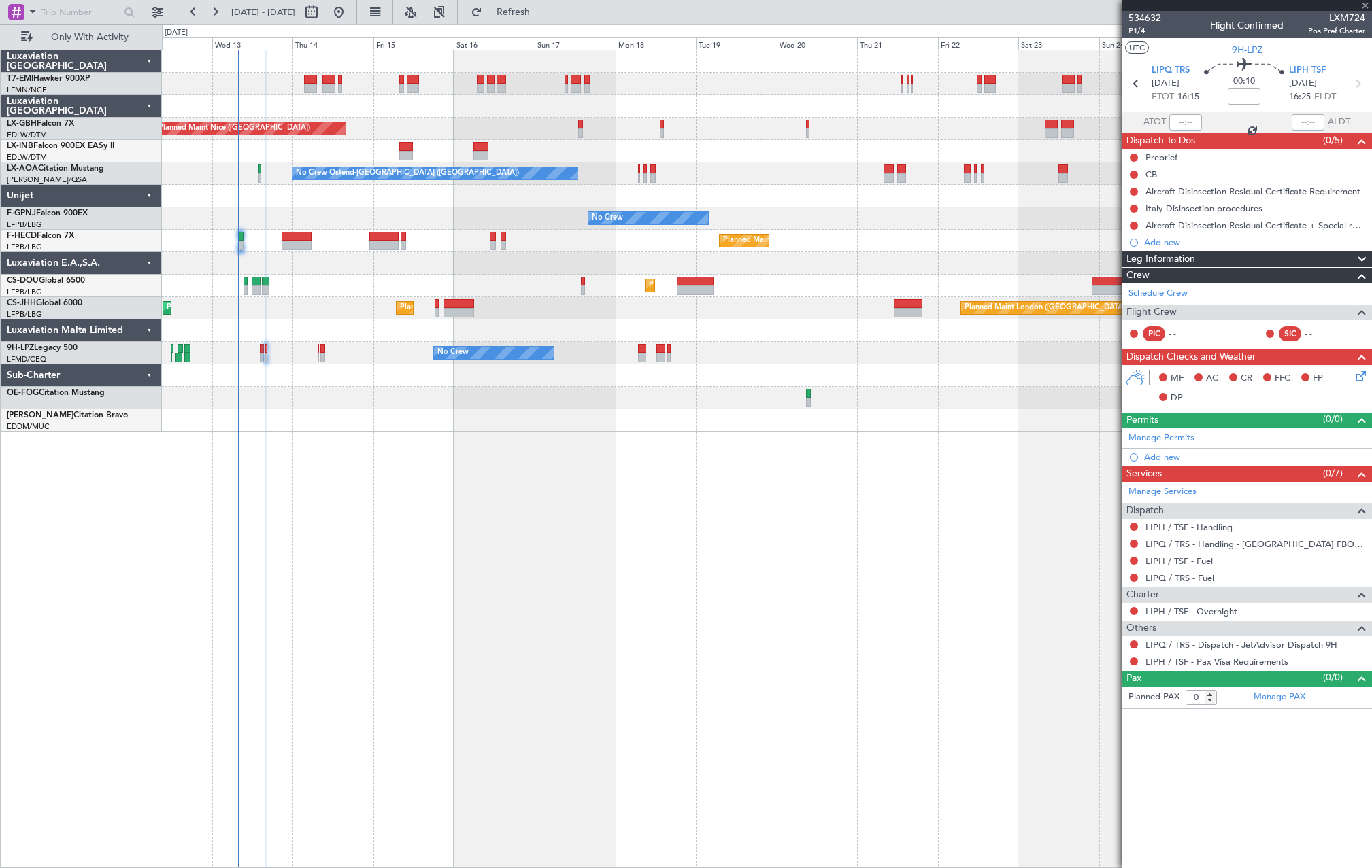
type input "-00:10"
type input "4"
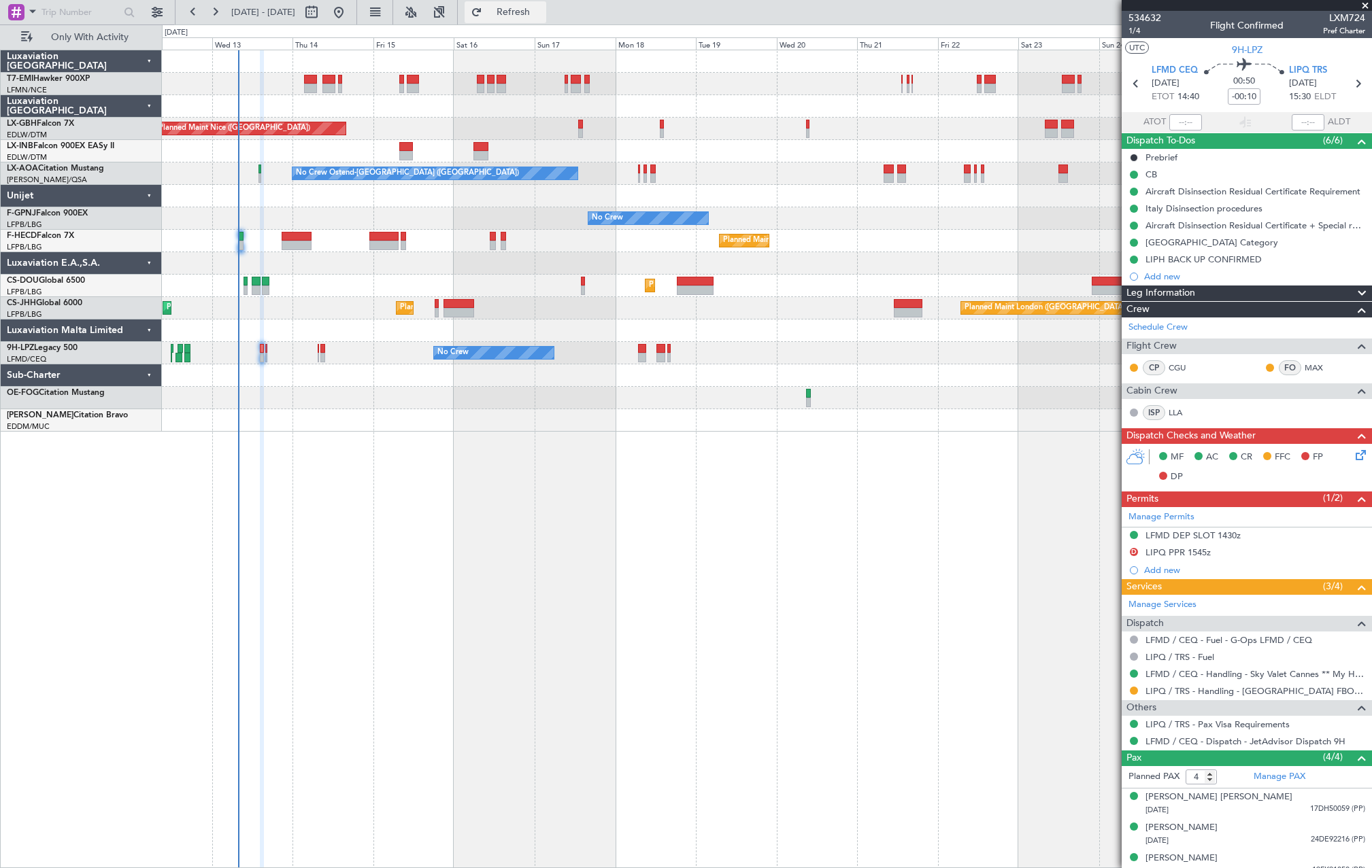
click at [542, 17] on span "Refresh" at bounding box center [513, 13] width 57 height 9
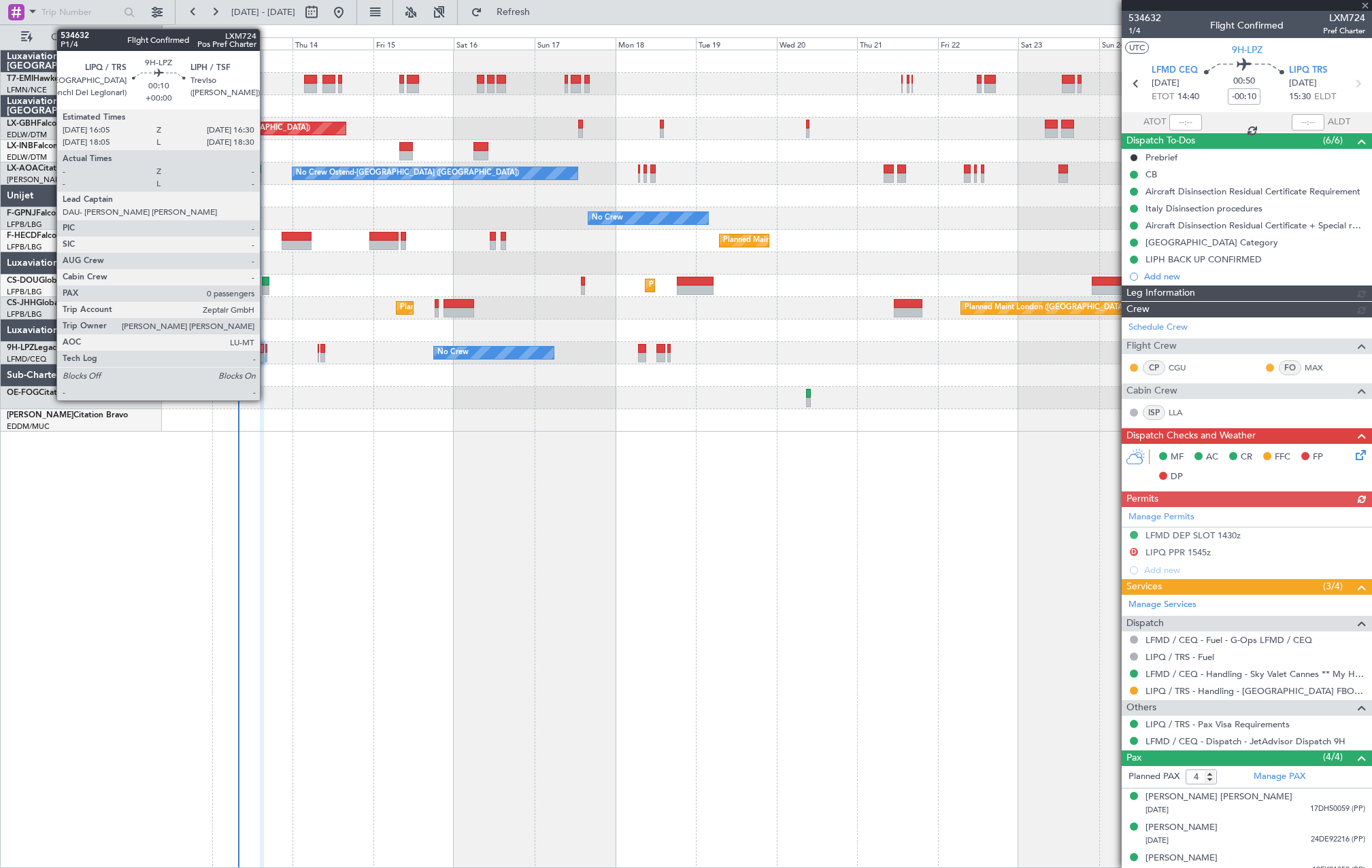
click at [266, 357] on div at bounding box center [266, 357] width 2 height 9
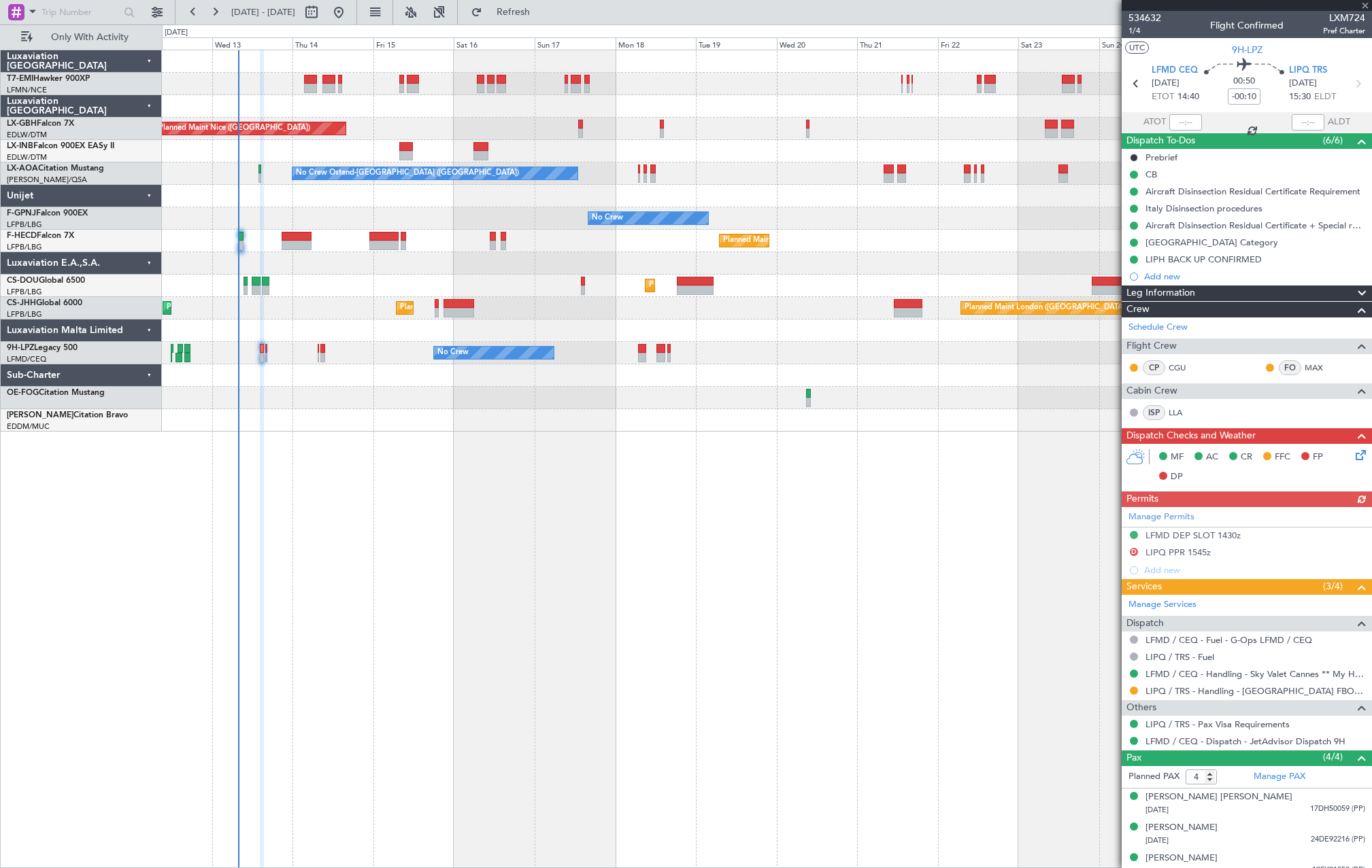
type input "0"
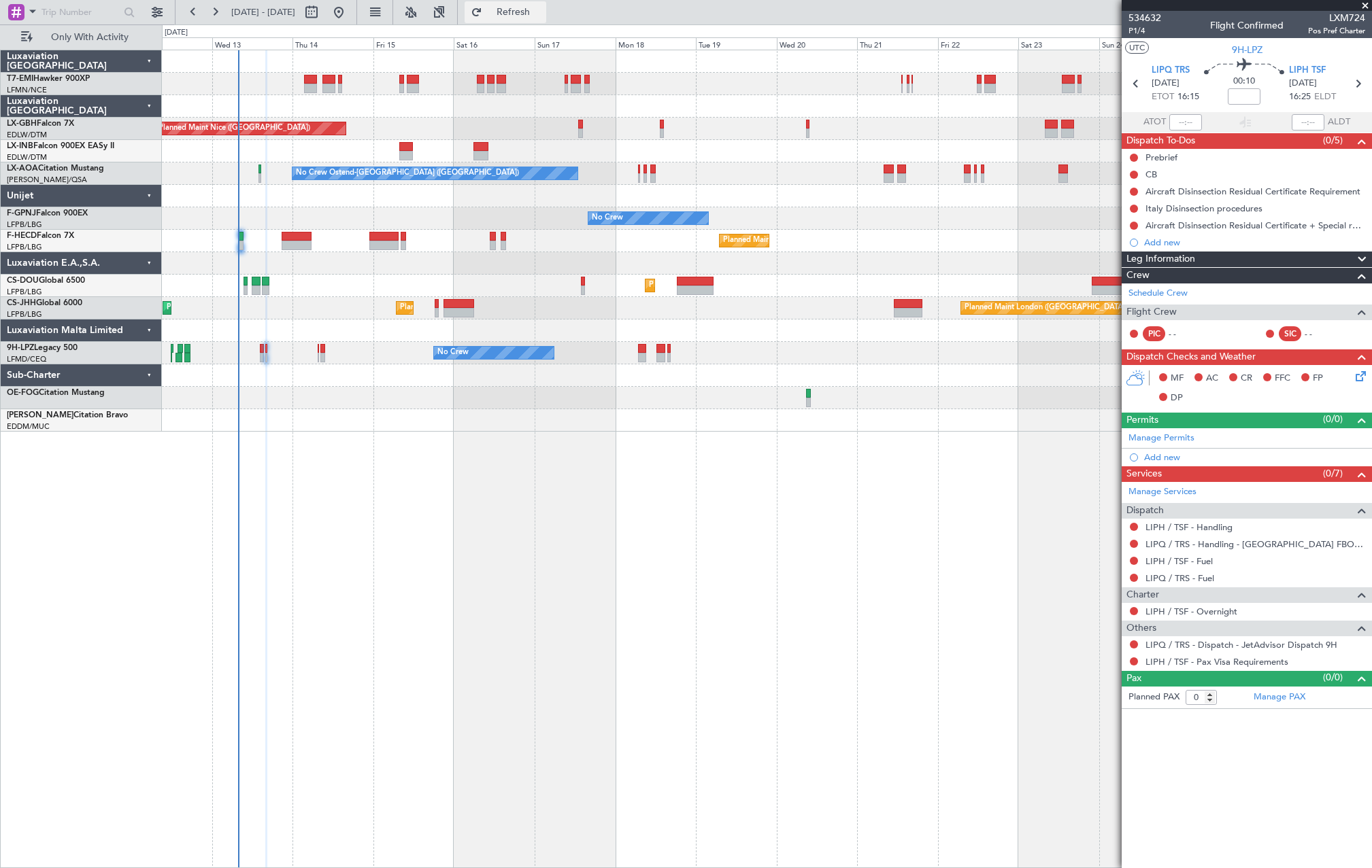
click at [542, 6] on button "Refresh" at bounding box center [505, 13] width 82 height 22
click at [1133, 663] on button at bounding box center [1133, 662] width 8 height 8
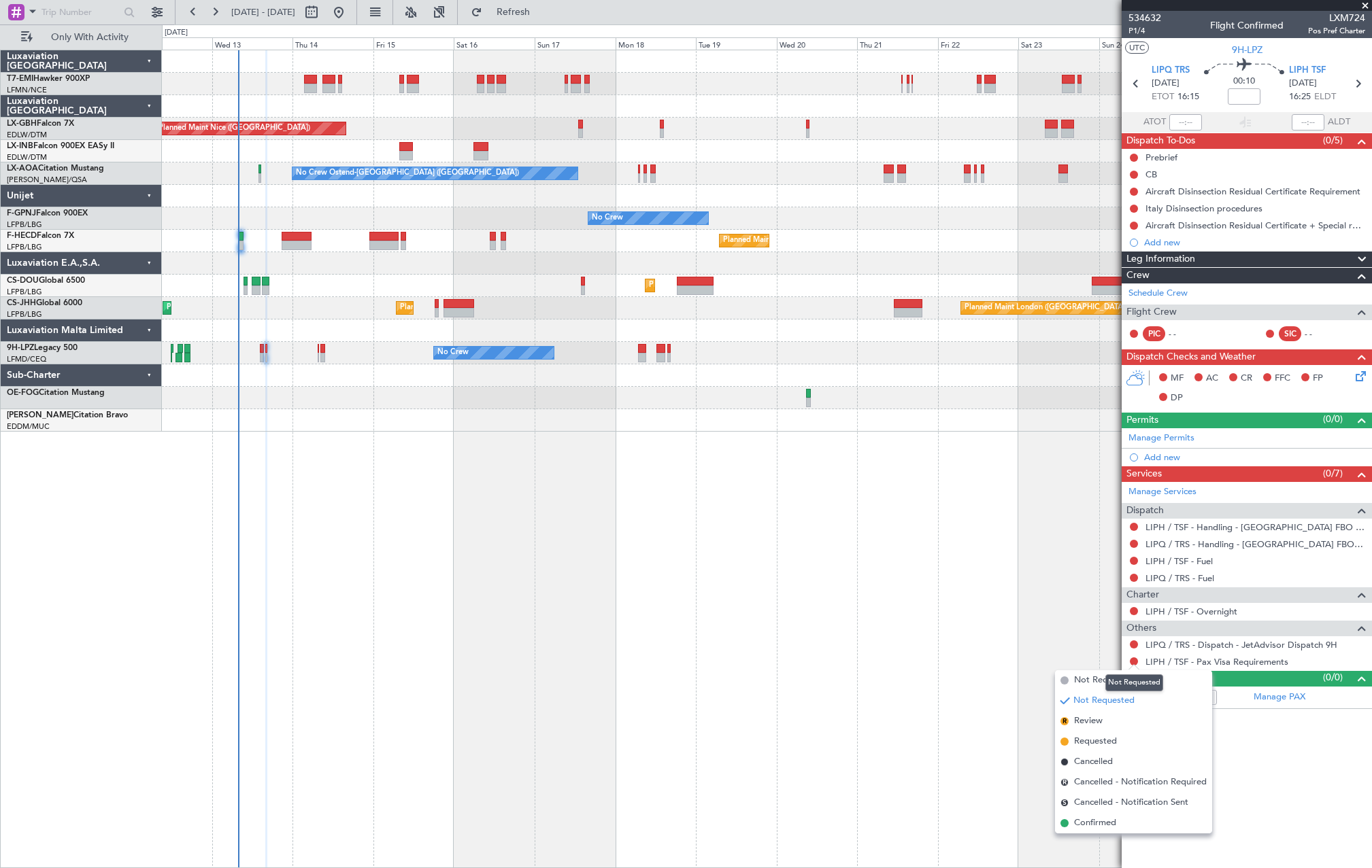
click at [1127, 681] on div "Not Requested" at bounding box center [1133, 683] width 57 height 17
click at [1133, 663] on button at bounding box center [1133, 662] width 8 height 8
click at [1076, 677] on span "Not Required" at bounding box center [1100, 680] width 54 height 13
click at [320, 355] on div "No Crew No Crew" at bounding box center [767, 353] width 1209 height 23
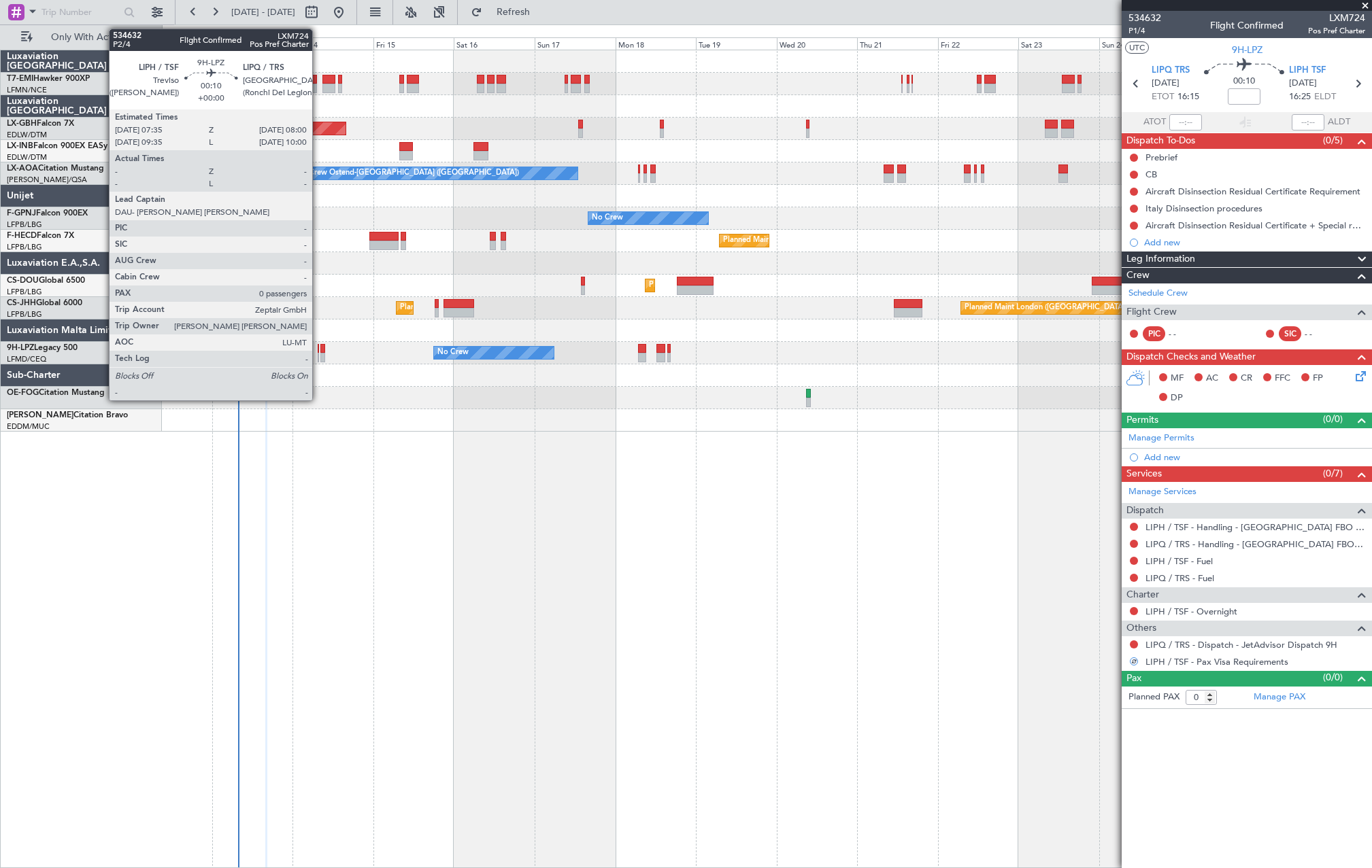
click at [318, 355] on div at bounding box center [319, 357] width 2 height 9
click at [318, 358] on div at bounding box center [319, 357] width 2 height 9
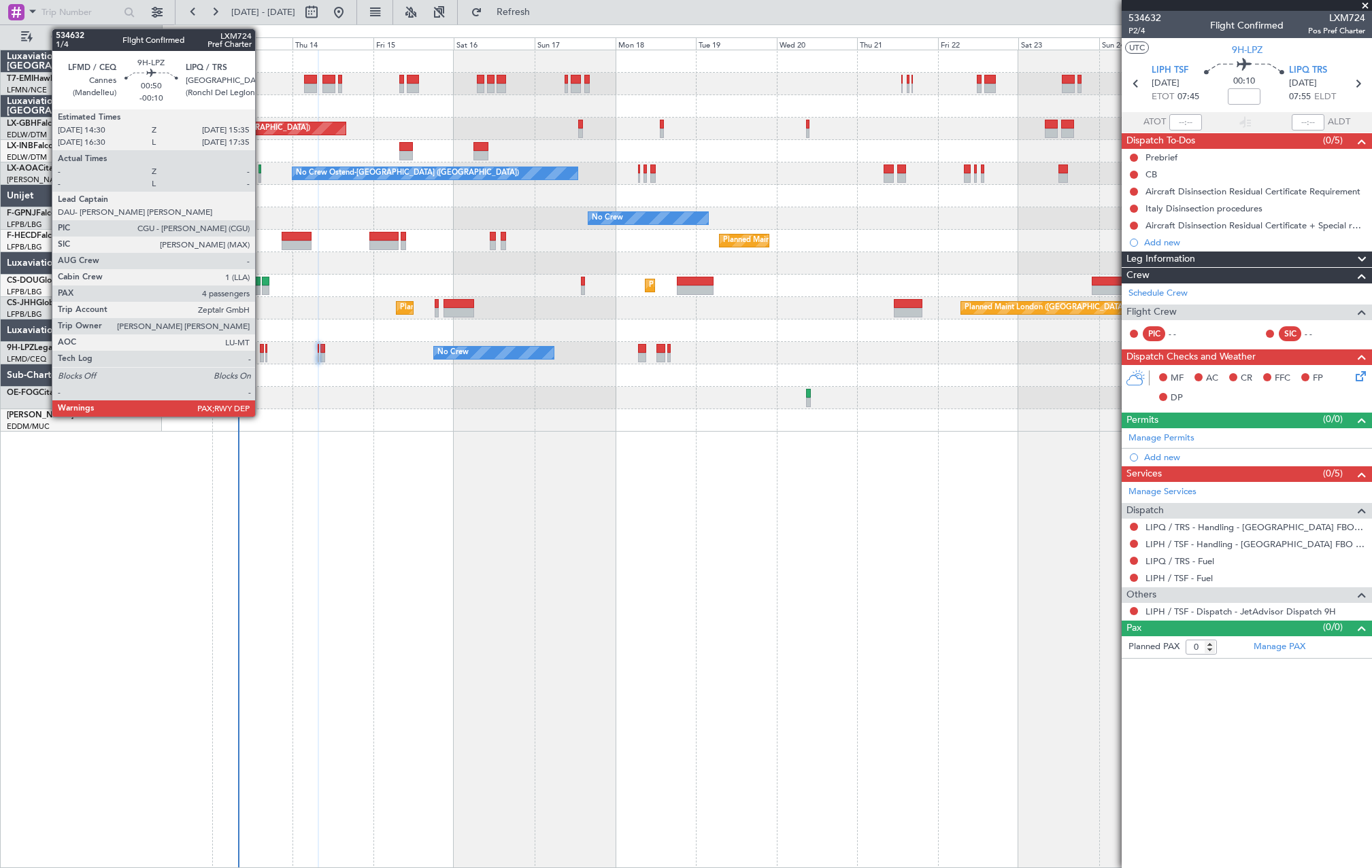
click at [261, 350] on div at bounding box center [261, 349] width 4 height 9
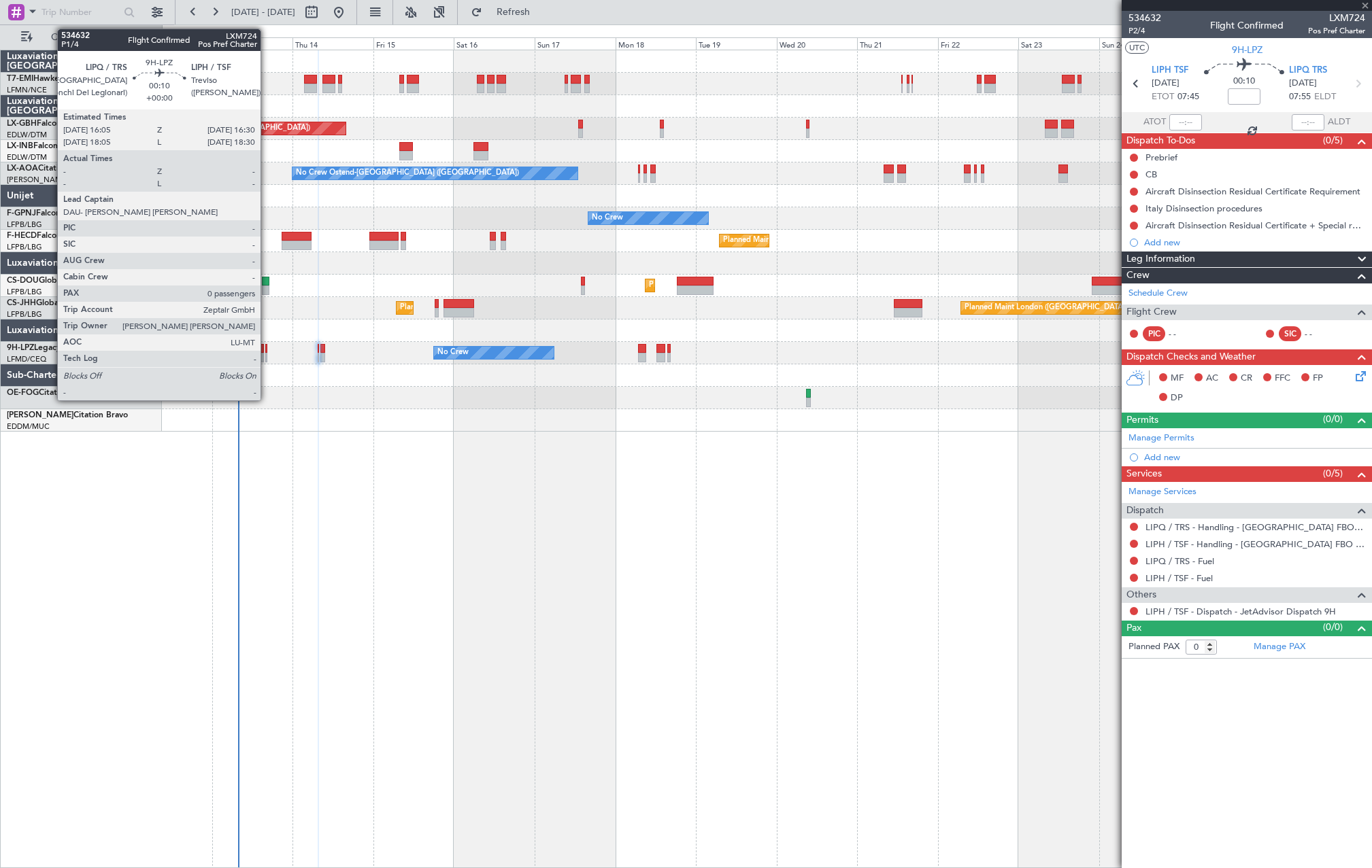
type input "-00:10"
type input "4"
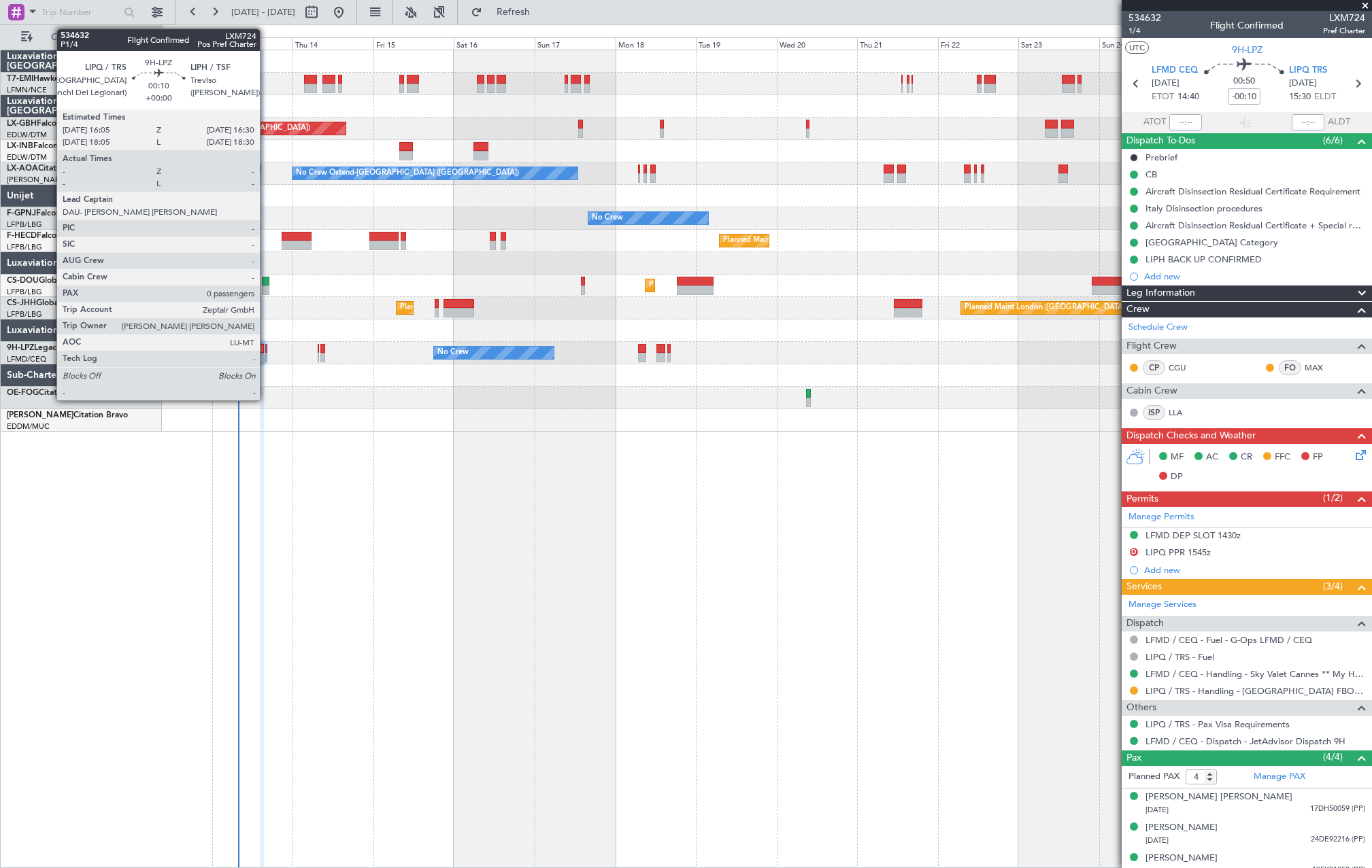
click at [266, 358] on div at bounding box center [266, 357] width 2 height 9
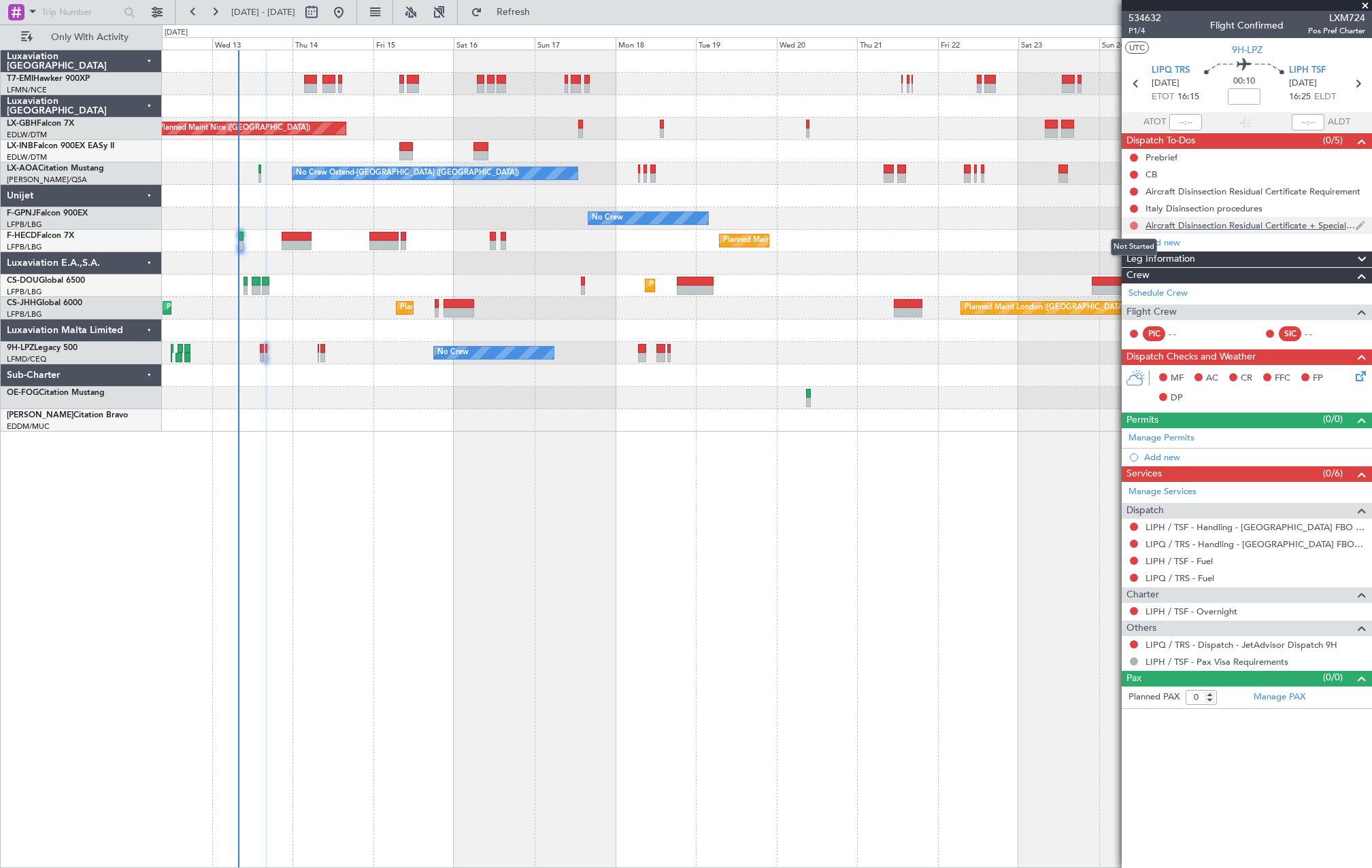
click at [1131, 225] on button at bounding box center [1133, 226] width 8 height 8
click at [1129, 126] on div "ATOT" at bounding box center [1162, 122] width 80 height 17
click at [1099, 231] on div "Planned Maint Paris (Le Bourget) No Crew Planned Maint Paris (Le Bourget) No Cr…" at bounding box center [767, 241] width 1209 height 23
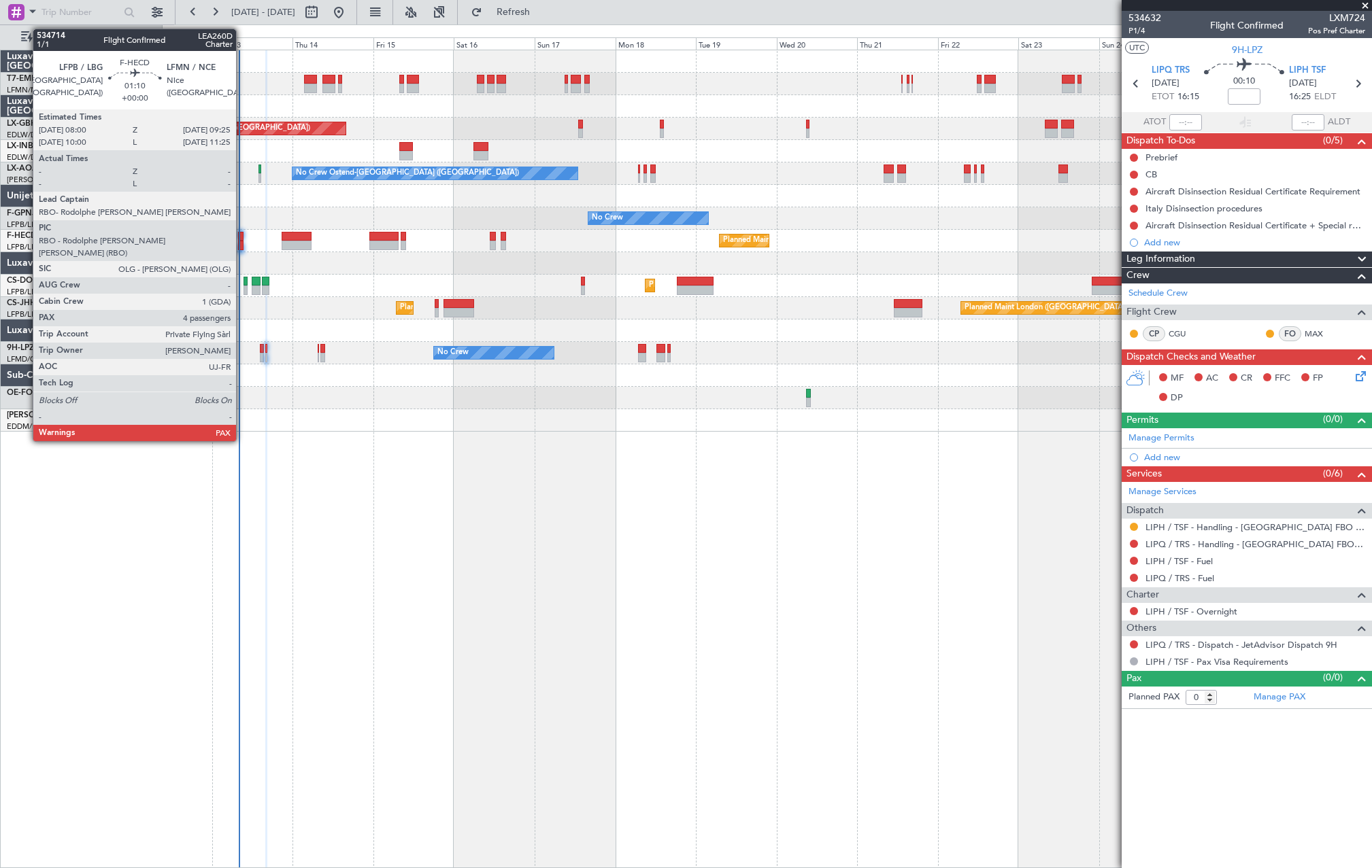
click at [242, 242] on div at bounding box center [240, 246] width 5 height 9
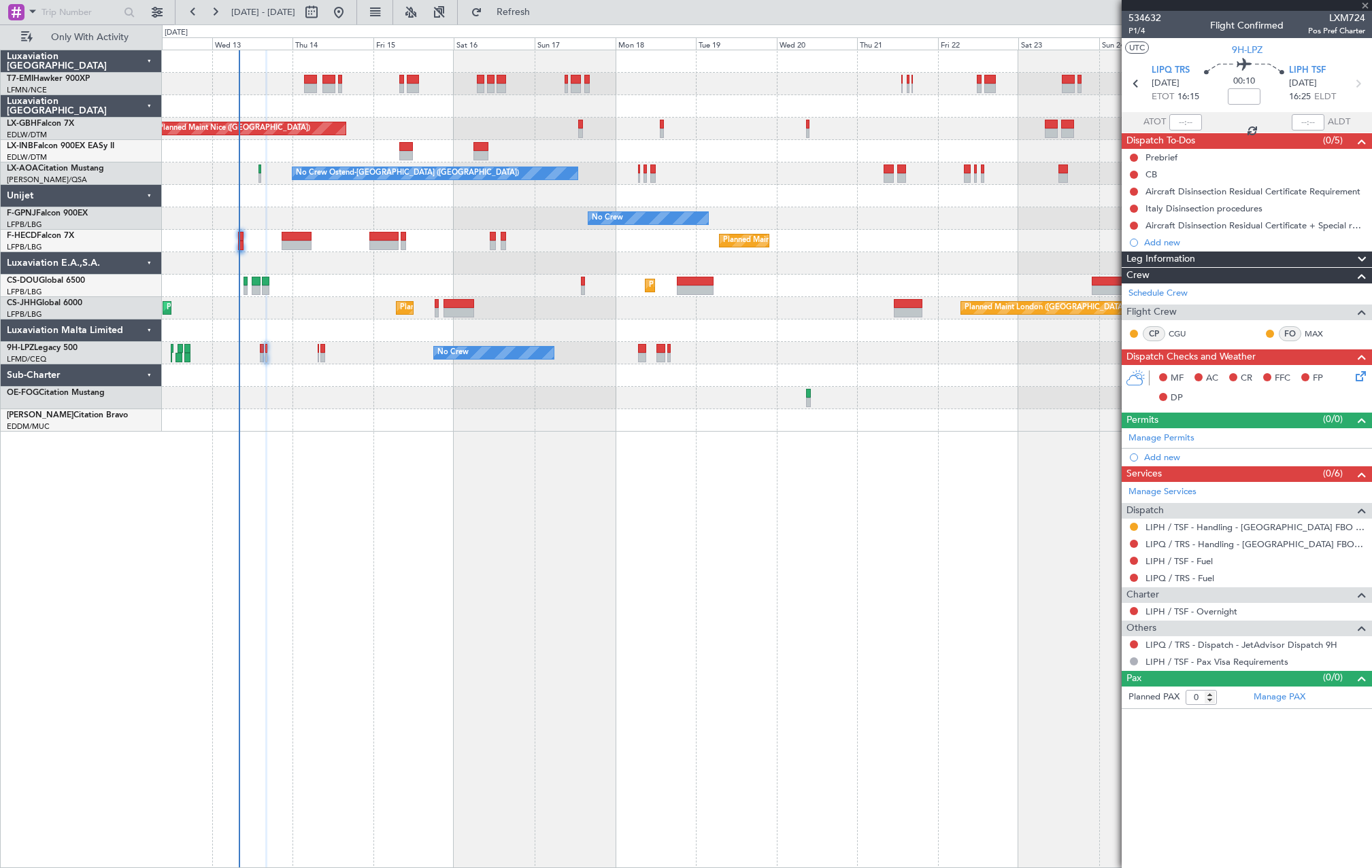
type input "5"
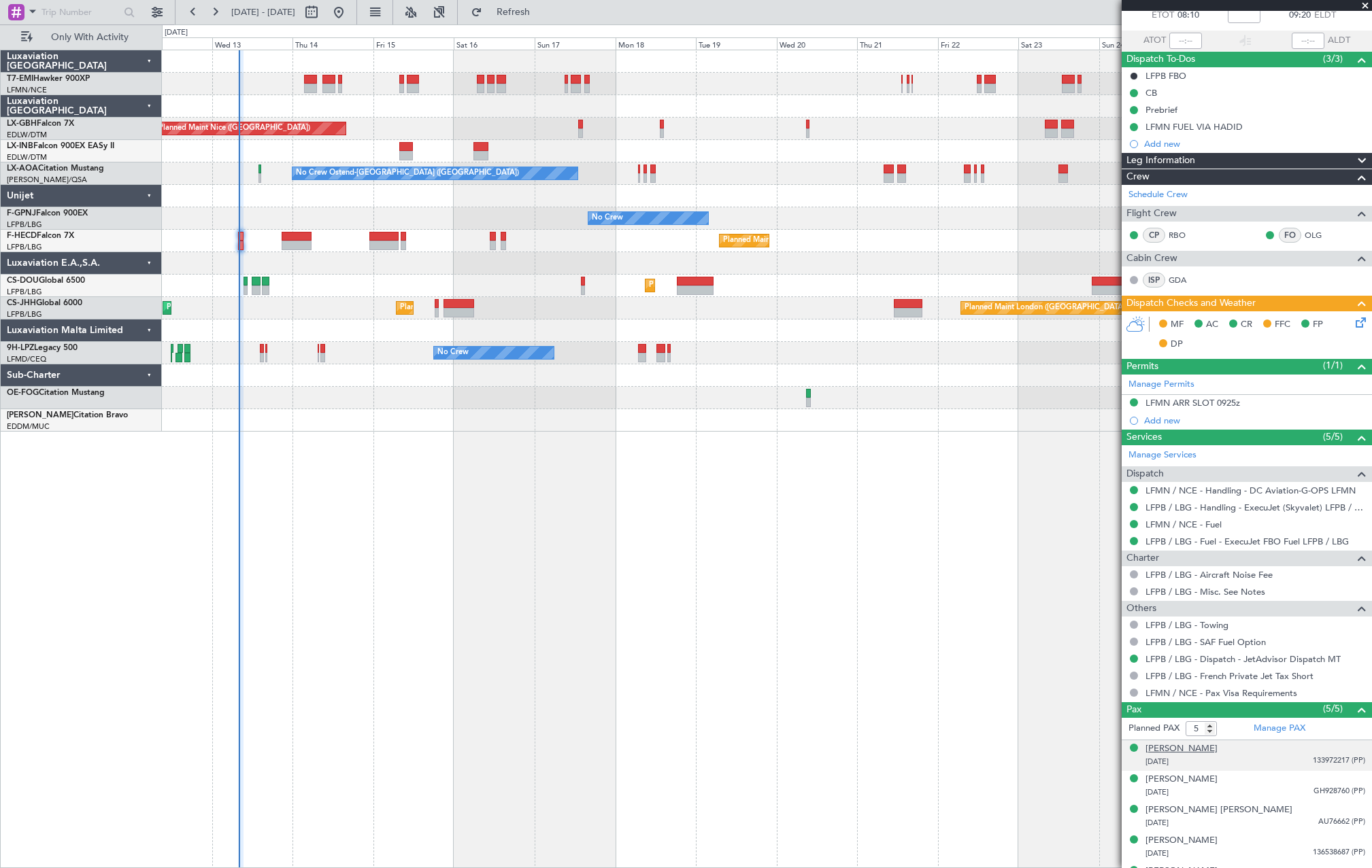
scroll to position [106, 0]
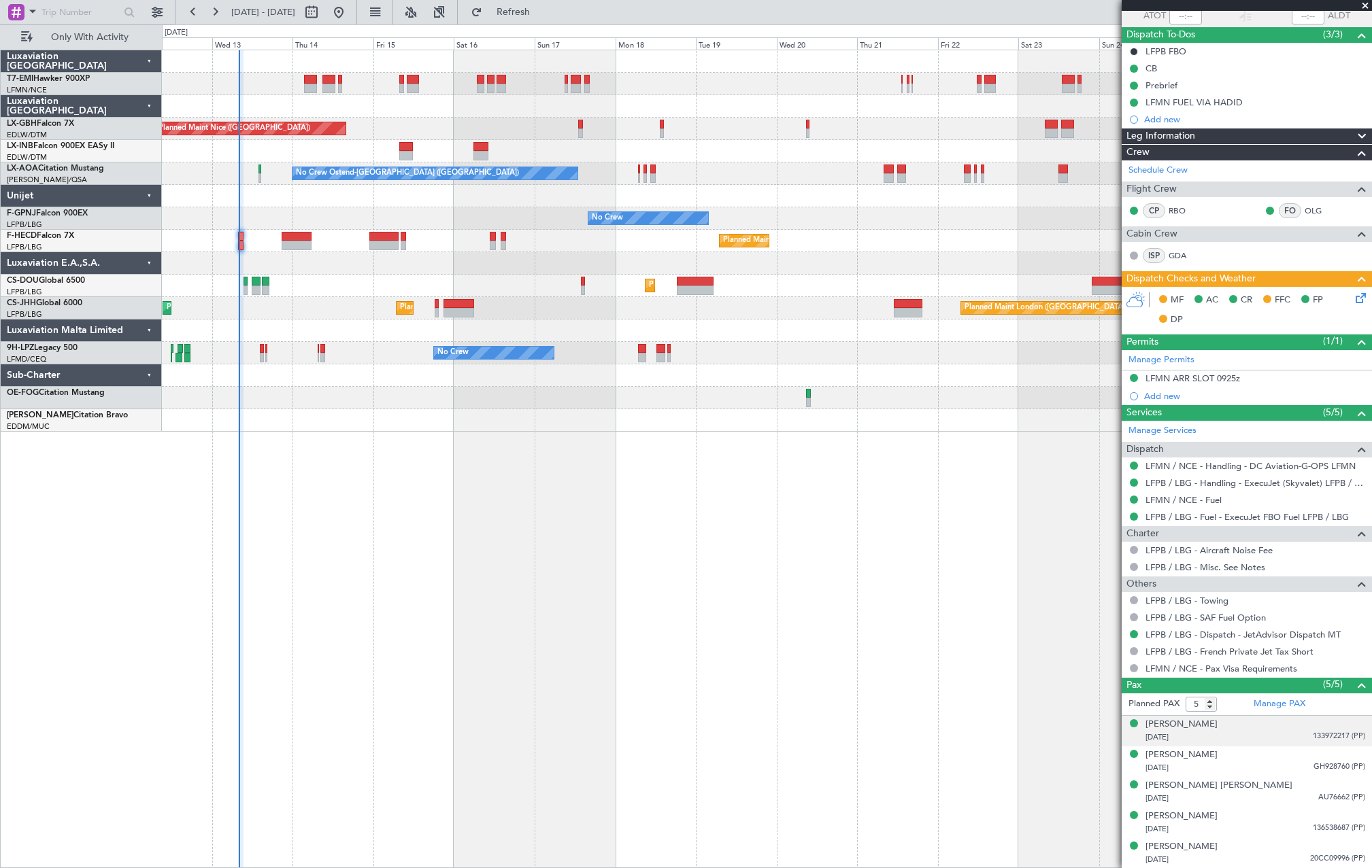
click at [1288, 733] on div "26/09/1984 133972217 (PP)" at bounding box center [1255, 737] width 220 height 13
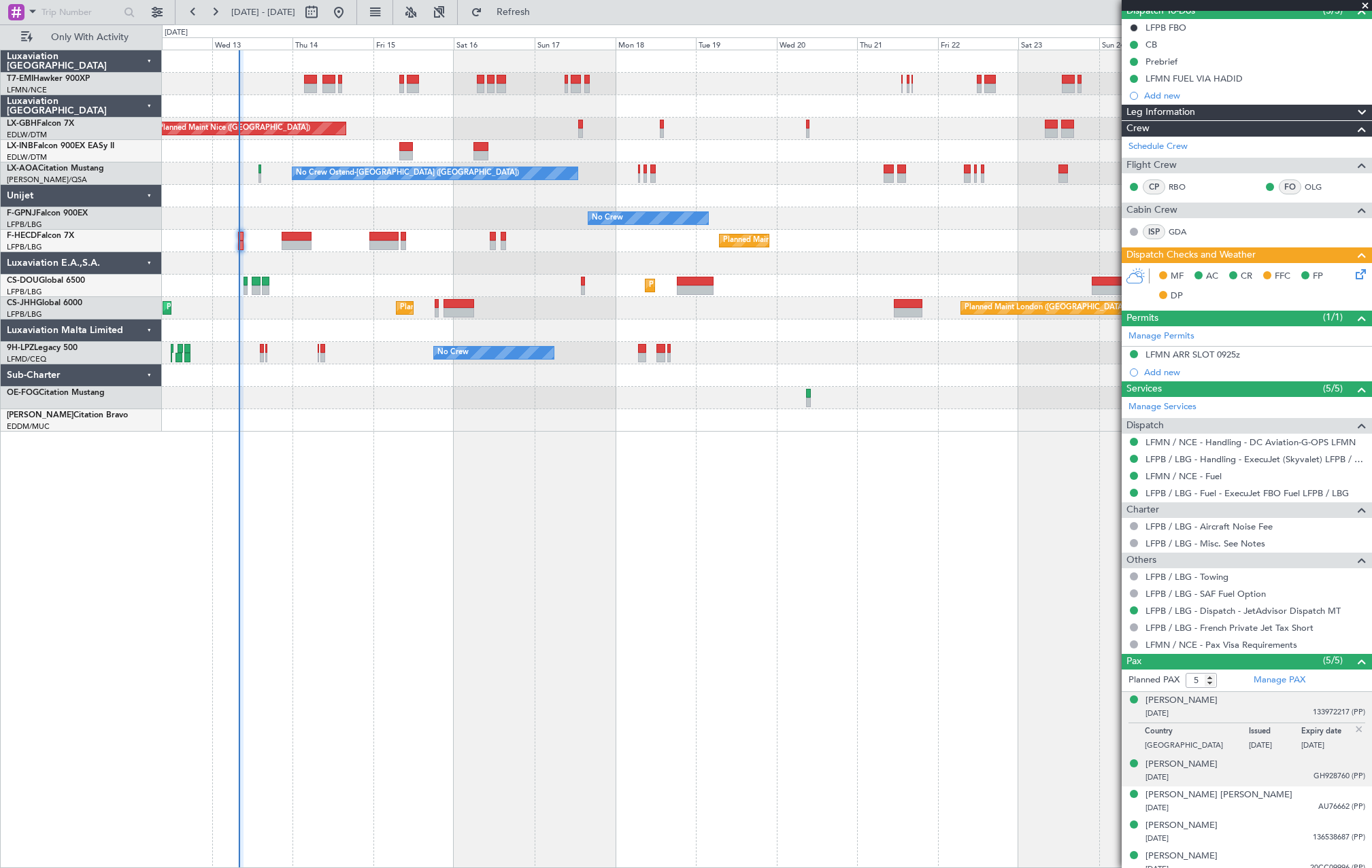
scroll to position [139, 0]
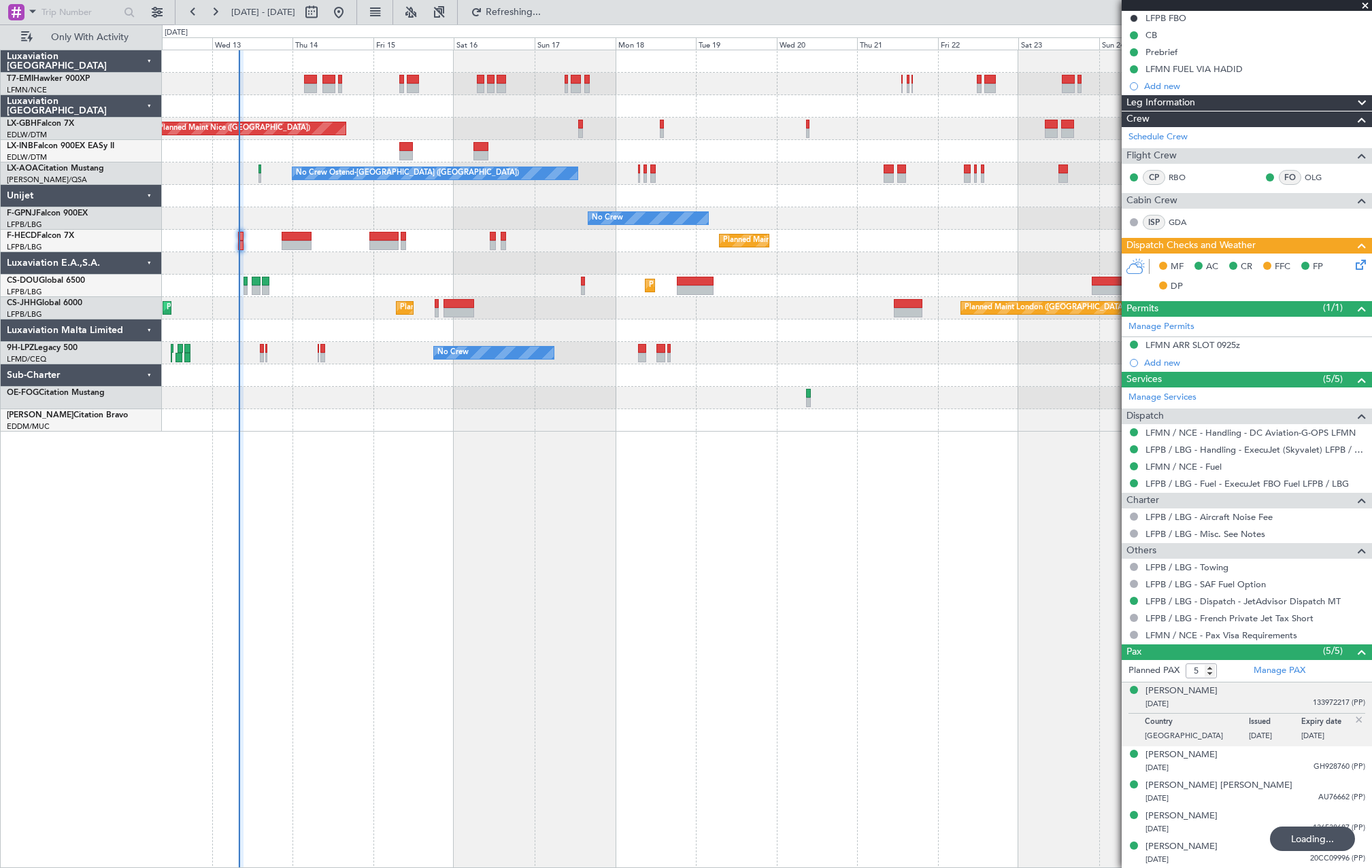
drag, startPoint x: 560, startPoint y: 14, endPoint x: 460, endPoint y: 77, distance: 118.2
click at [542, 14] on span "Refreshing..." at bounding box center [513, 13] width 57 height 9
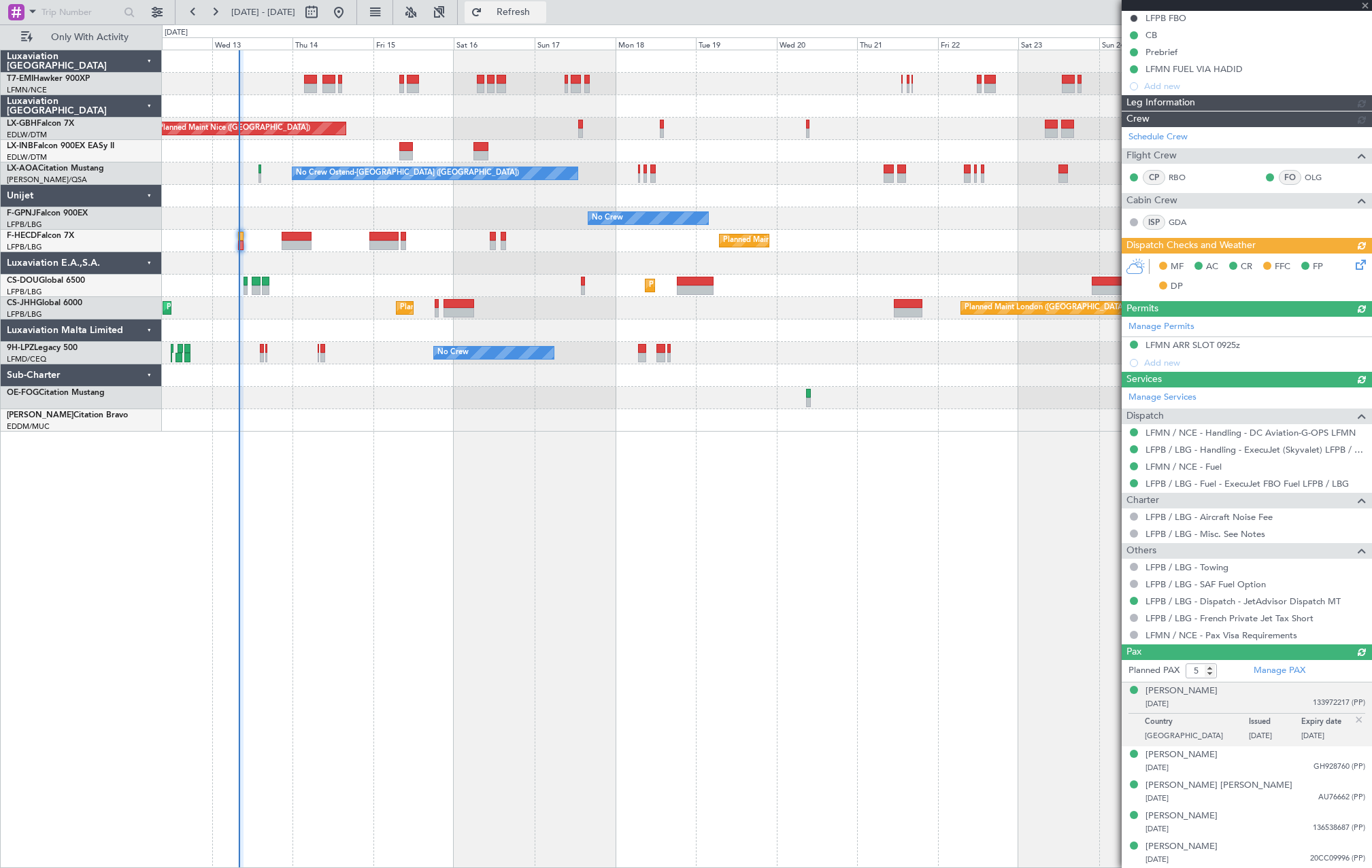
click at [546, 18] on button "Refresh" at bounding box center [505, 13] width 82 height 22
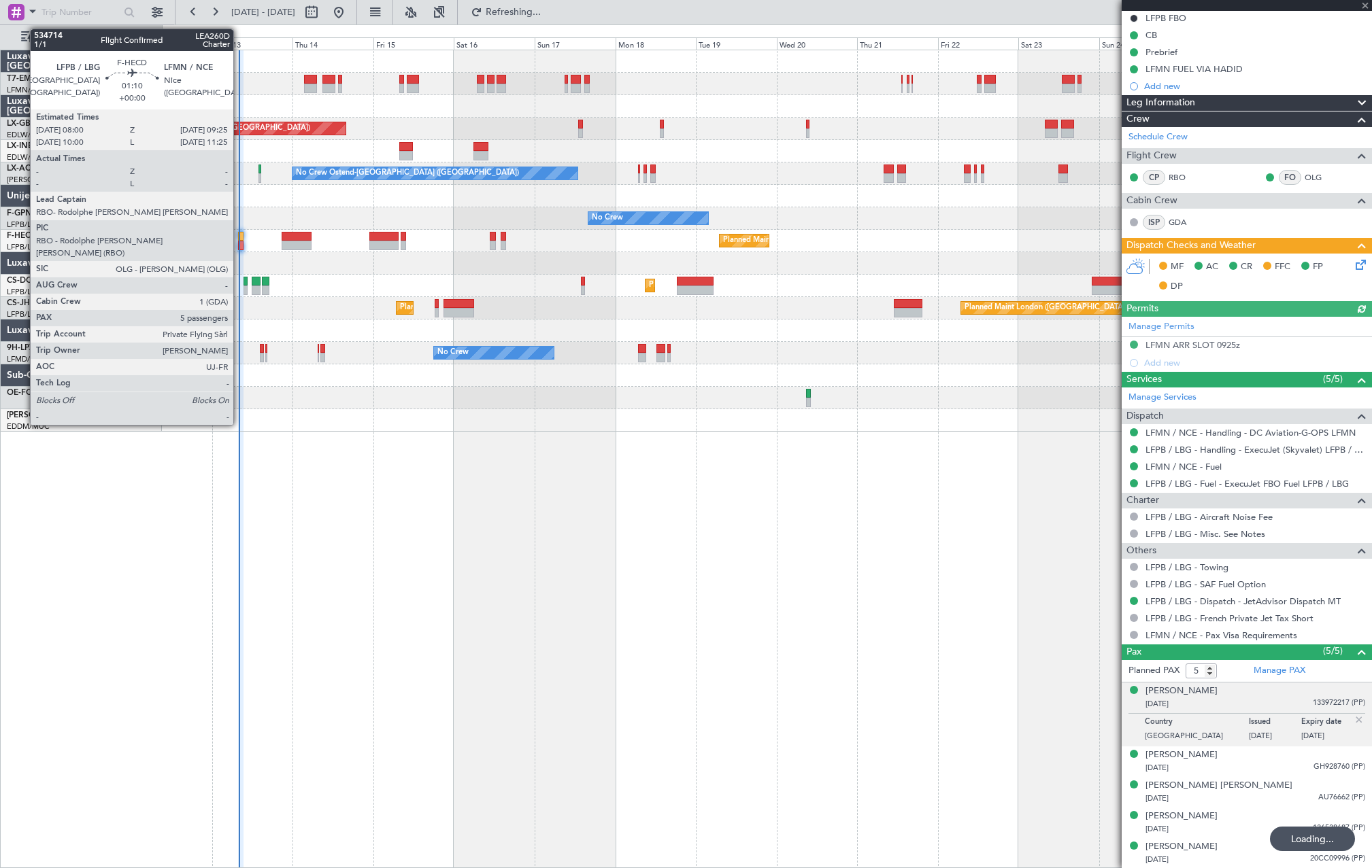
click at [239, 242] on div at bounding box center [240, 246] width 5 height 9
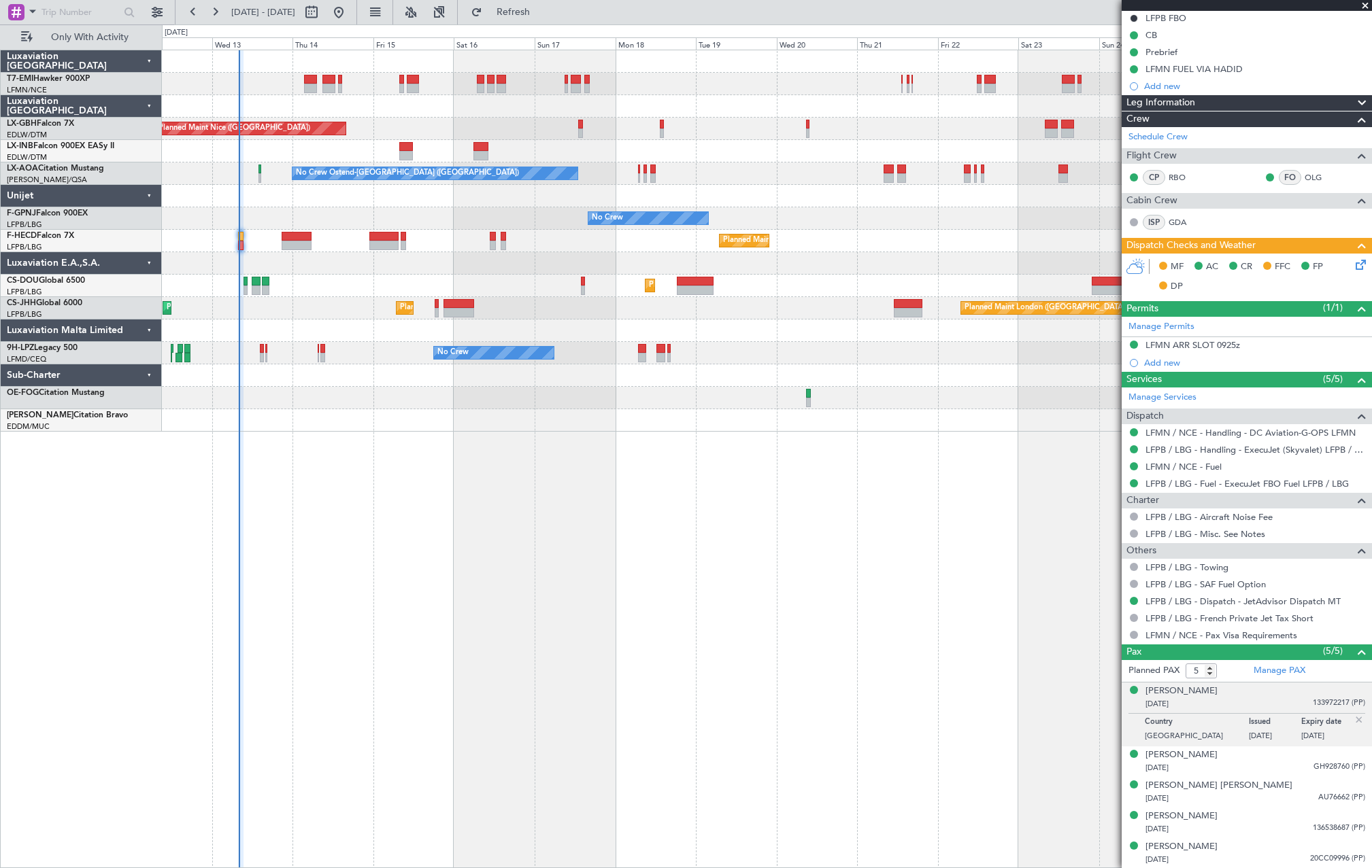
click at [244, 241] on div "Planned Maint Paris (Le Bourget) No Crew Planned Maint Paris (Le Bourget) No Cr…" at bounding box center [767, 241] width 1209 height 23
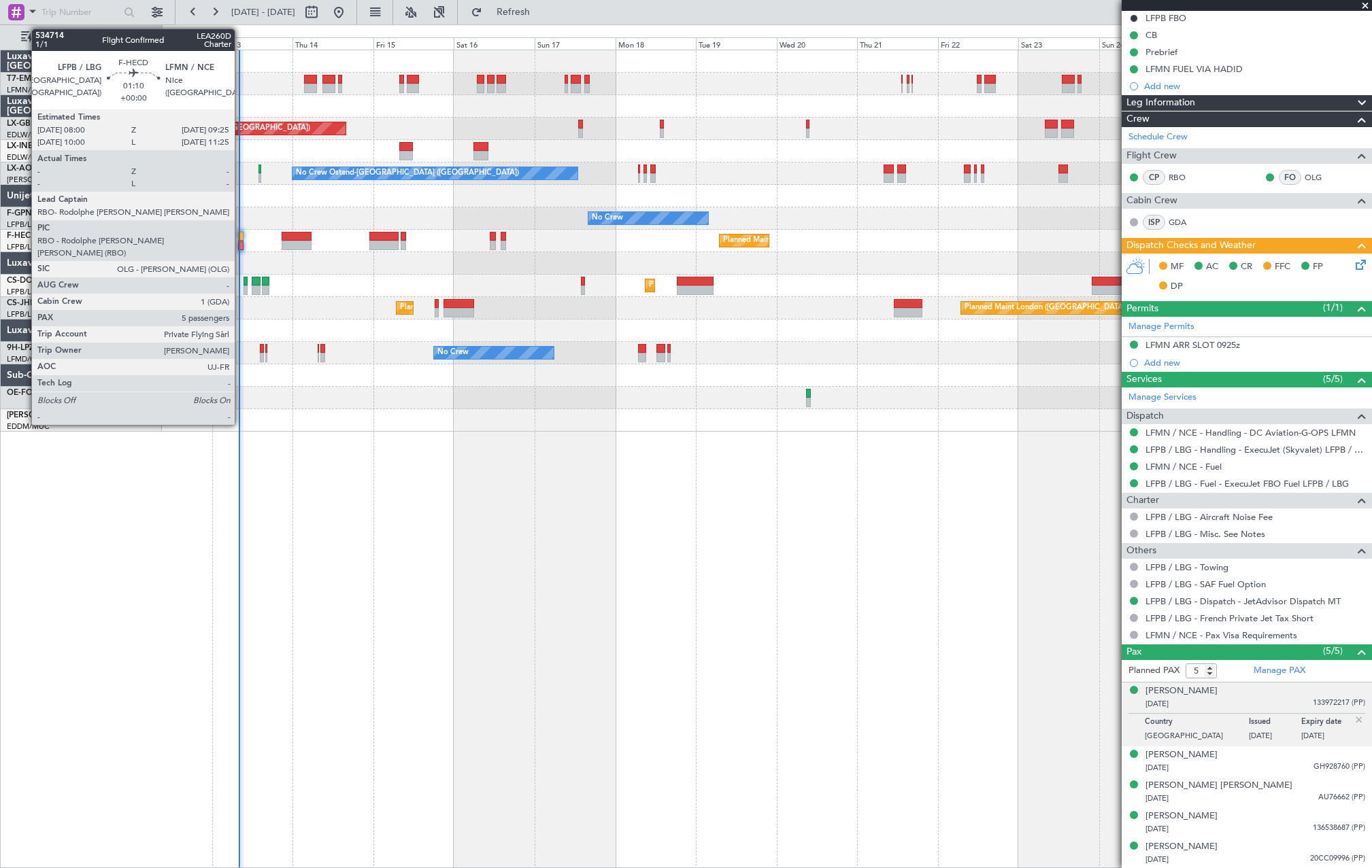
click at [240, 242] on div at bounding box center [240, 246] width 5 height 9
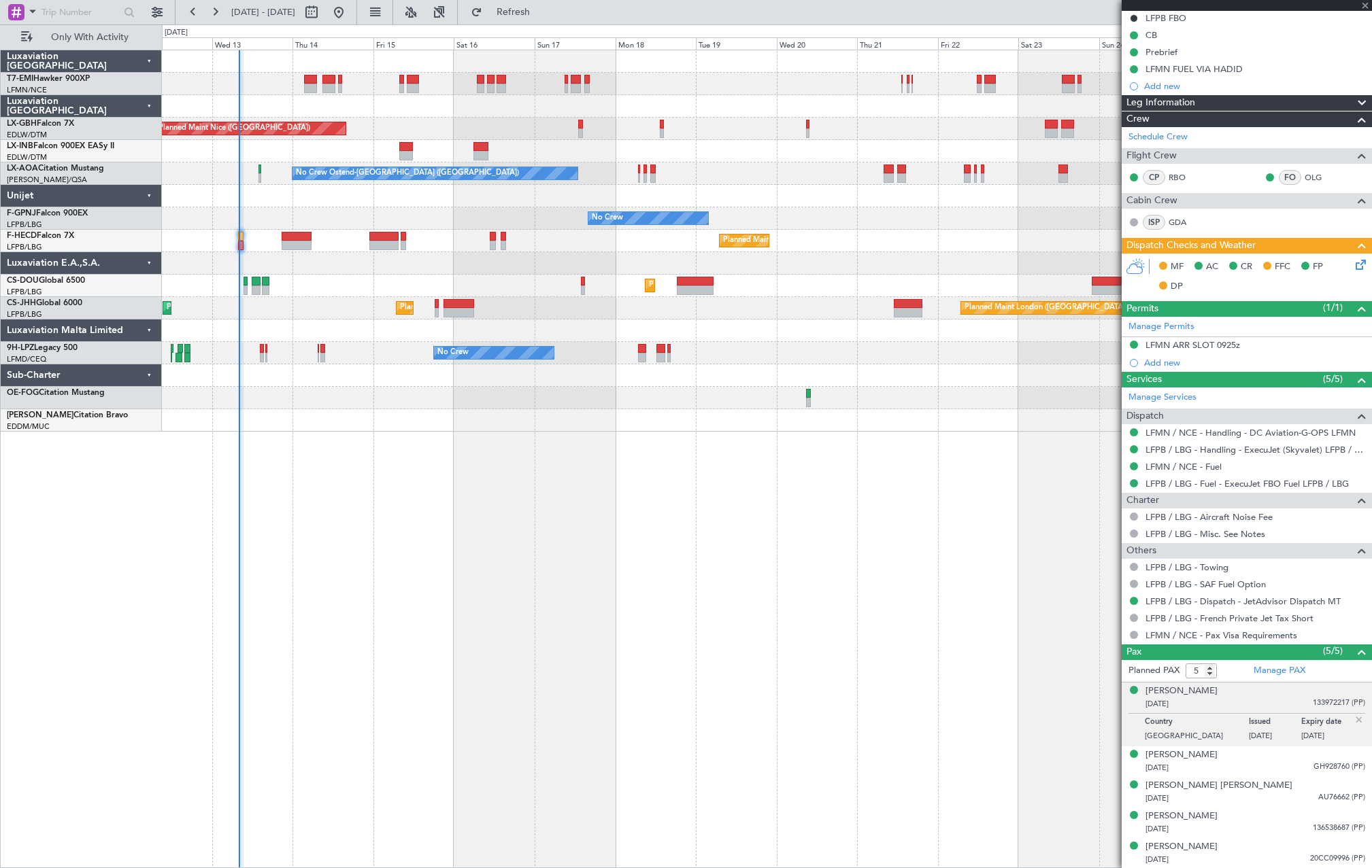
scroll to position [0, 0]
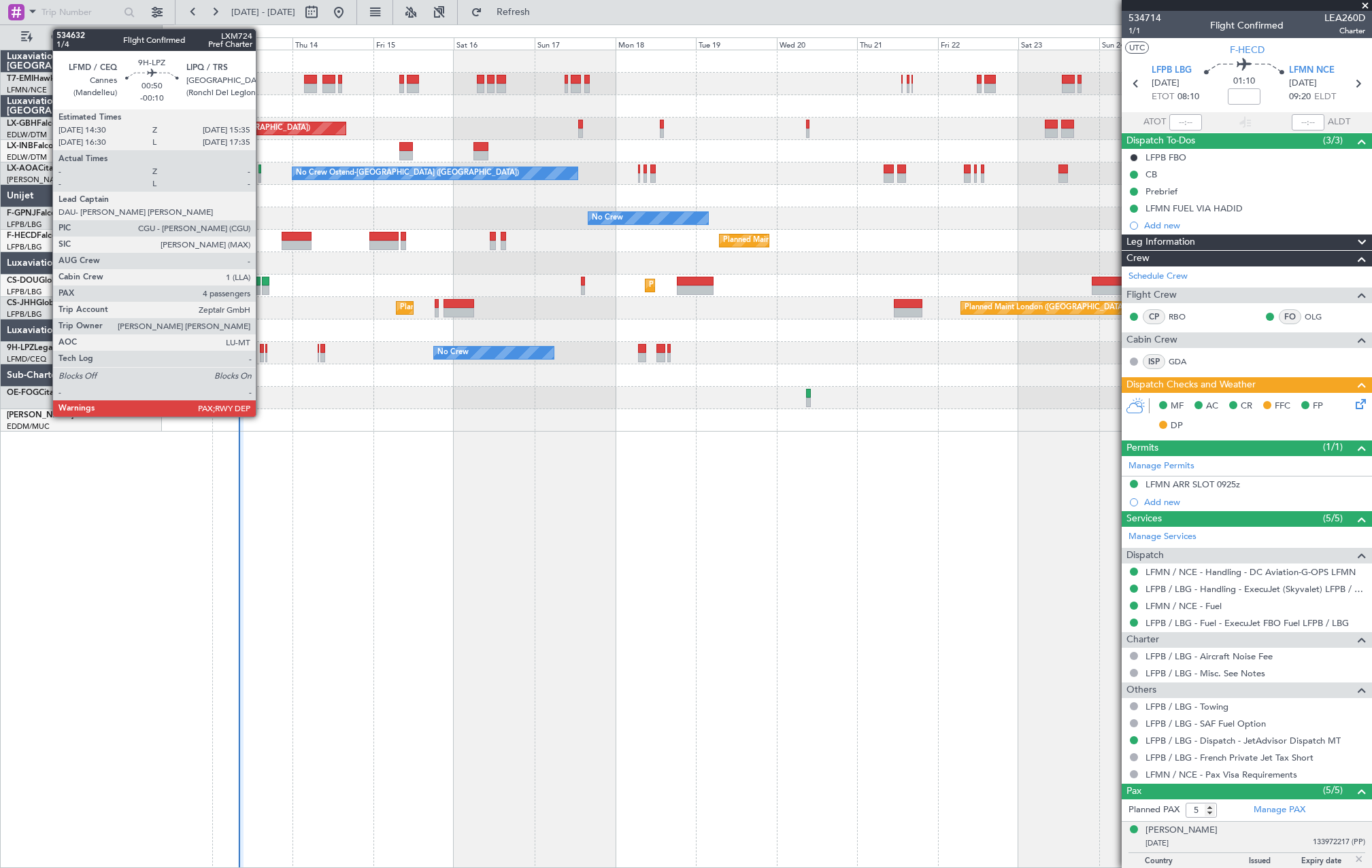
click at [262, 346] on div at bounding box center [261, 349] width 4 height 9
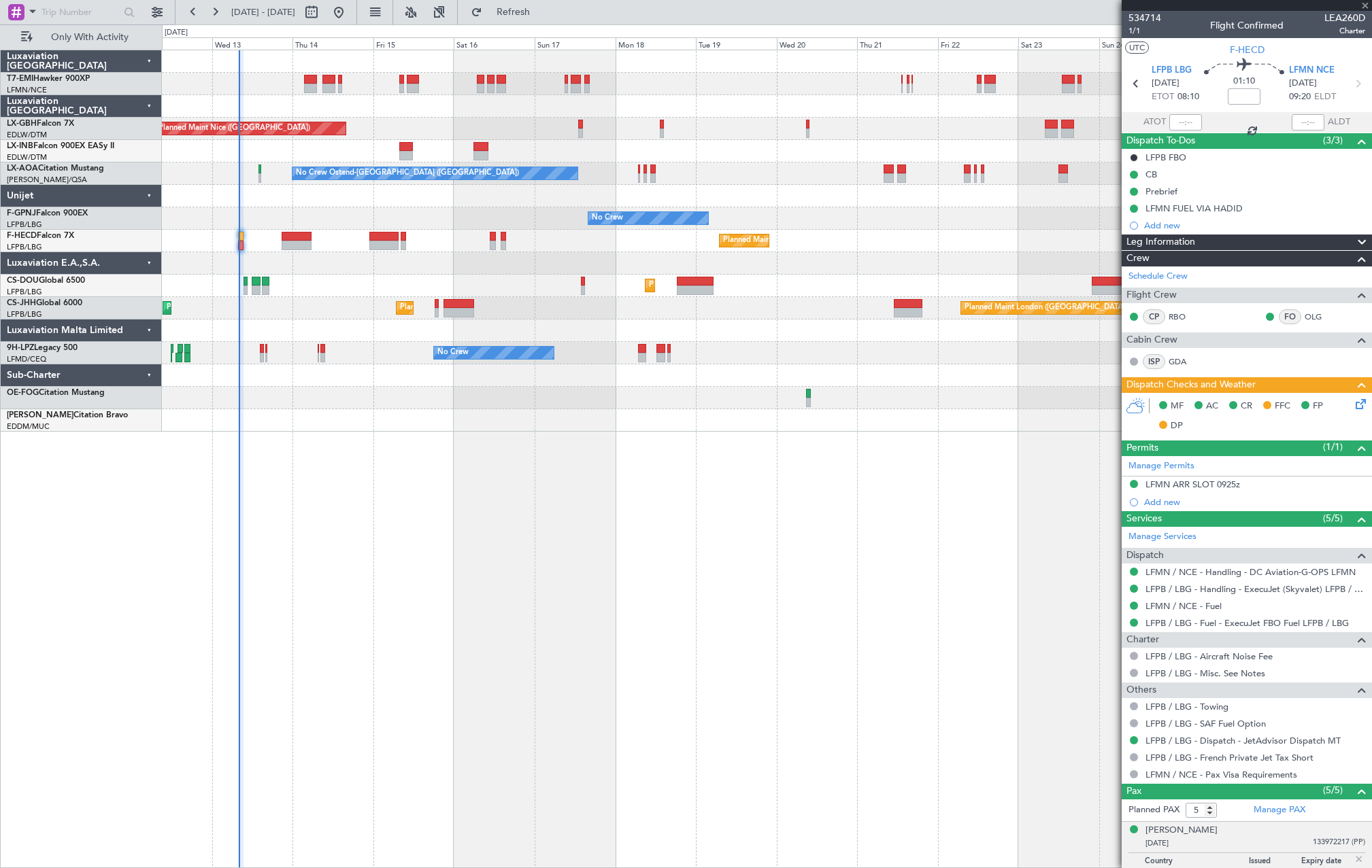
type input "-00:10"
type input "4"
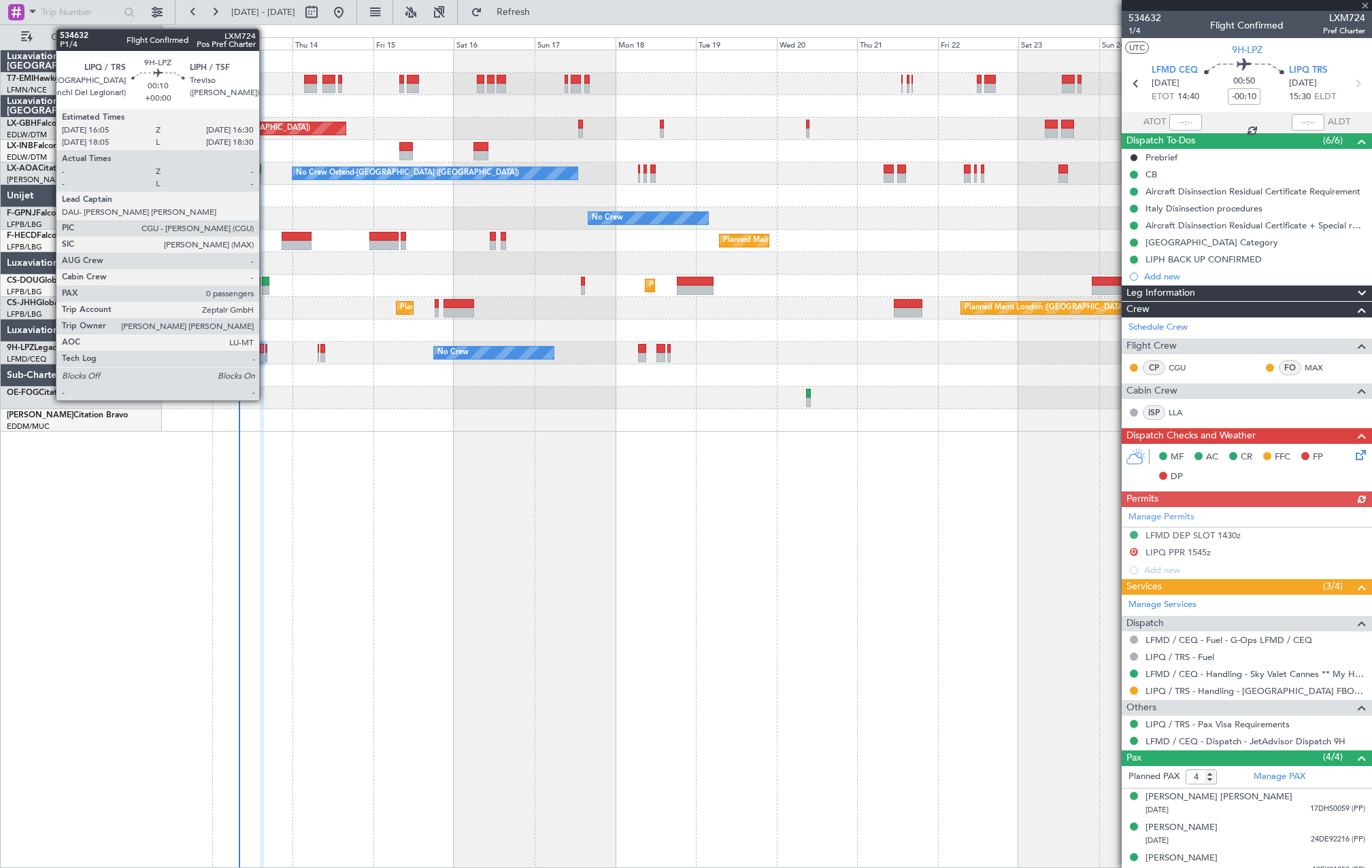
click at [265, 356] on div at bounding box center [266, 357] width 2 height 9
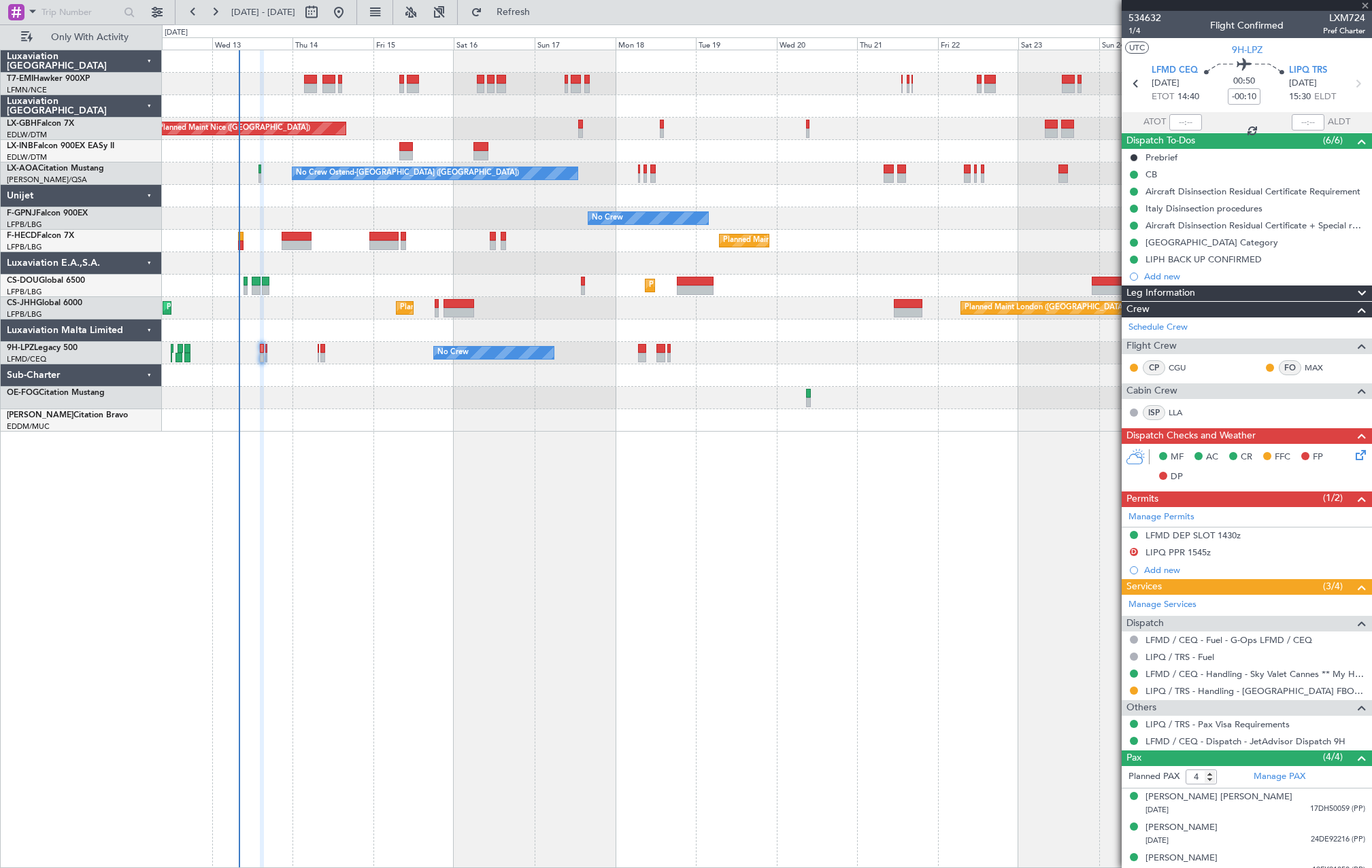
type input "0"
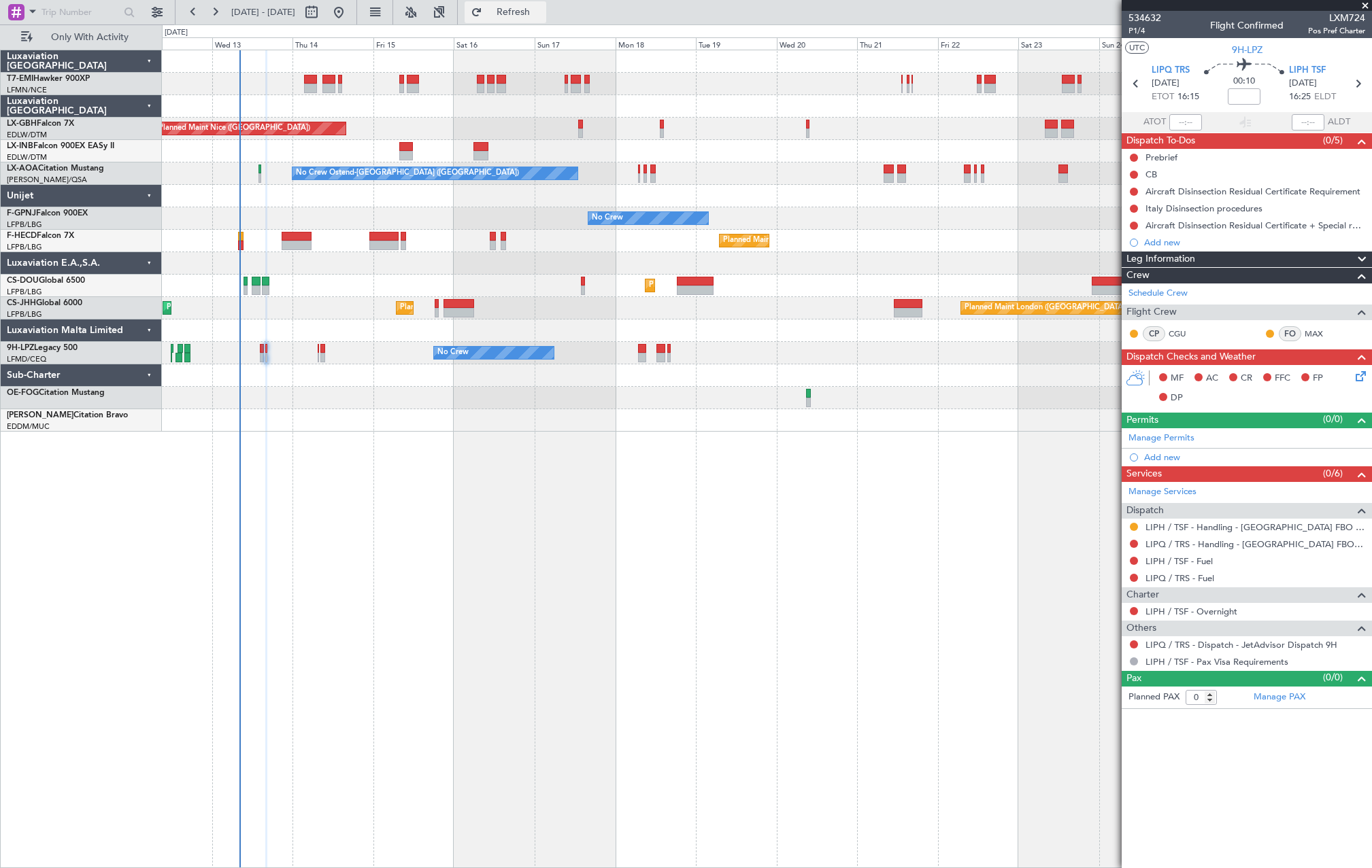
drag, startPoint x: 502, startPoint y: 23, endPoint x: 515, endPoint y: 16, distance: 14.8
click at [506, 20] on div "12 Aug 2025 - 27 Aug 2025 Refresh Quick Links Only With Activity" at bounding box center [686, 12] width 1372 height 24
drag, startPoint x: 517, startPoint y: 14, endPoint x: 522, endPoint y: 24, distance: 11.2
click at [518, 16] on button "Refresh" at bounding box center [505, 13] width 82 height 22
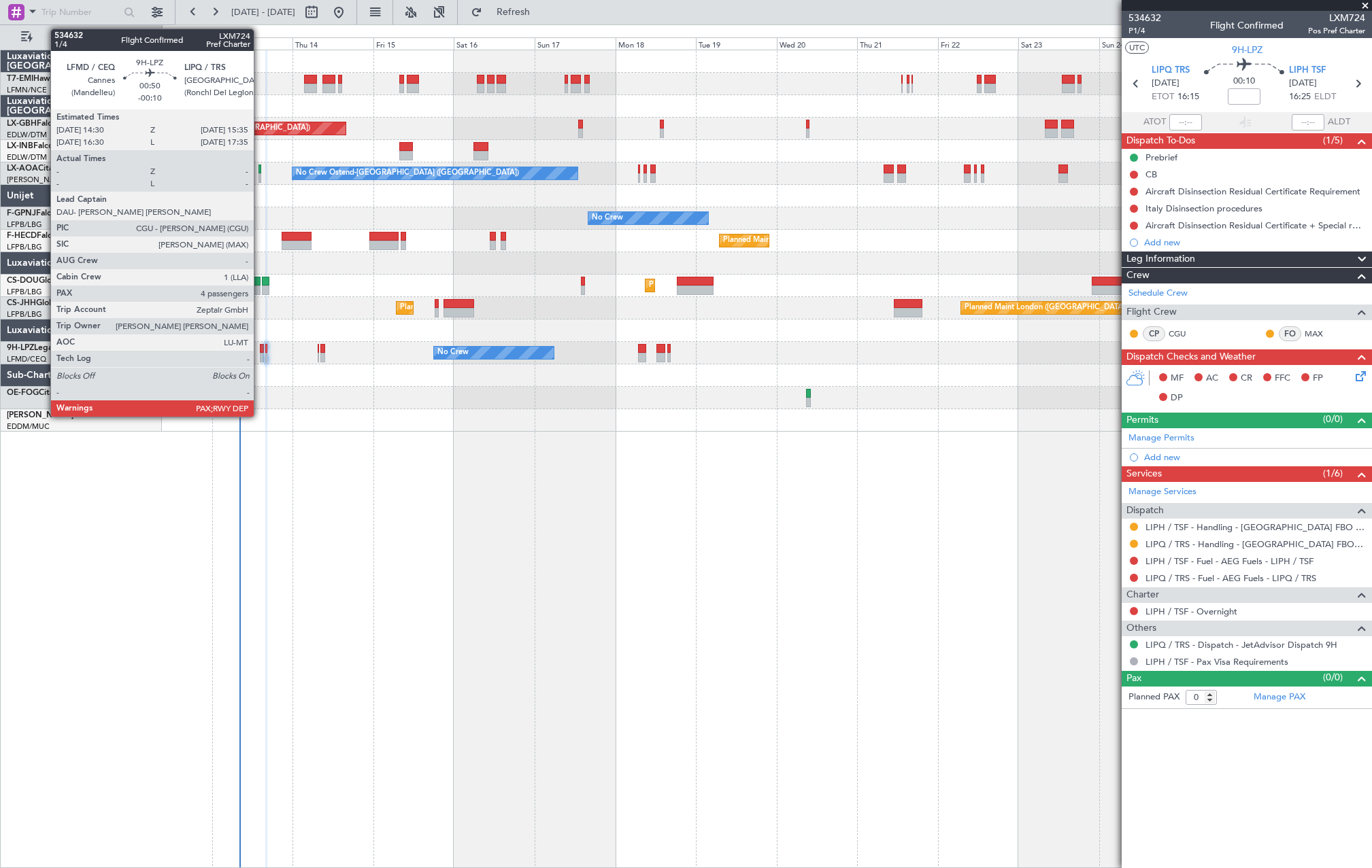
click at [260, 355] on div at bounding box center [261, 357] width 4 height 9
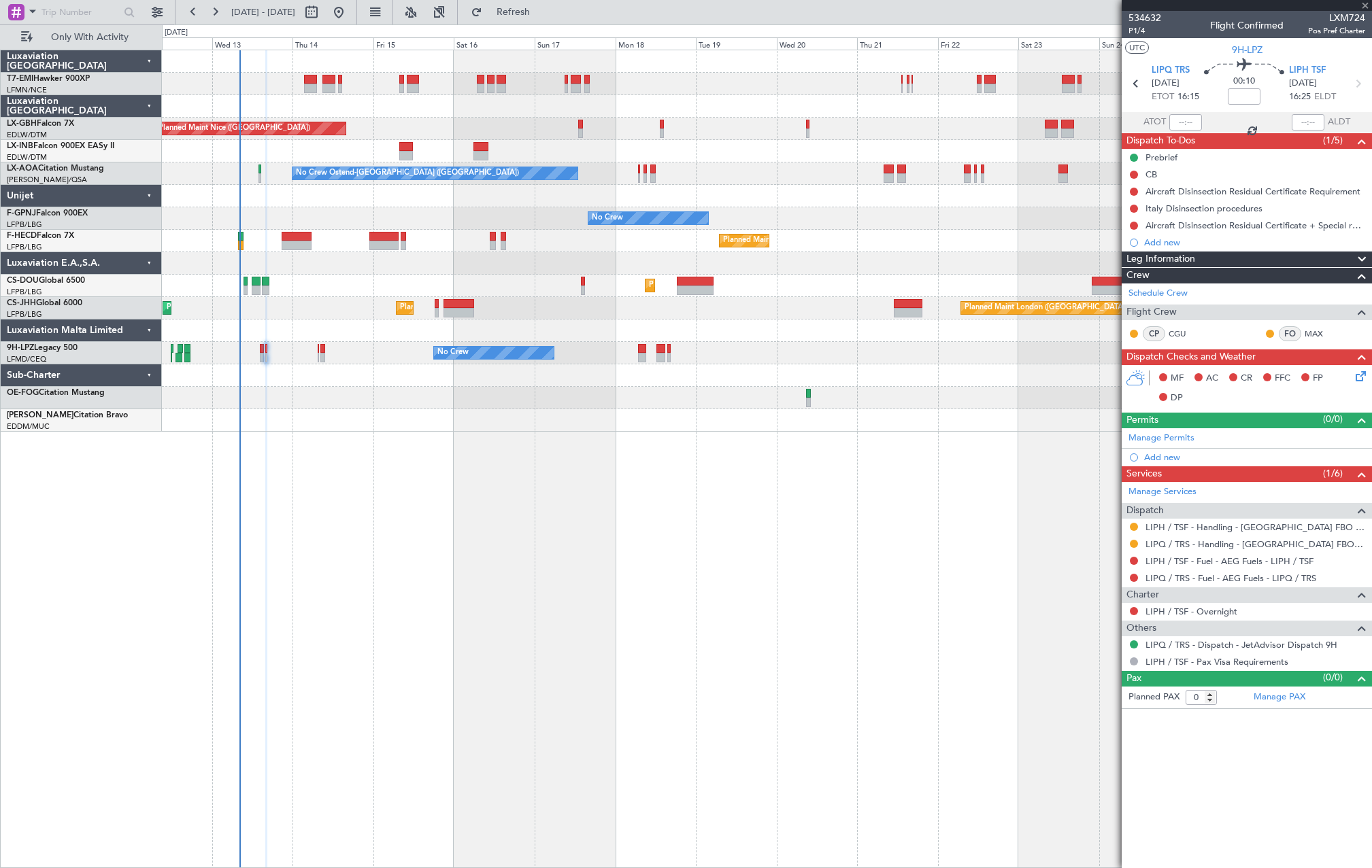
type input "-00:10"
type input "4"
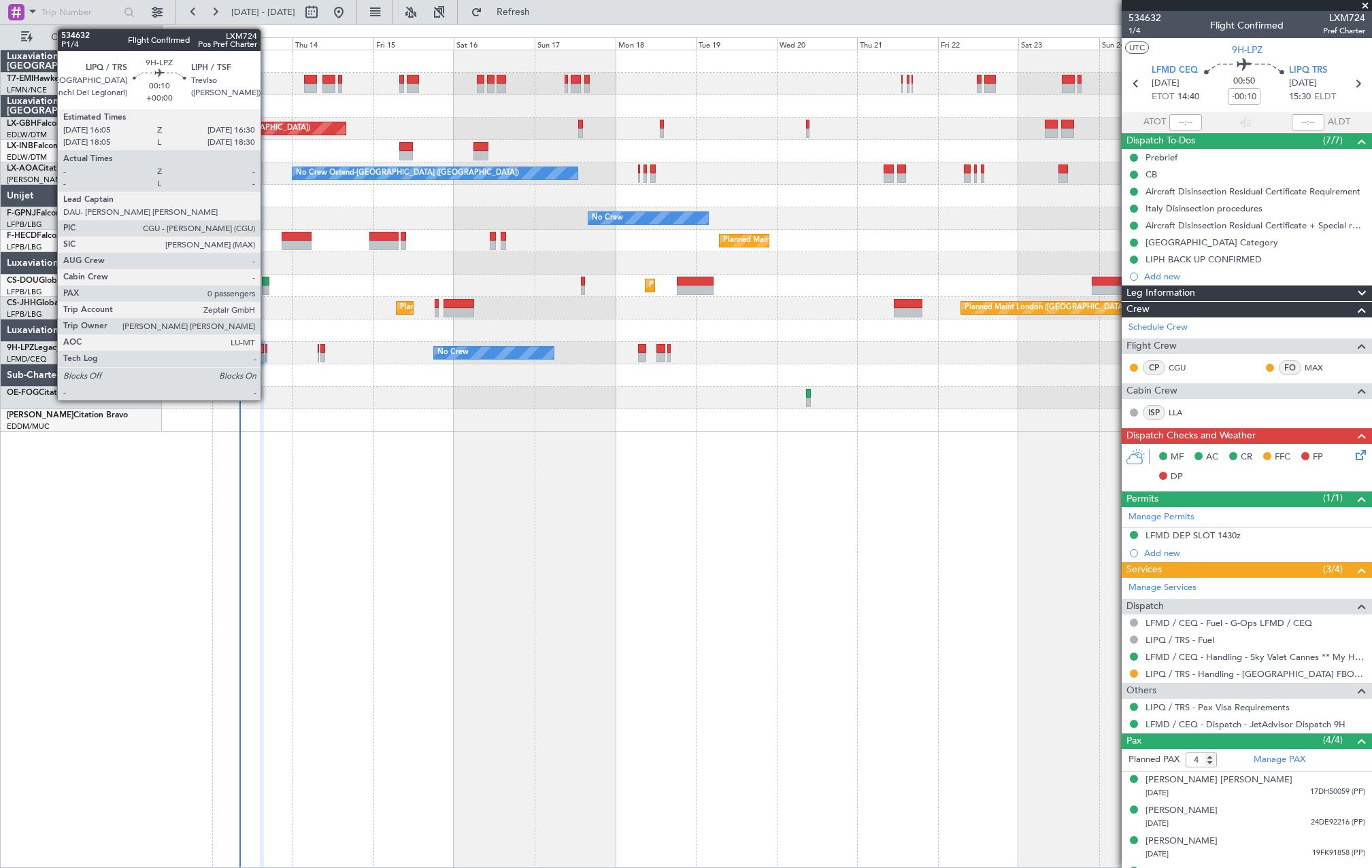
click at [267, 355] on div at bounding box center [266, 357] width 2 height 9
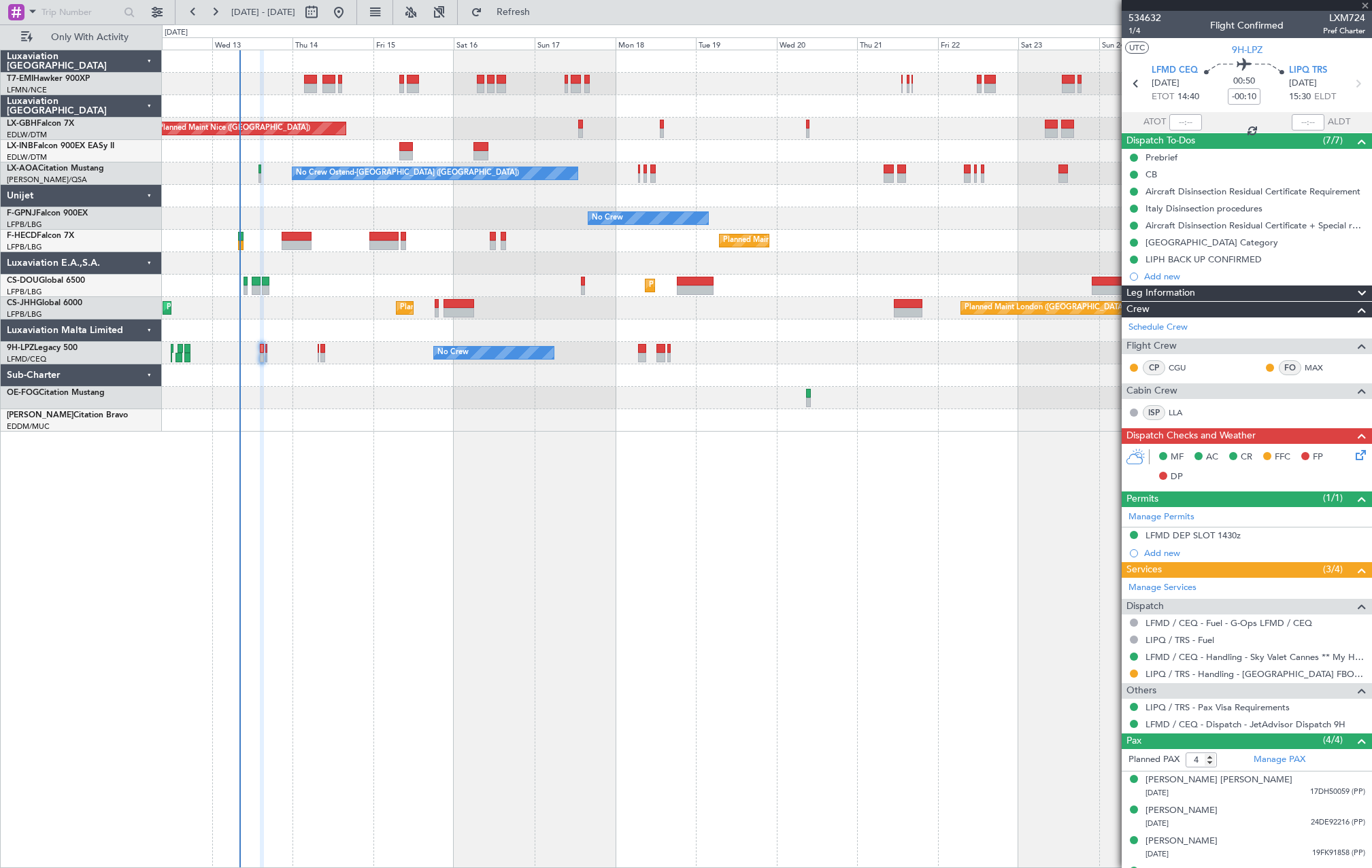
type input "0"
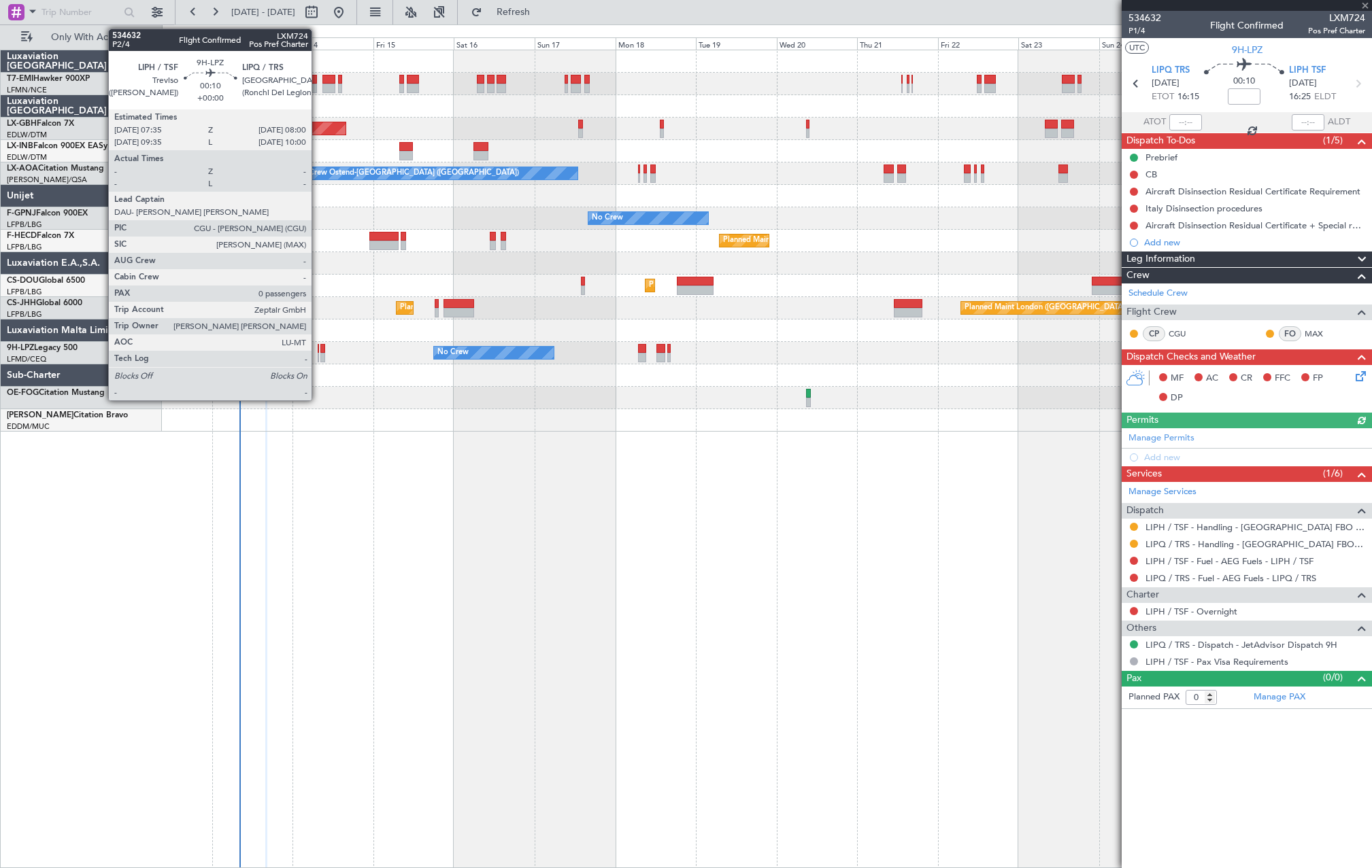
click at [318, 358] on div at bounding box center [319, 357] width 2 height 9
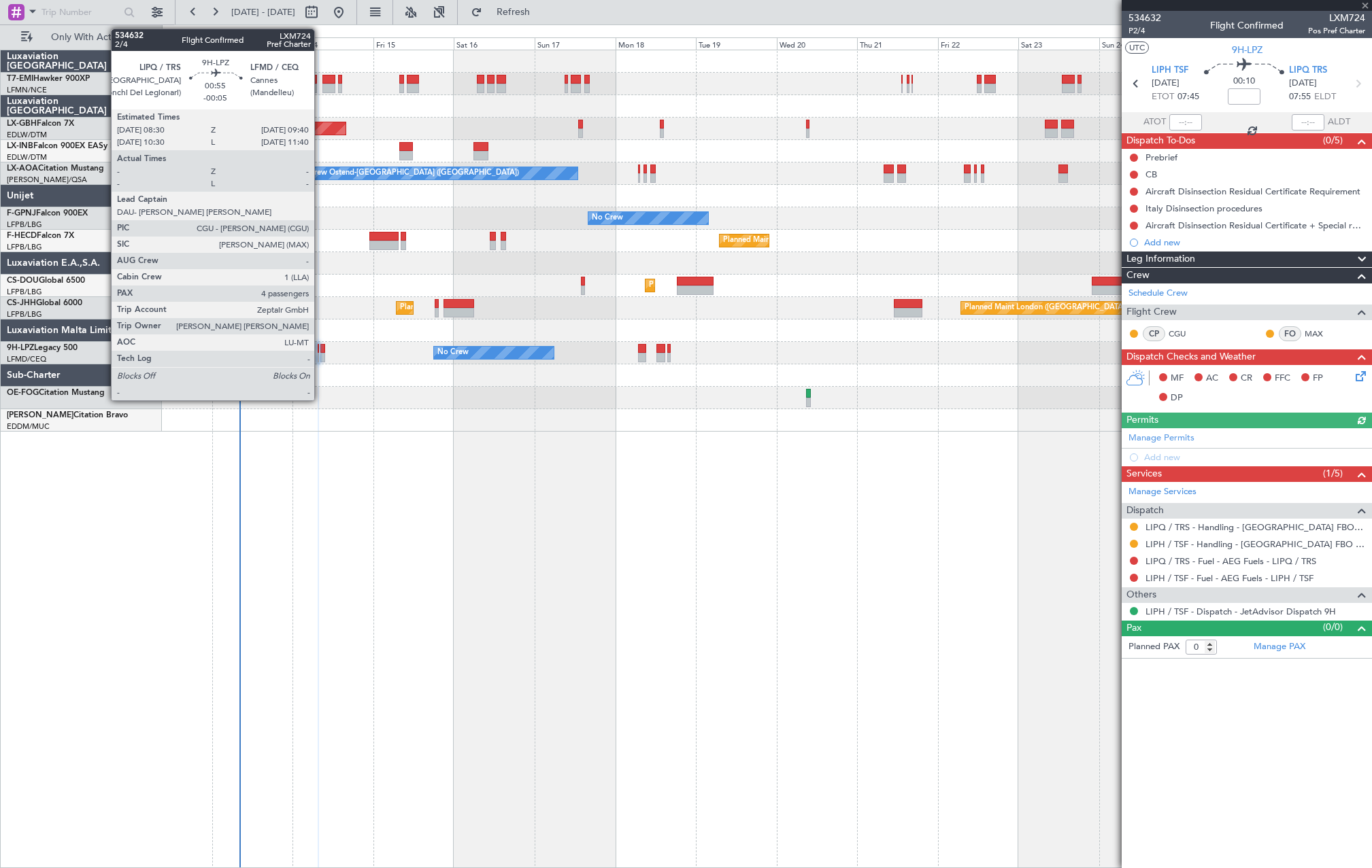
click at [319, 359] on div "No Crew No Crew" at bounding box center [767, 353] width 1209 height 23
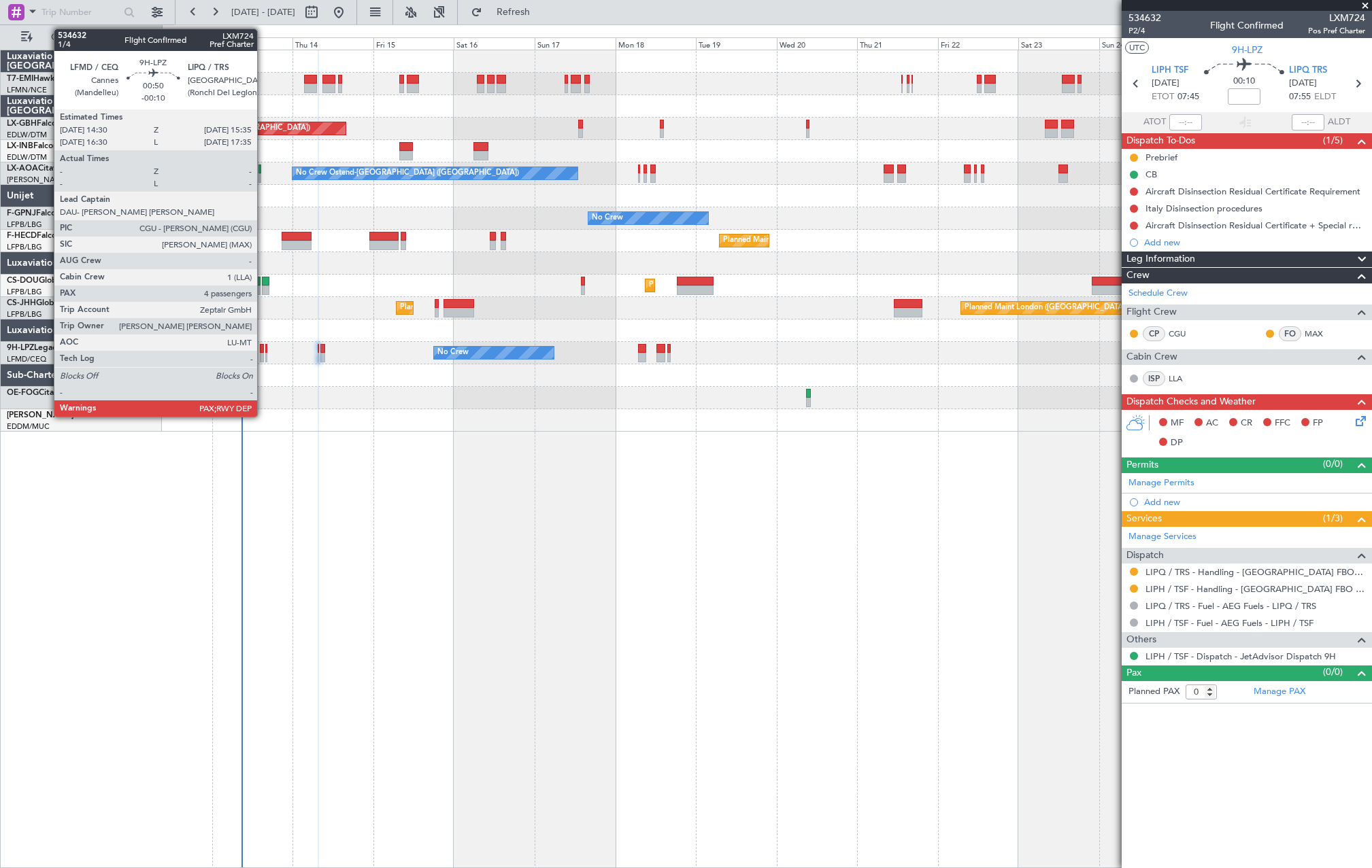
click at [263, 356] on div at bounding box center [261, 357] width 4 height 9
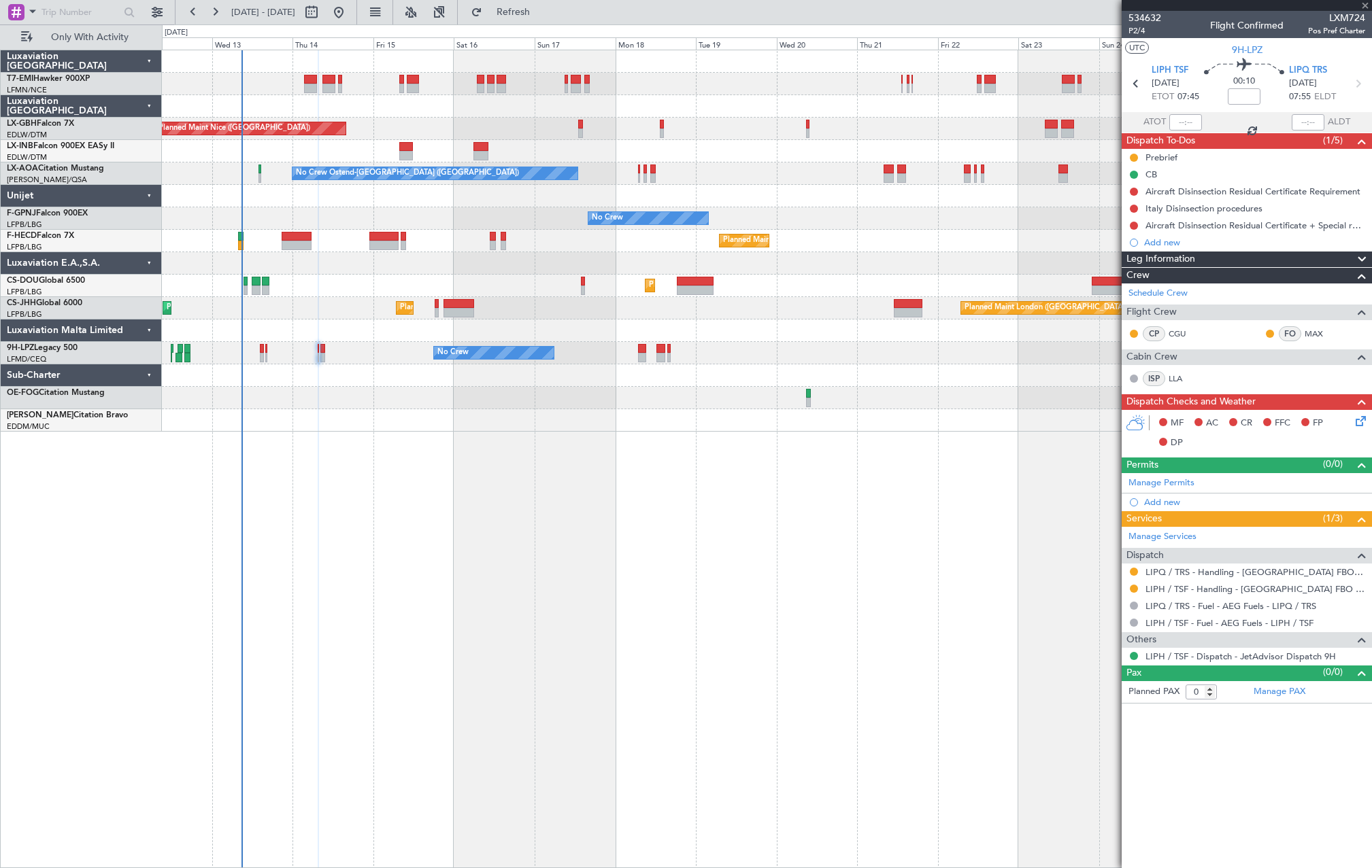
type input "-00:10"
type input "4"
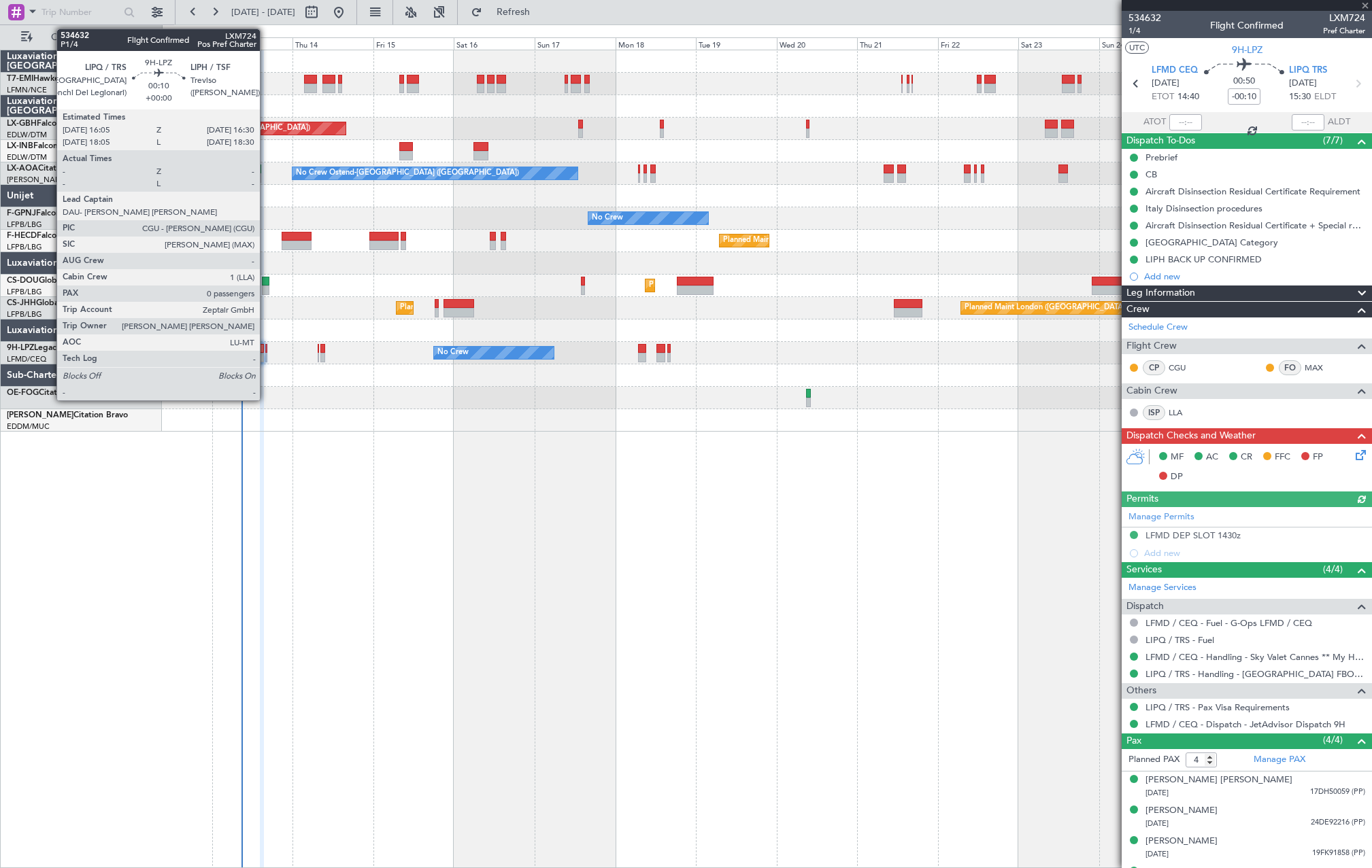
click at [266, 359] on div at bounding box center [266, 357] width 2 height 9
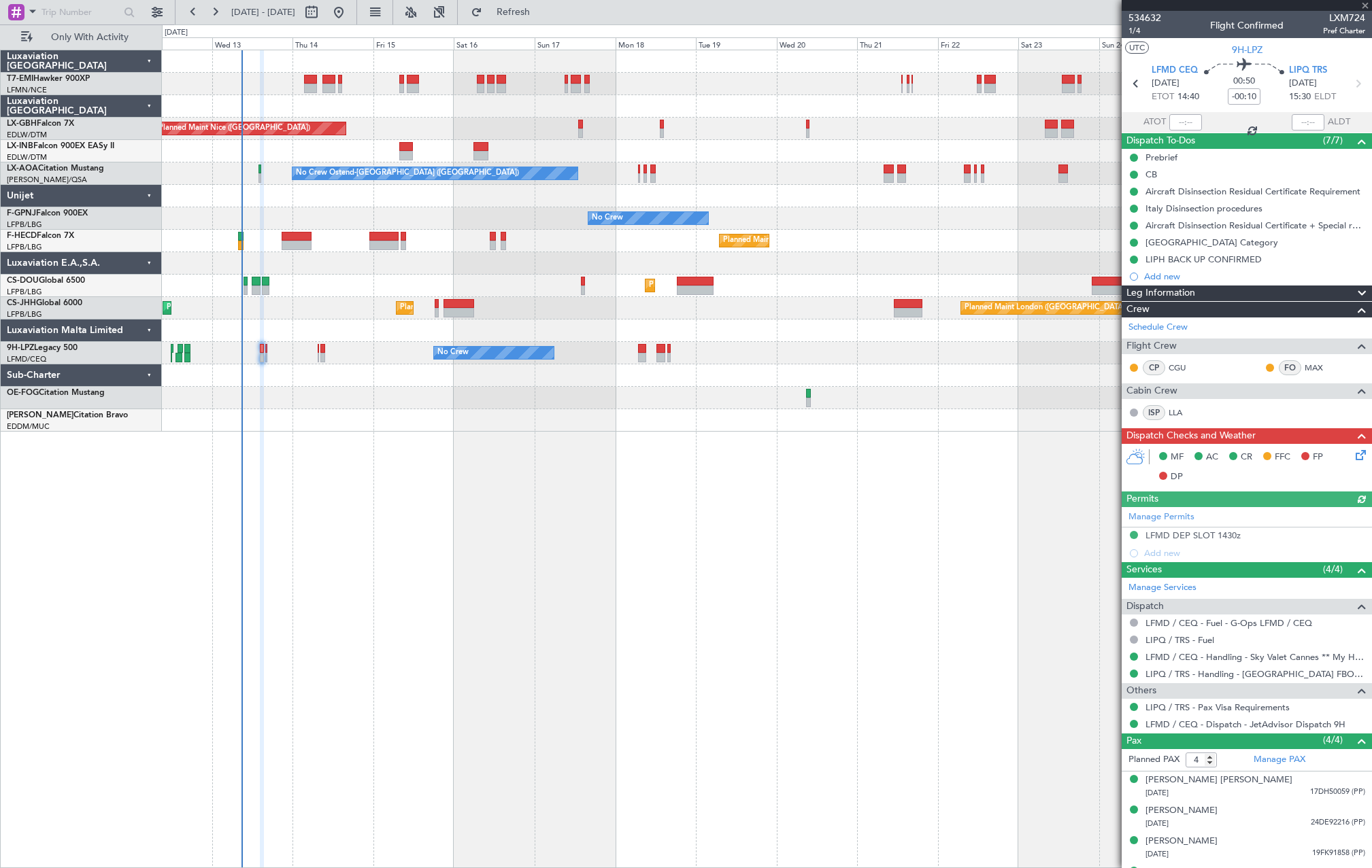
type input "0"
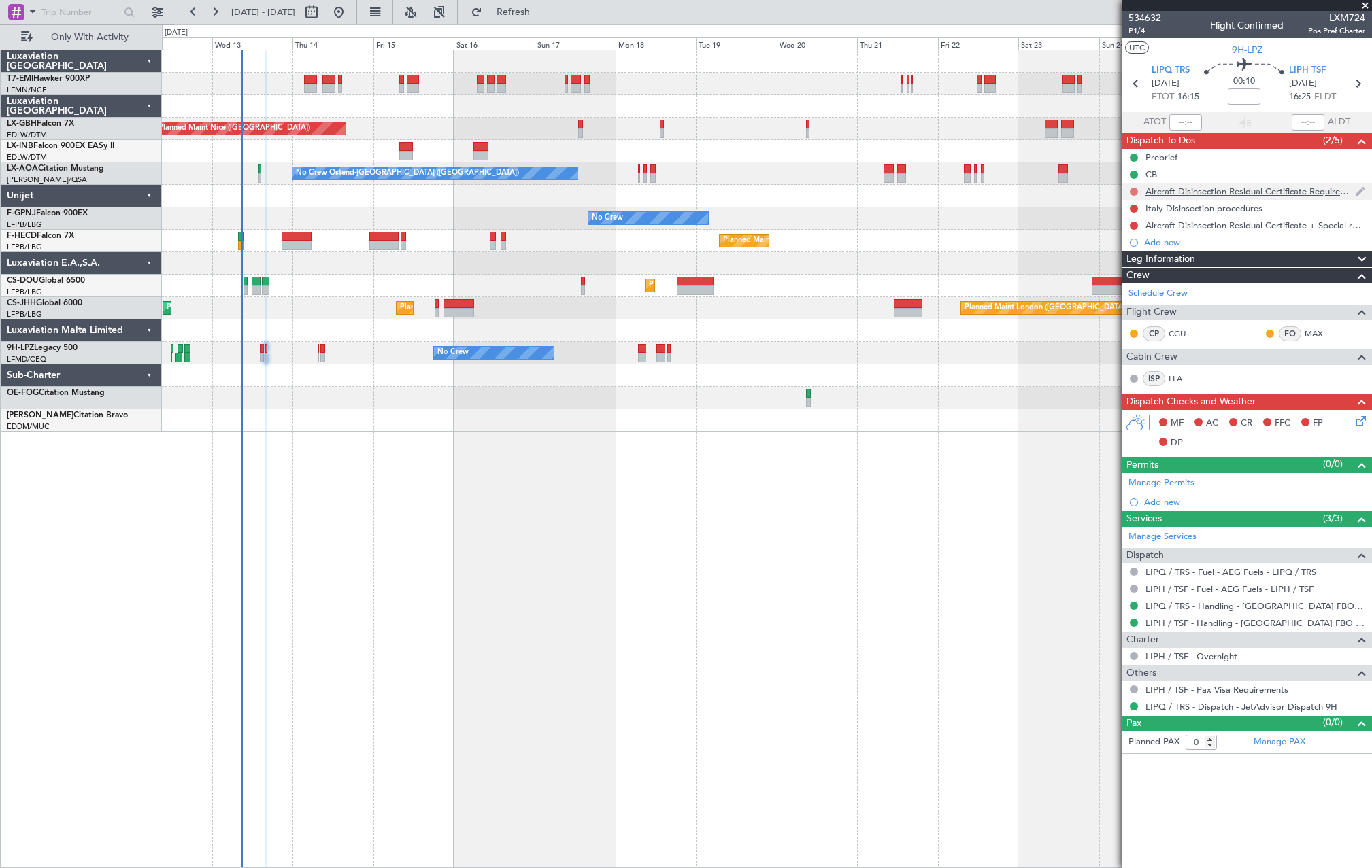
click at [1133, 193] on button at bounding box center [1133, 191] width 8 height 8
click at [1111, 277] on li "Cancelled" at bounding box center [1135, 272] width 72 height 20
drag, startPoint x: 1135, startPoint y: 208, endPoint x: 1137, endPoint y: 238, distance: 30.1
click at [1135, 208] on button at bounding box center [1133, 209] width 8 height 8
click at [1120, 297] on li "Cancelled" at bounding box center [1135, 289] width 72 height 20
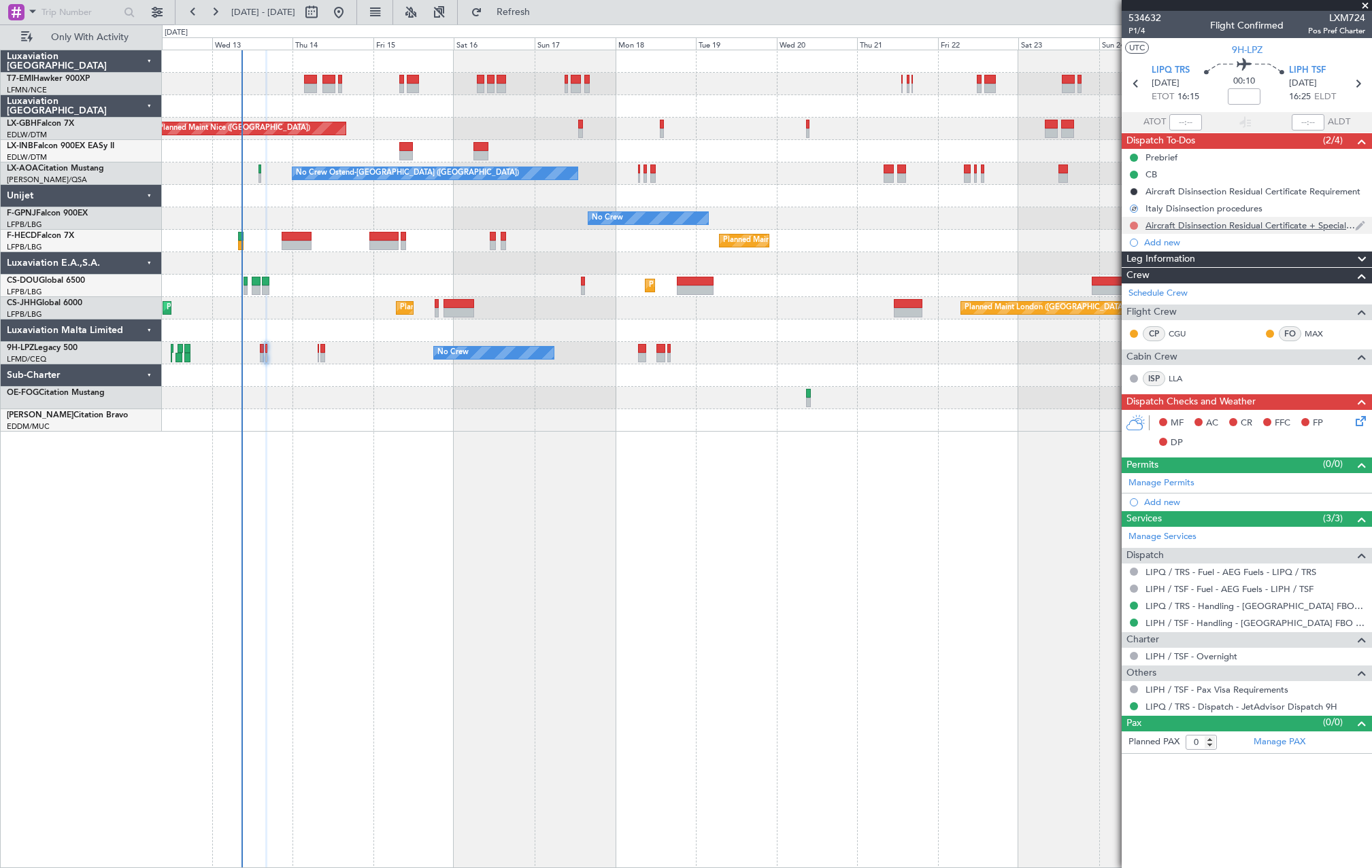
click at [1134, 223] on button at bounding box center [1133, 226] width 8 height 8
click at [1127, 308] on span "Cancelled" at bounding box center [1137, 305] width 39 height 13
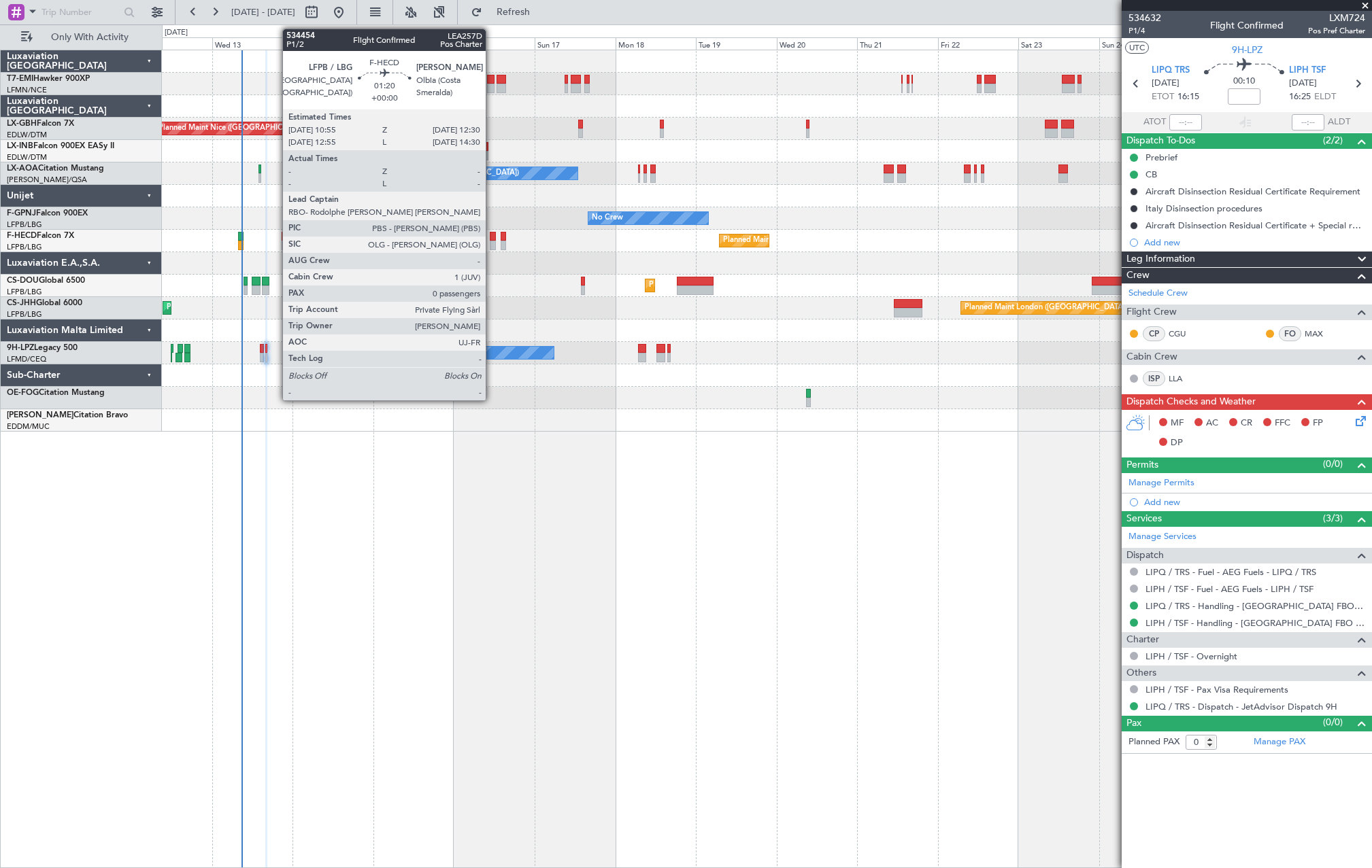
click at [491, 238] on div at bounding box center [492, 237] width 6 height 9
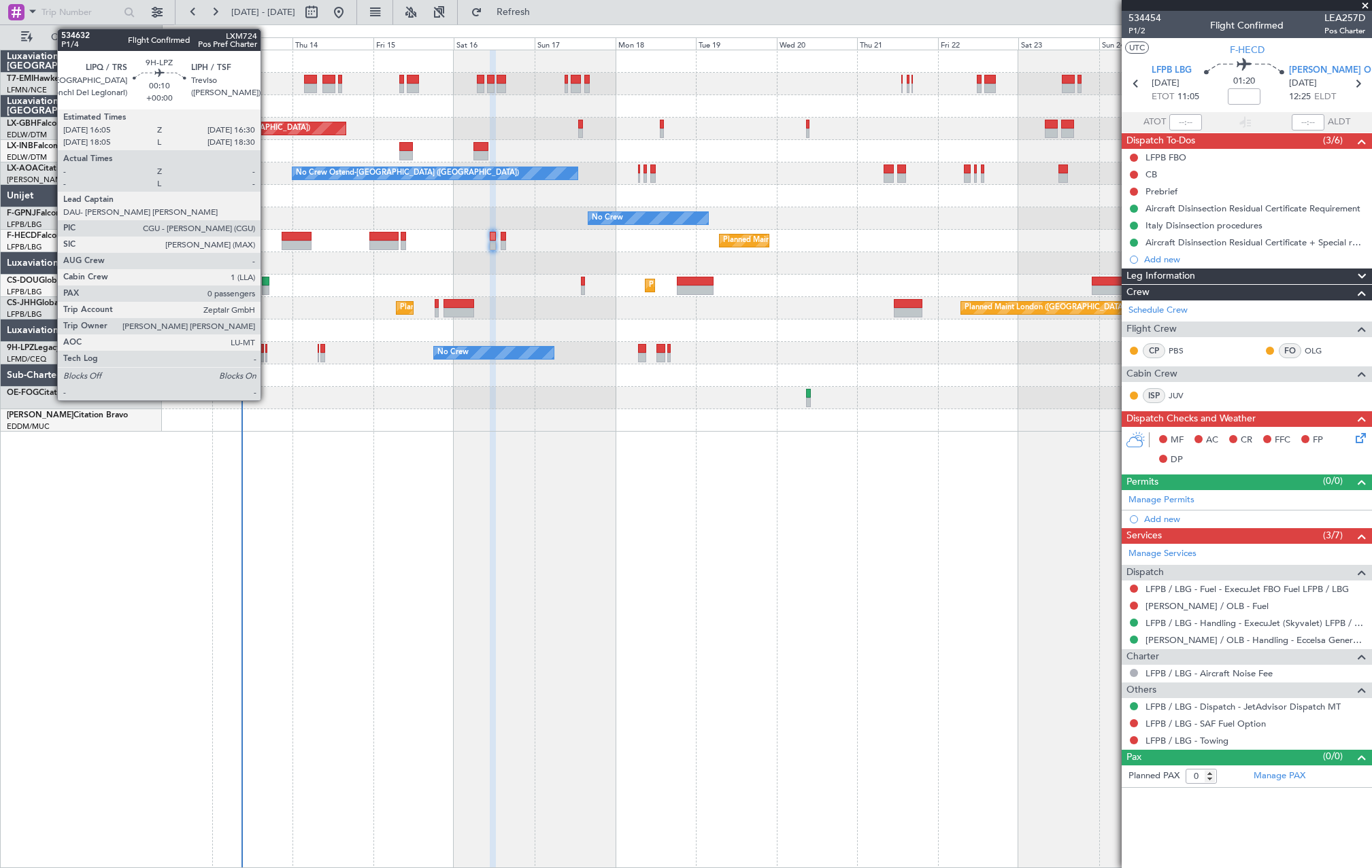
click at [267, 352] on div at bounding box center [266, 349] width 2 height 9
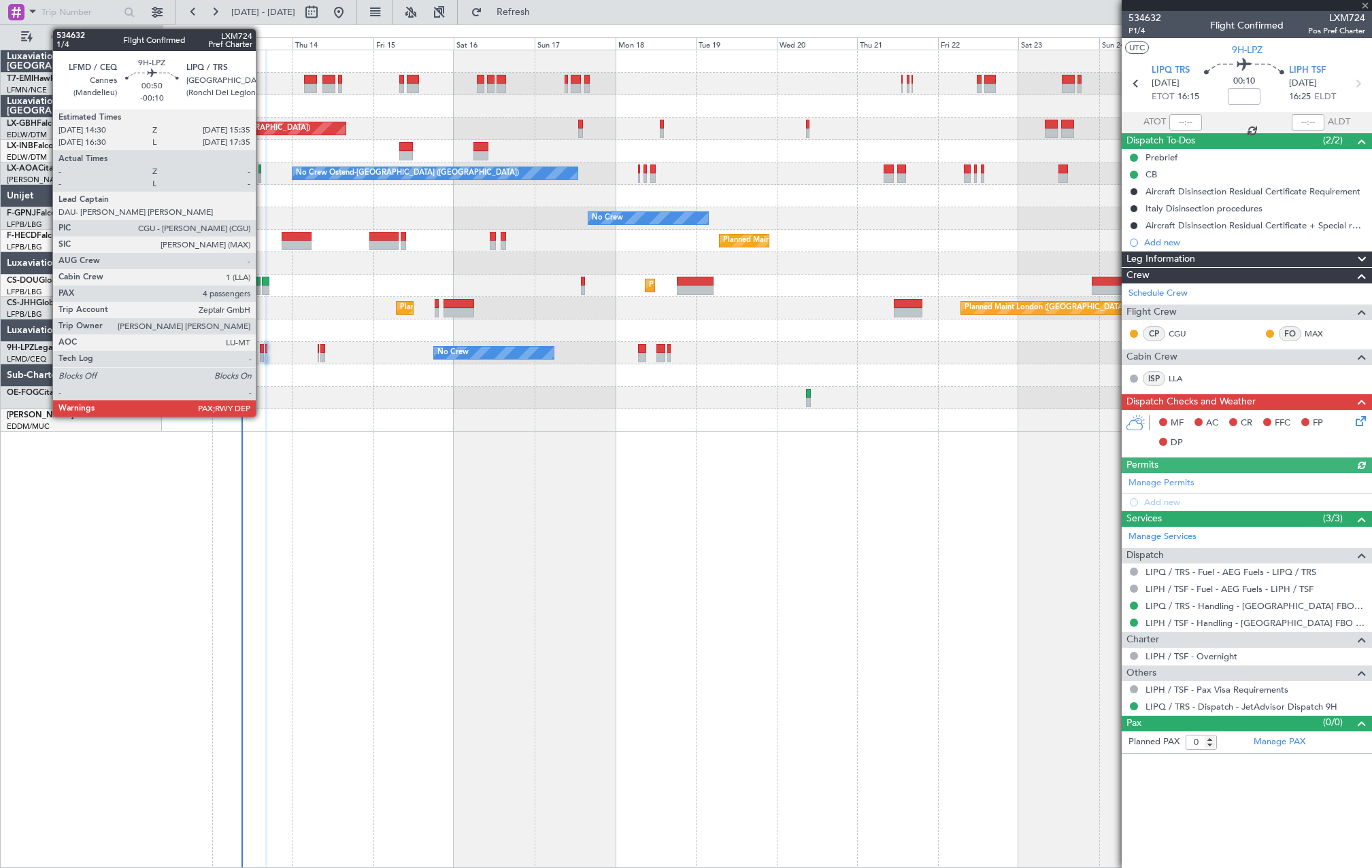
click at [262, 359] on div at bounding box center [261, 357] width 4 height 9
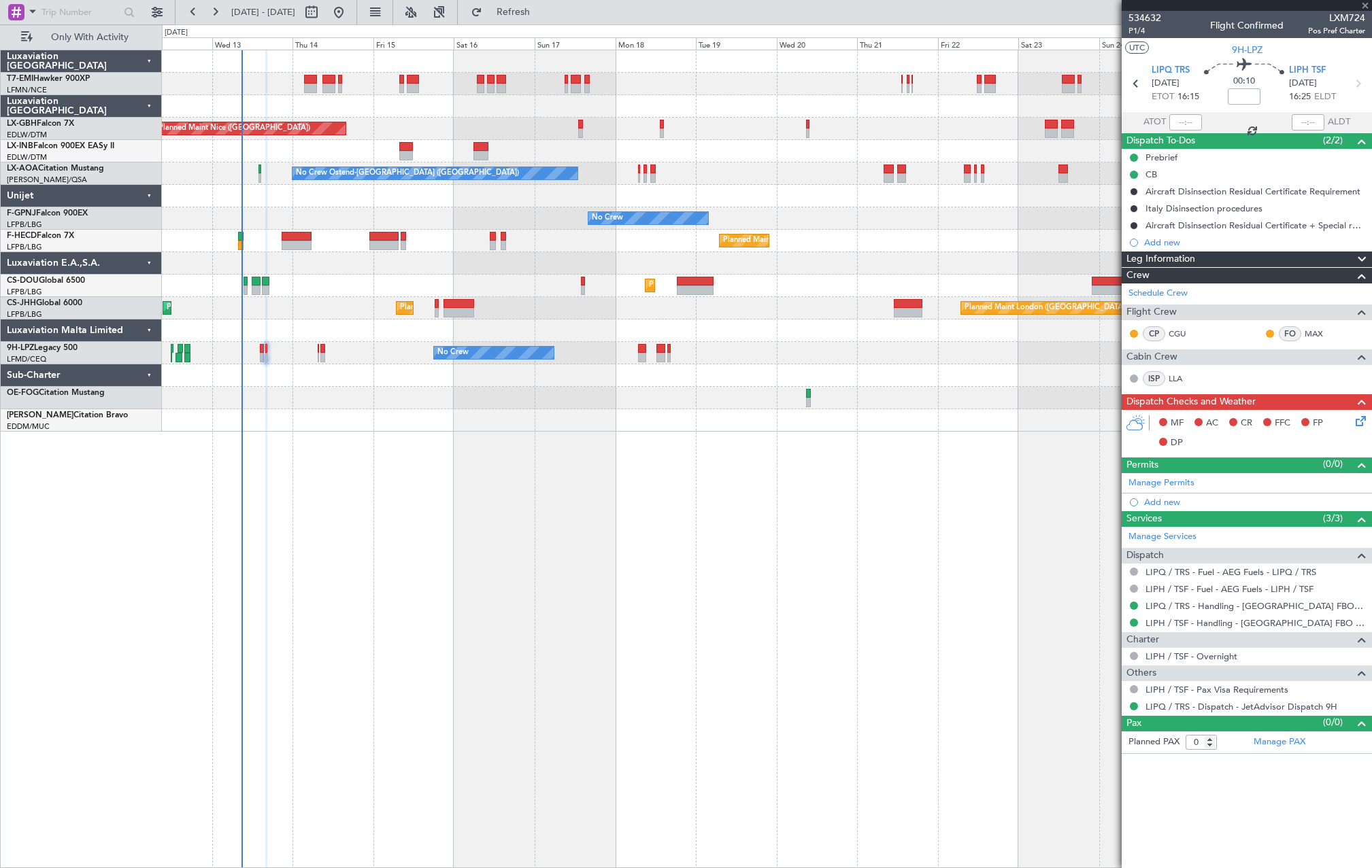
type input "-00:10"
type input "4"
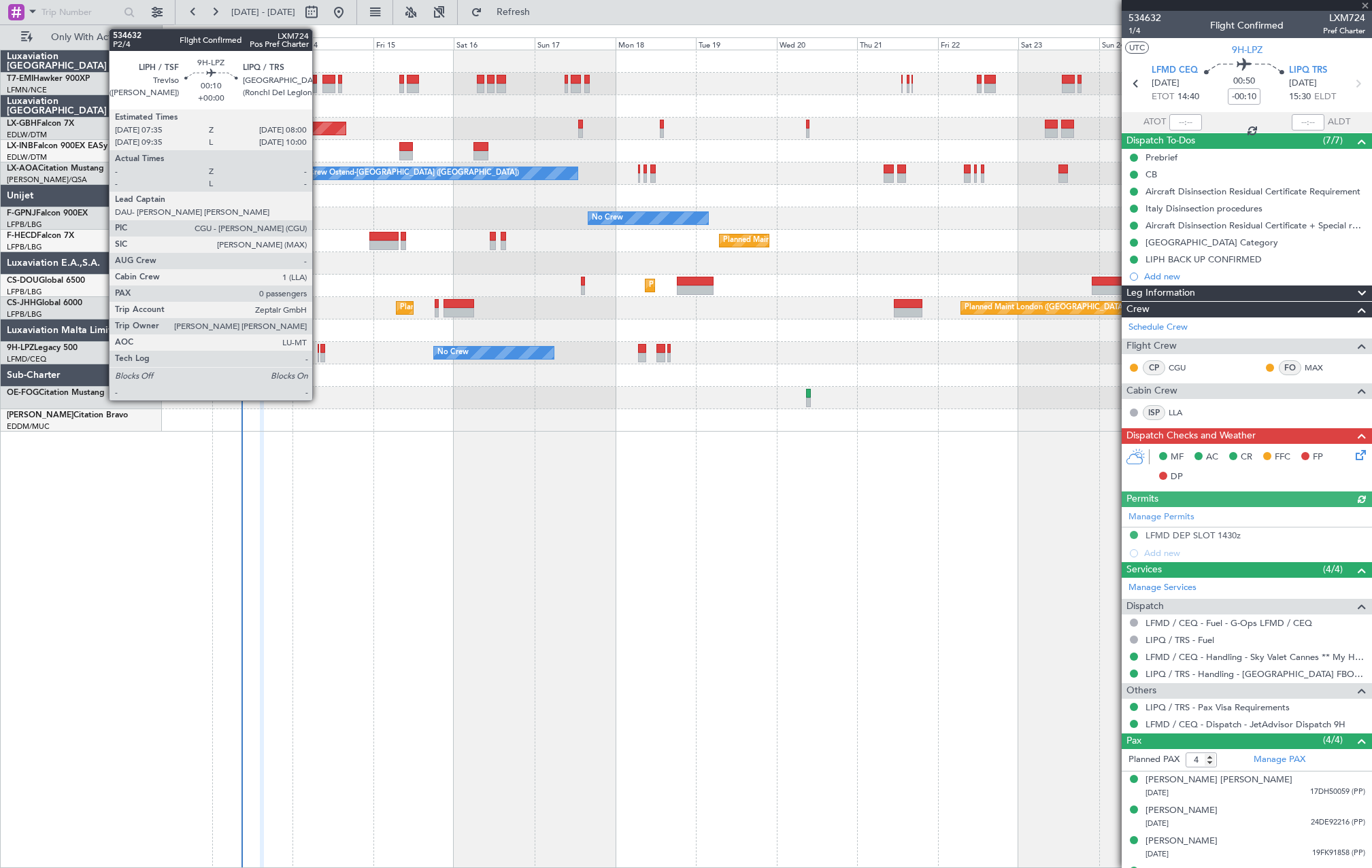
click at [318, 357] on div at bounding box center [319, 357] width 2 height 9
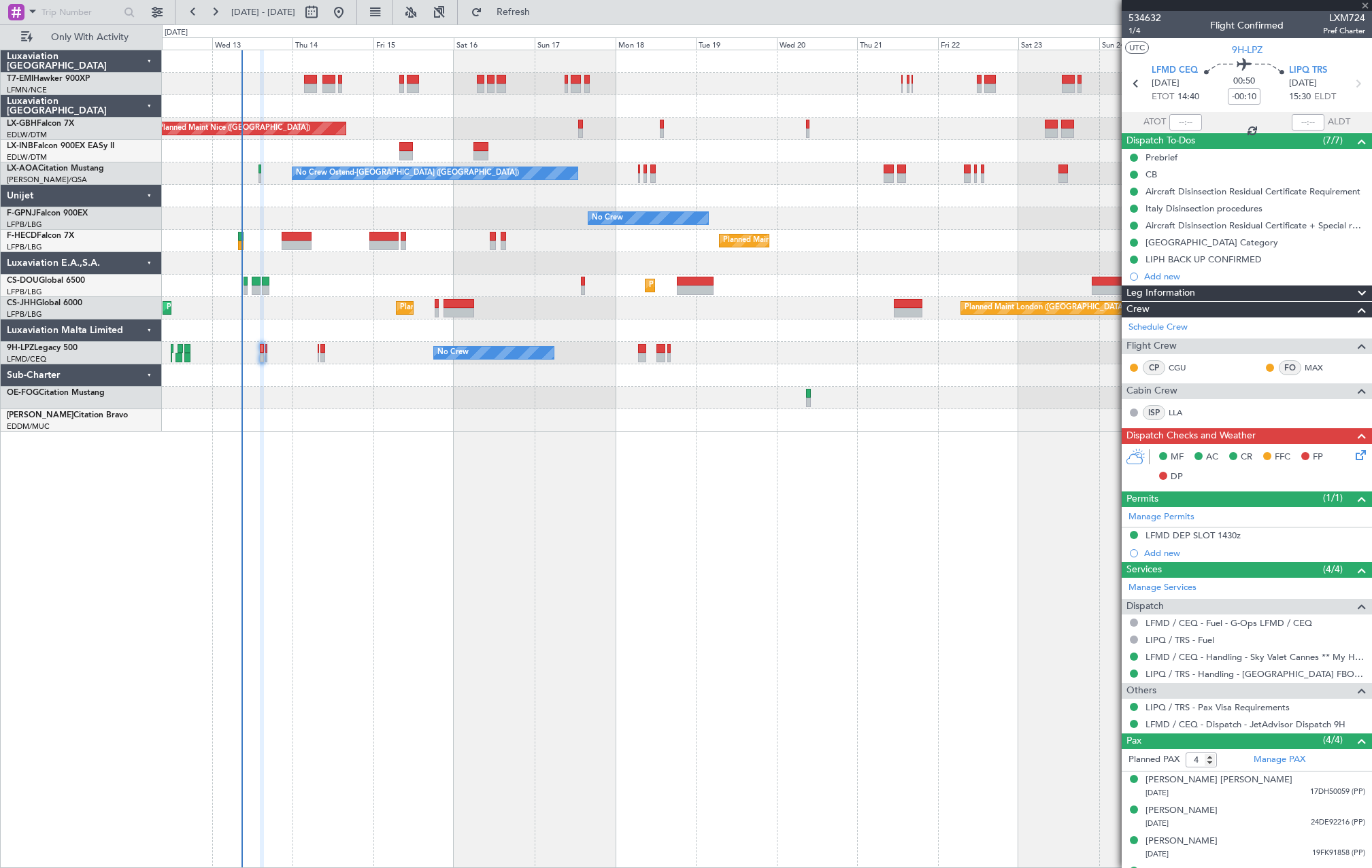
type input "0"
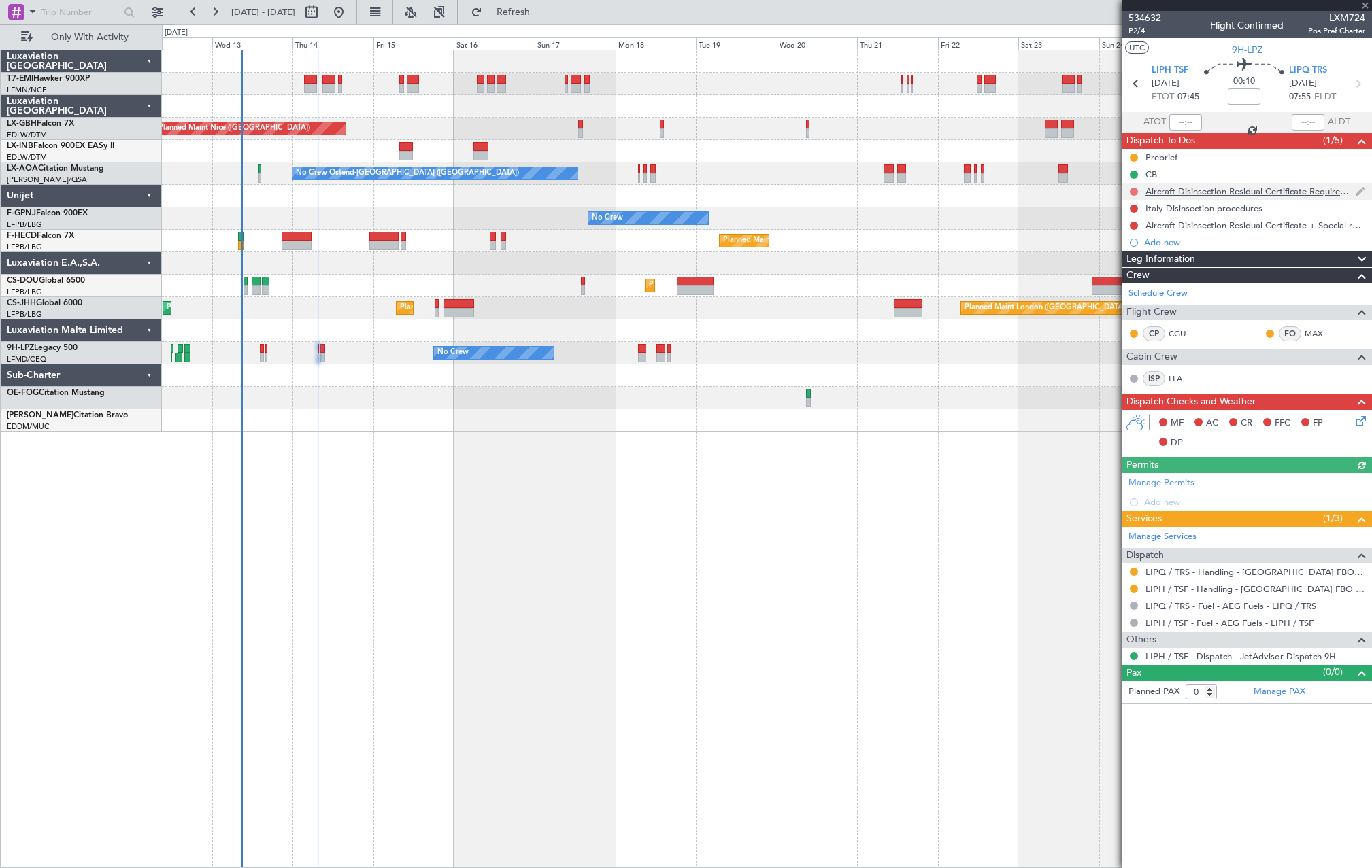
click at [1135, 190] on button at bounding box center [1133, 191] width 8 height 8
click at [1156, 267] on span "Cancelled" at bounding box center [1137, 271] width 39 height 13
click at [1133, 209] on button at bounding box center [1133, 209] width 8 height 8
click at [1139, 288] on span "Cancelled" at bounding box center [1137, 289] width 39 height 13
click at [1137, 226] on button at bounding box center [1133, 226] width 8 height 8
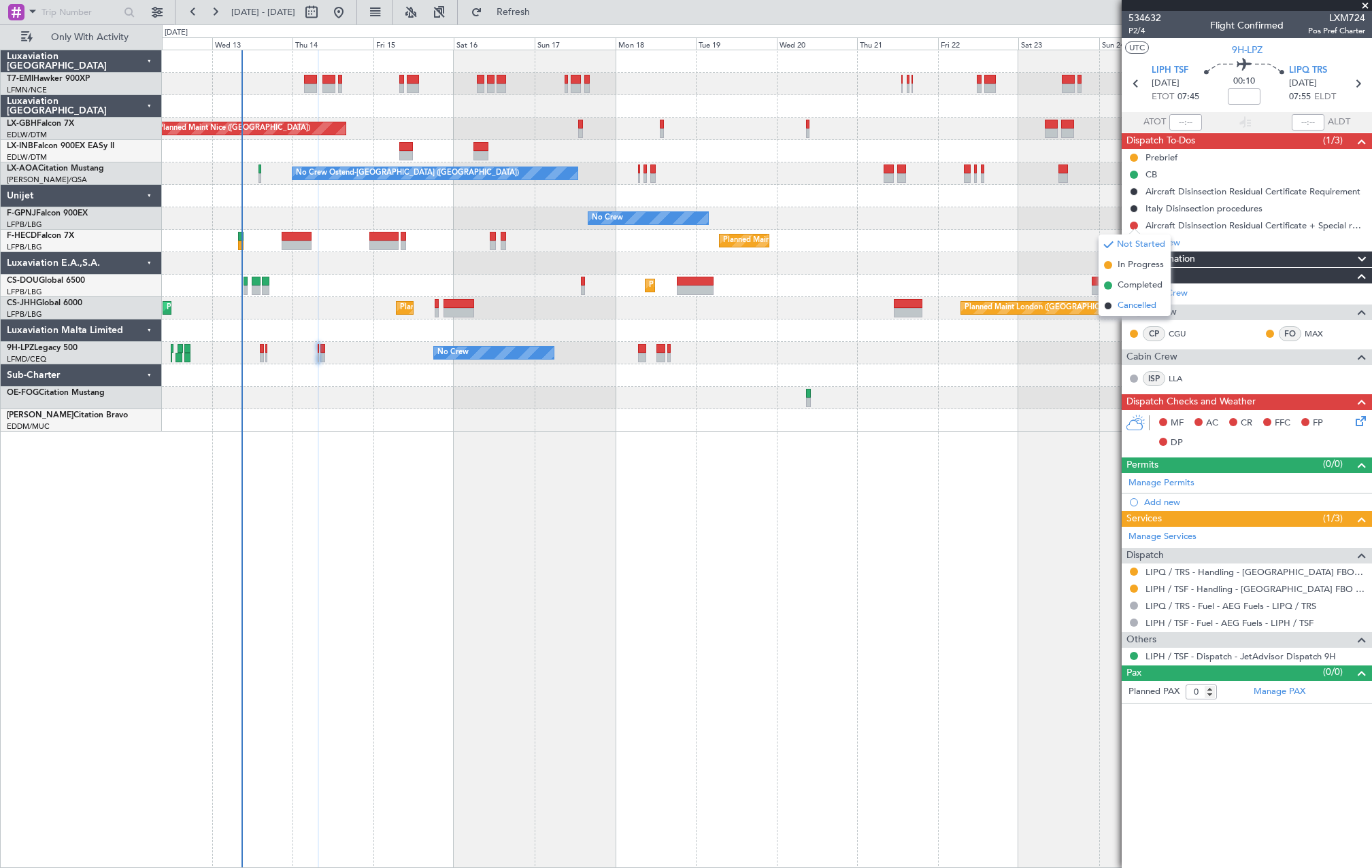
click at [1139, 308] on span "Cancelled" at bounding box center [1137, 305] width 39 height 13
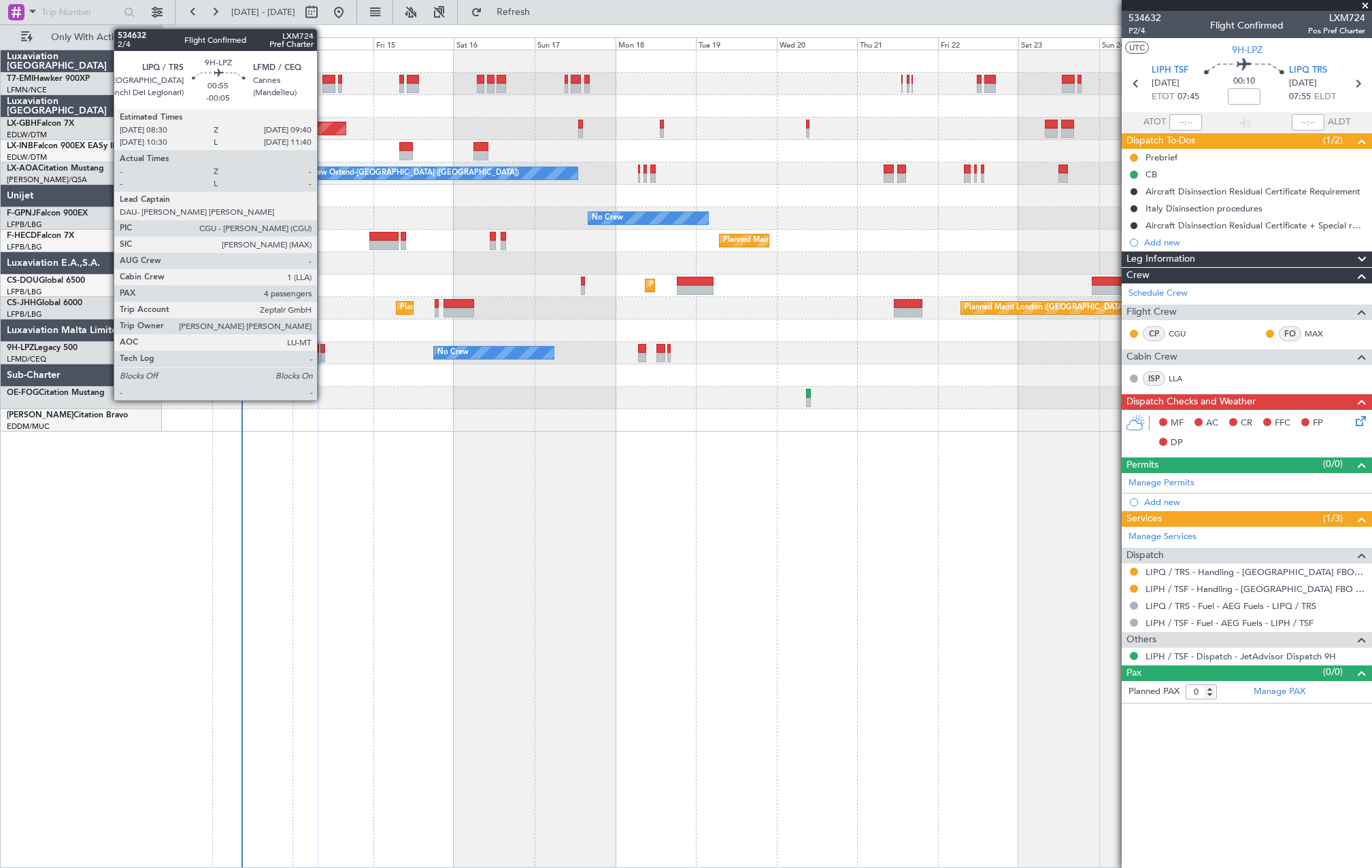
click at [323, 346] on div at bounding box center [322, 349] width 4 height 9
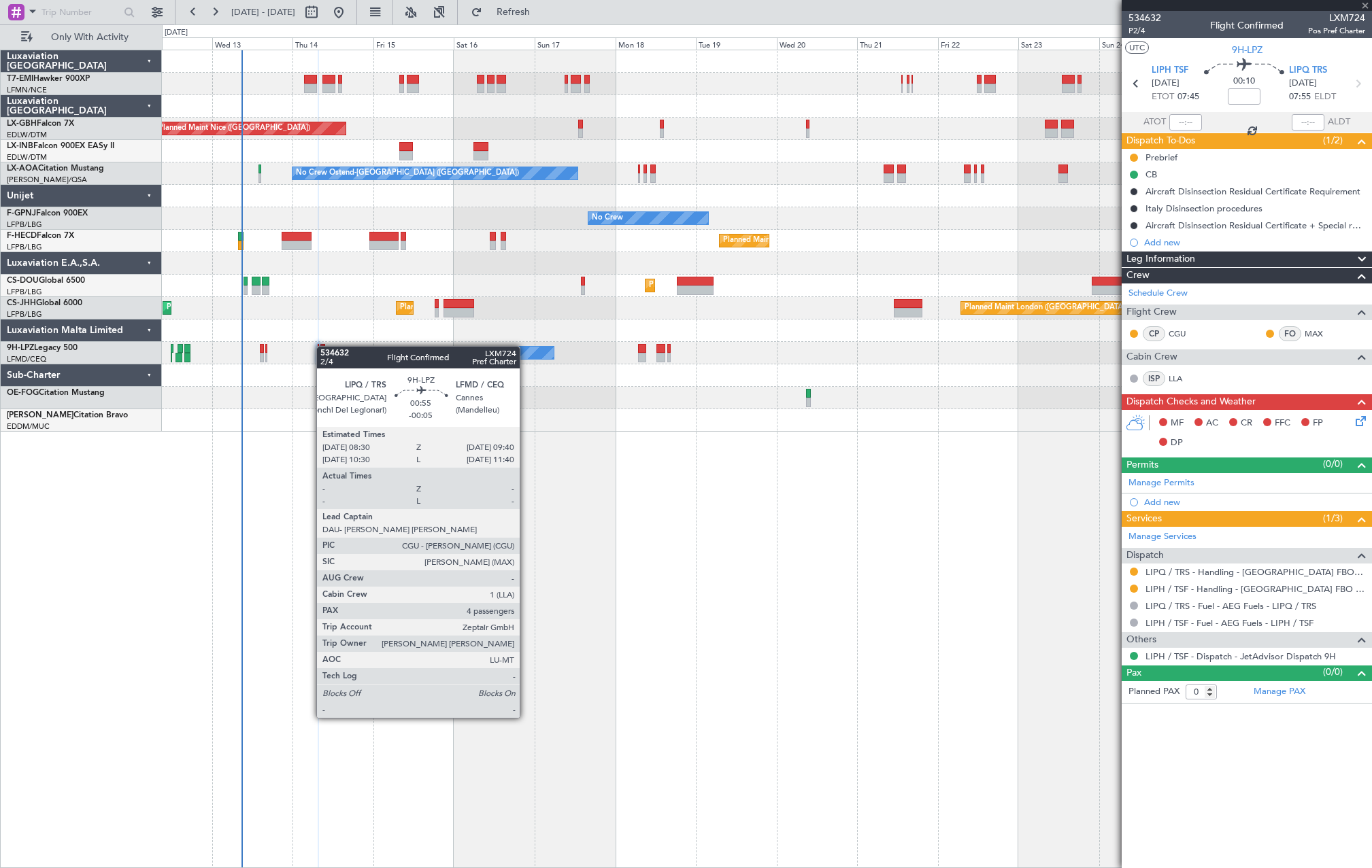
type input "-00:05"
type input "4"
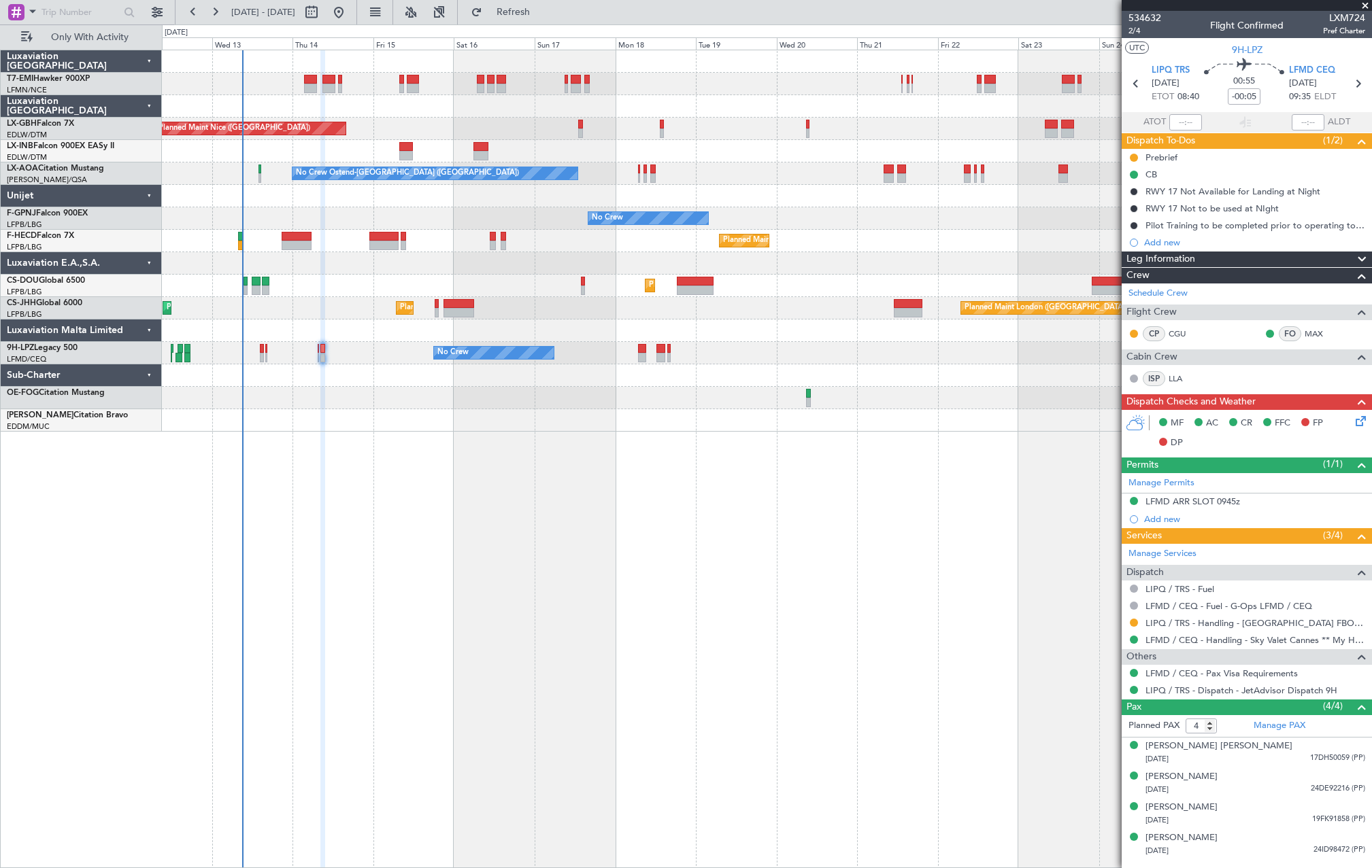
click at [264, 348] on div "No Crew No Crew" at bounding box center [767, 353] width 1209 height 23
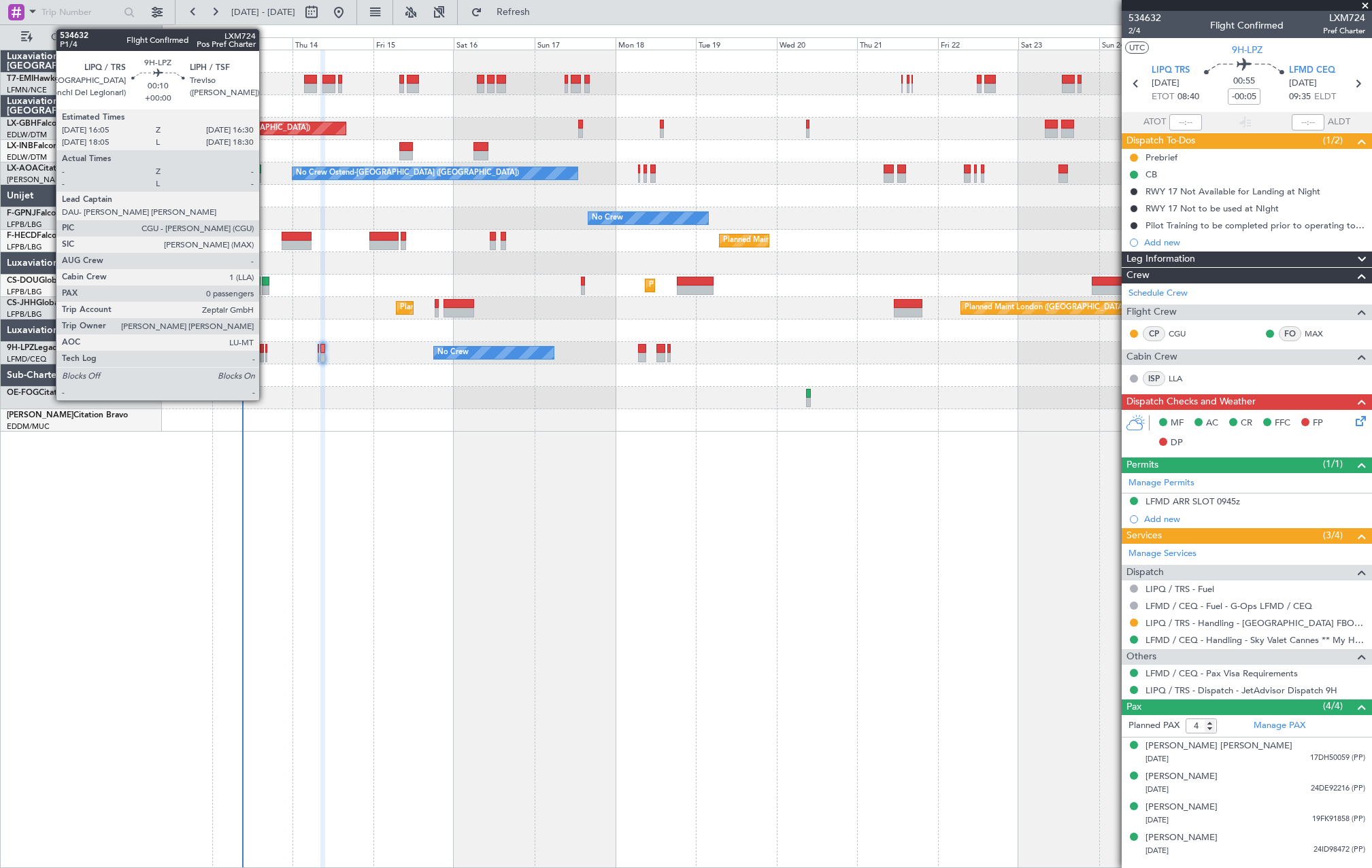
click at [265, 350] on div at bounding box center [266, 349] width 2 height 9
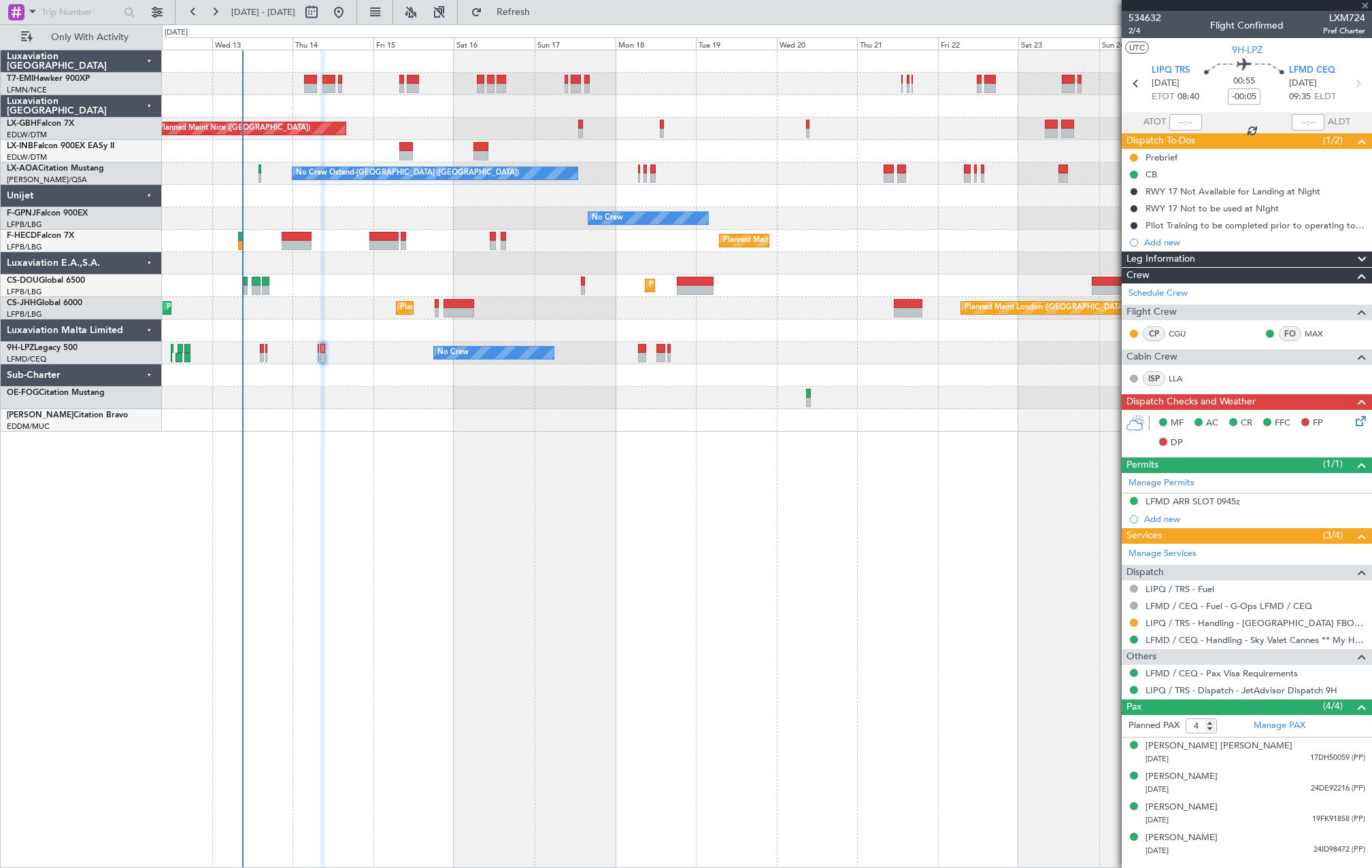
type input "0"
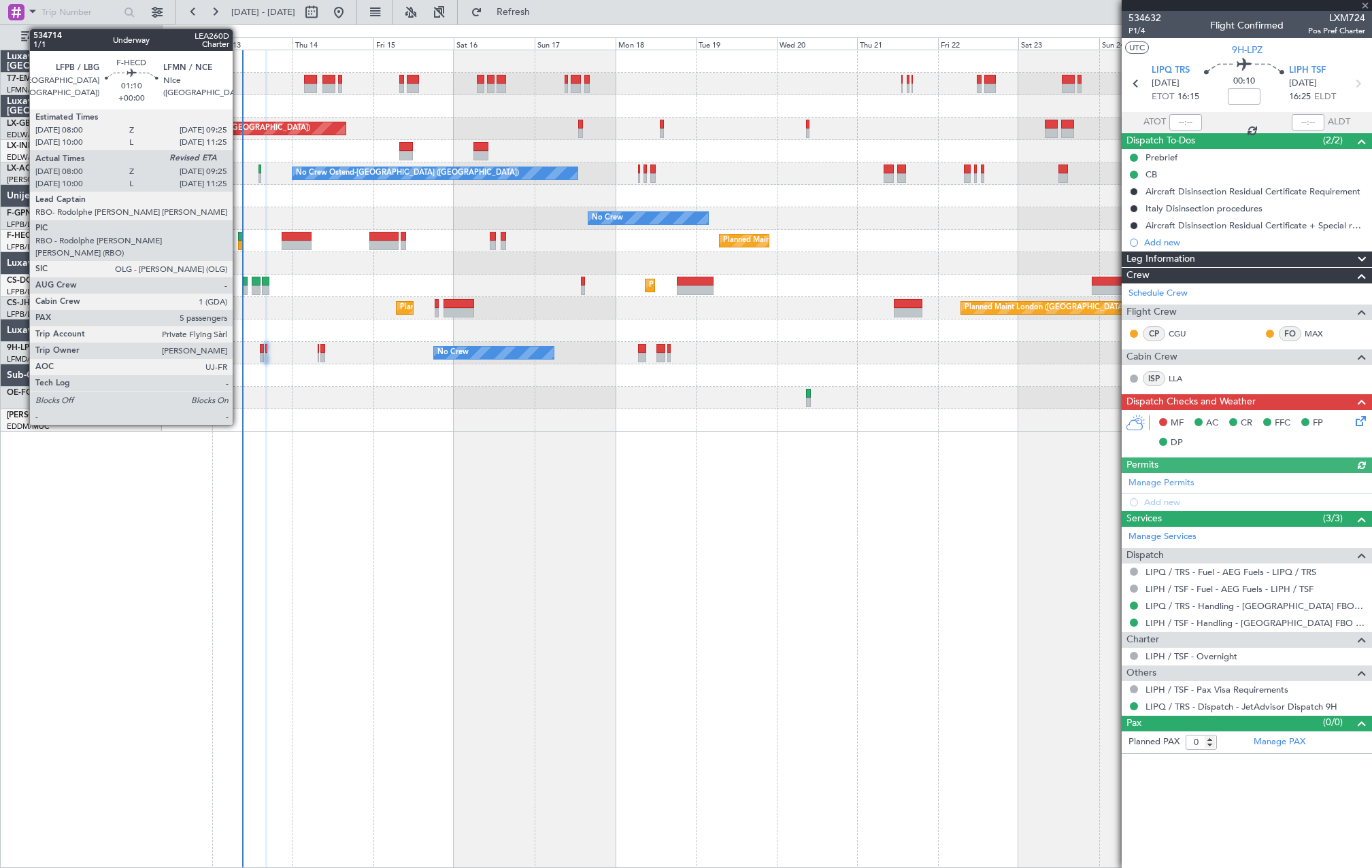
click at [239, 243] on div at bounding box center [240, 246] width 5 height 9
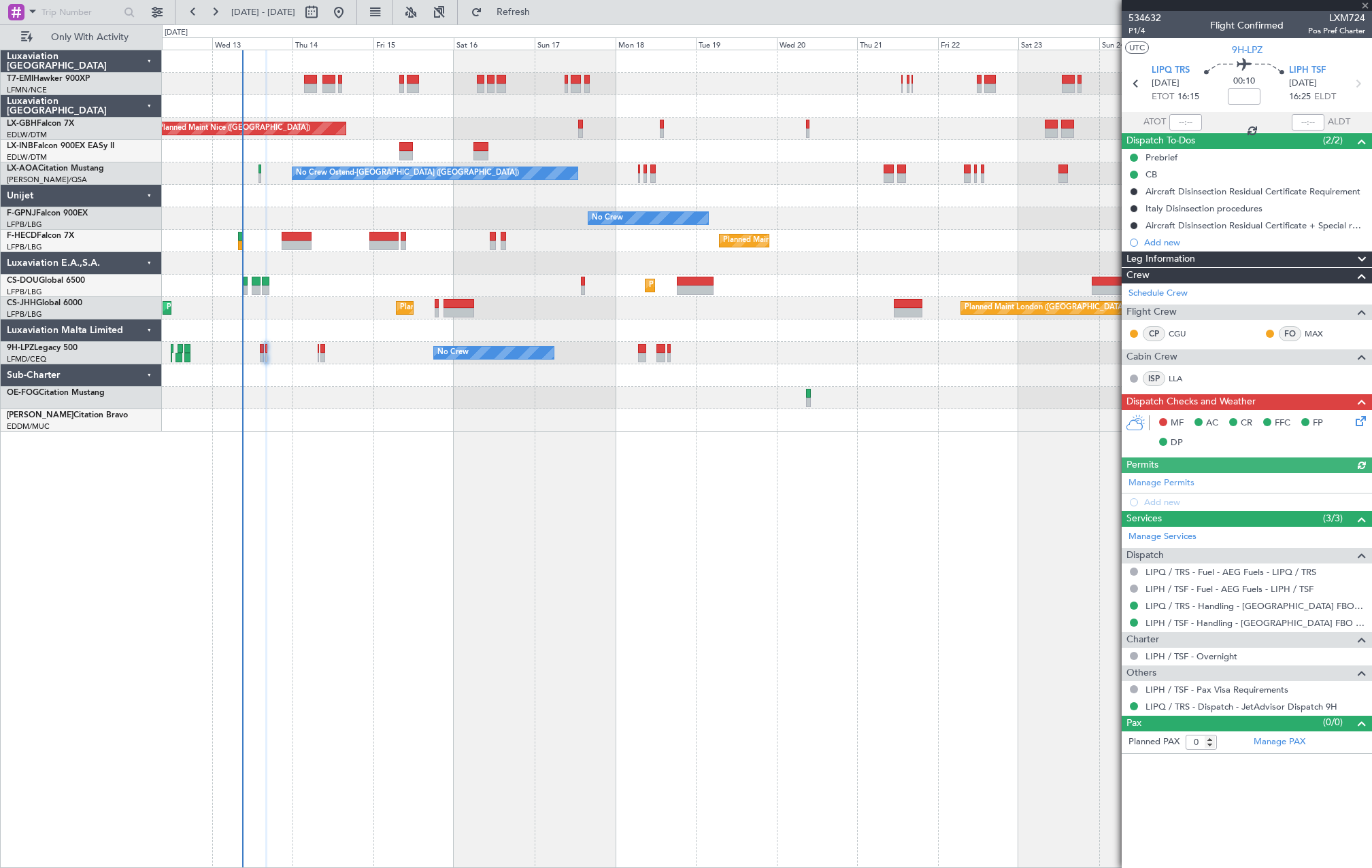
type input "08:10"
type input "5"
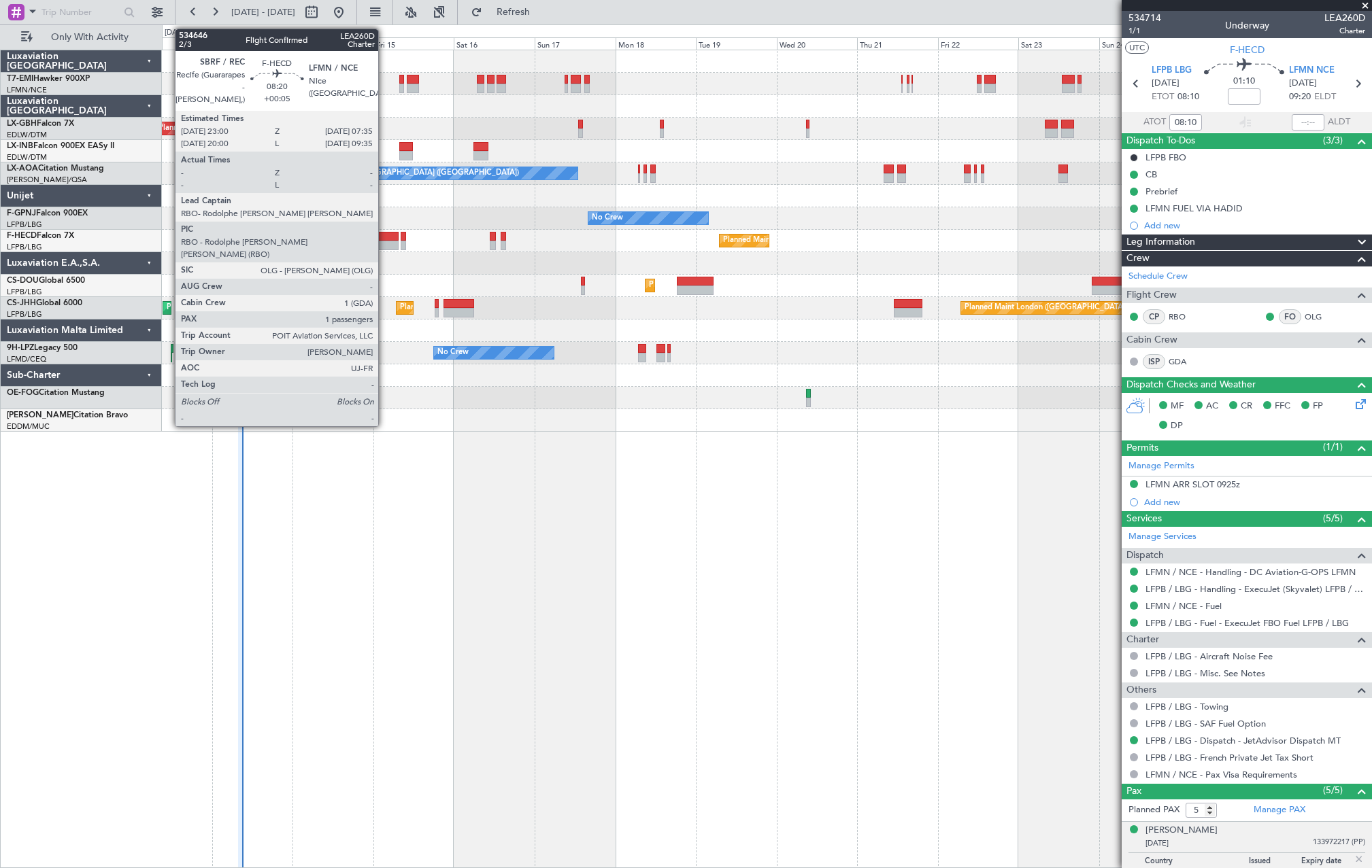
click at [384, 240] on div at bounding box center [383, 237] width 29 height 9
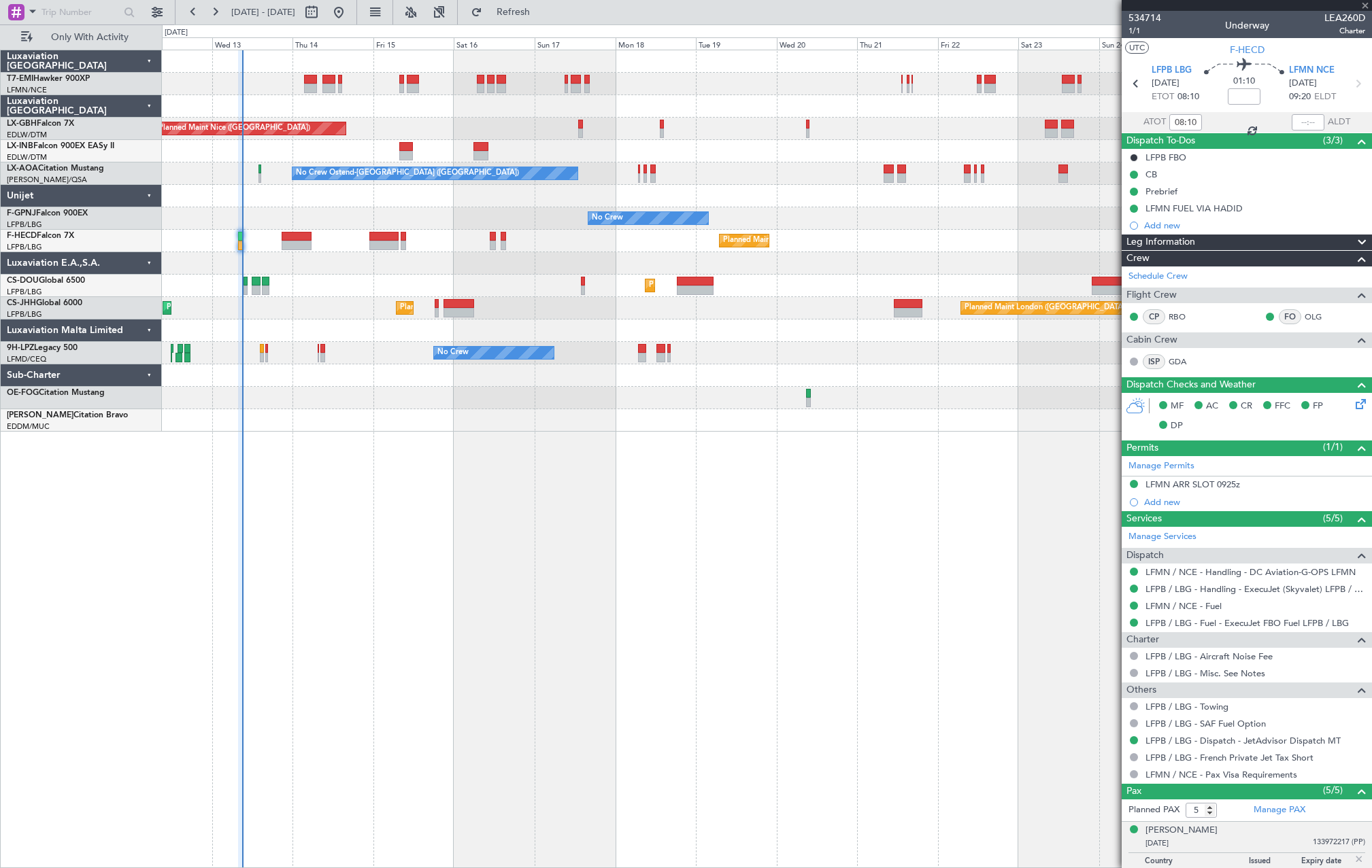
type input "+00:05"
type input "1"
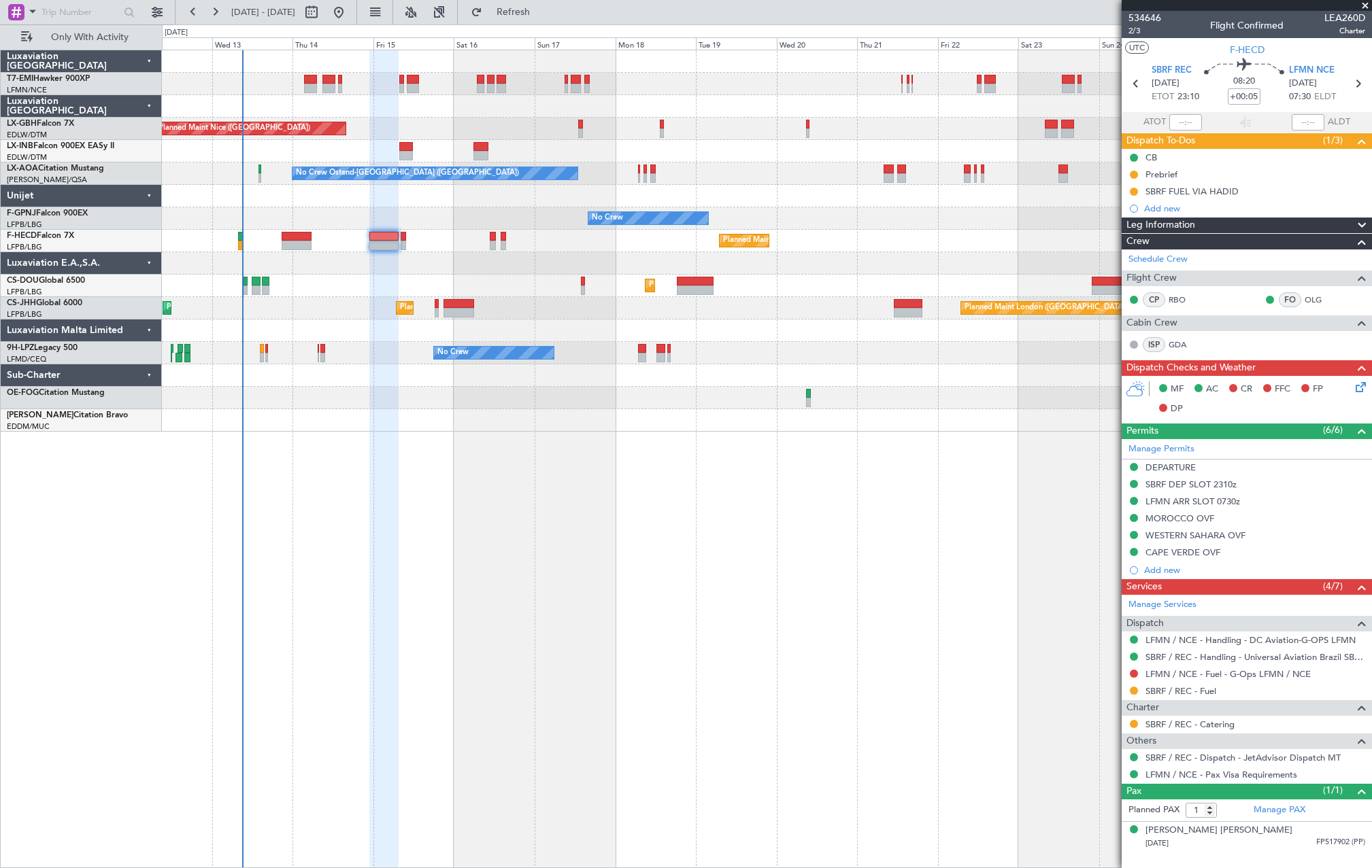
click at [259, 353] on div "No Crew No Crew" at bounding box center [767, 353] width 1209 height 23
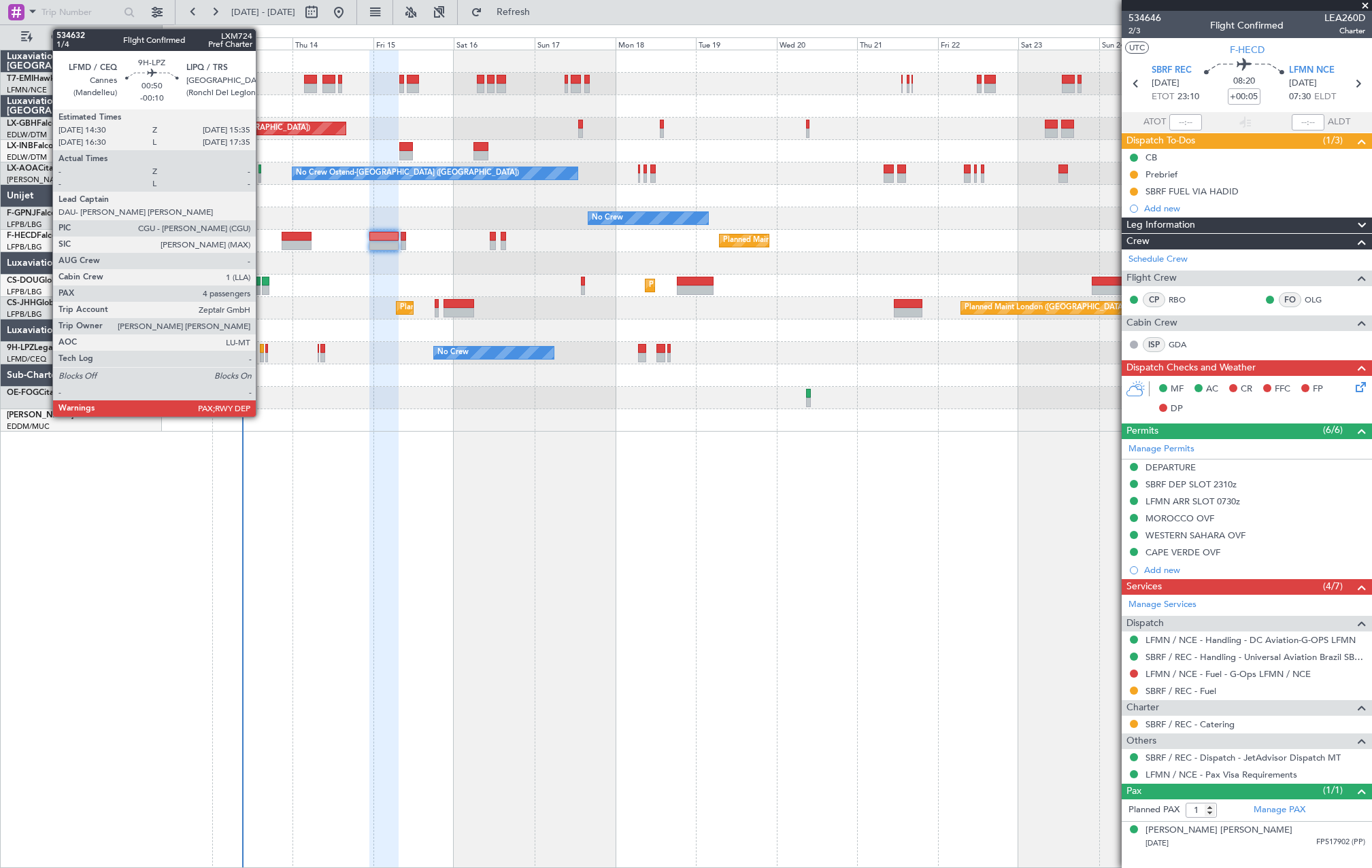
click at [262, 354] on div at bounding box center [261, 357] width 4 height 9
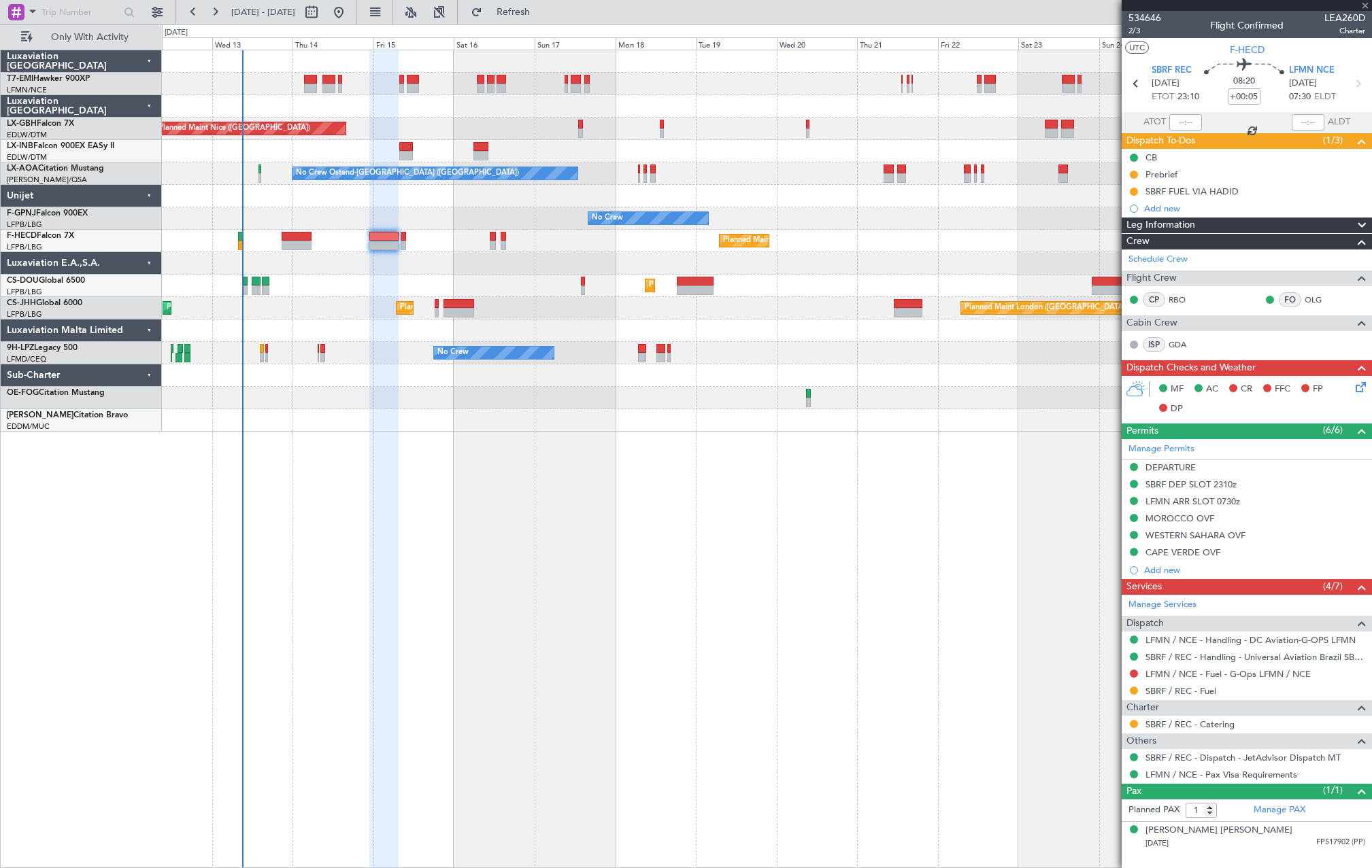
type input "-00:10"
type input "4"
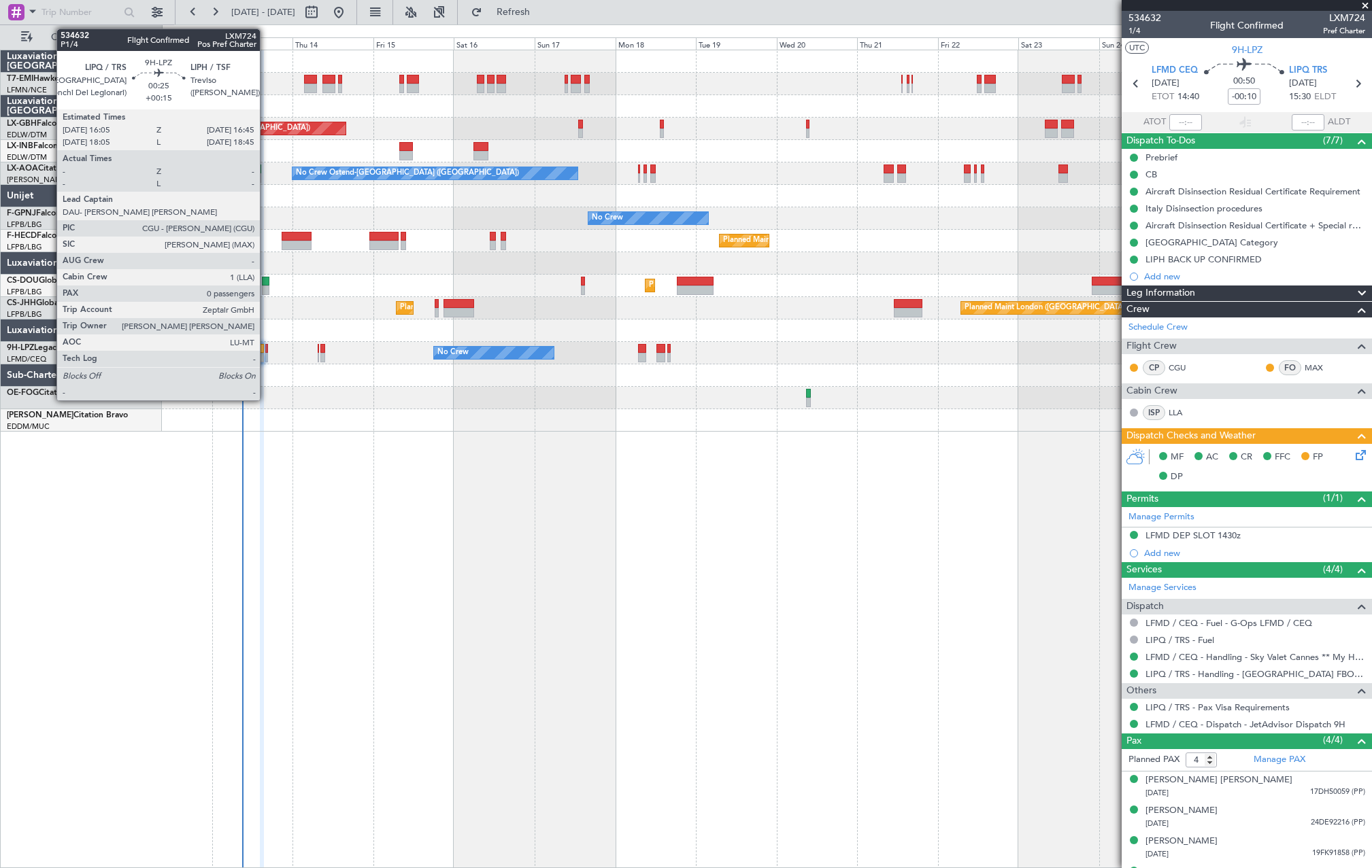
click at [266, 357] on div at bounding box center [266, 357] width 2 height 9
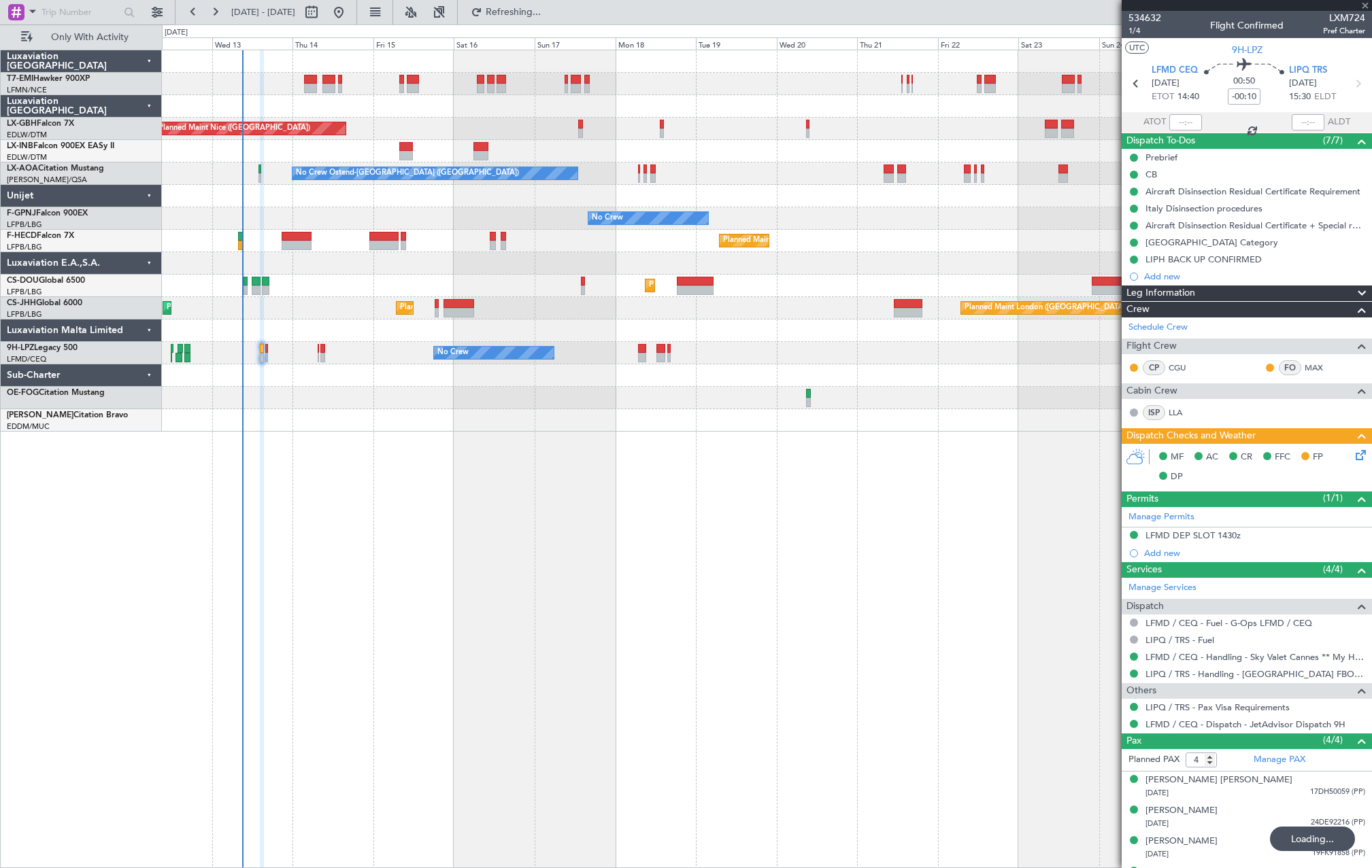
type input "+00:15"
type input "0"
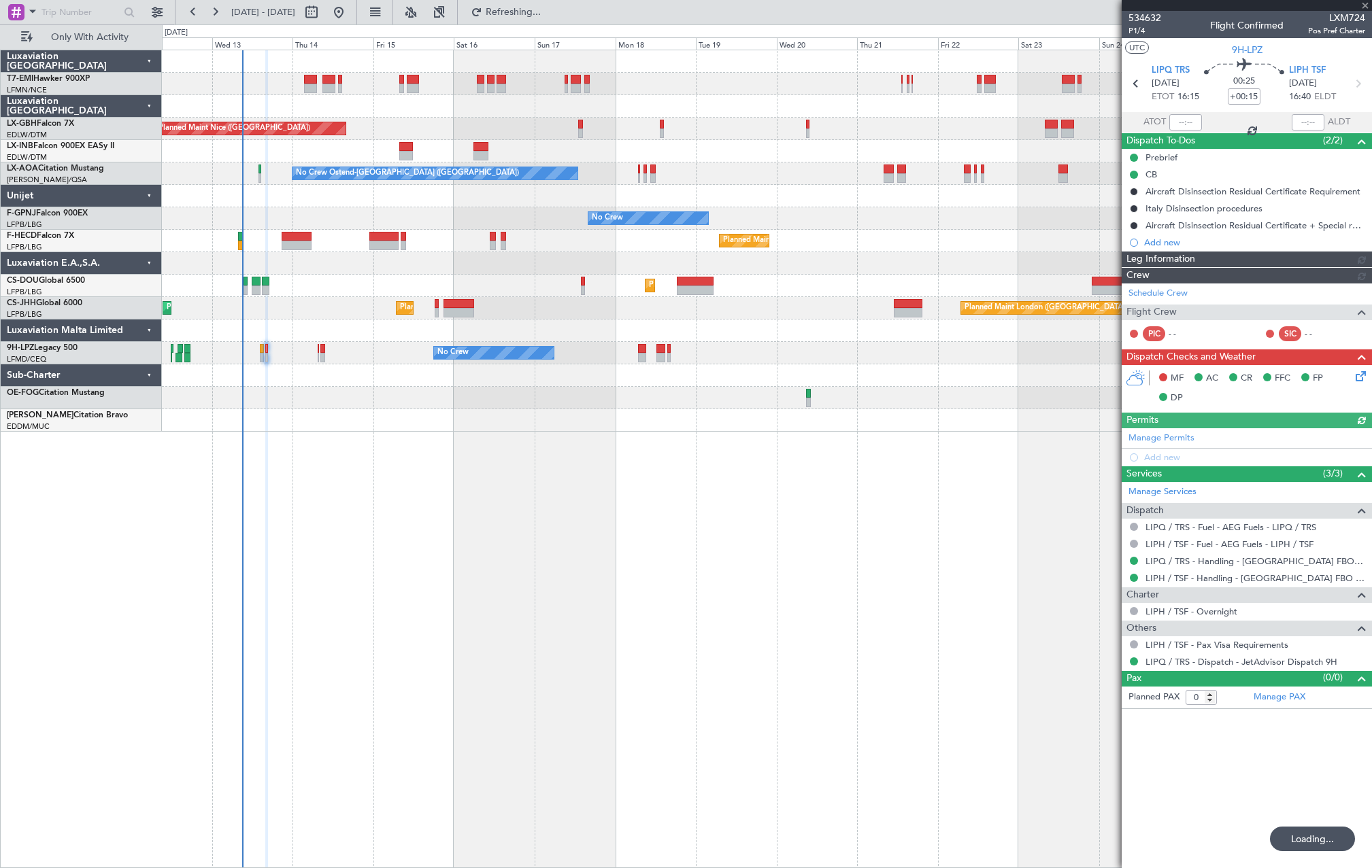
type input "-00:10"
type input "4"
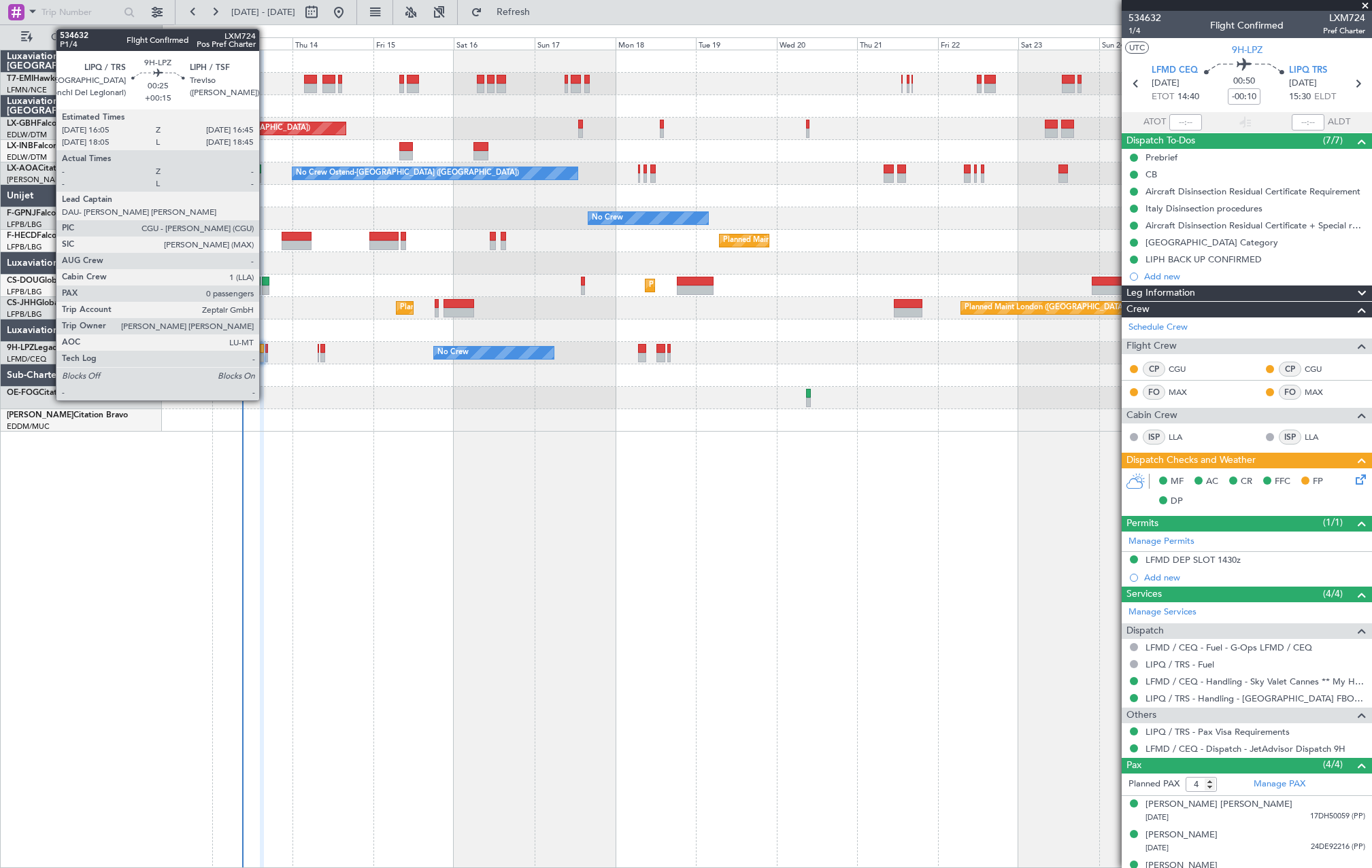
click at [265, 358] on div at bounding box center [266, 357] width 2 height 9
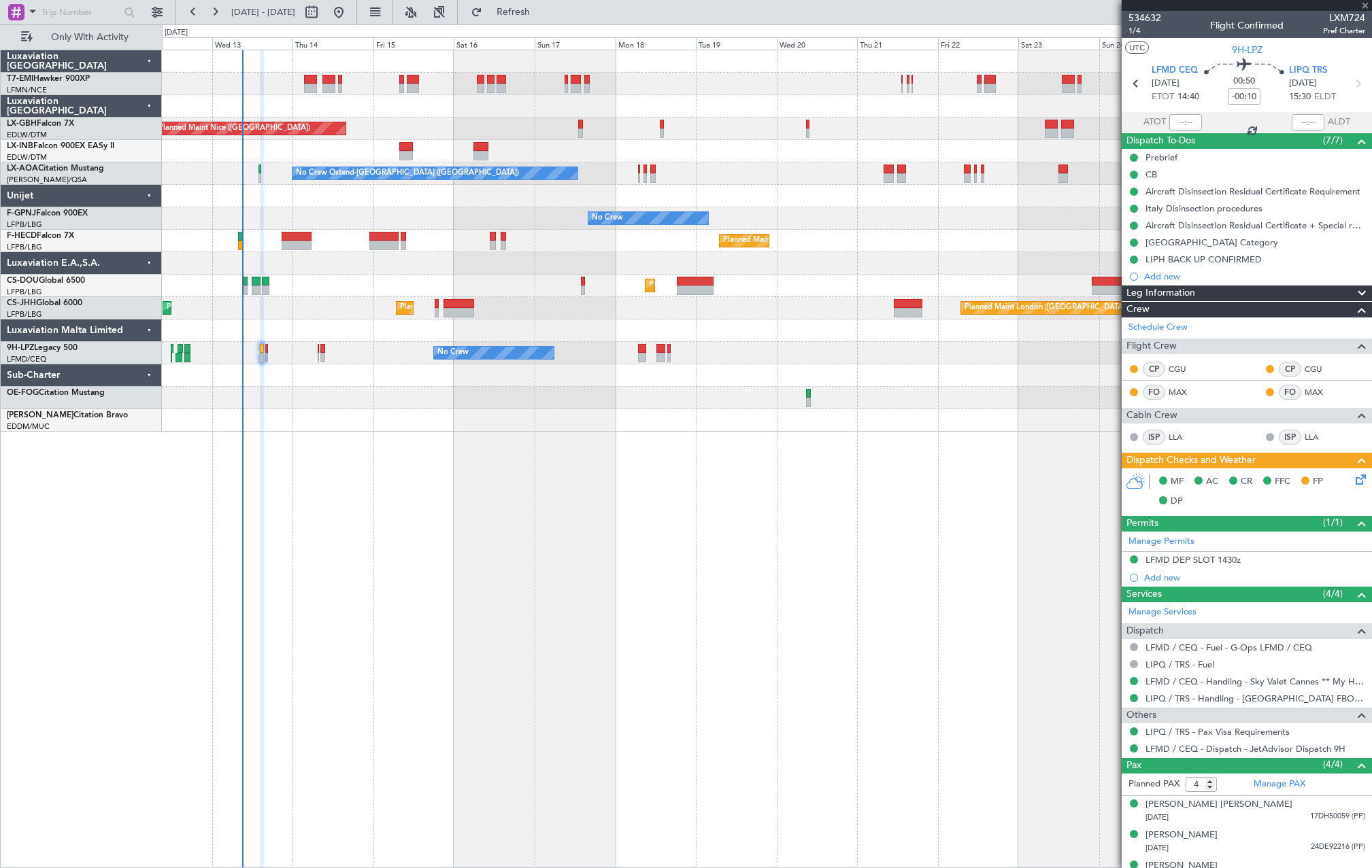
type input "+00:15"
type input "0"
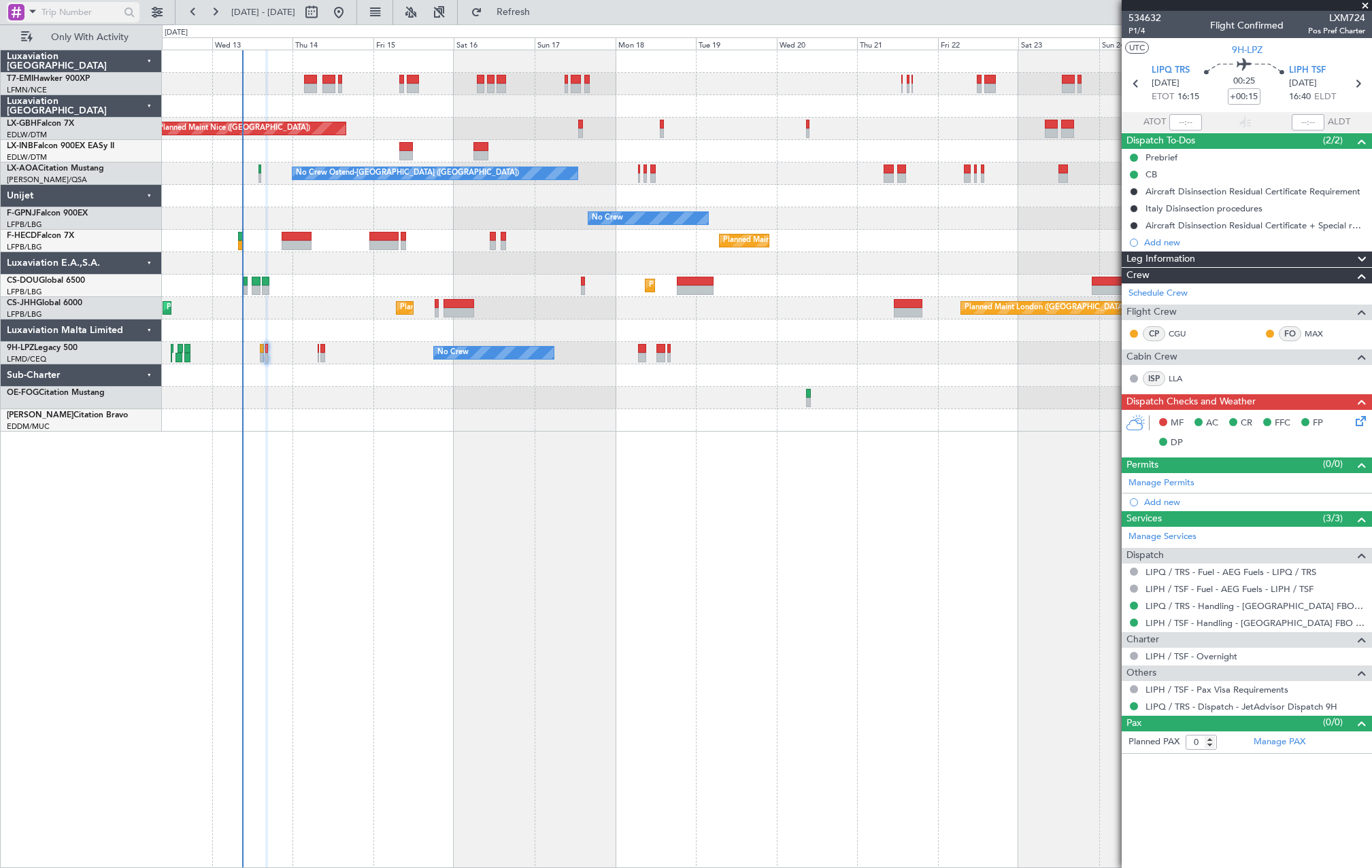
click at [39, 11] on span at bounding box center [32, 11] width 17 height 17
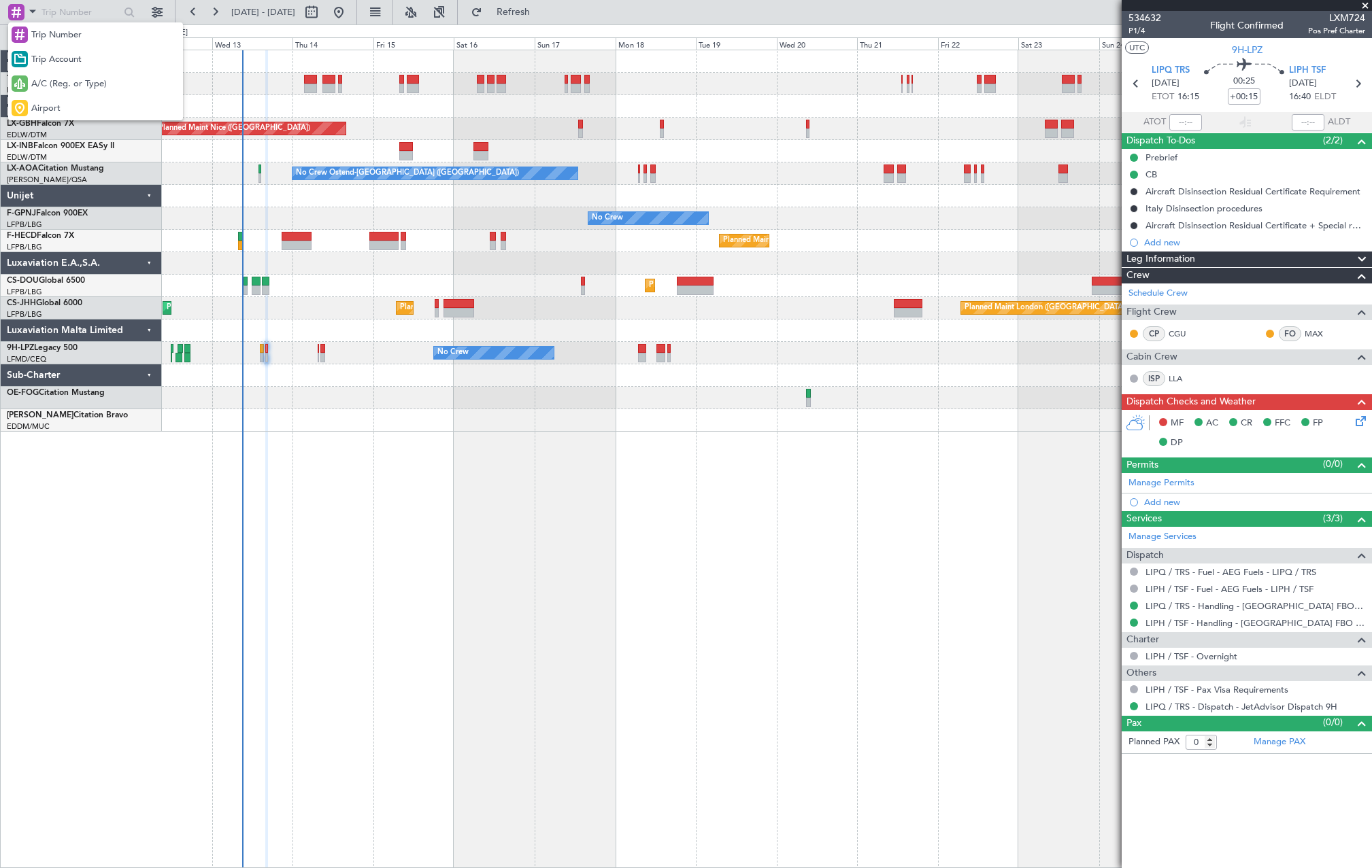
click at [49, 13] on div at bounding box center [686, 434] width 1372 height 868
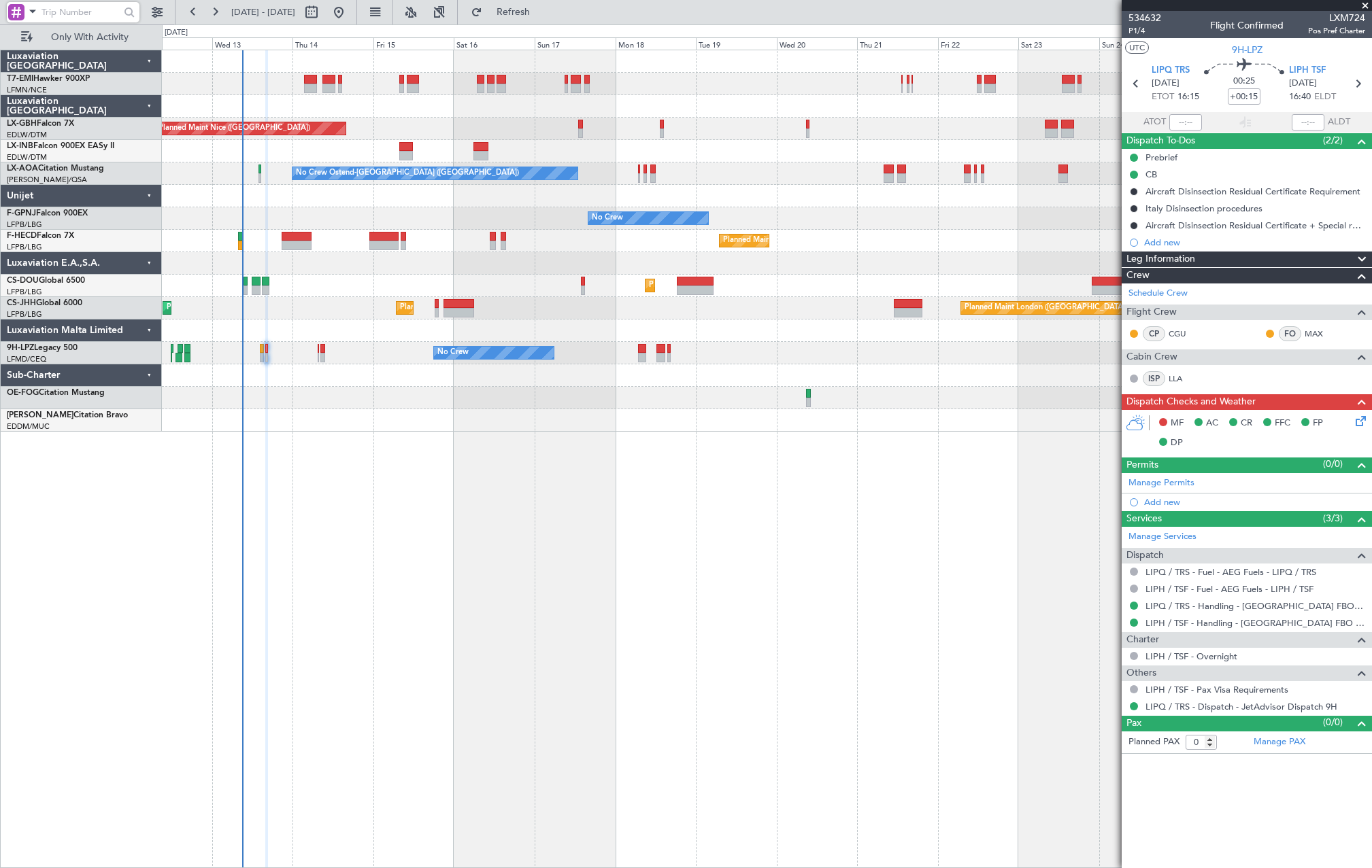
click at [53, 13] on input "text" at bounding box center [80, 13] width 78 height 20
paste input "534454"
type input "534454"
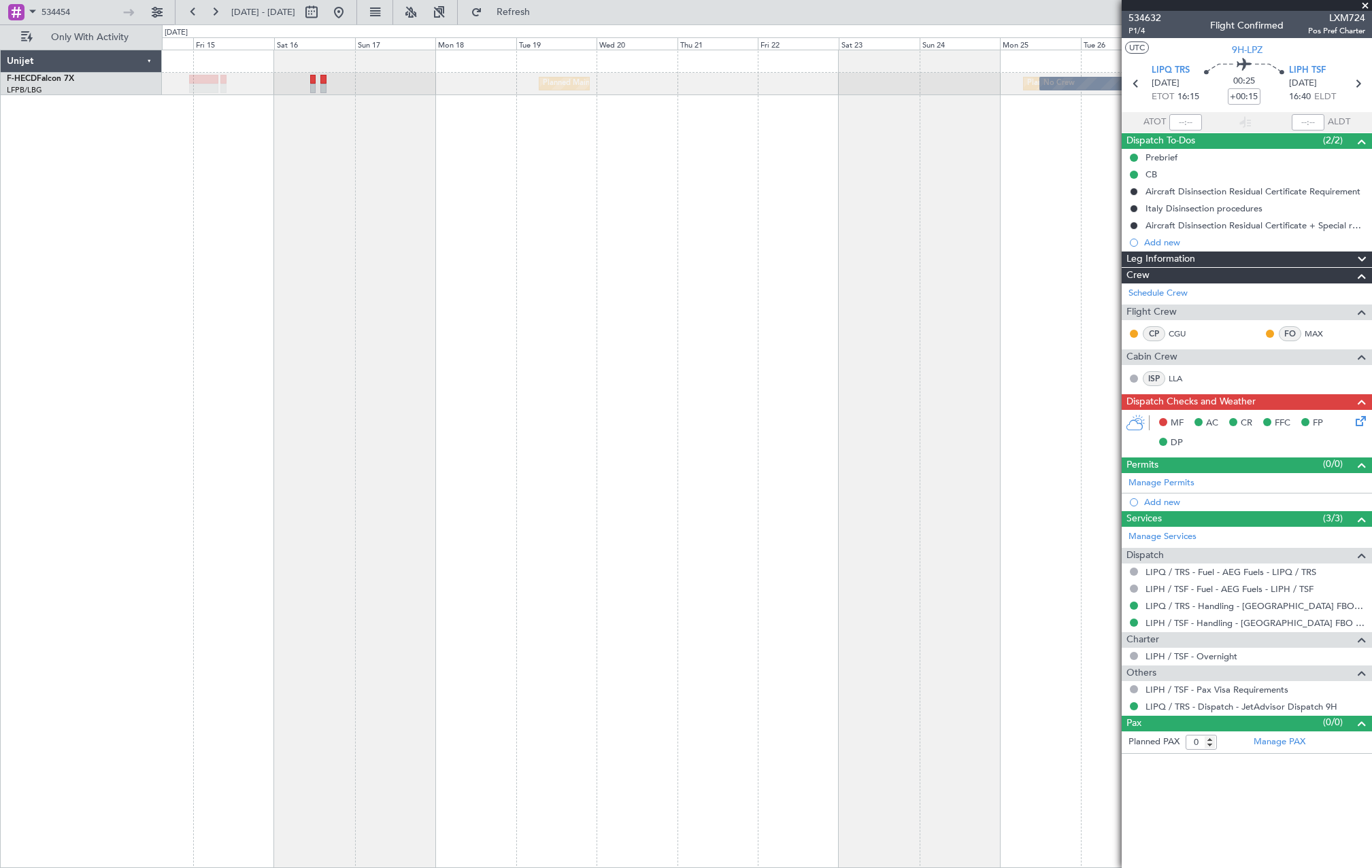
click at [465, 131] on div "Planned Maint Paris (Le Bourget) Planned Maint Paris (Le Bourget) No Crew" at bounding box center [767, 459] width 1210 height 818
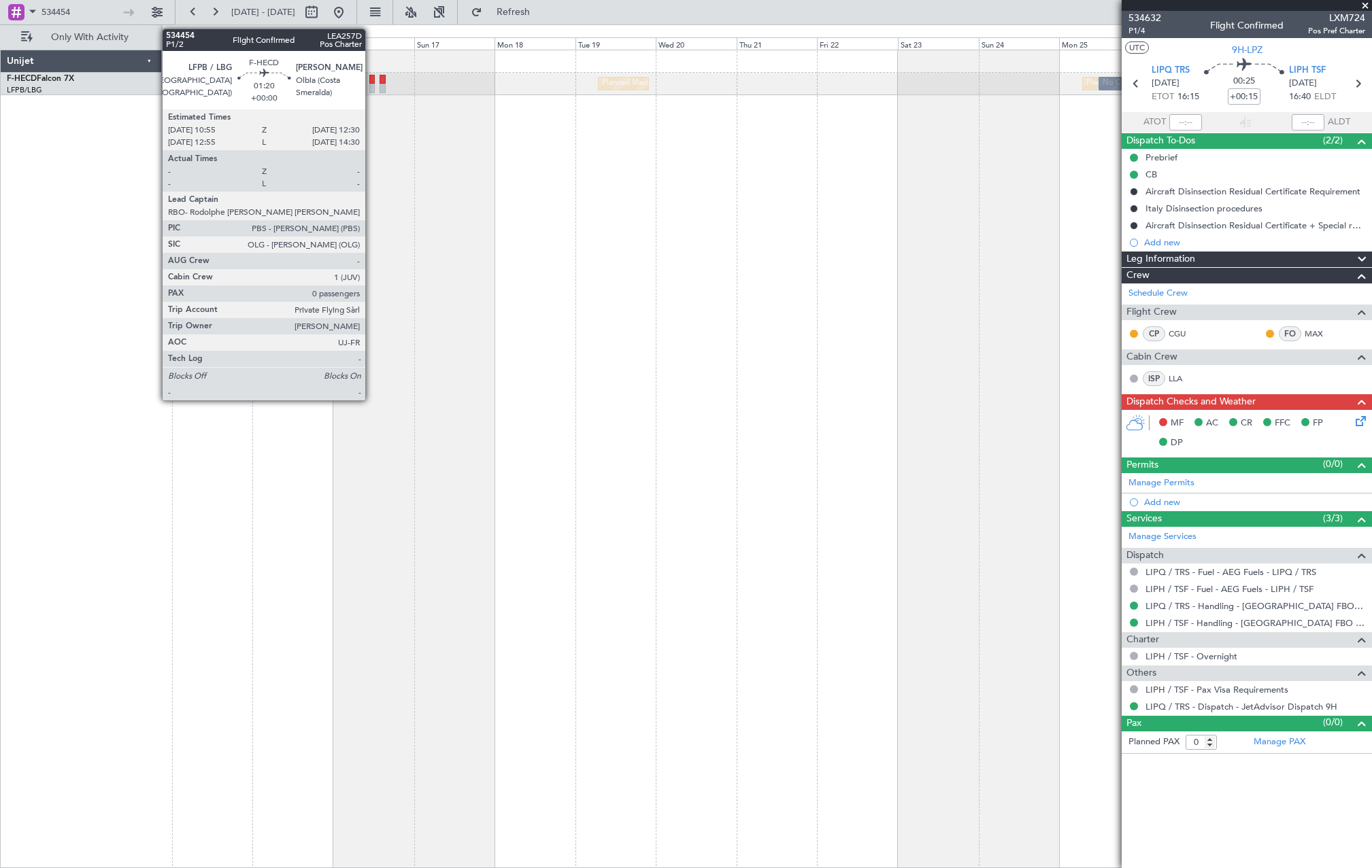
click at [372, 88] on div at bounding box center [372, 88] width 6 height 9
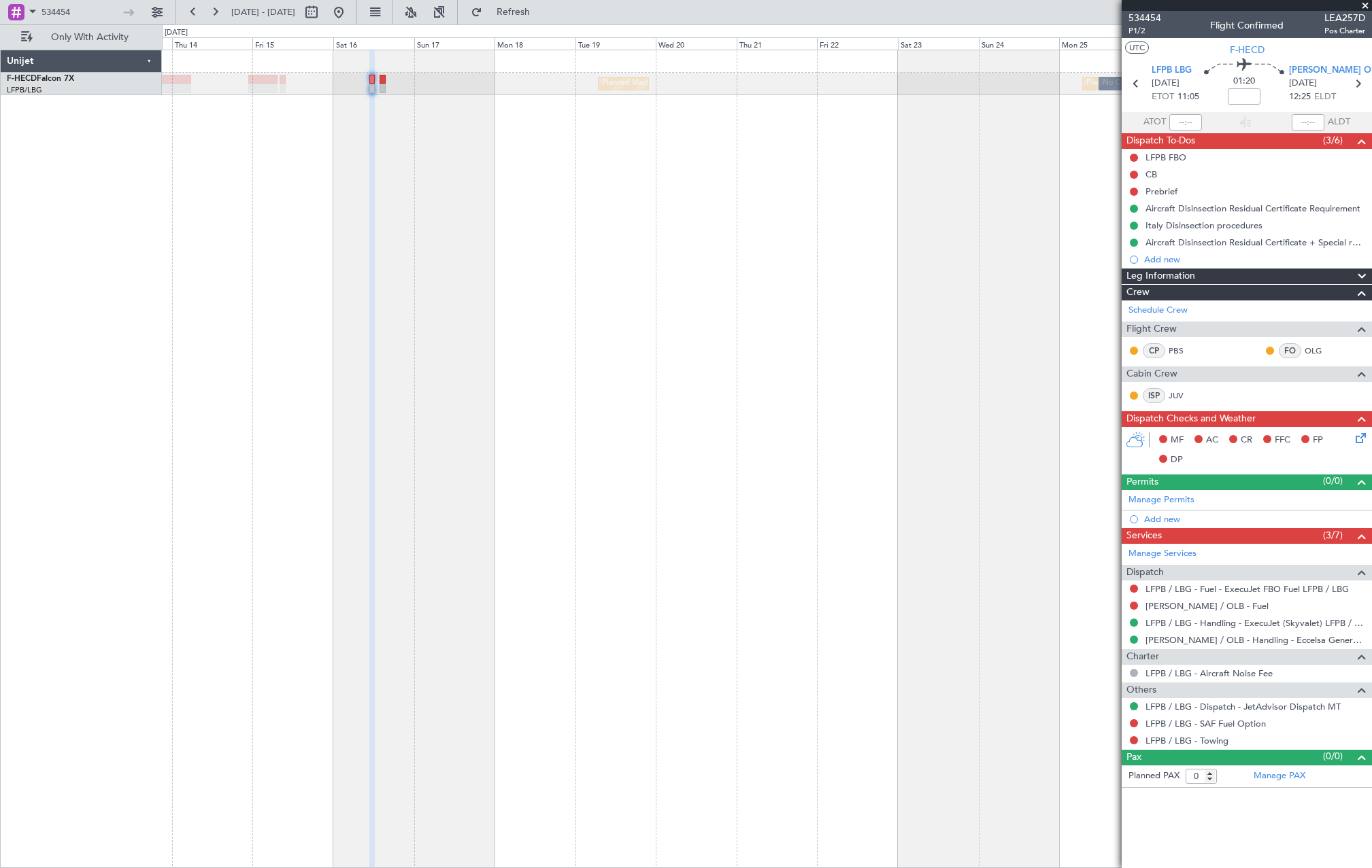
click at [366, 76] on div "Planned Maint Paris (Le Bourget) Planned Maint Paris (Le Bourget) No Crew" at bounding box center [767, 83] width 1209 height 23
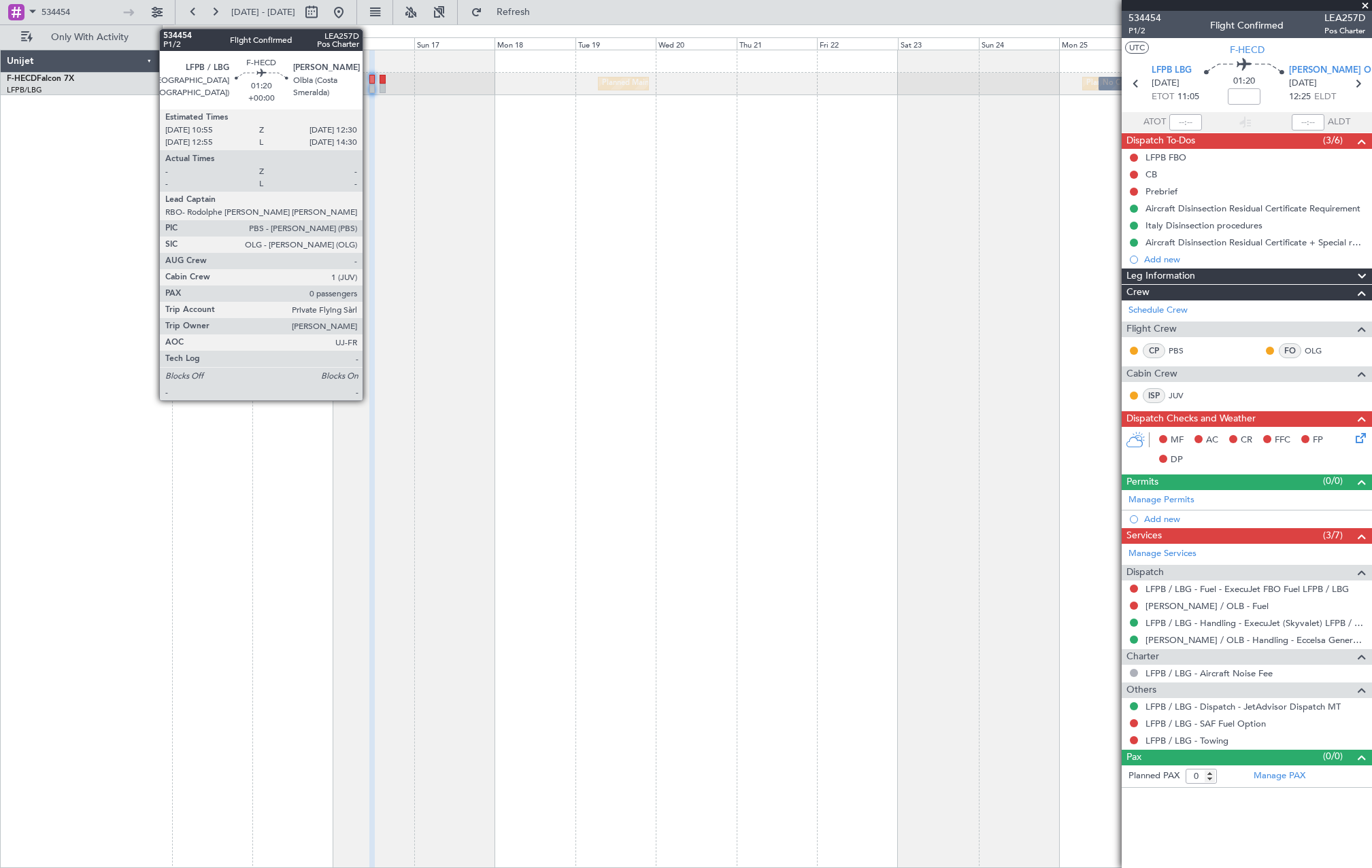
click at [369, 77] on div at bounding box center [372, 79] width 6 height 9
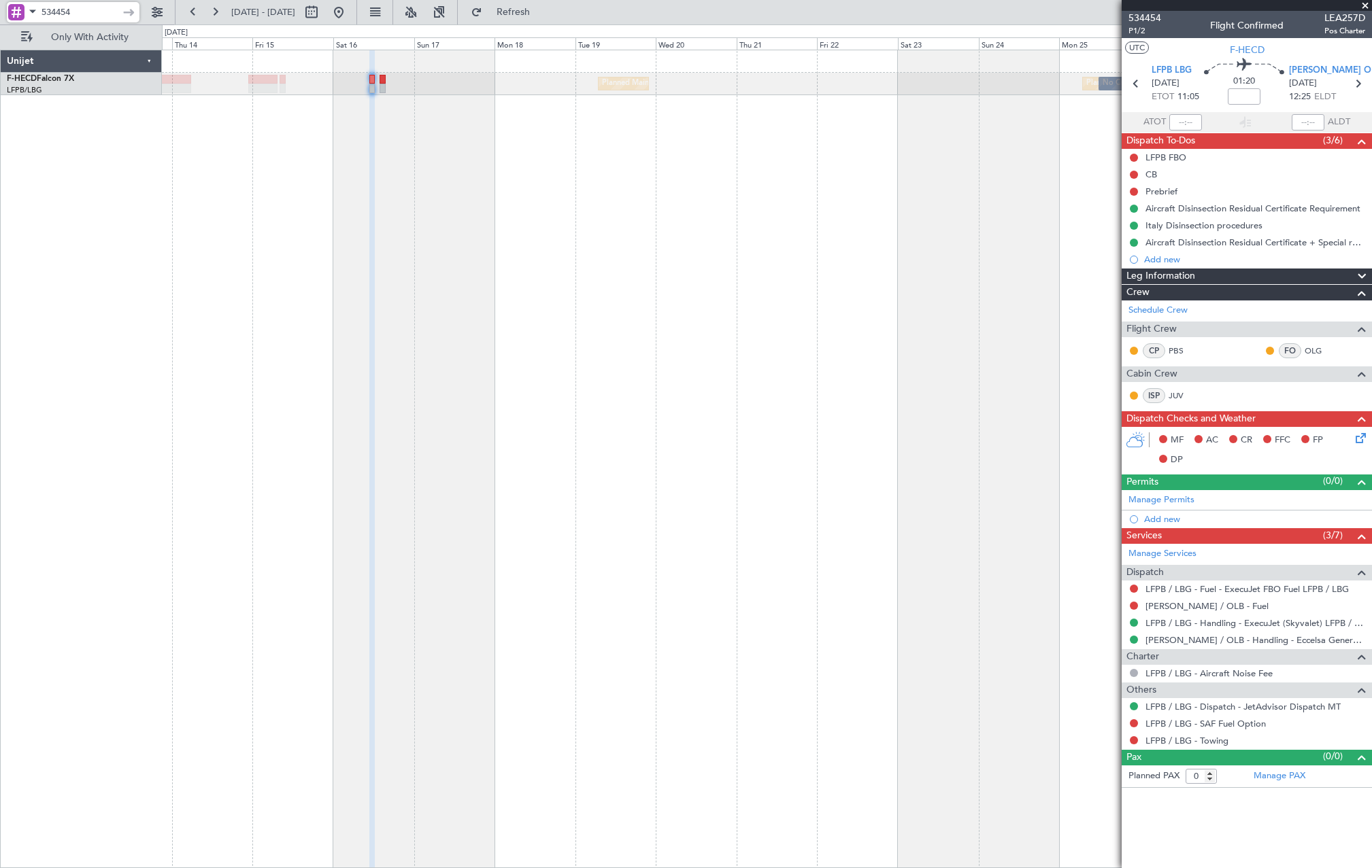
click at [99, 20] on input "534454" at bounding box center [80, 13] width 78 height 20
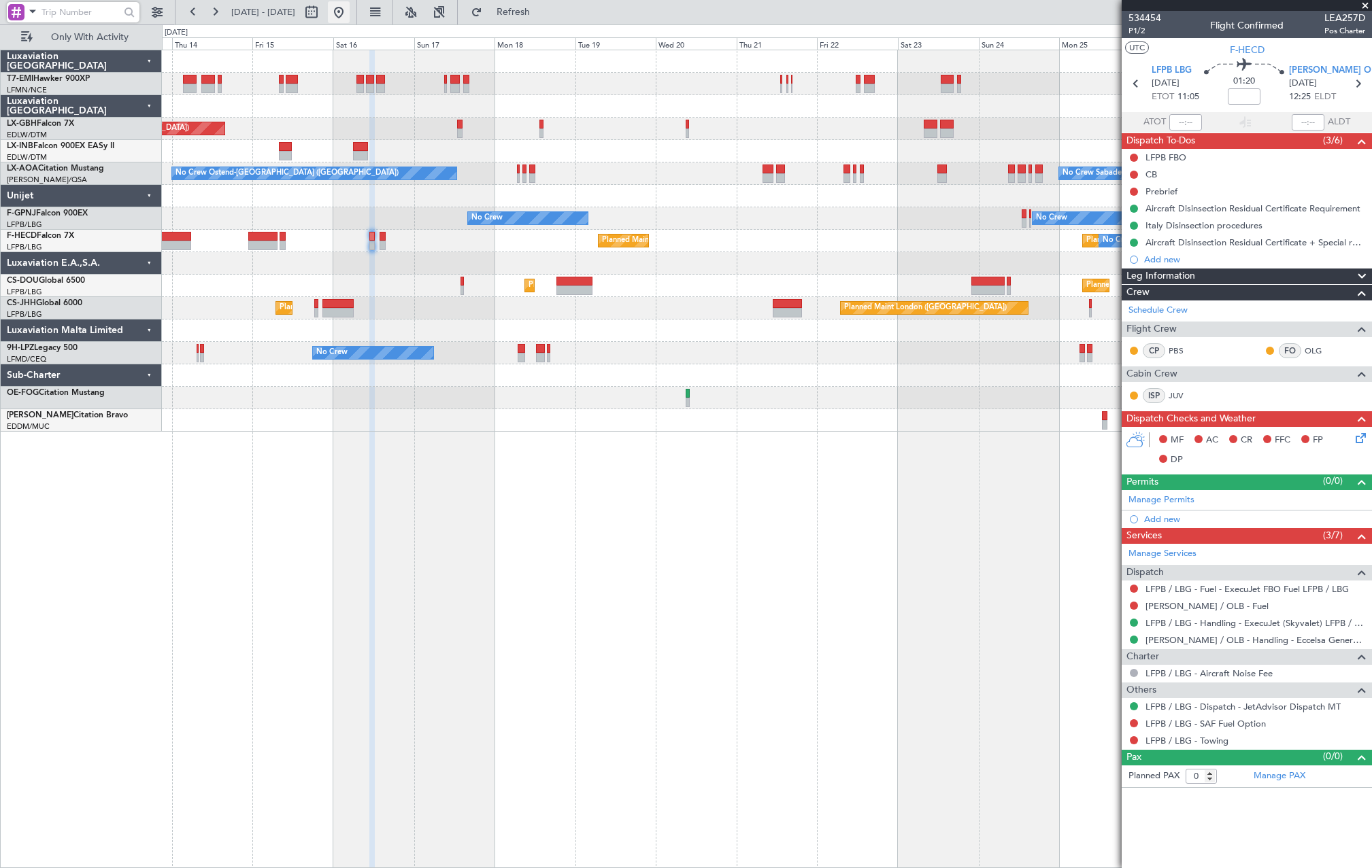
click at [349, 9] on button at bounding box center [339, 13] width 22 height 22
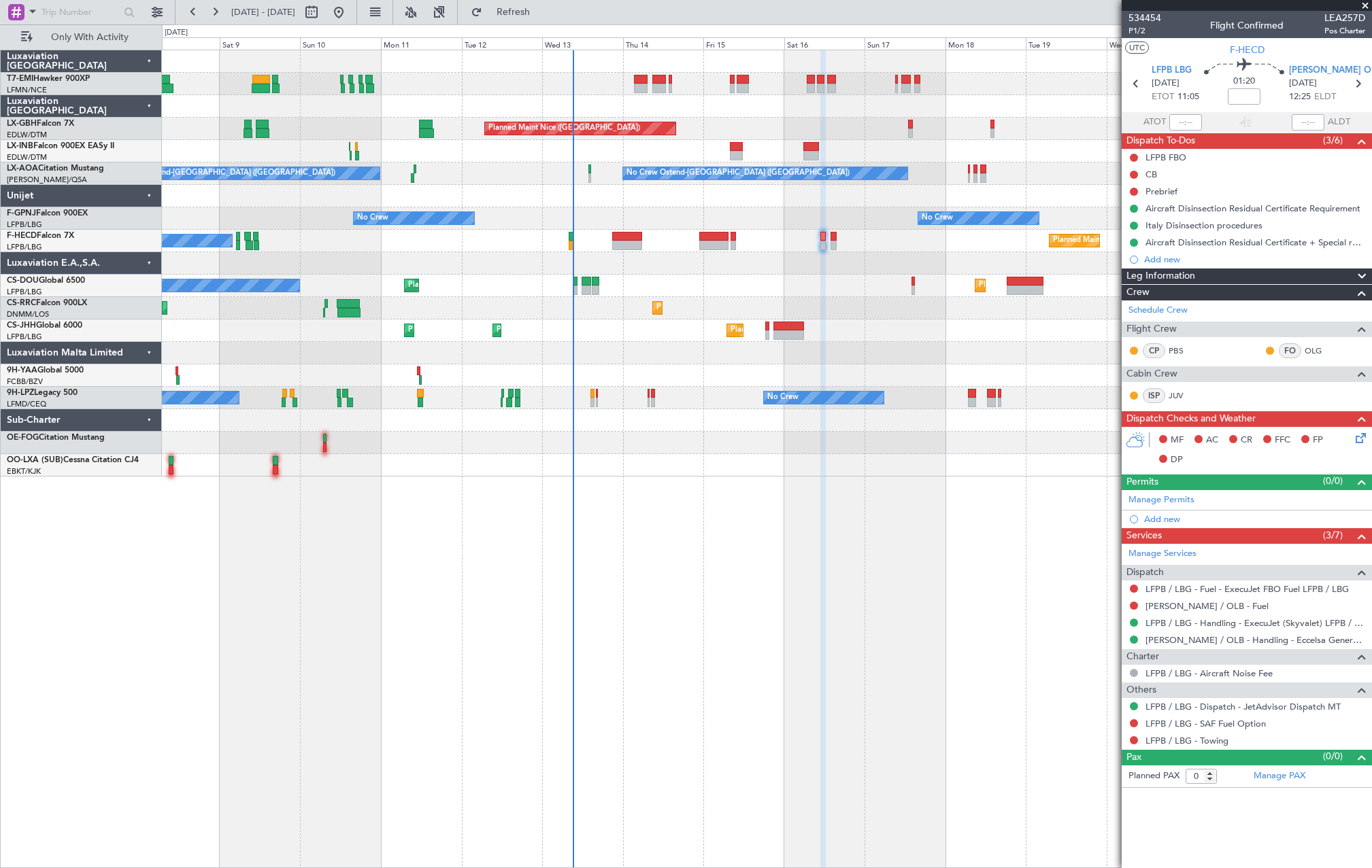
click at [324, 265] on div "A/C Unavailable Planned Maint Nice (Côte d'Azur Airport) Unplanned Maint Nice (…" at bounding box center [767, 264] width 1209 height 427
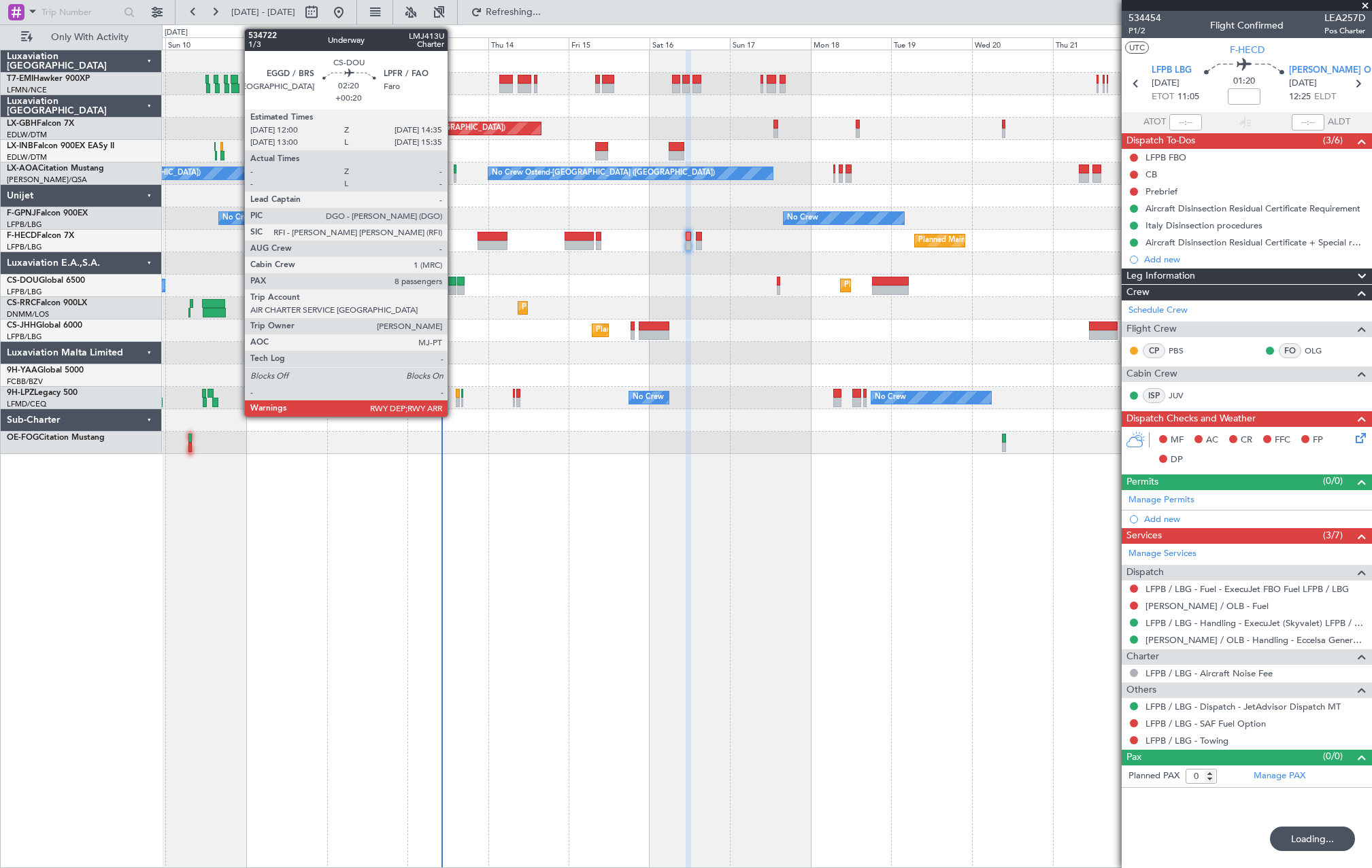
click at [453, 287] on div at bounding box center [451, 290] width 9 height 9
type input "+00:20"
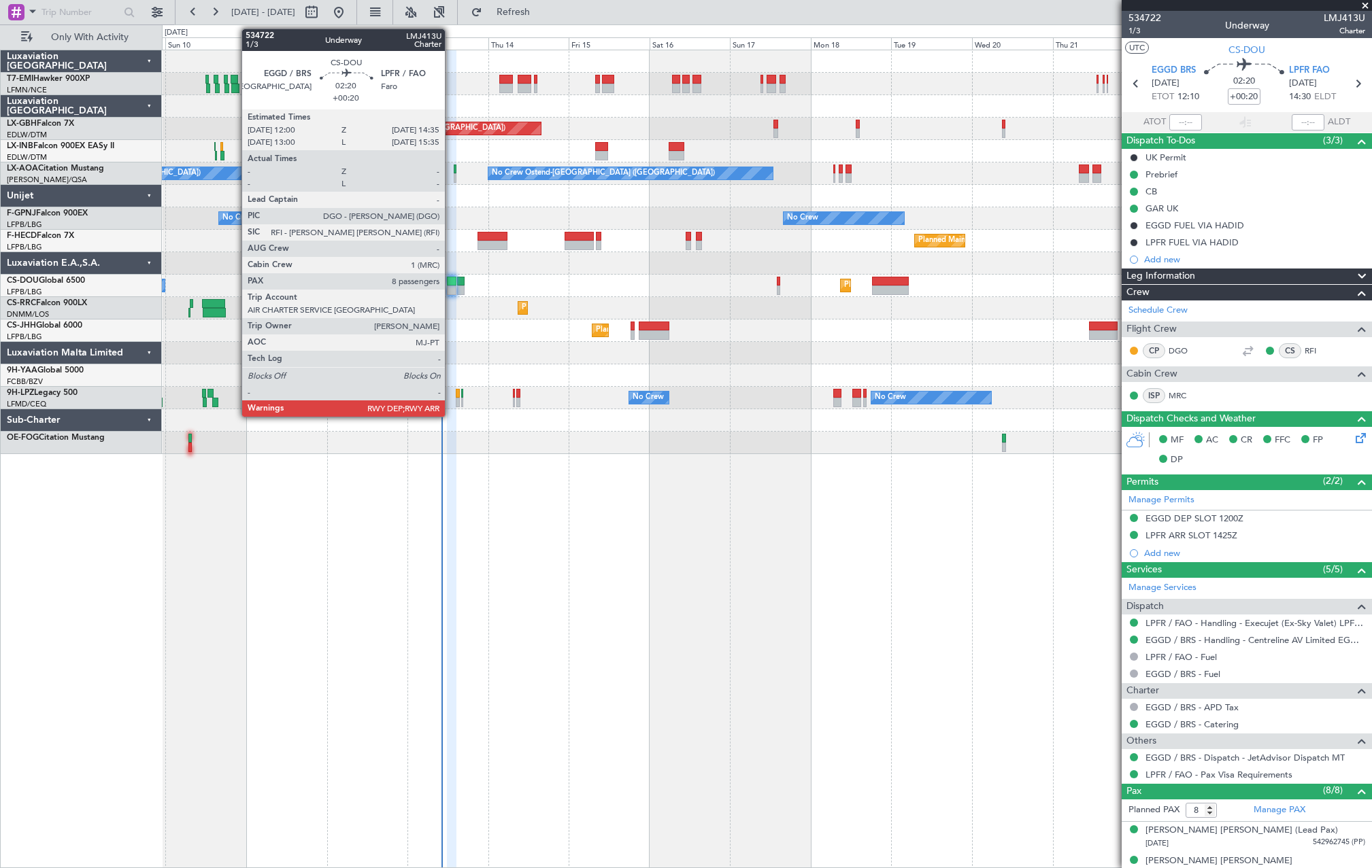
click at [451, 294] on div at bounding box center [451, 290] width 9 height 9
click at [450, 288] on div at bounding box center [451, 290] width 9 height 9
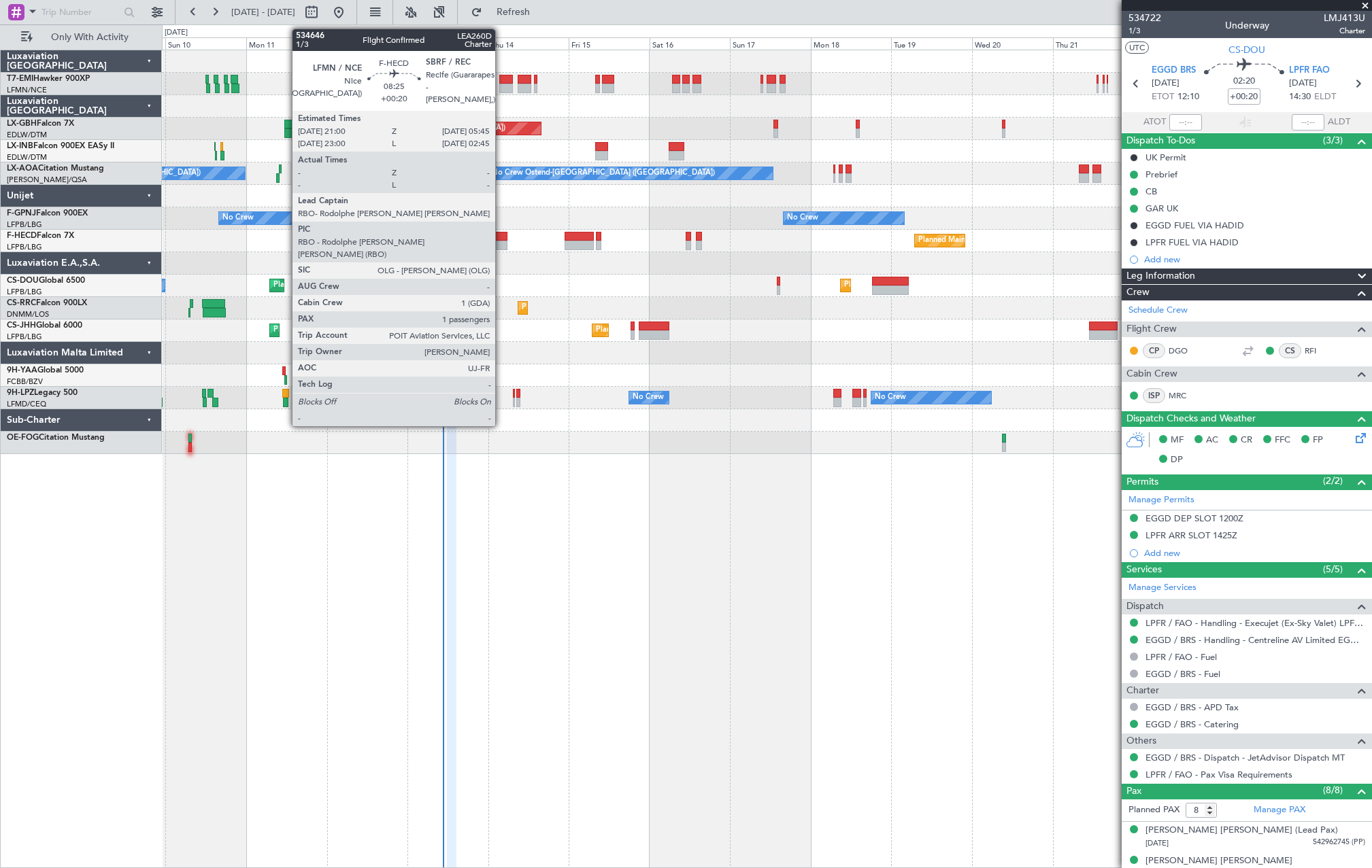
click at [494, 242] on div at bounding box center [493, 246] width 30 height 9
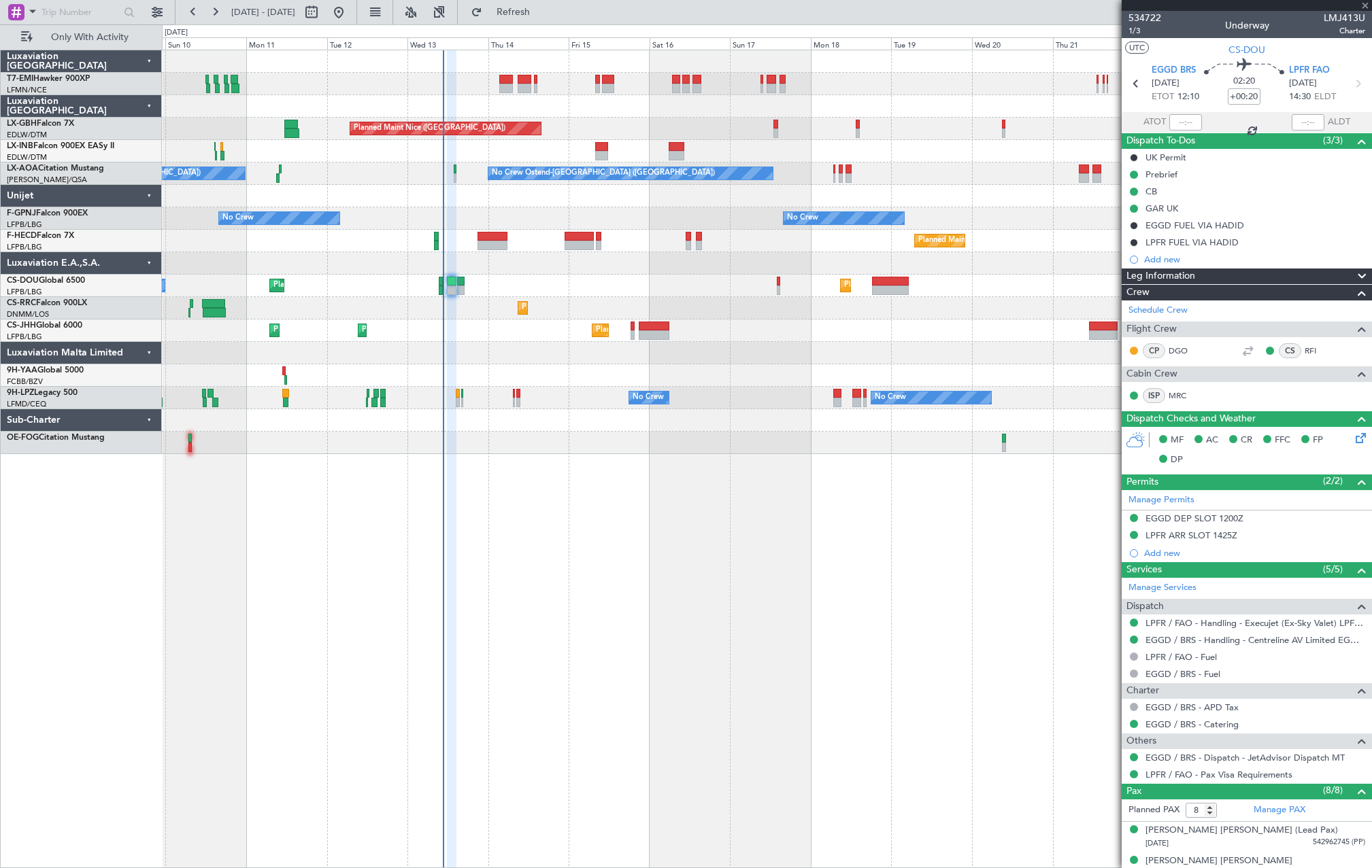
type input "1"
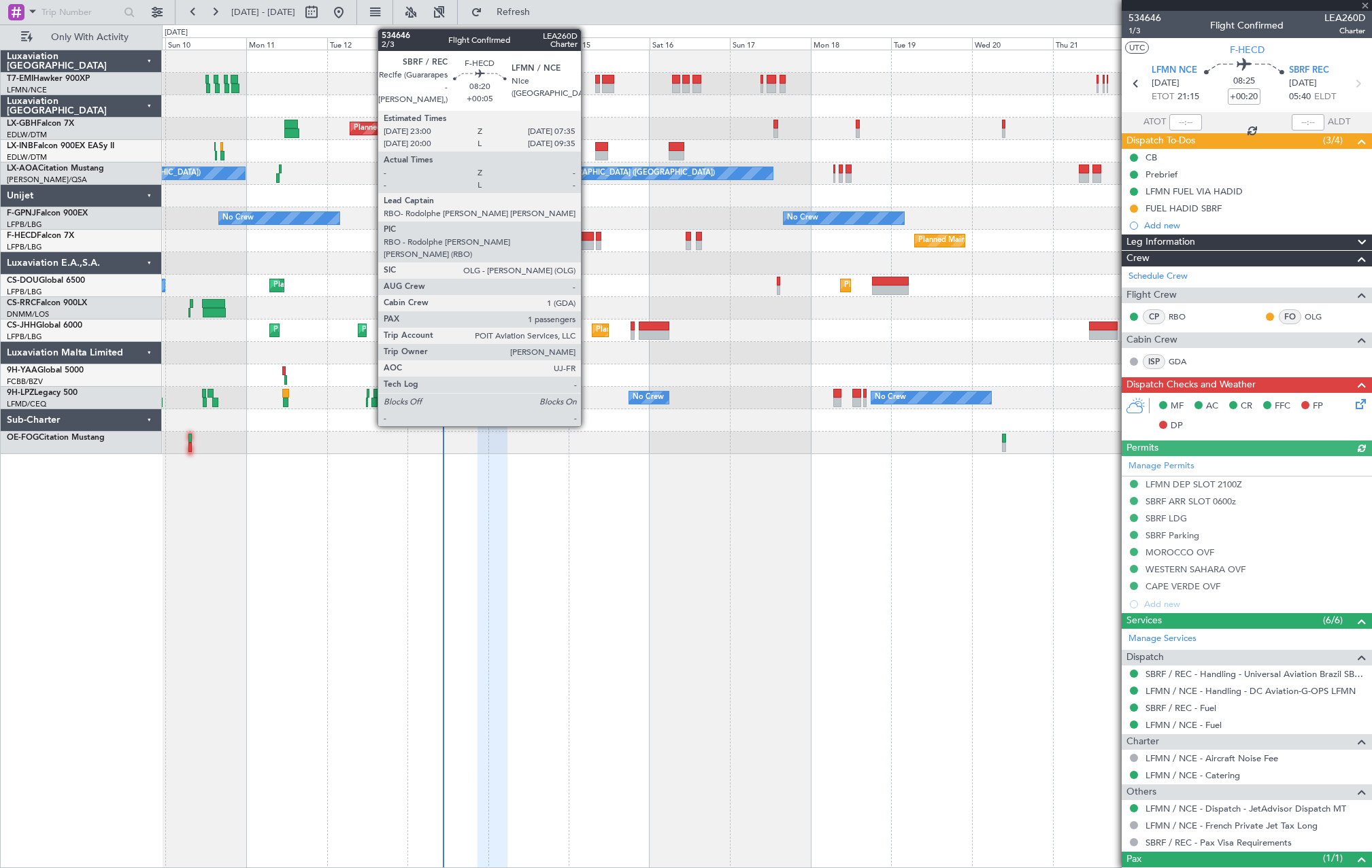
click at [587, 238] on div at bounding box center [579, 237] width 29 height 9
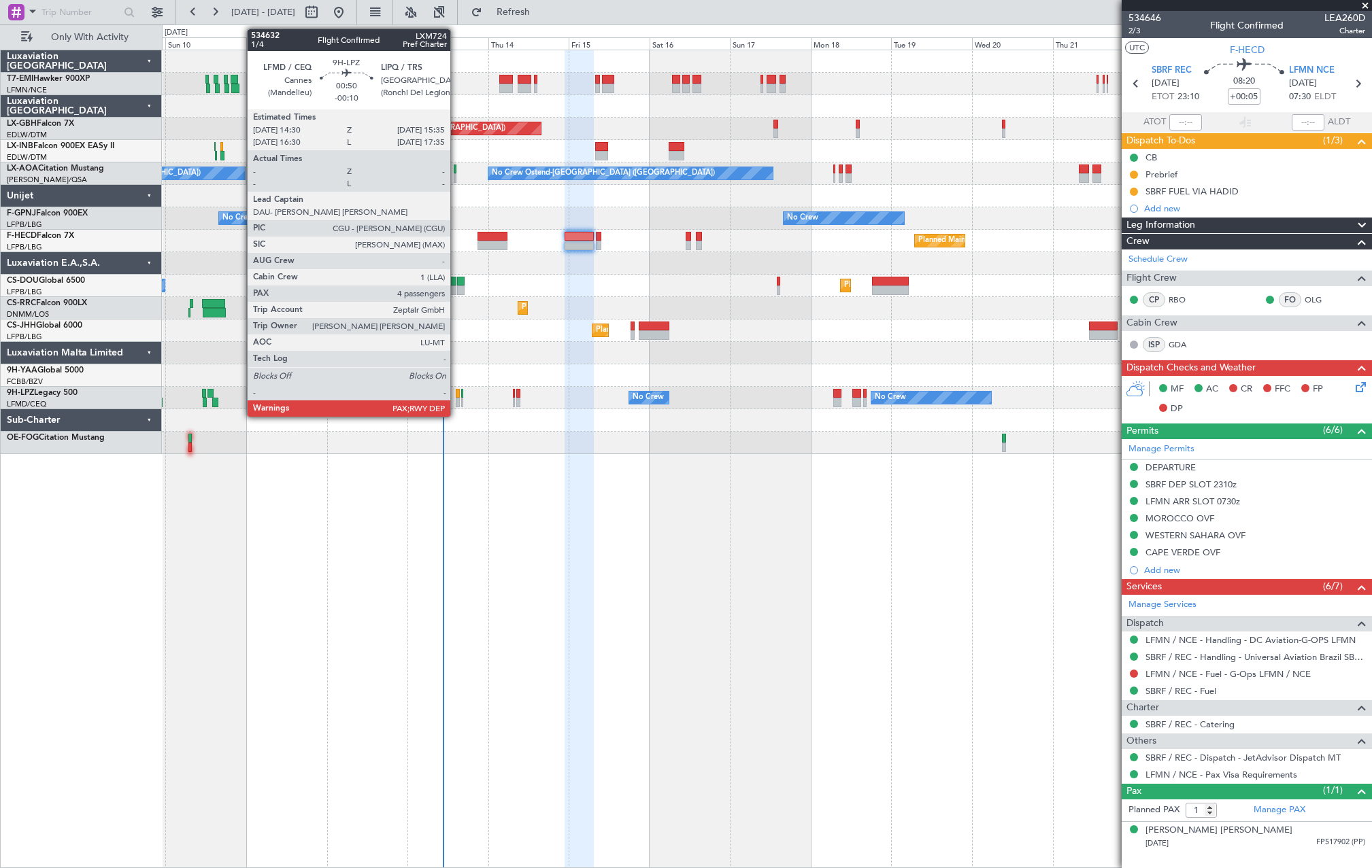
click at [457, 393] on div at bounding box center [457, 393] width 4 height 9
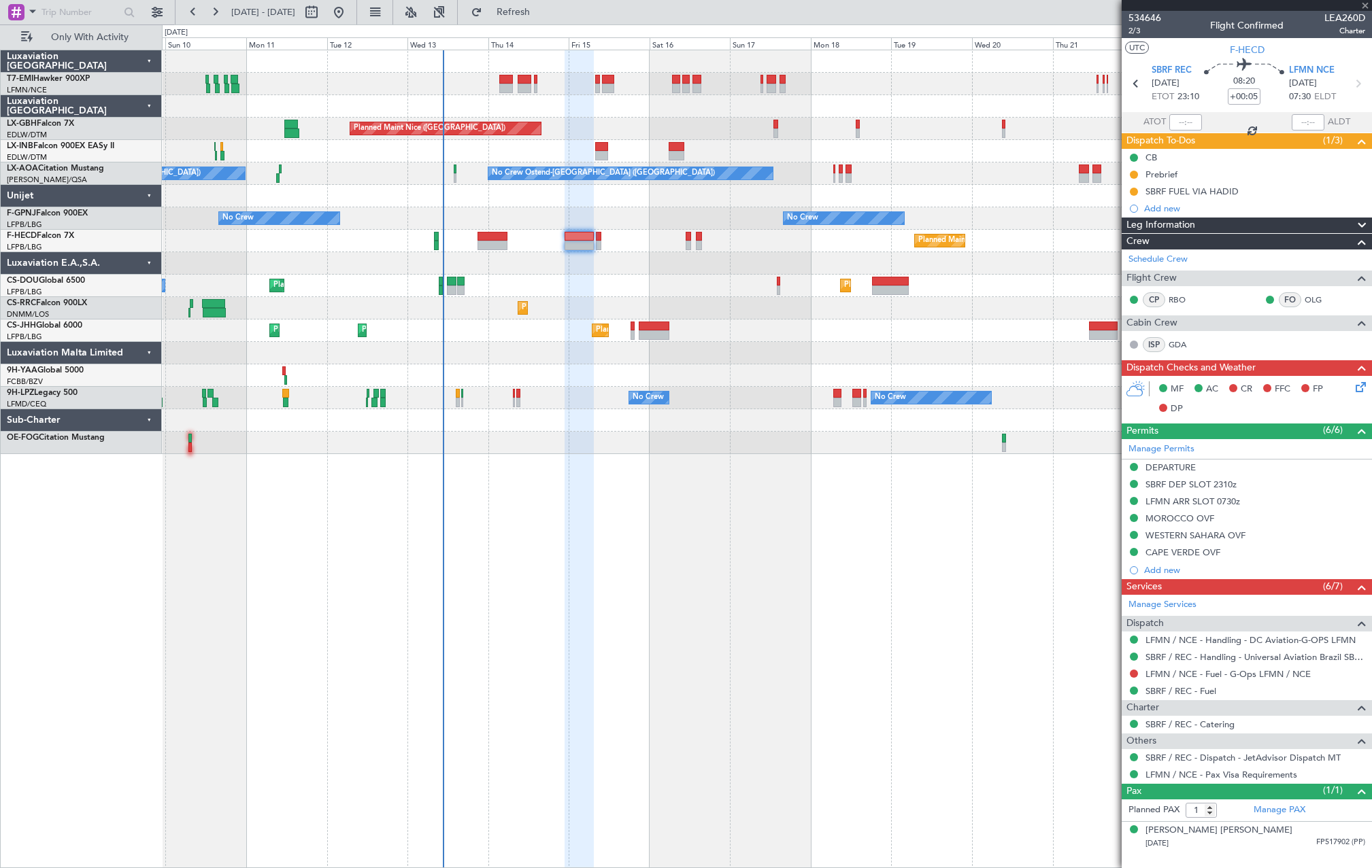
type input "-00:10"
type input "4"
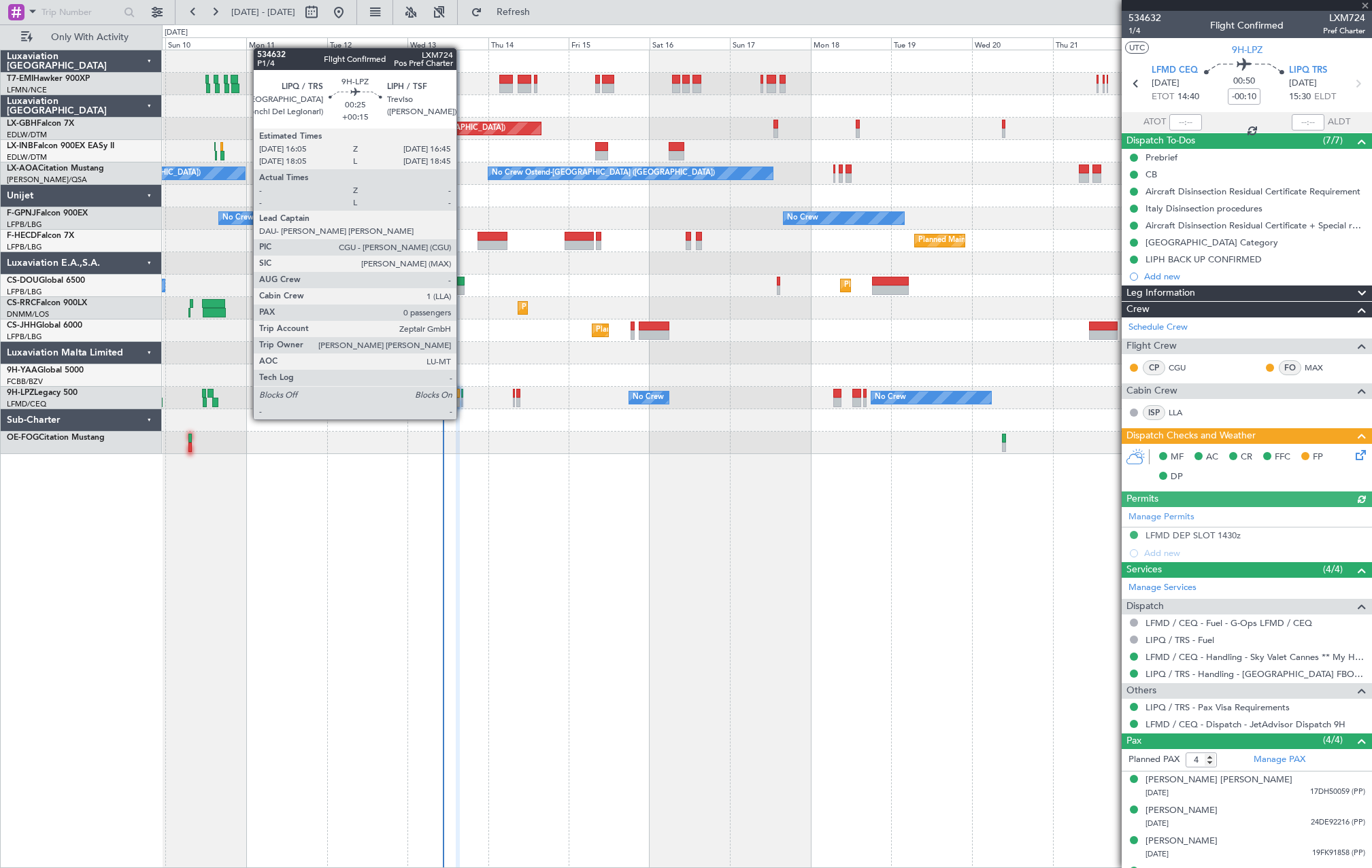
click at [463, 406] on div at bounding box center [462, 403] width 2 height 9
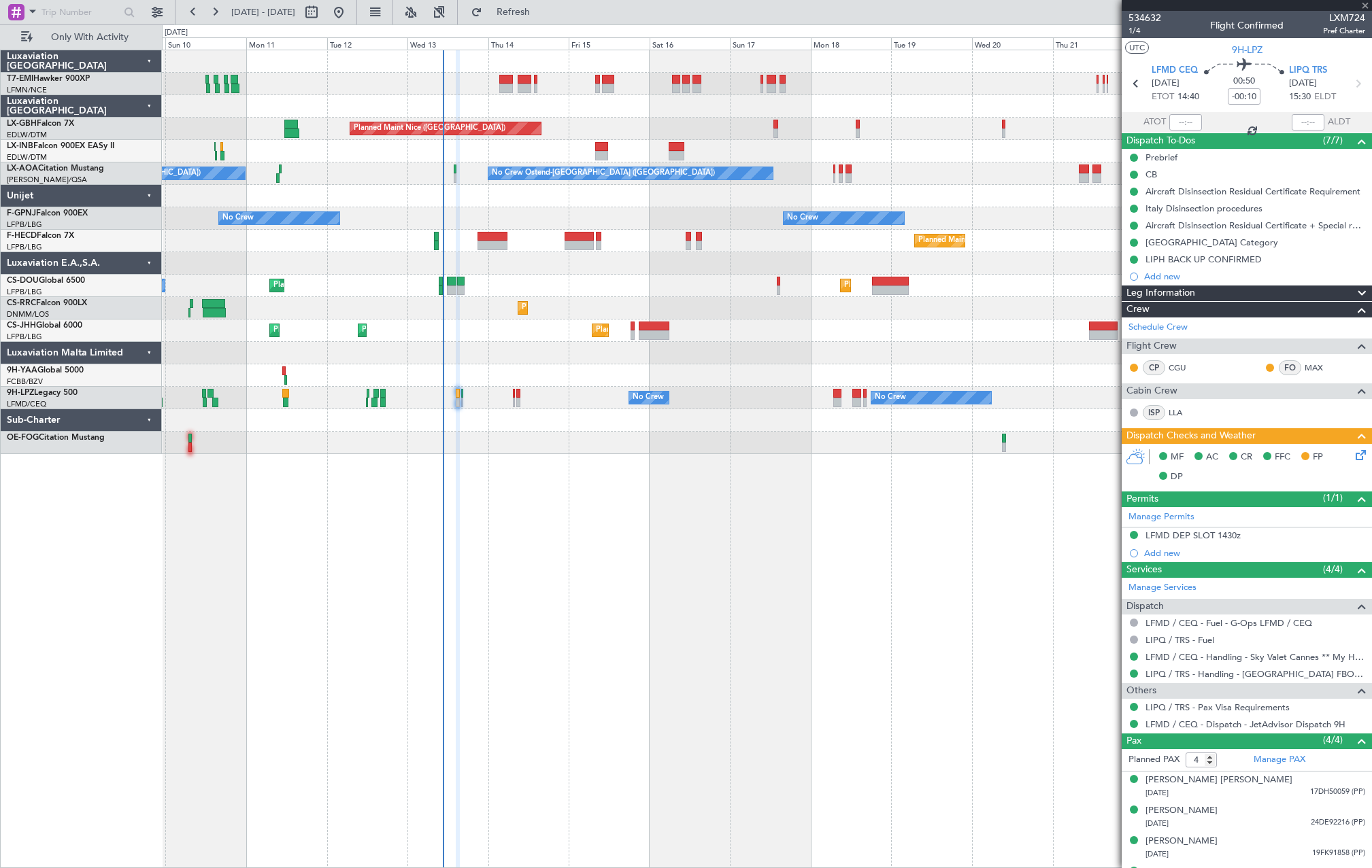
type input "+00:15"
type input "0"
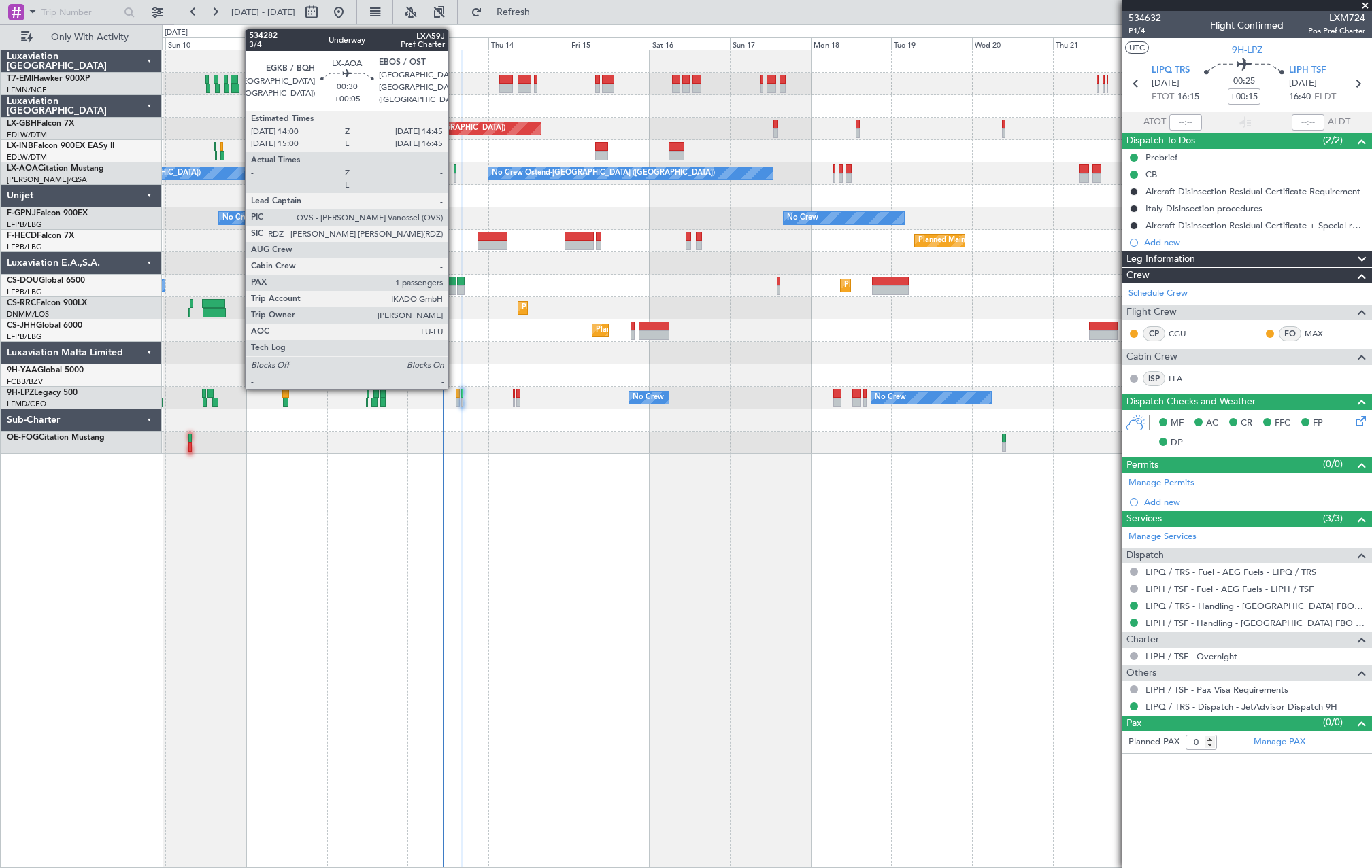
click at [454, 175] on div at bounding box center [454, 178] width 2 height 9
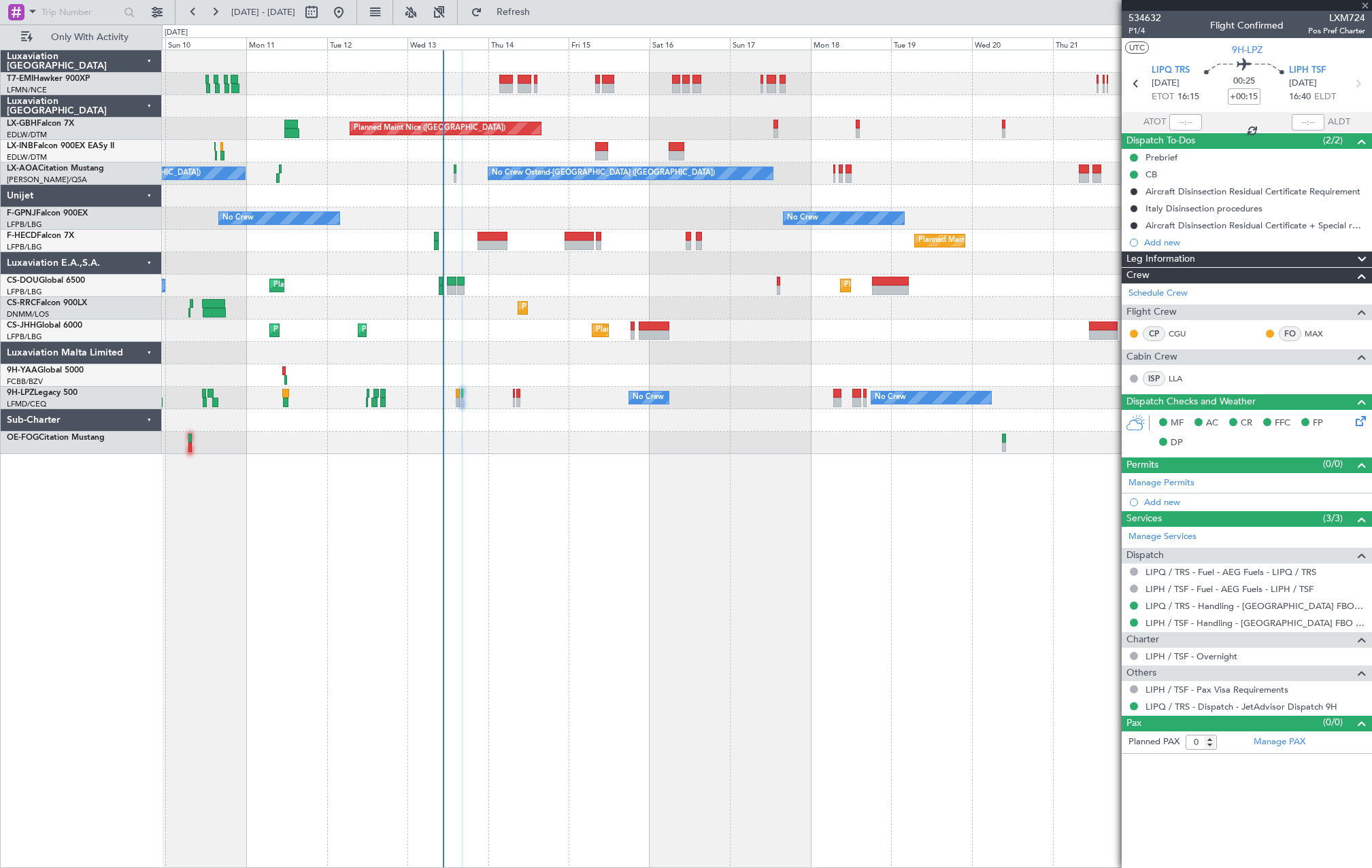
type input "+00:05"
type input "1"
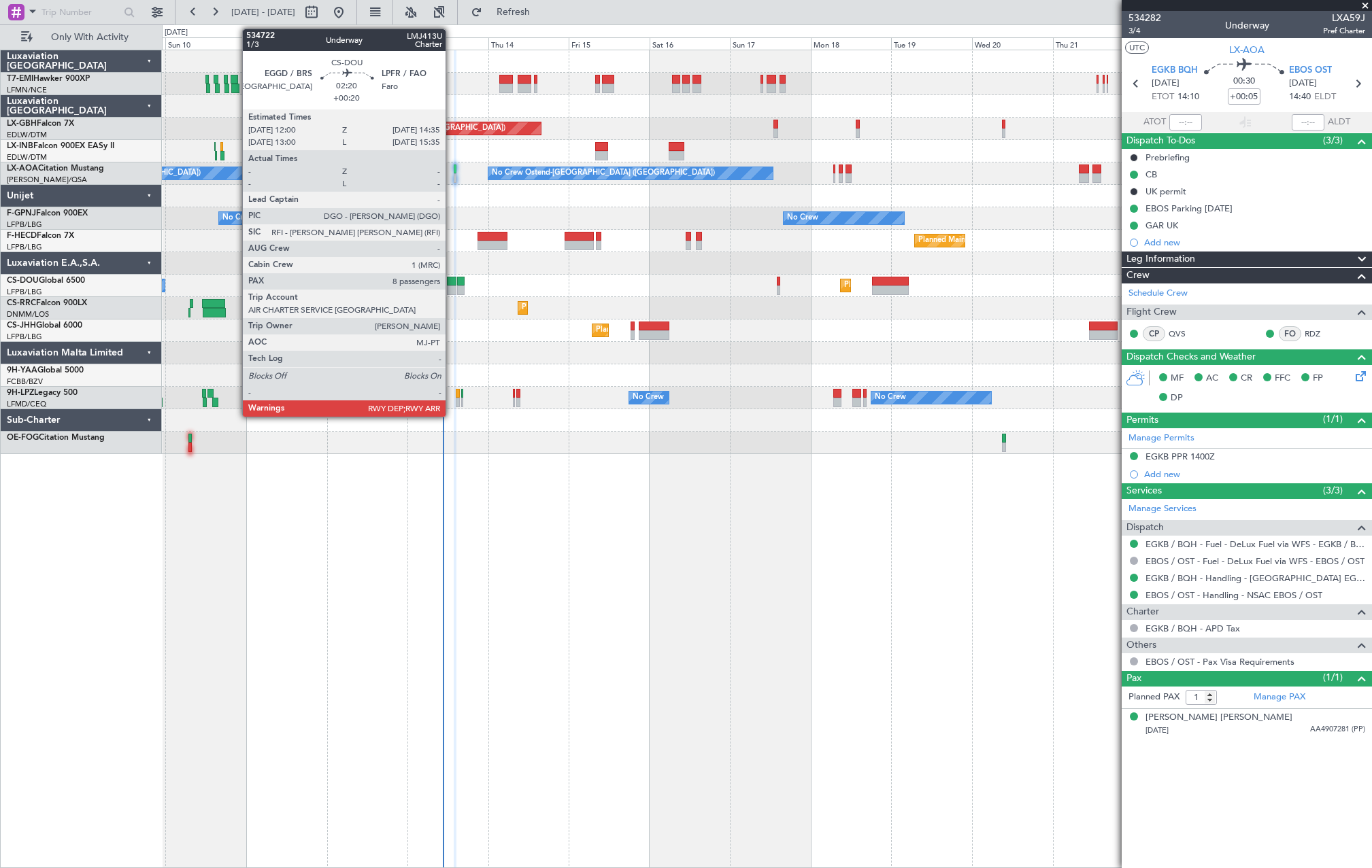
click at [452, 284] on div at bounding box center [451, 282] width 9 height 9
type input "+00:20"
type input "8"
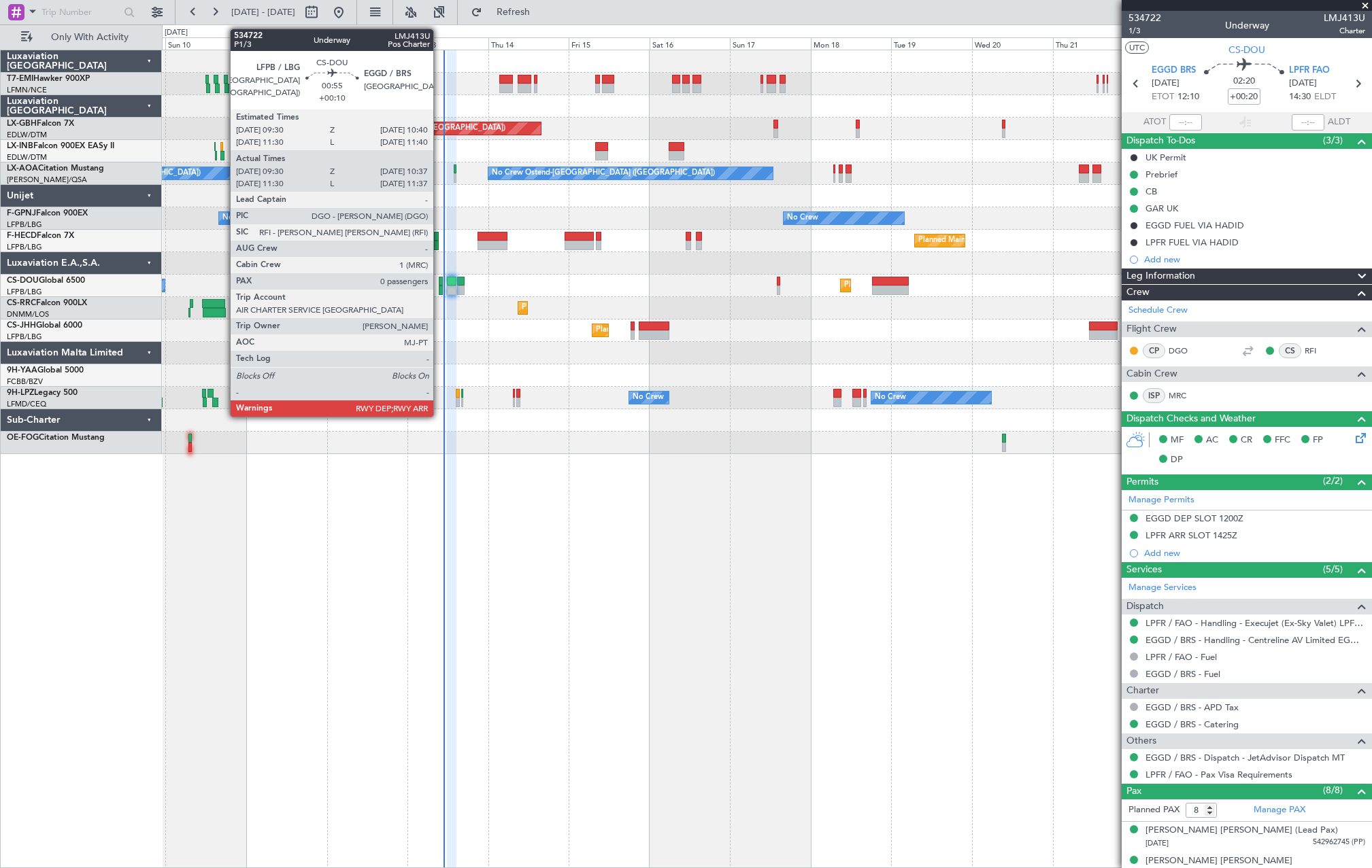
click at [439, 288] on div at bounding box center [440, 290] width 4 height 9
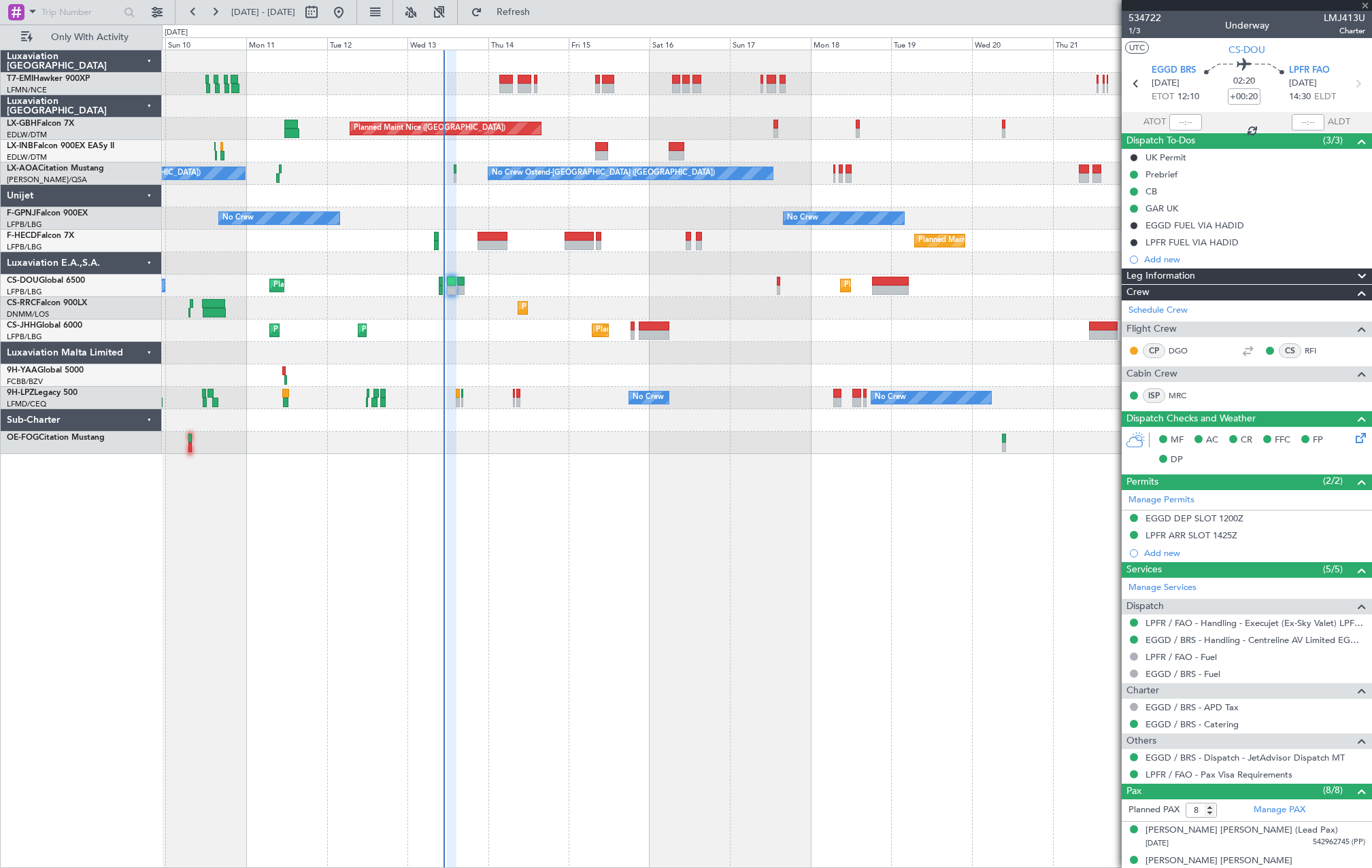
type input "+00:10"
type input "09:40"
type input "10:32"
type input "0"
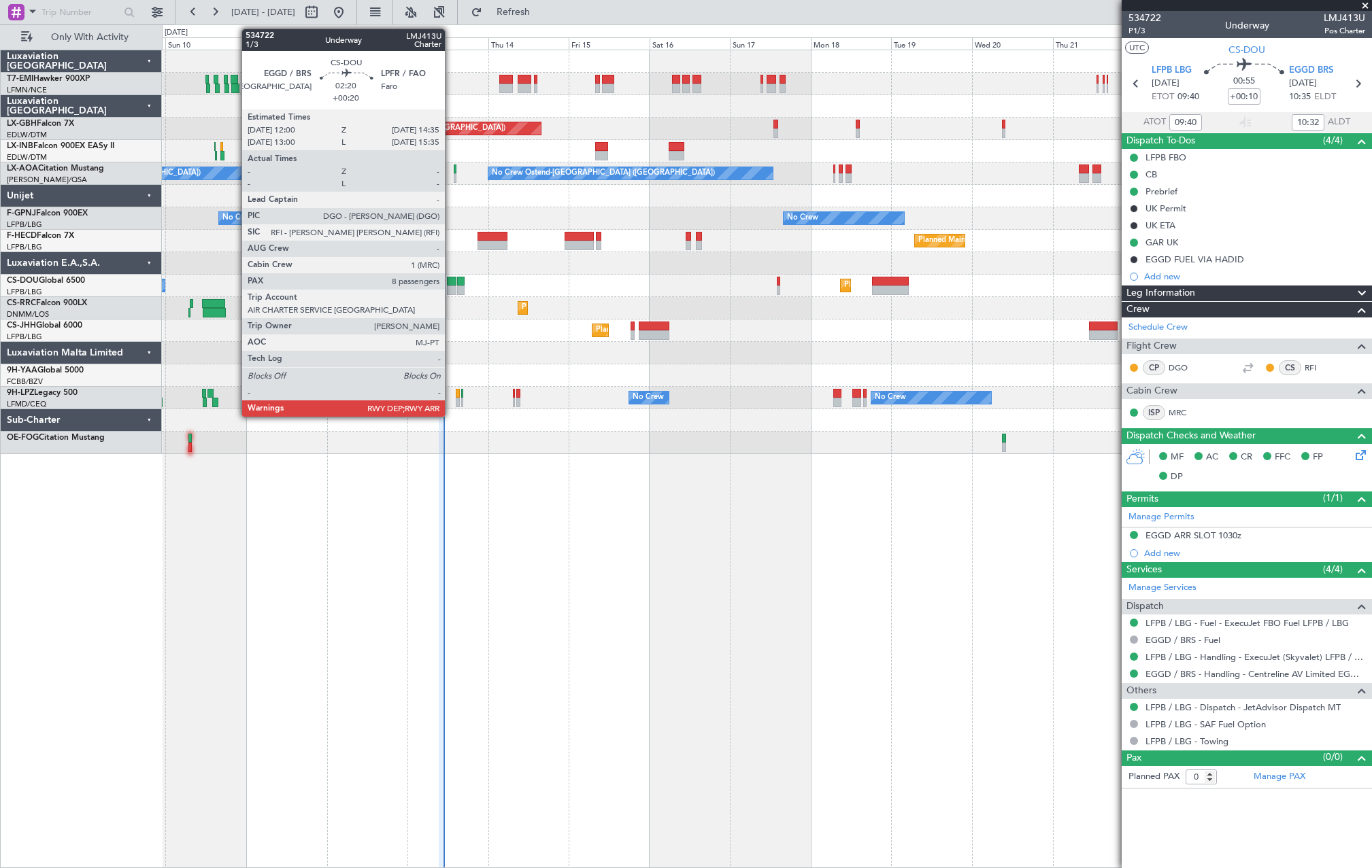
click at [451, 293] on div at bounding box center [451, 290] width 9 height 9
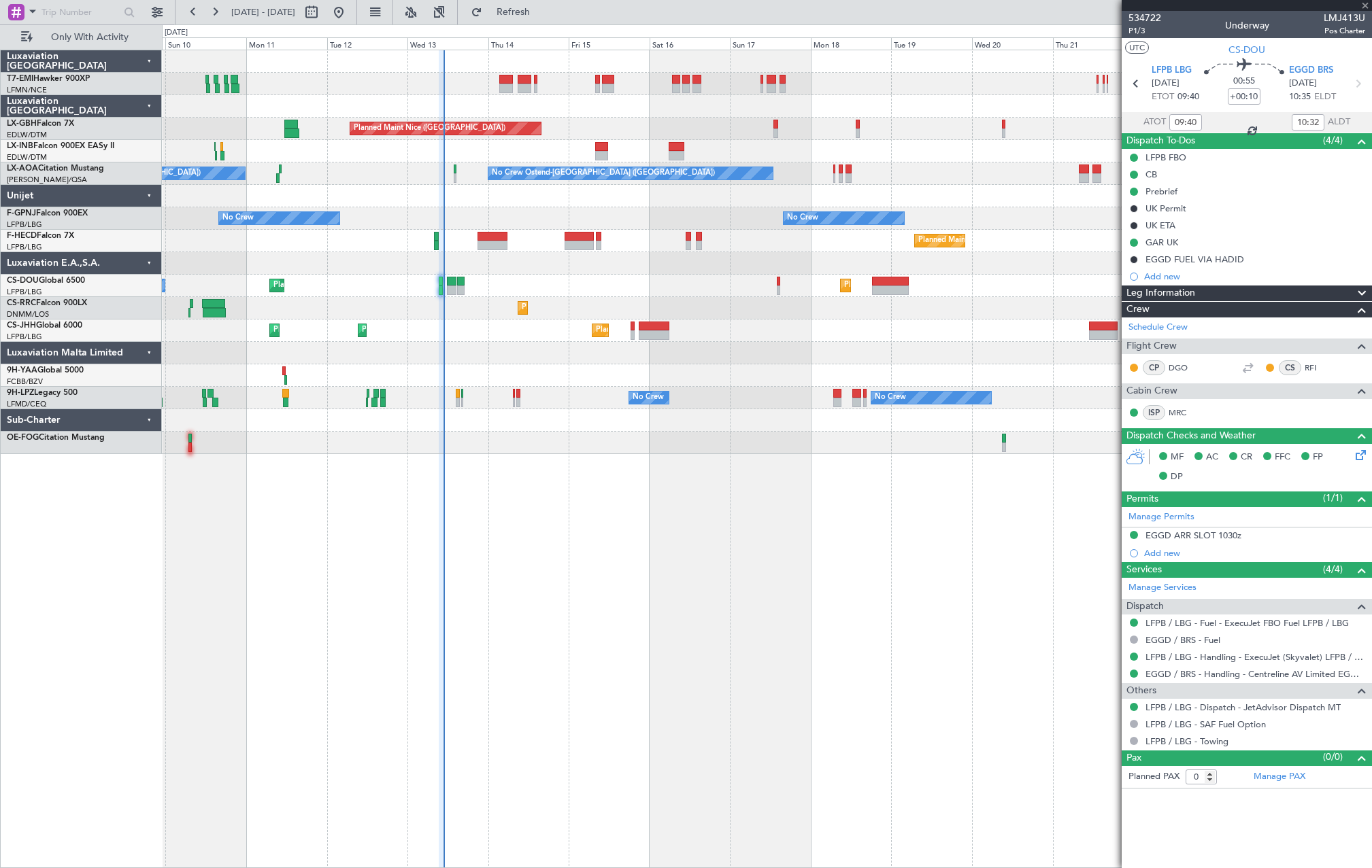
type input "+00:20"
type input "8"
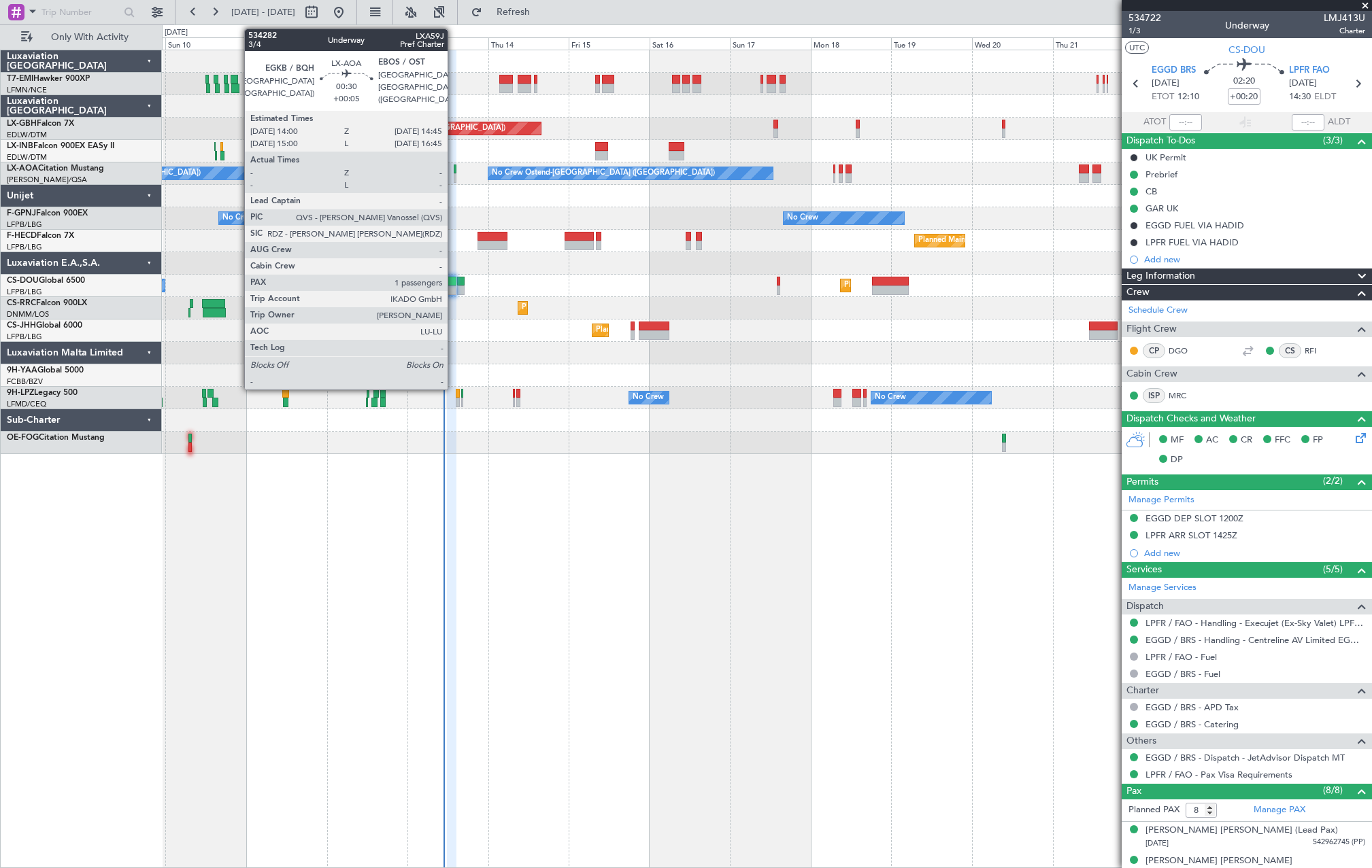
click at [453, 177] on div at bounding box center [454, 178] width 2 height 9
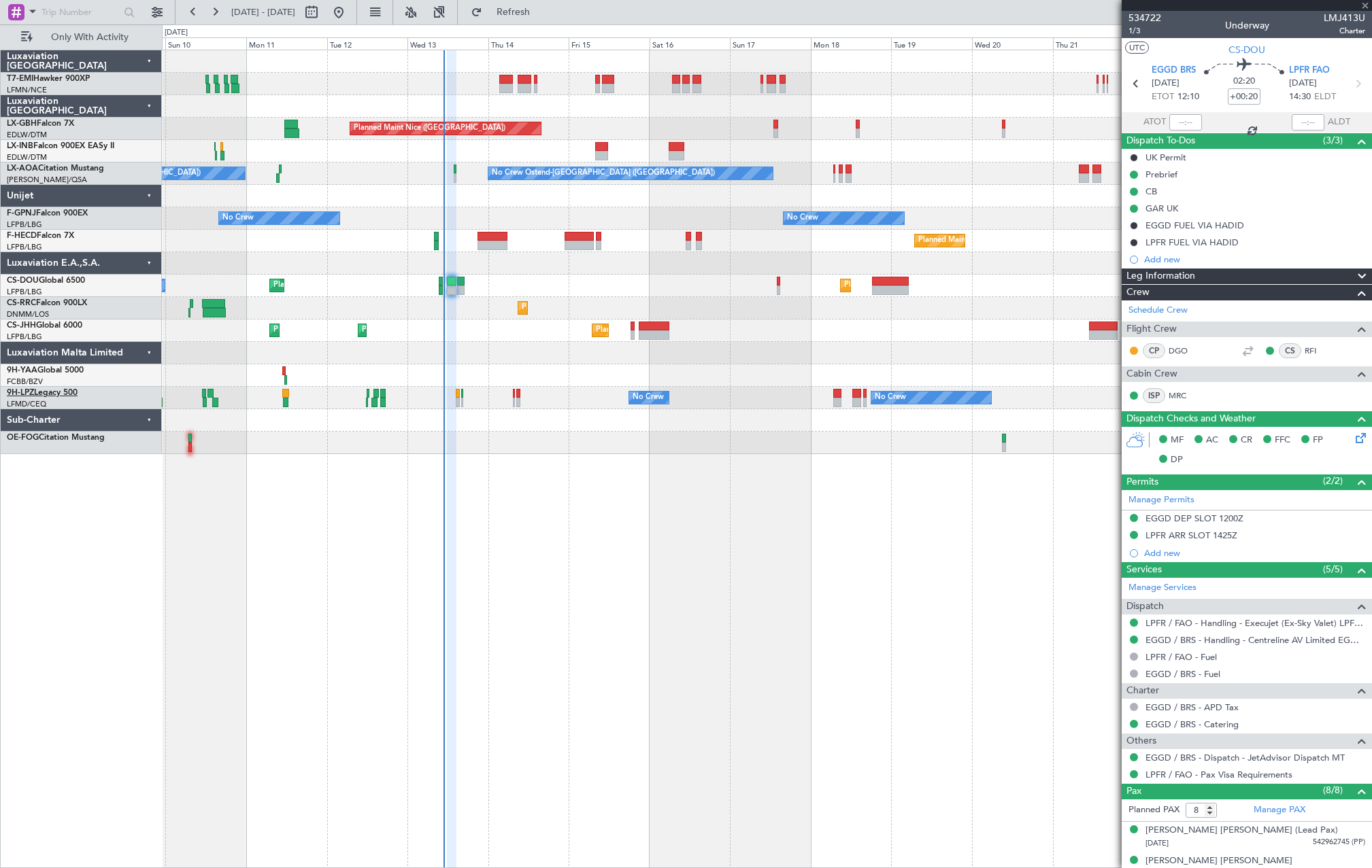
type input "+00:05"
type input "1"
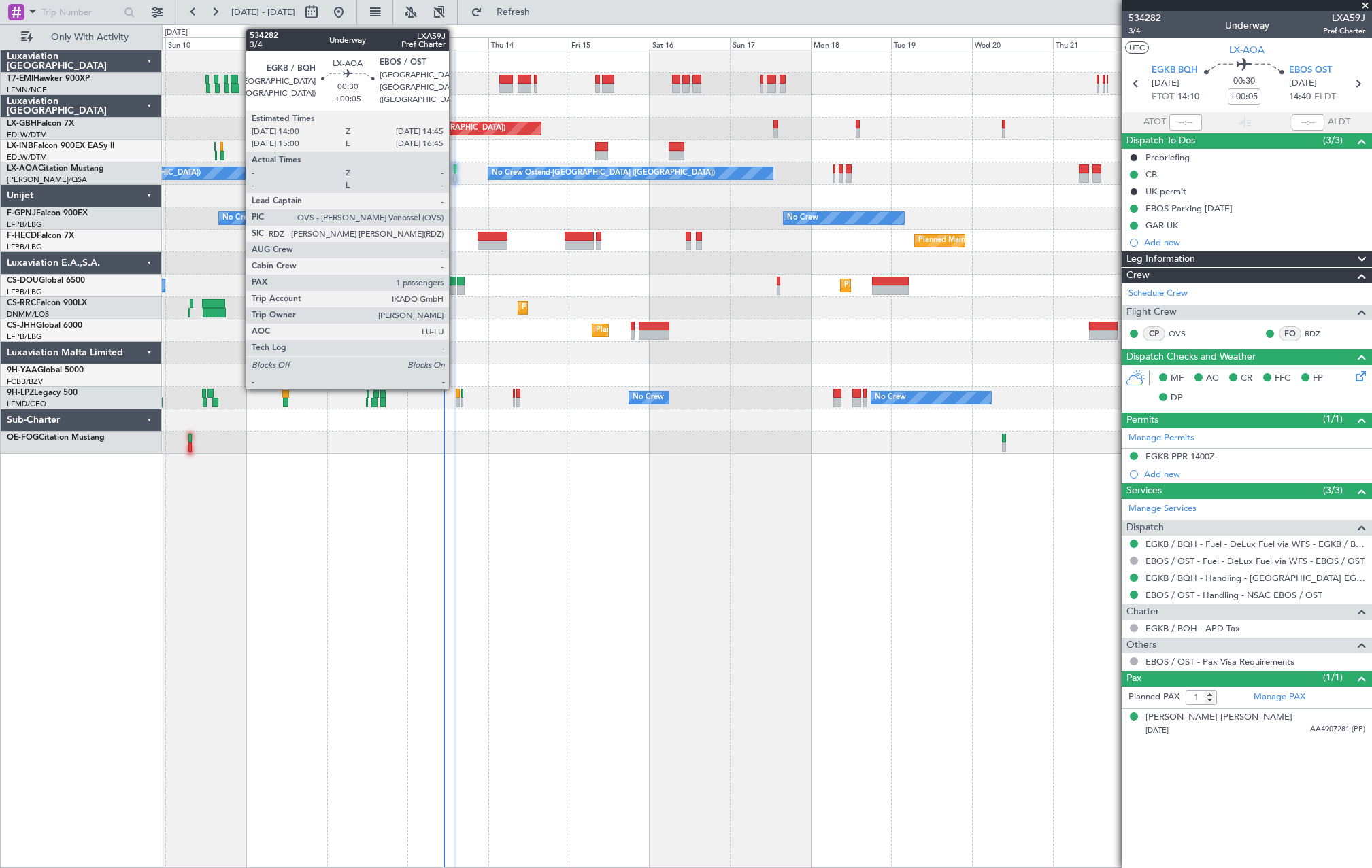
click at [455, 172] on div at bounding box center [454, 169] width 2 height 9
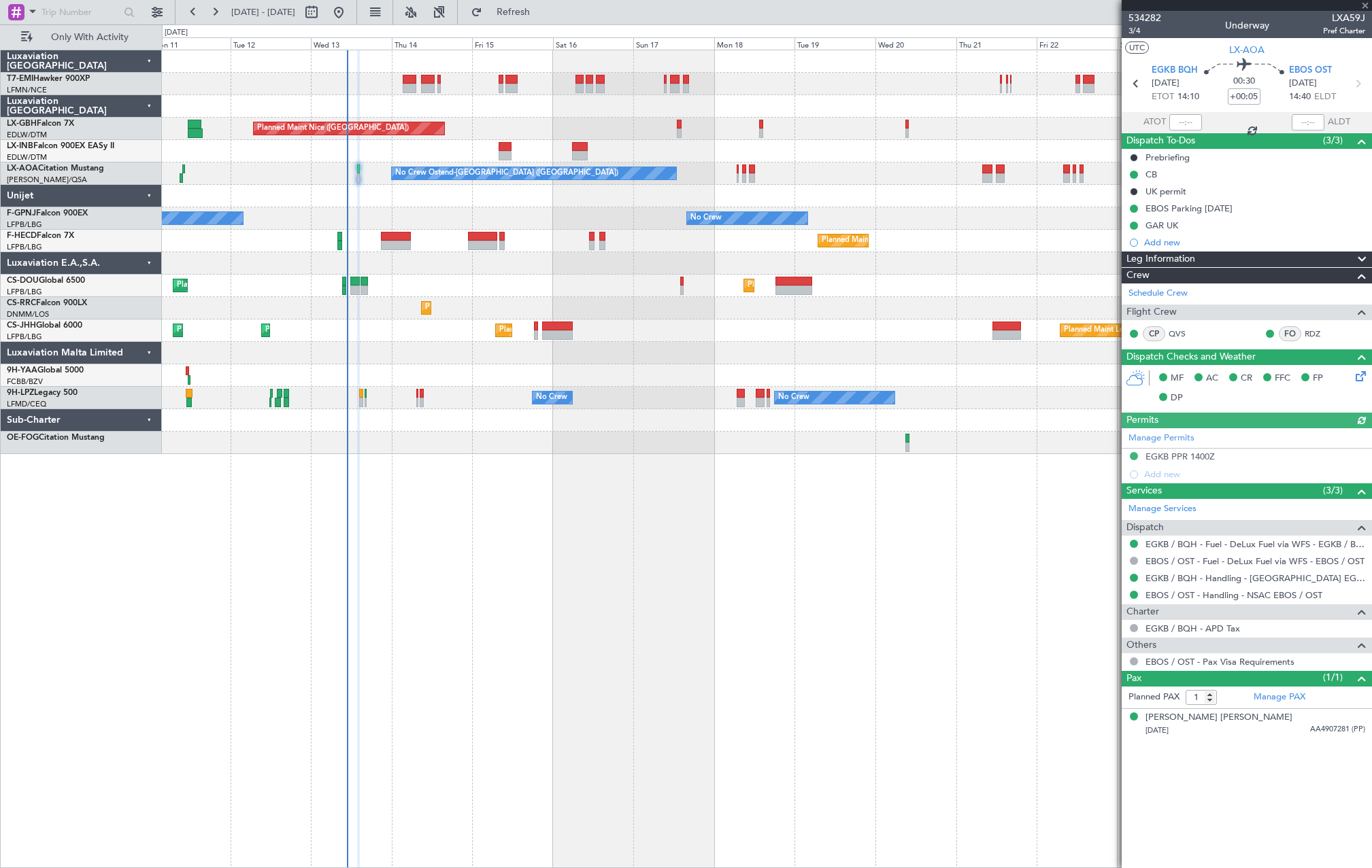
click at [368, 267] on div "Planned Maint Nice (Côte d'Azur Airport) Unplanned Maint Nice (Côte d'Azur Airp…" at bounding box center [767, 252] width 1209 height 404
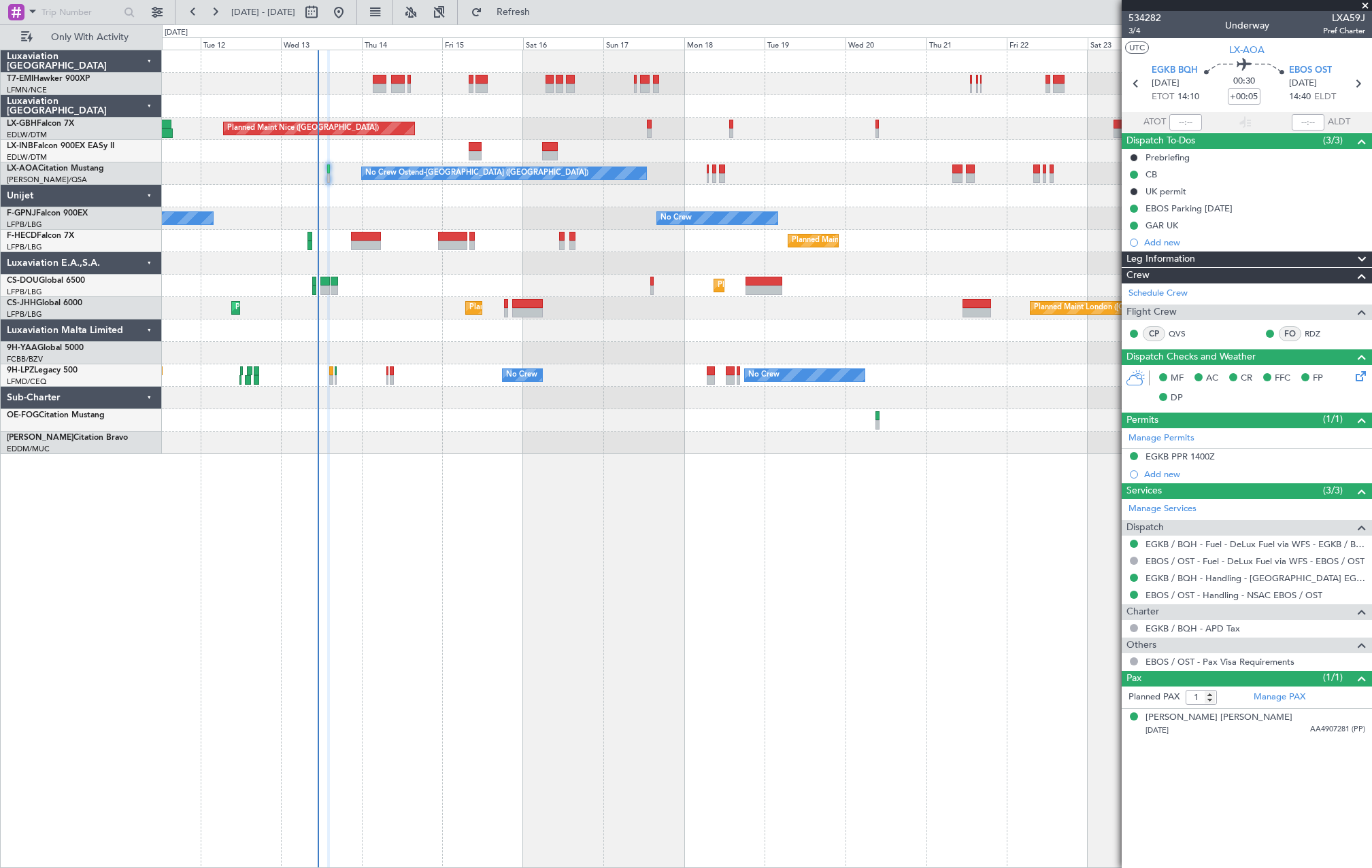
click at [299, 188] on div "Planned Maint Nice (Côte d'Azur Airport) No Crew Ostend-brugge (Ostend) No Crew…" at bounding box center [767, 252] width 1209 height 404
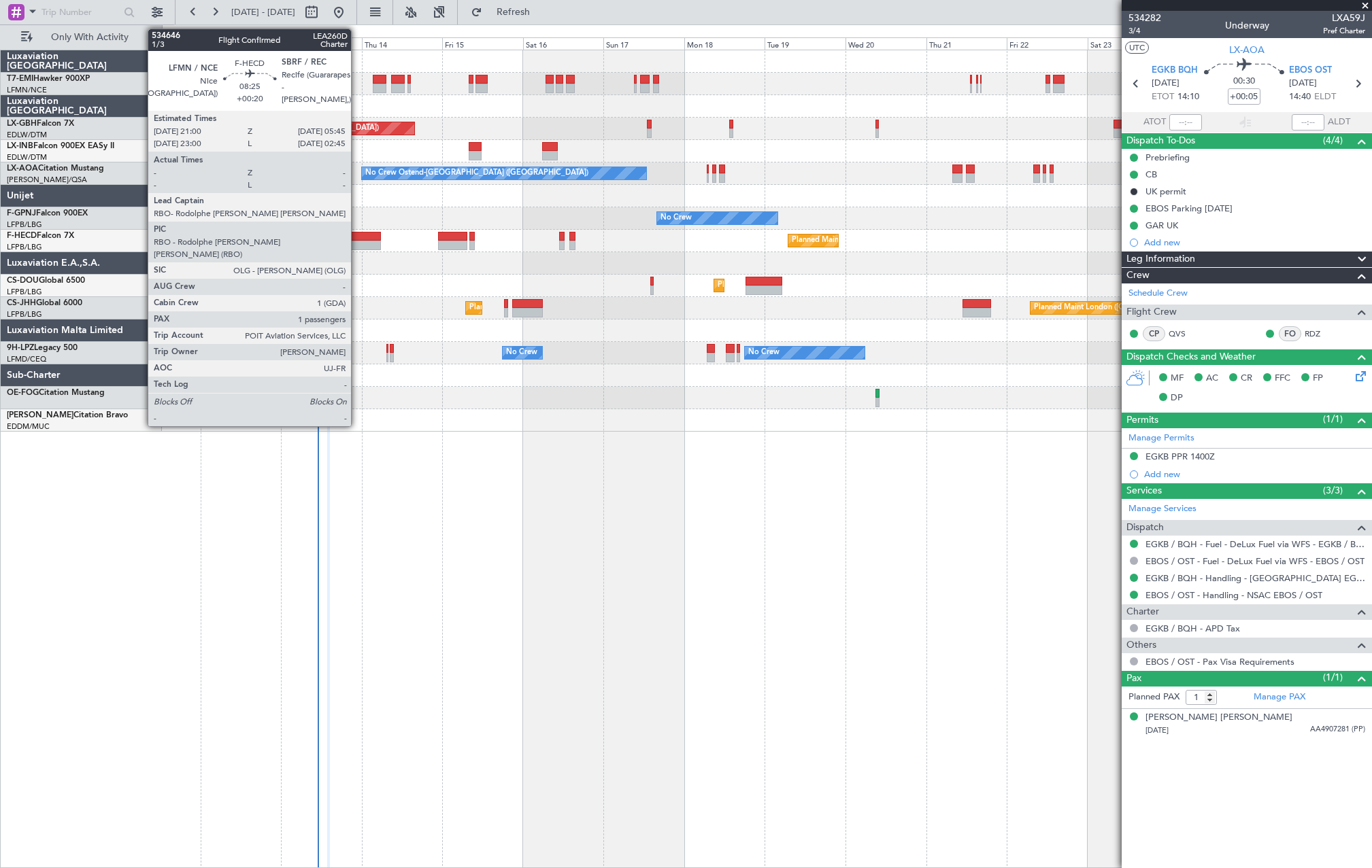
click at [357, 238] on div at bounding box center [366, 237] width 30 height 9
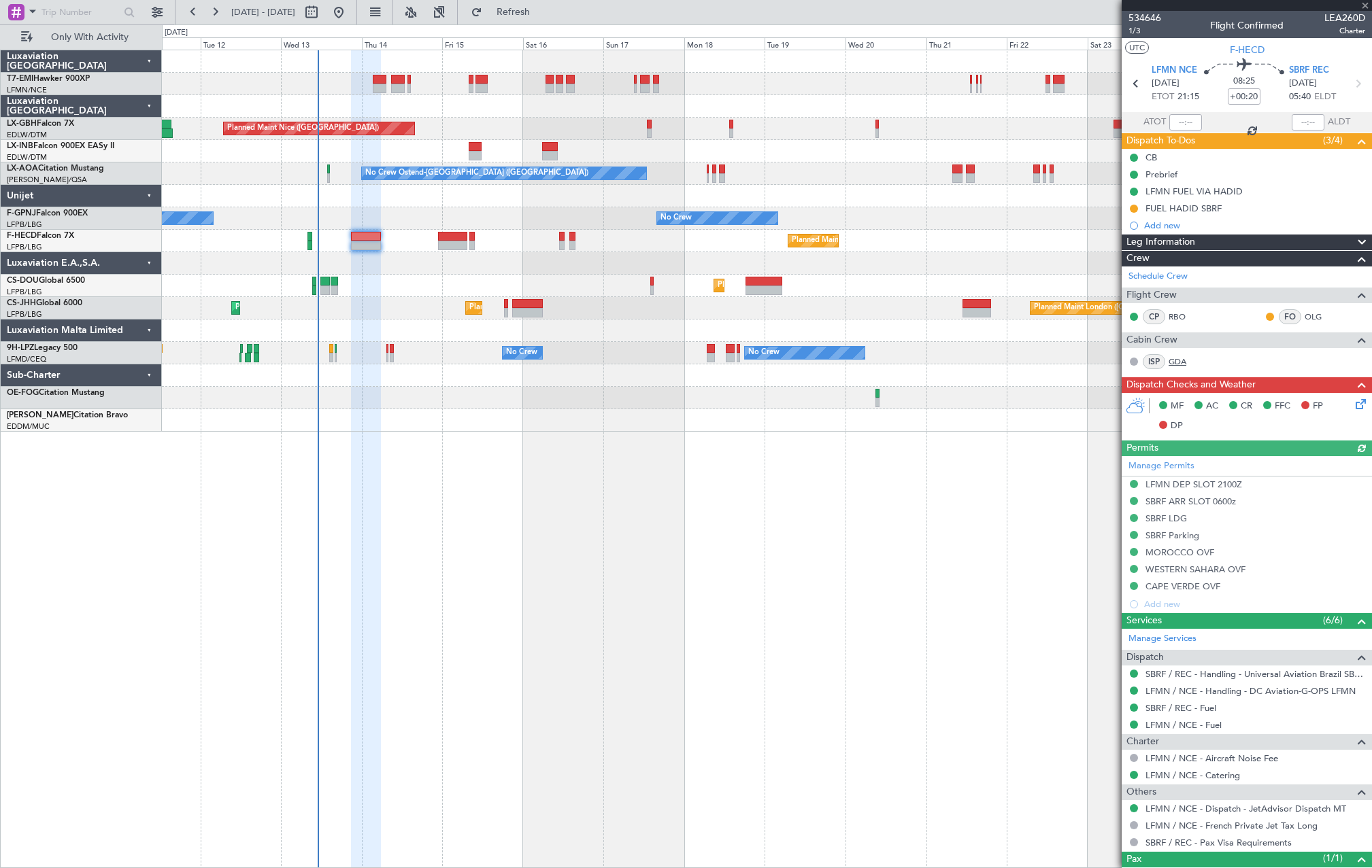
click at [1178, 366] on link "GDA" at bounding box center [1184, 362] width 31 height 13
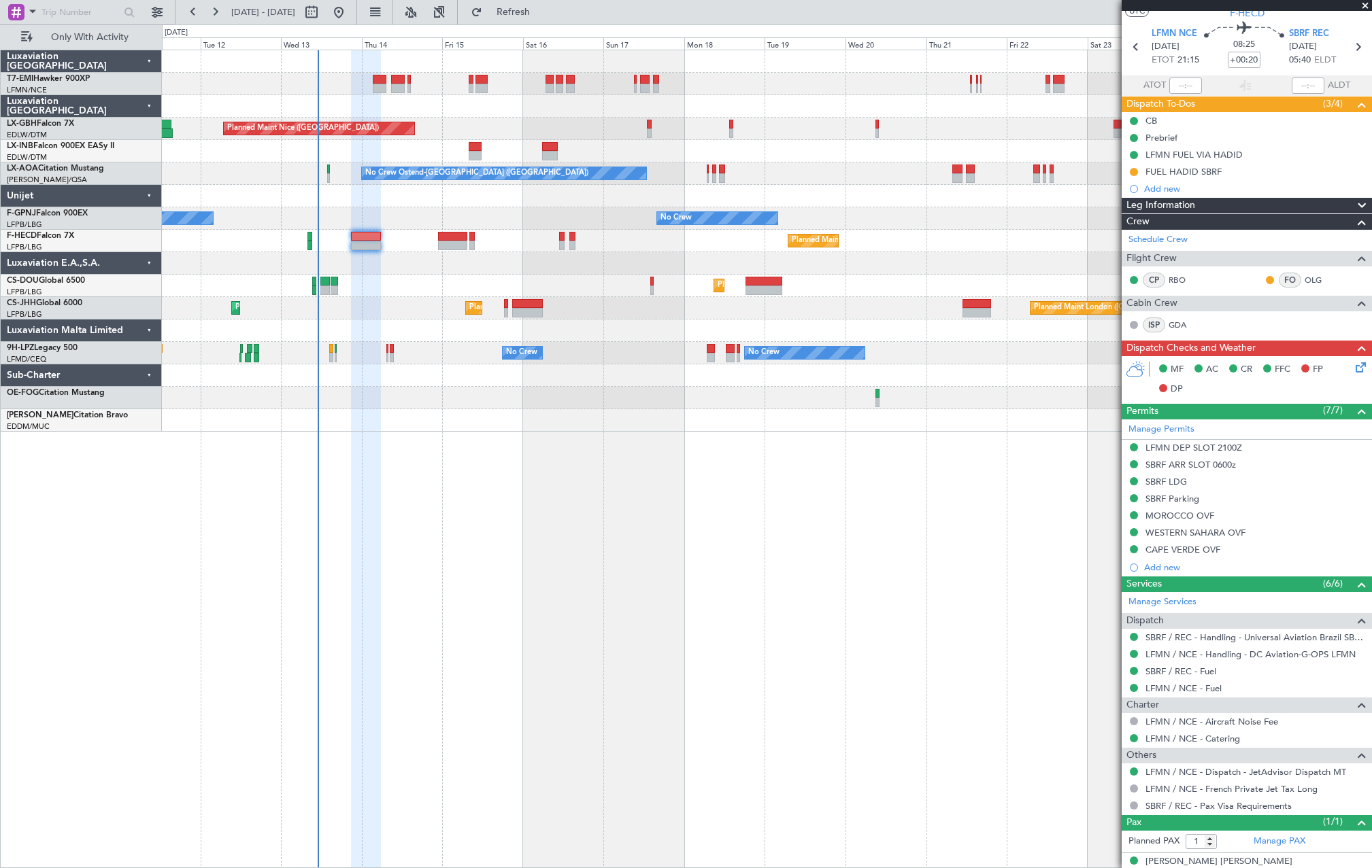
scroll to position [52, 0]
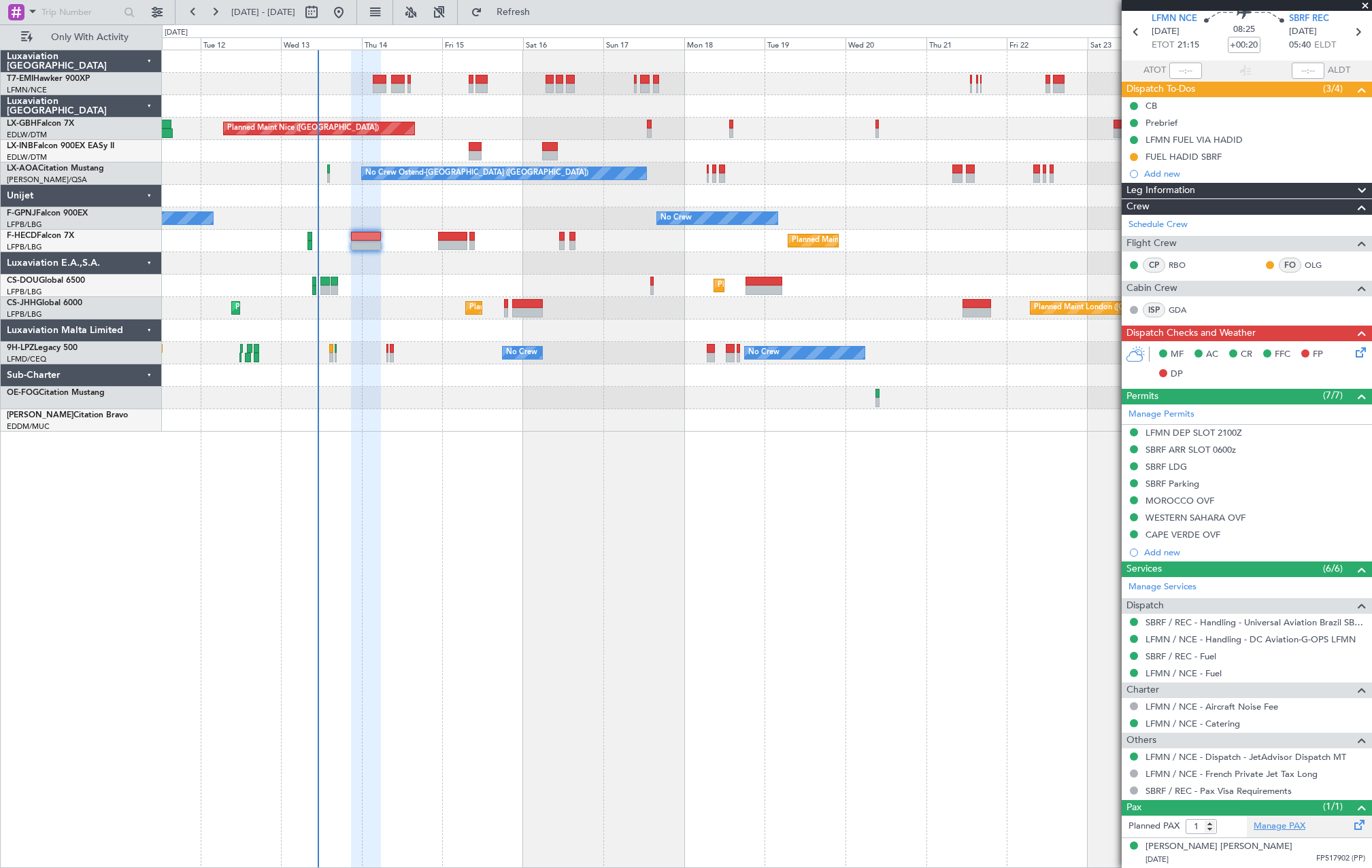
click at [1274, 826] on link "Manage PAX" at bounding box center [1280, 826] width 52 height 13
click at [1274, 825] on link "Manage PAX" at bounding box center [1280, 826] width 52 height 13
click at [346, 238] on div "Planned Maint [GEOGRAPHIC_DATA] ([GEOGRAPHIC_DATA]) No Crew Planned Maint [GEOG…" at bounding box center [767, 241] width 1209 height 23
click at [435, 242] on div "Planned Maint [GEOGRAPHIC_DATA] ([GEOGRAPHIC_DATA]) No Crew Planned Maint [GEOG…" at bounding box center [767, 241] width 1209 height 23
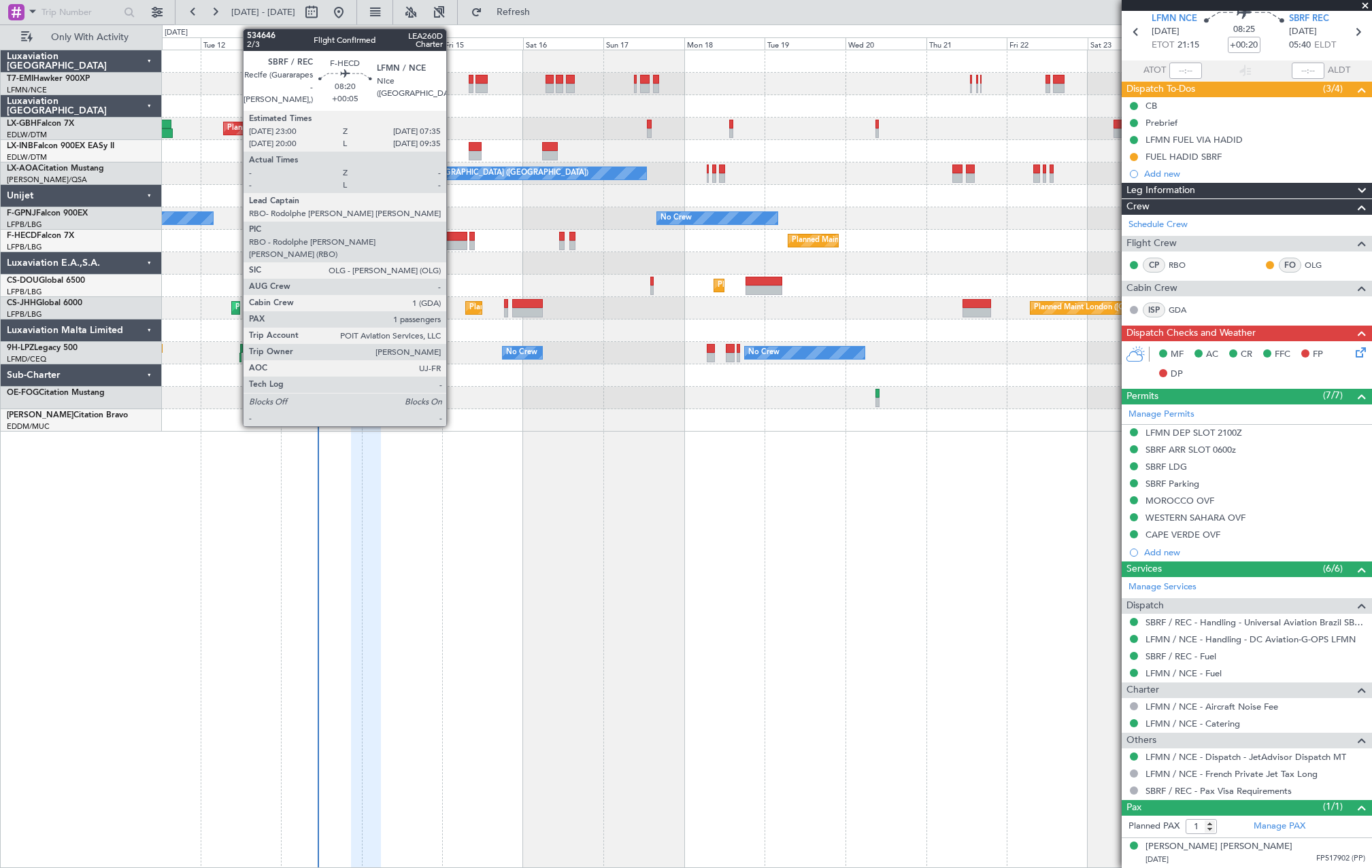
click at [453, 245] on div at bounding box center [452, 246] width 29 height 9
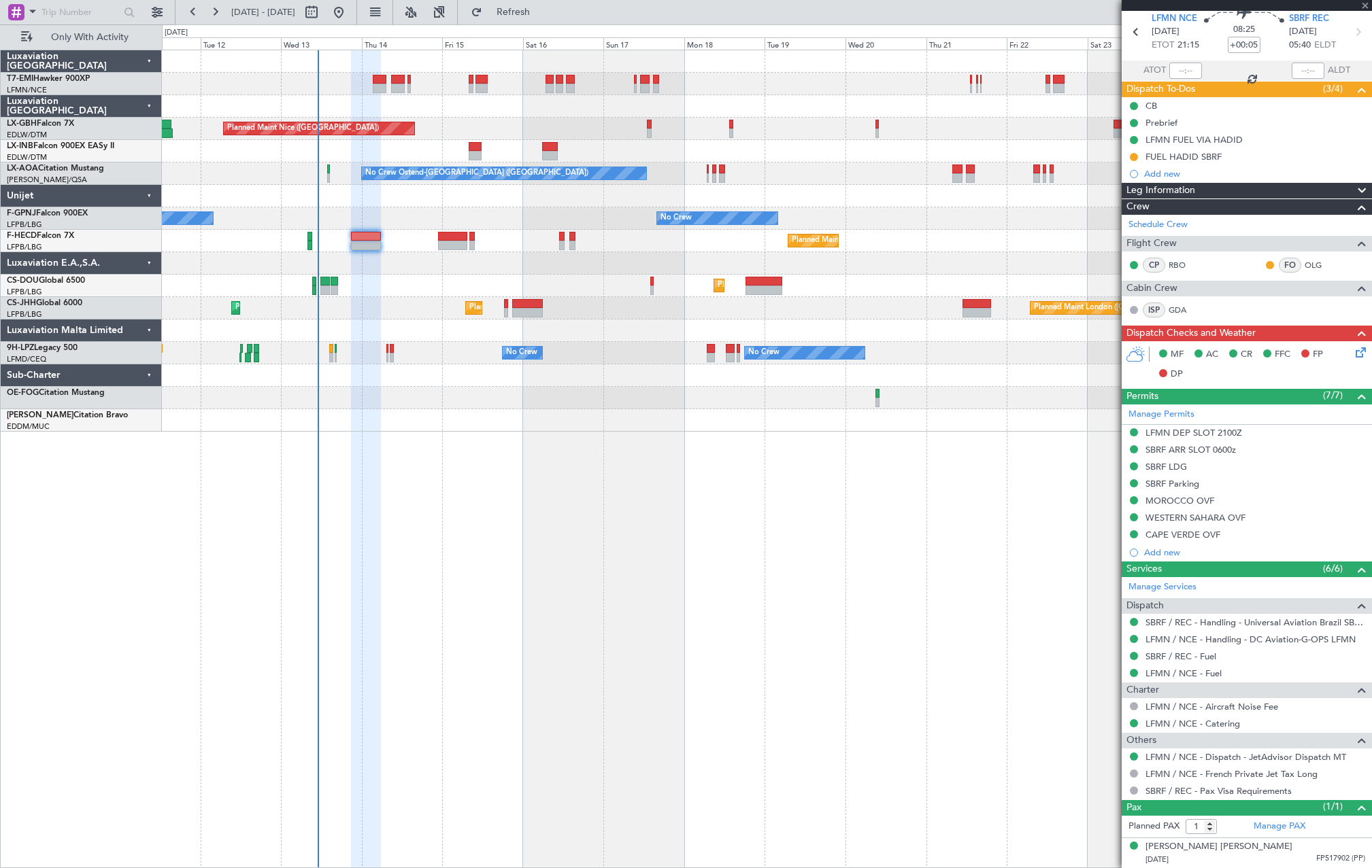
scroll to position [0, 0]
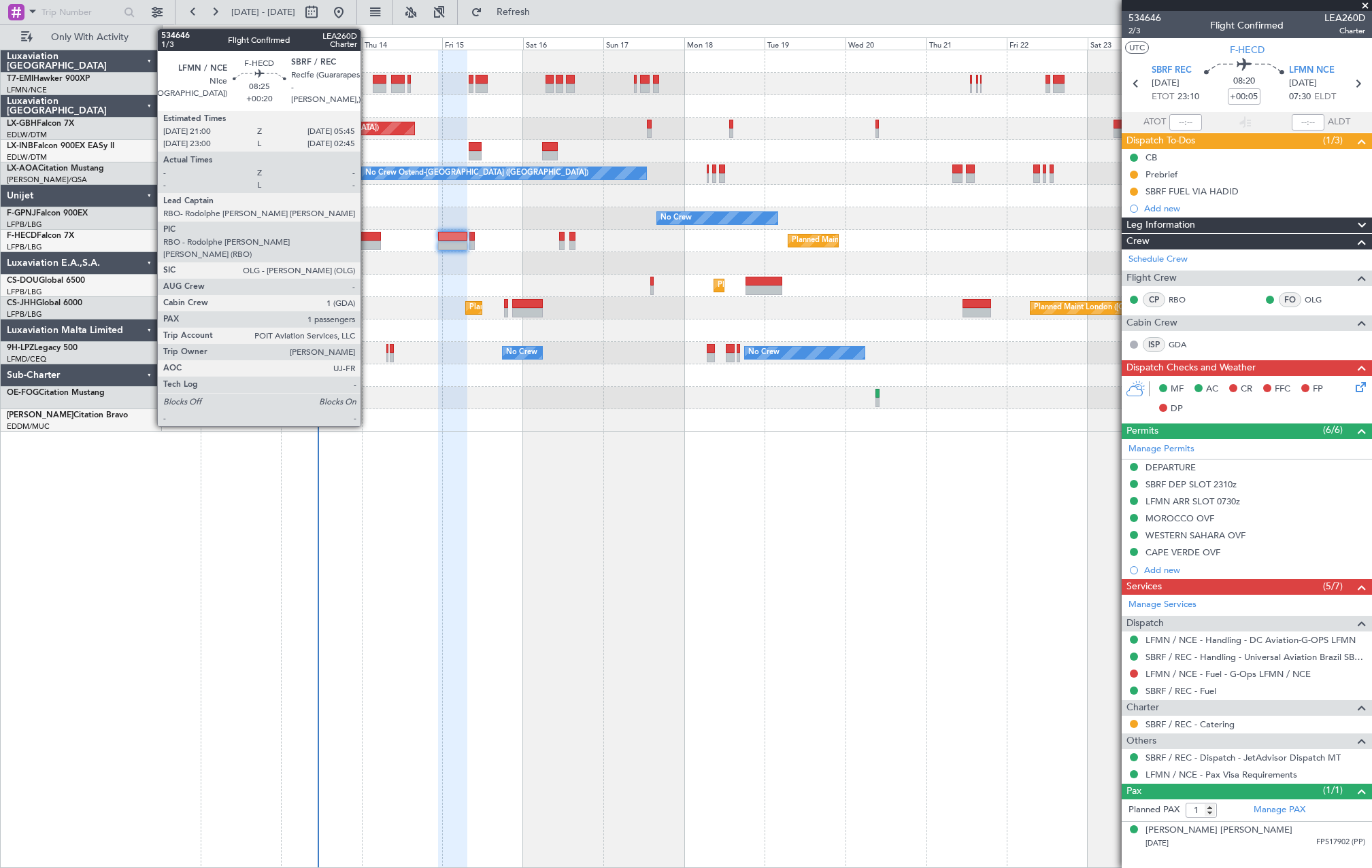
click at [364, 248] on div at bounding box center [366, 246] width 30 height 9
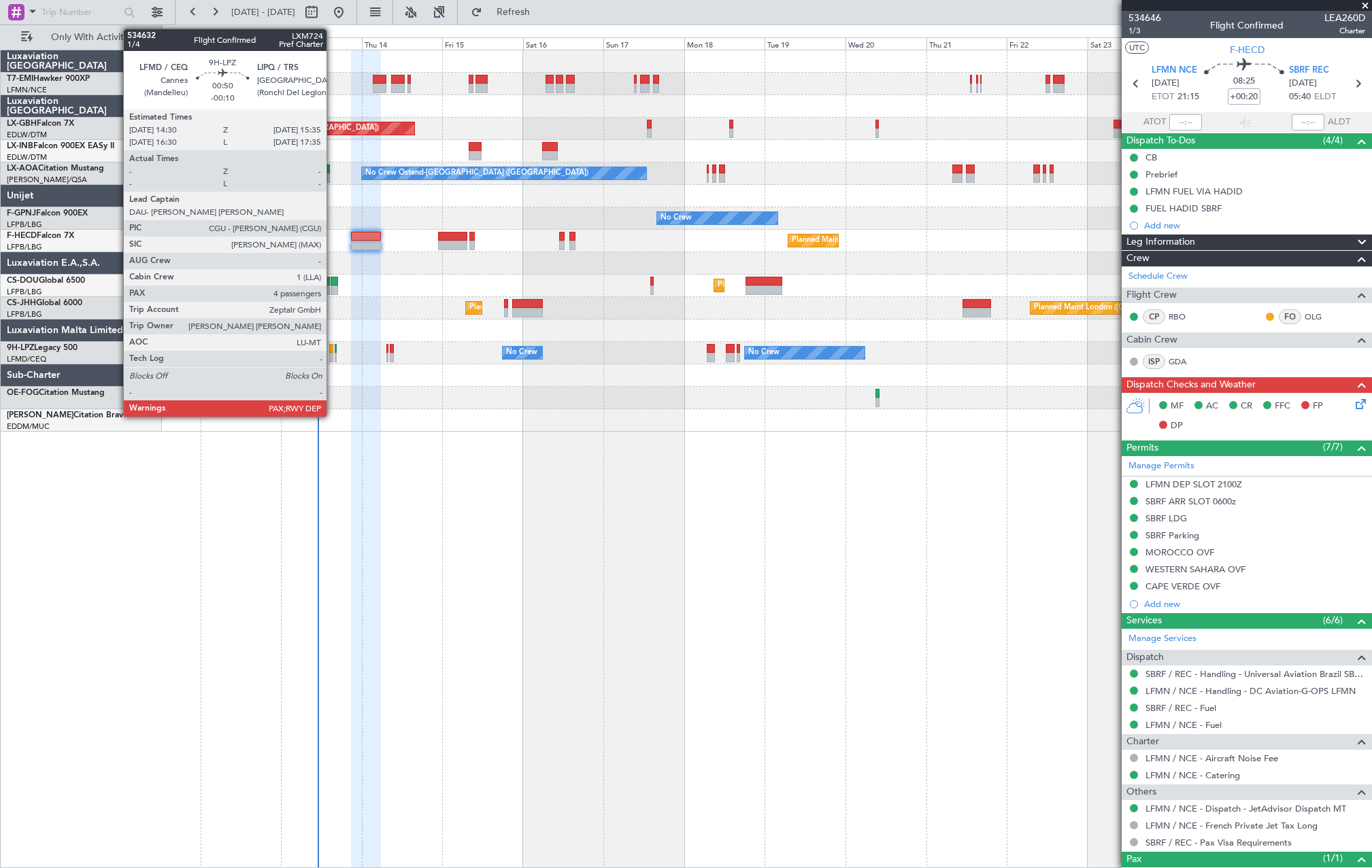
click at [333, 353] on div at bounding box center [331, 357] width 4 height 9
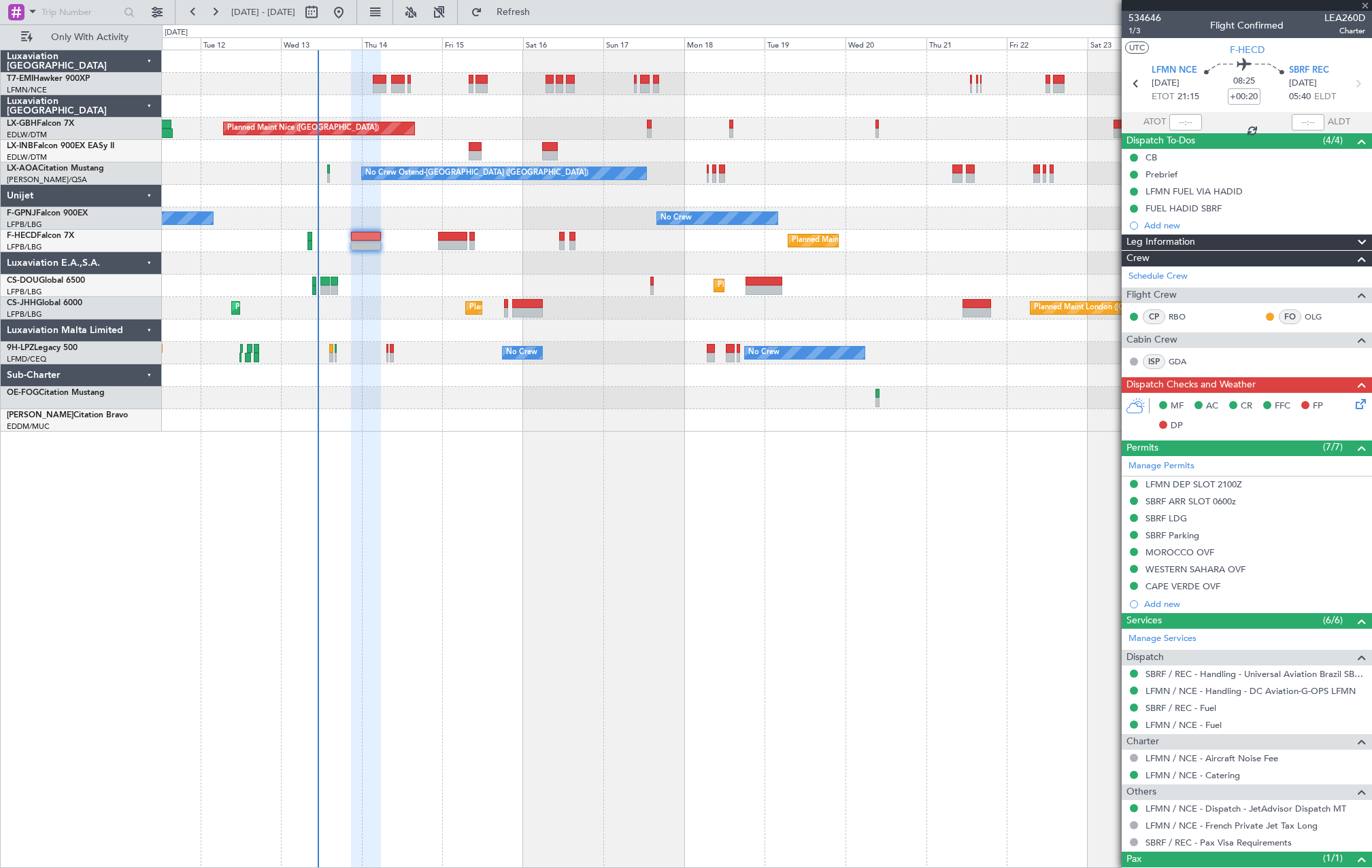
type input "-00:10"
type input "4"
